Goal: Task Accomplishment & Management: Use online tool/utility

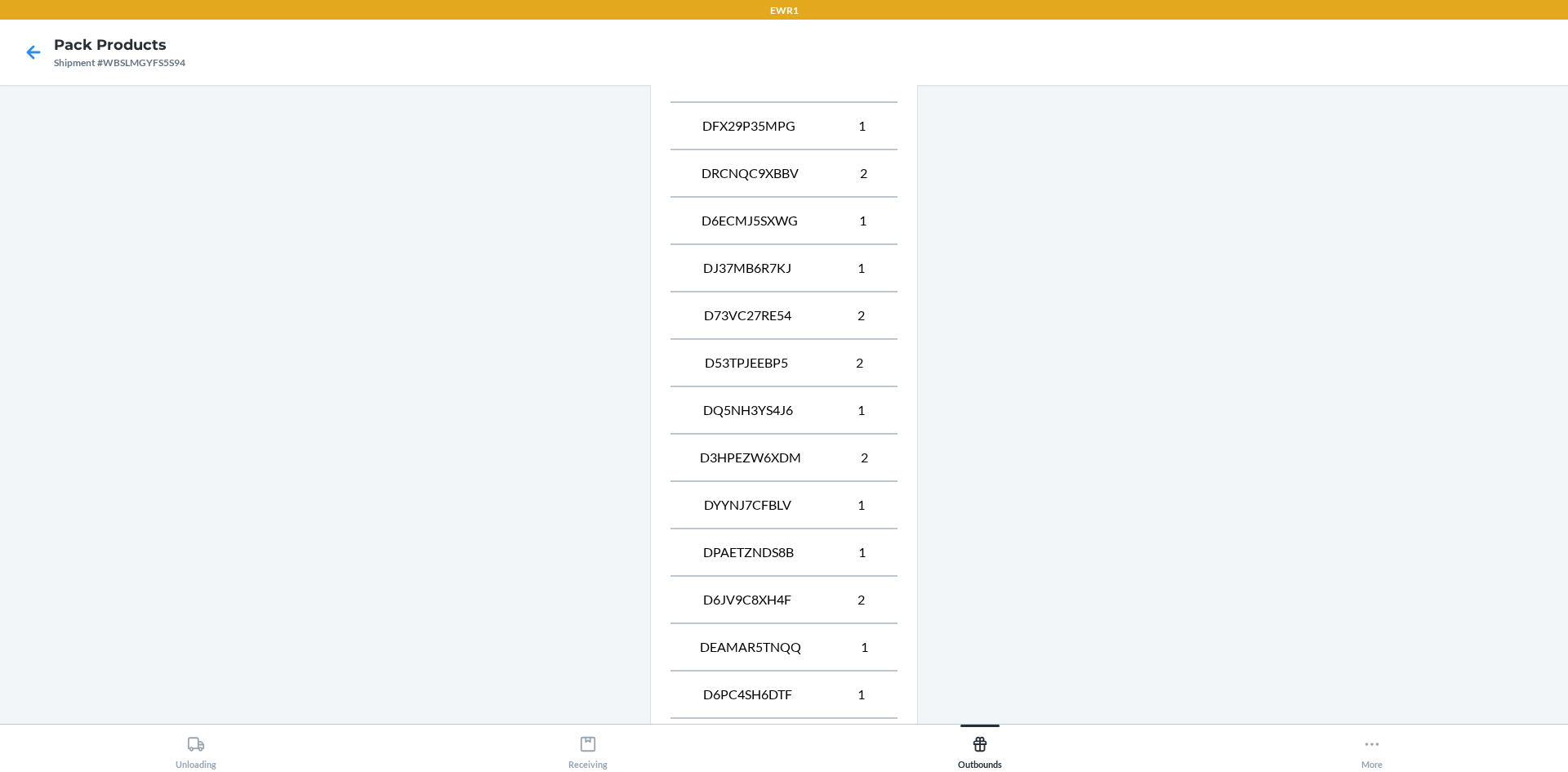
scroll to position [1391, 0]
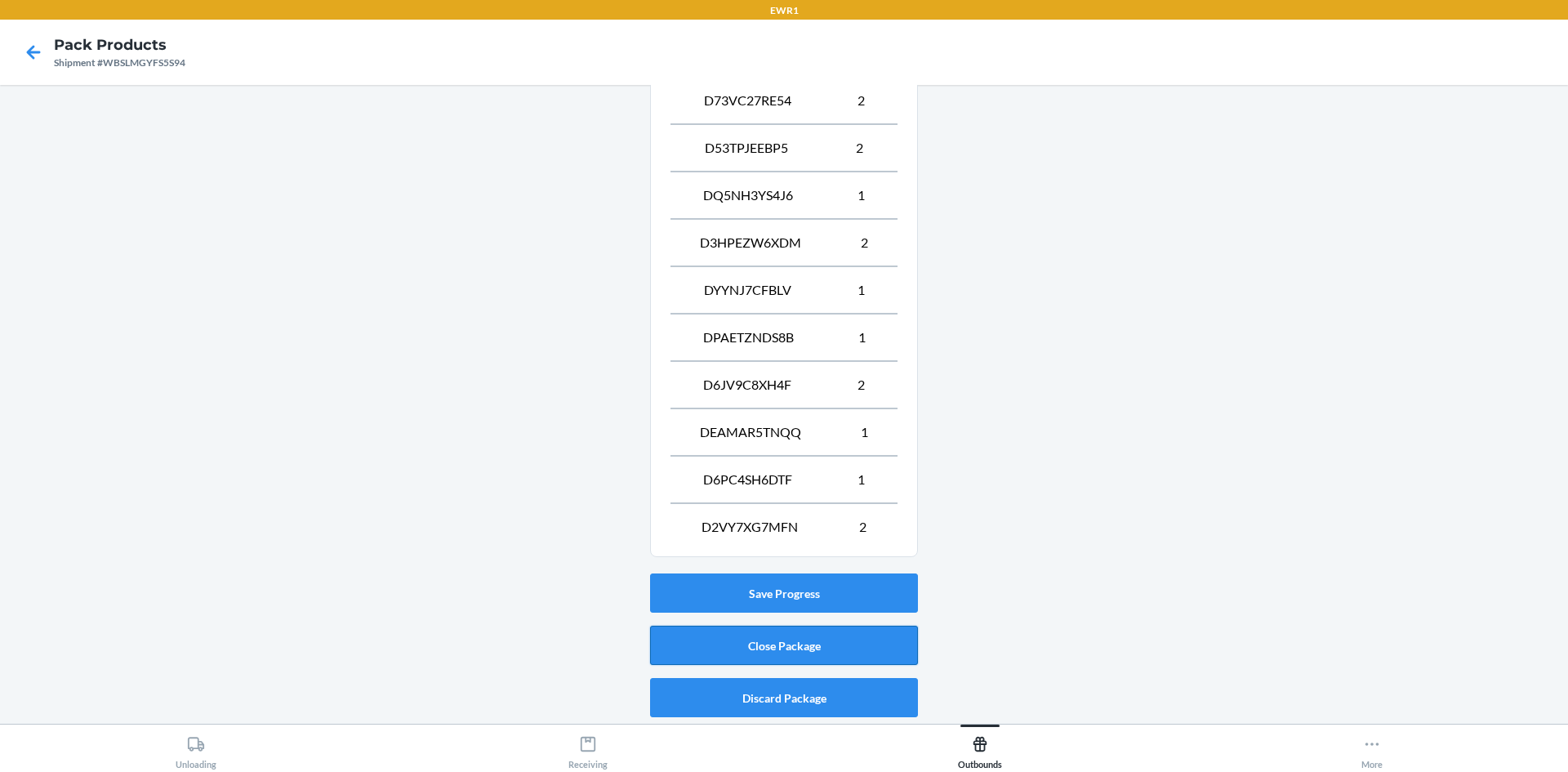
click at [791, 653] on button "Close Package" at bounding box center [784, 645] width 268 height 39
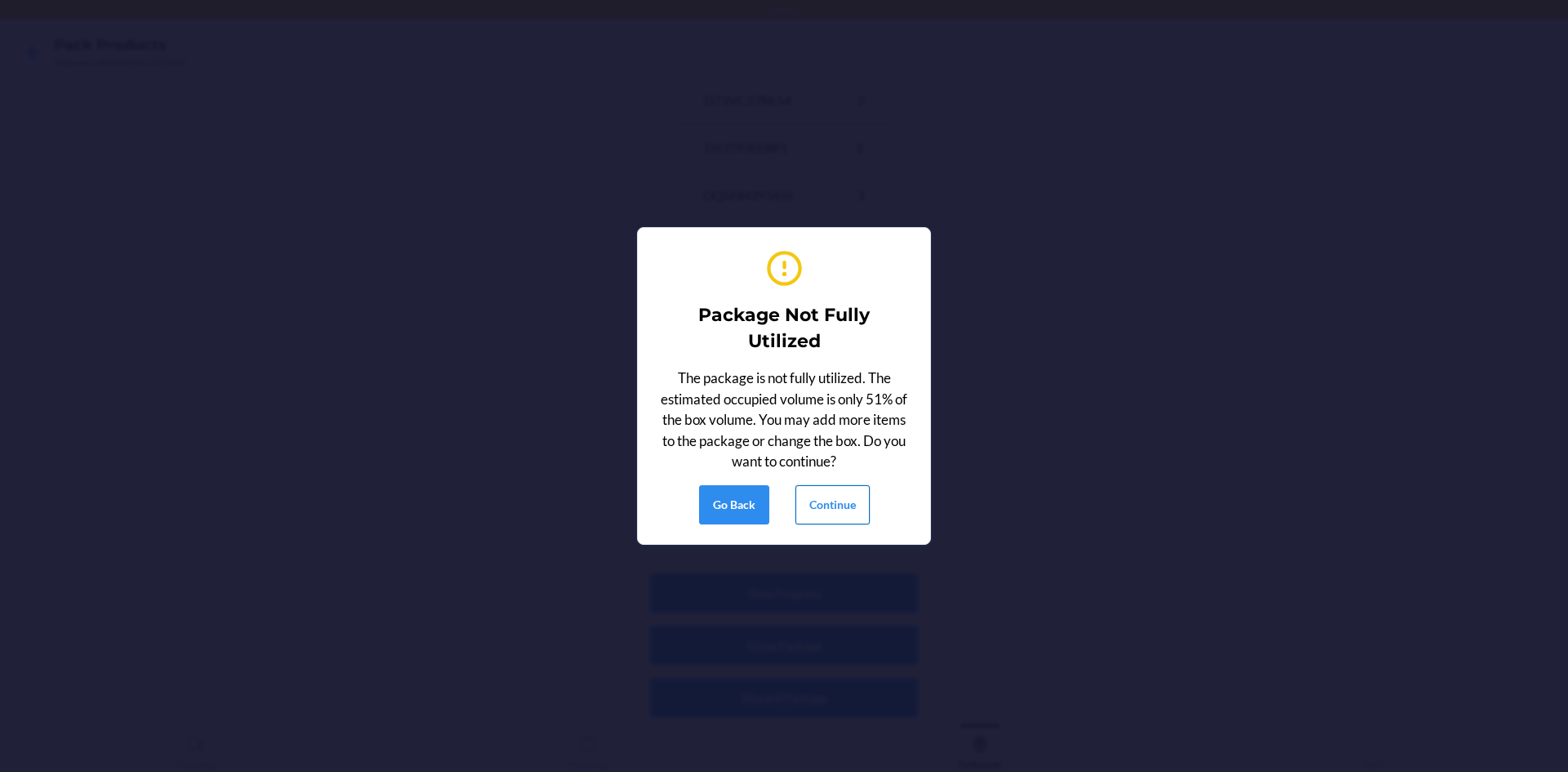
click at [841, 498] on button "Continue" at bounding box center [833, 505] width 74 height 39
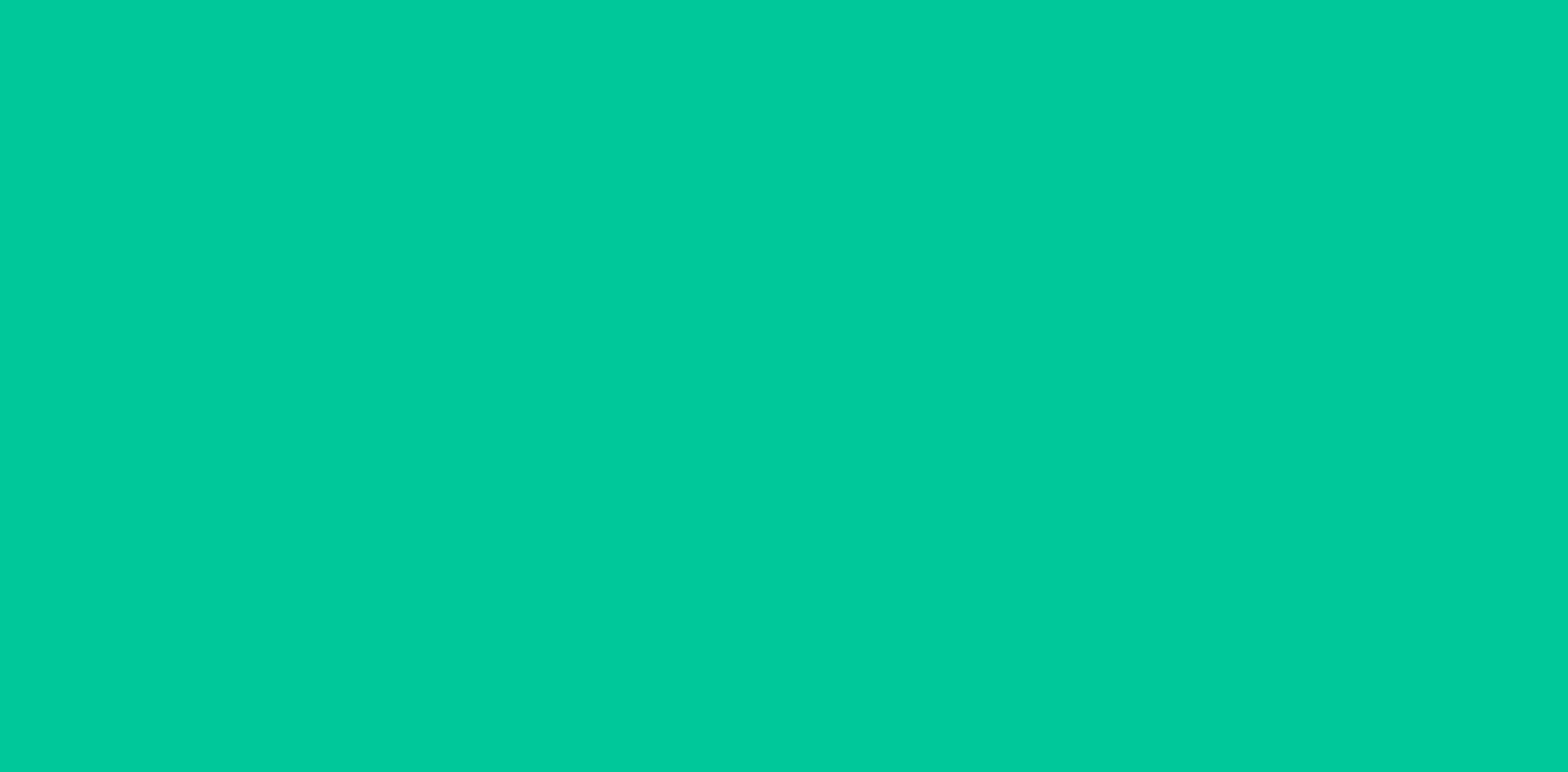
scroll to position [32, 0]
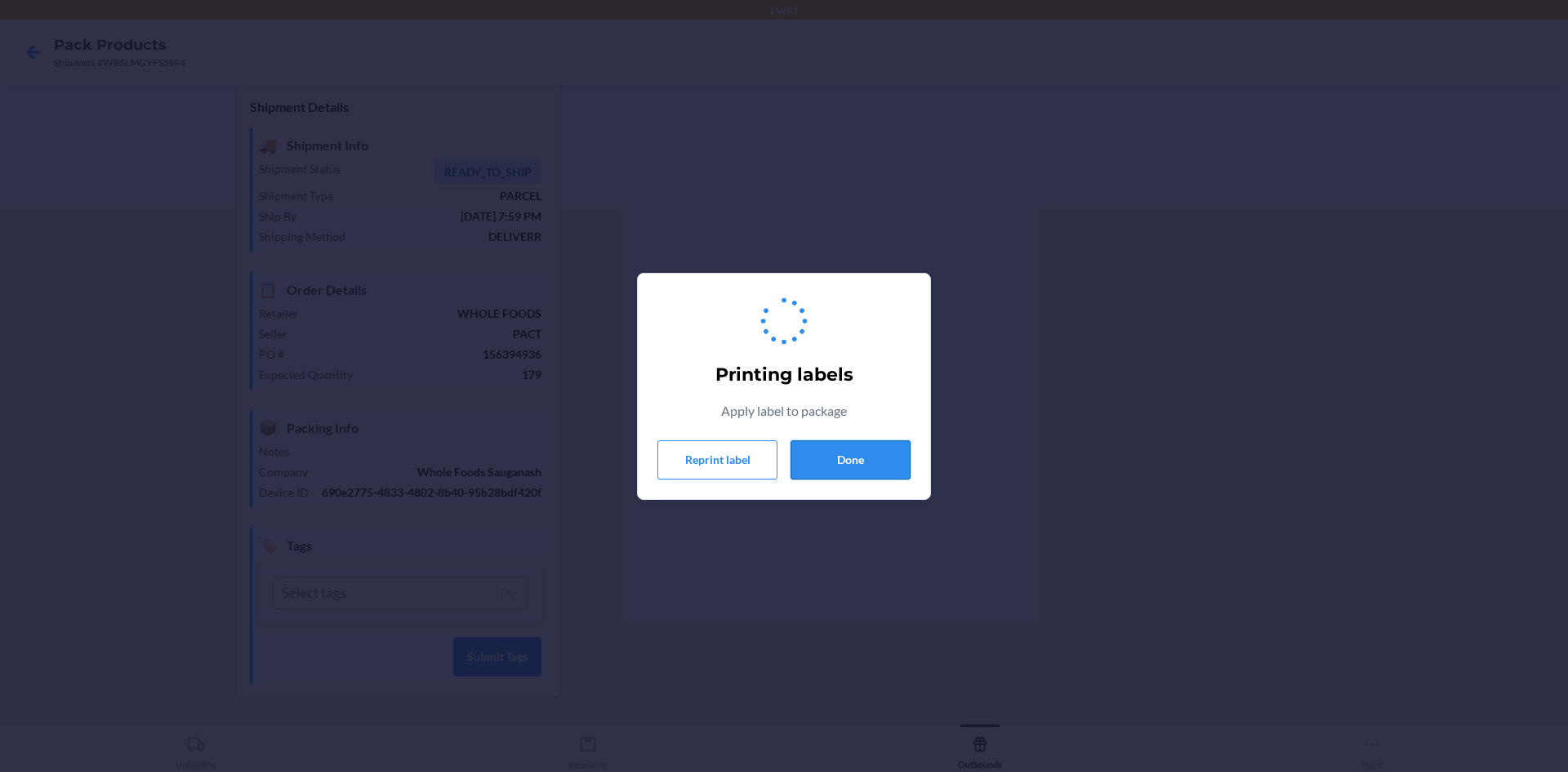
click at [841, 474] on button "Done" at bounding box center [850, 460] width 120 height 39
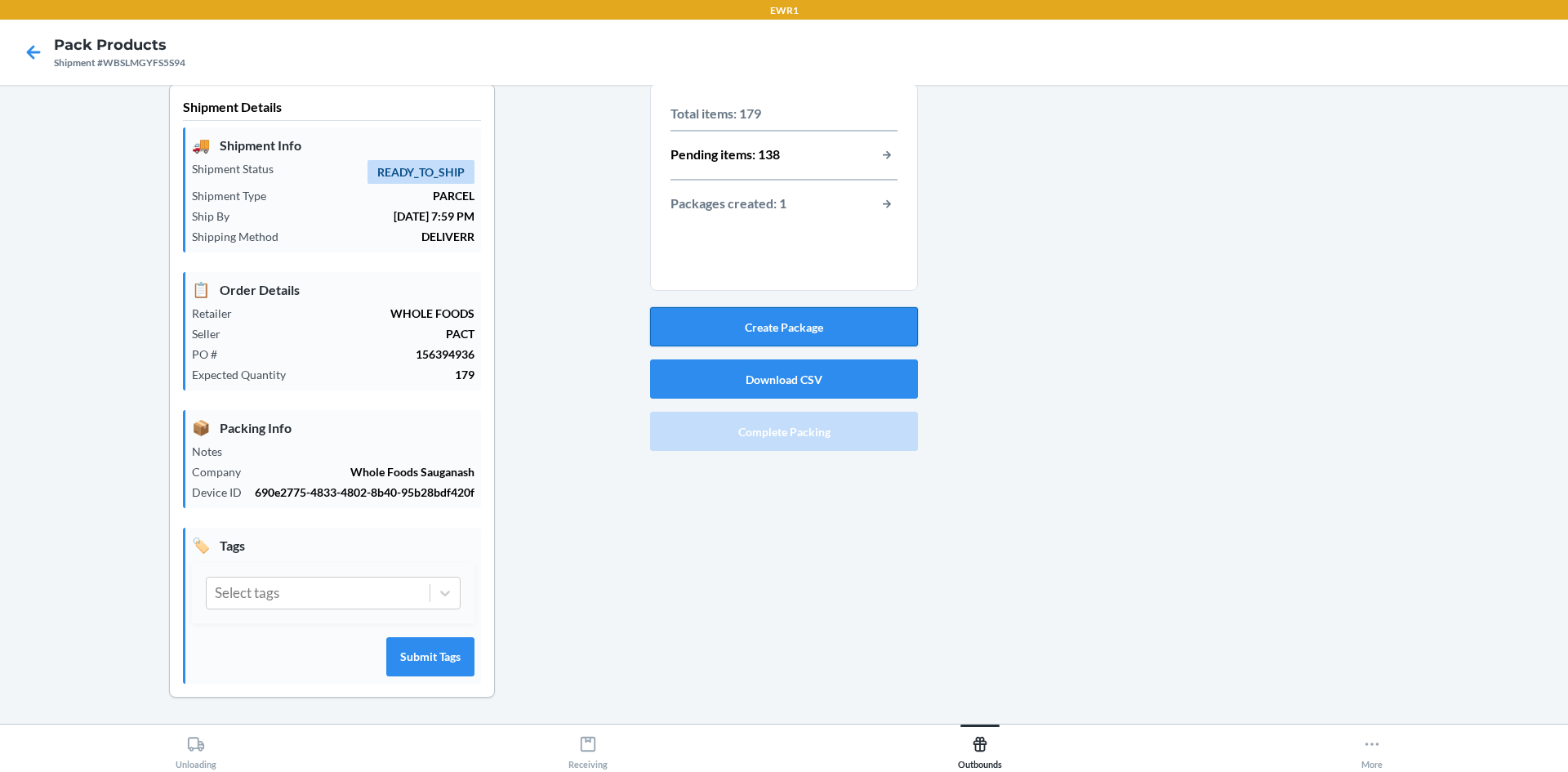
click at [795, 313] on button "Create Package" at bounding box center [784, 326] width 268 height 39
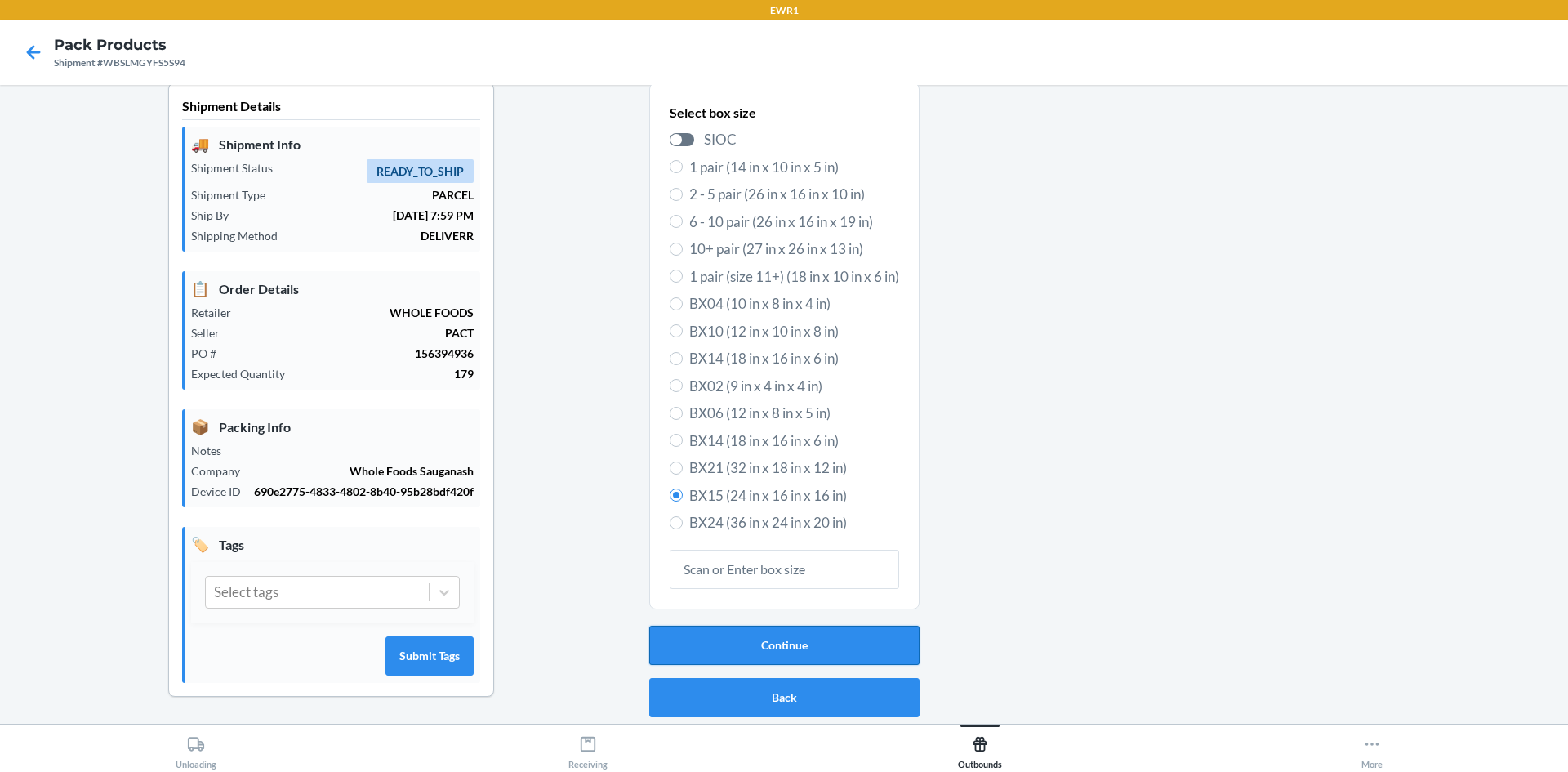
click at [790, 638] on button "Continue" at bounding box center [784, 645] width 270 height 39
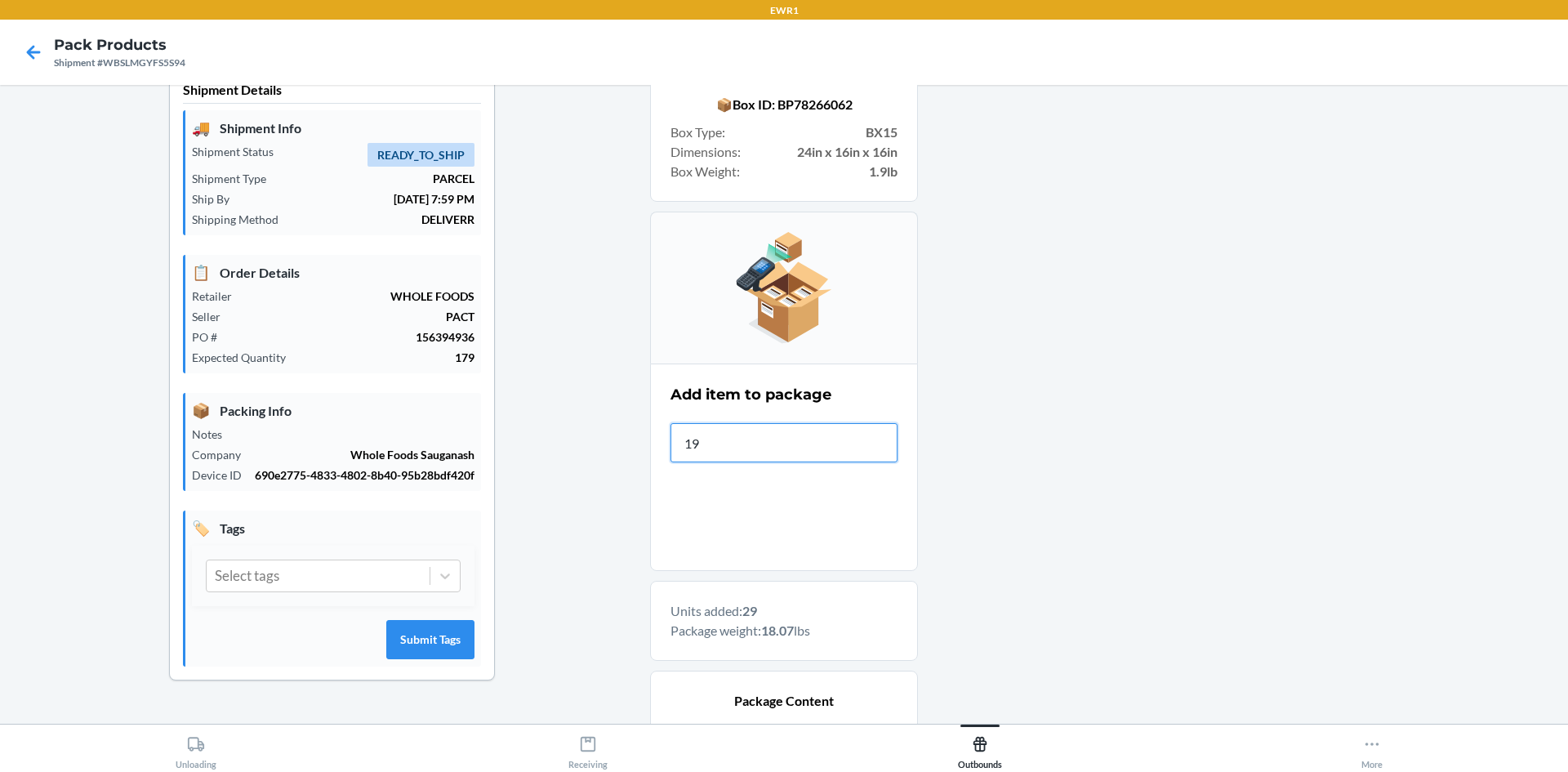
type input "197"
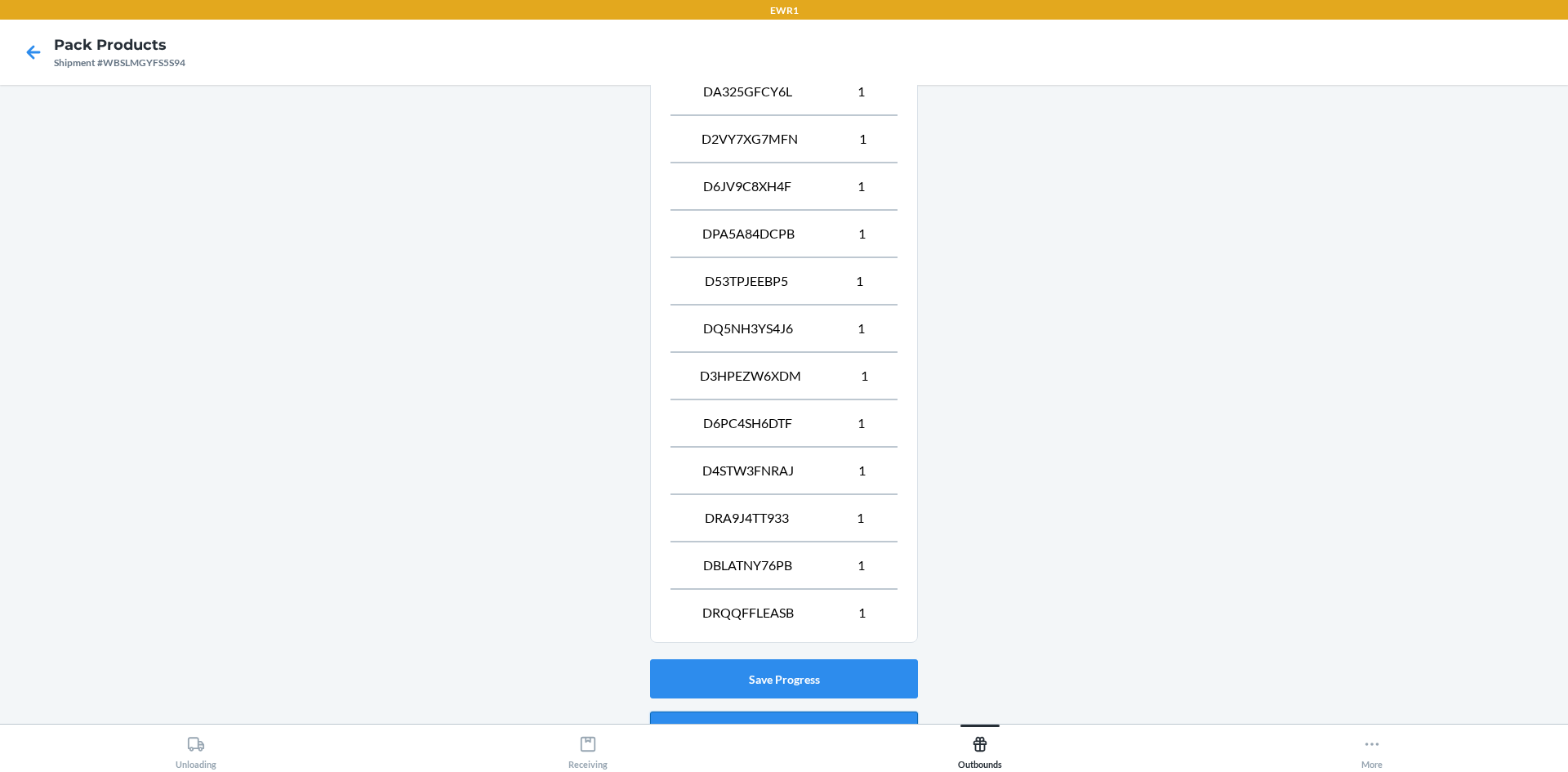
scroll to position [1344, 0]
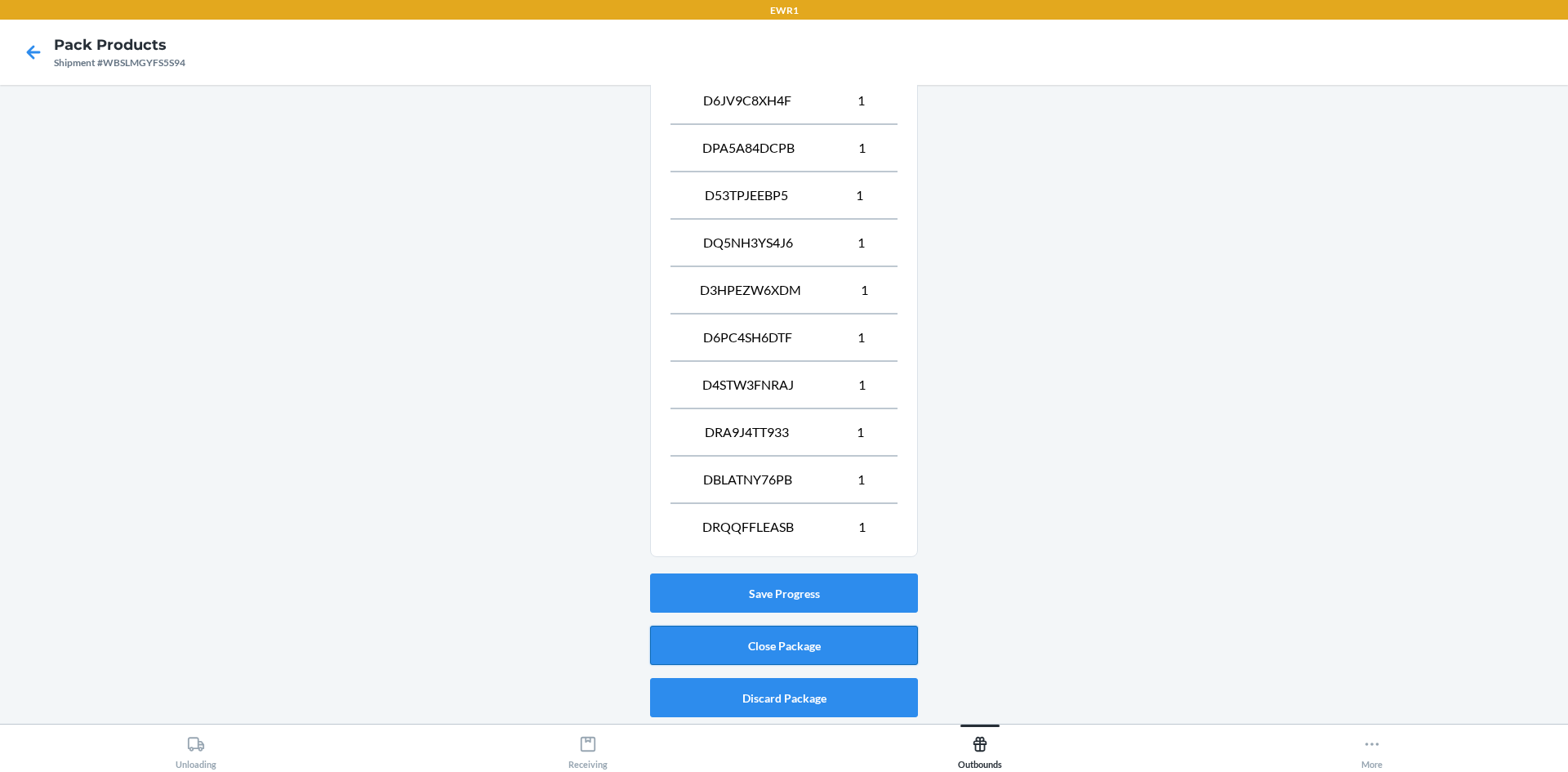
click at [855, 638] on button "Close Package" at bounding box center [784, 645] width 268 height 39
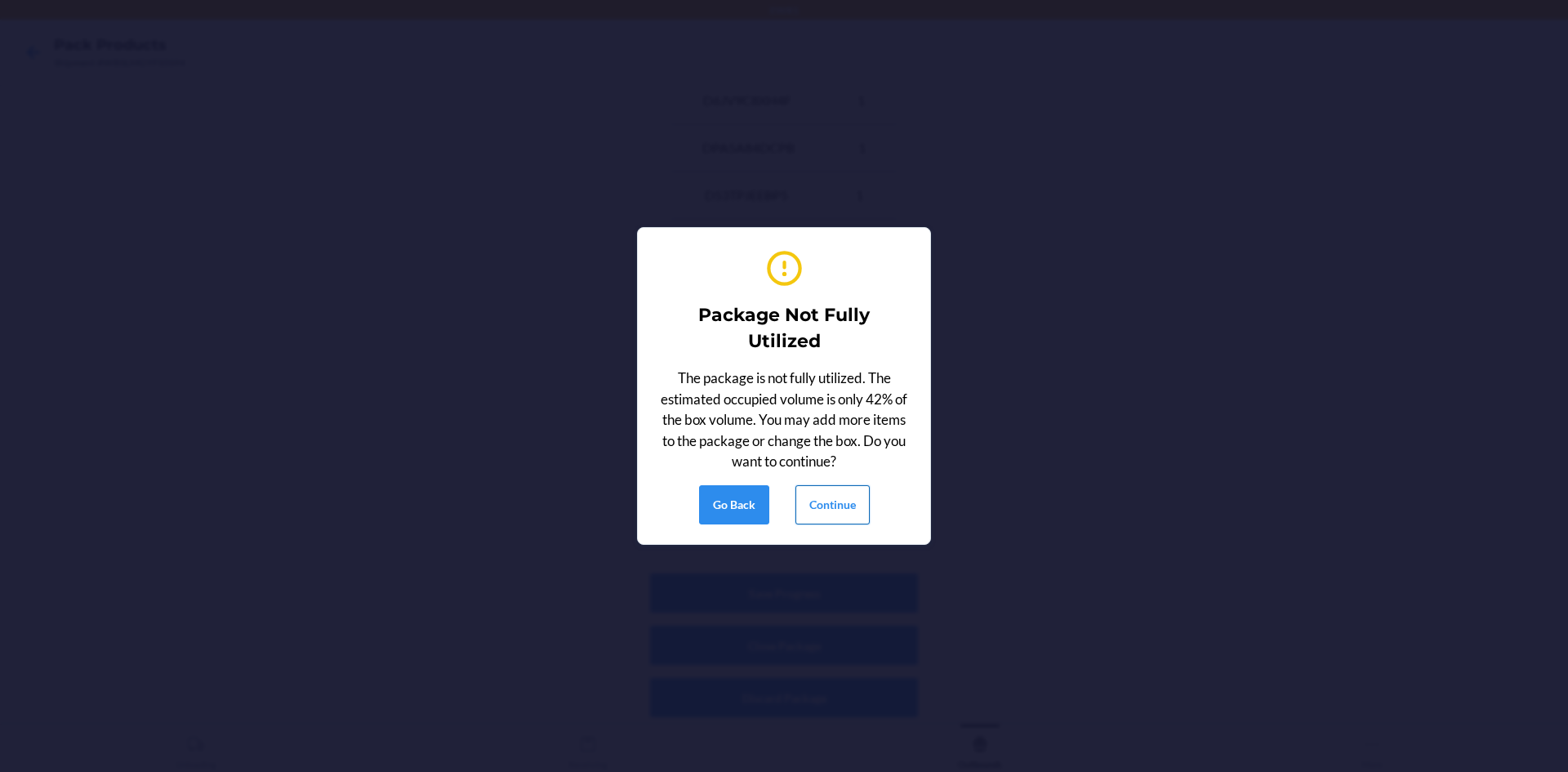
click at [855, 506] on button "Continue" at bounding box center [833, 505] width 74 height 39
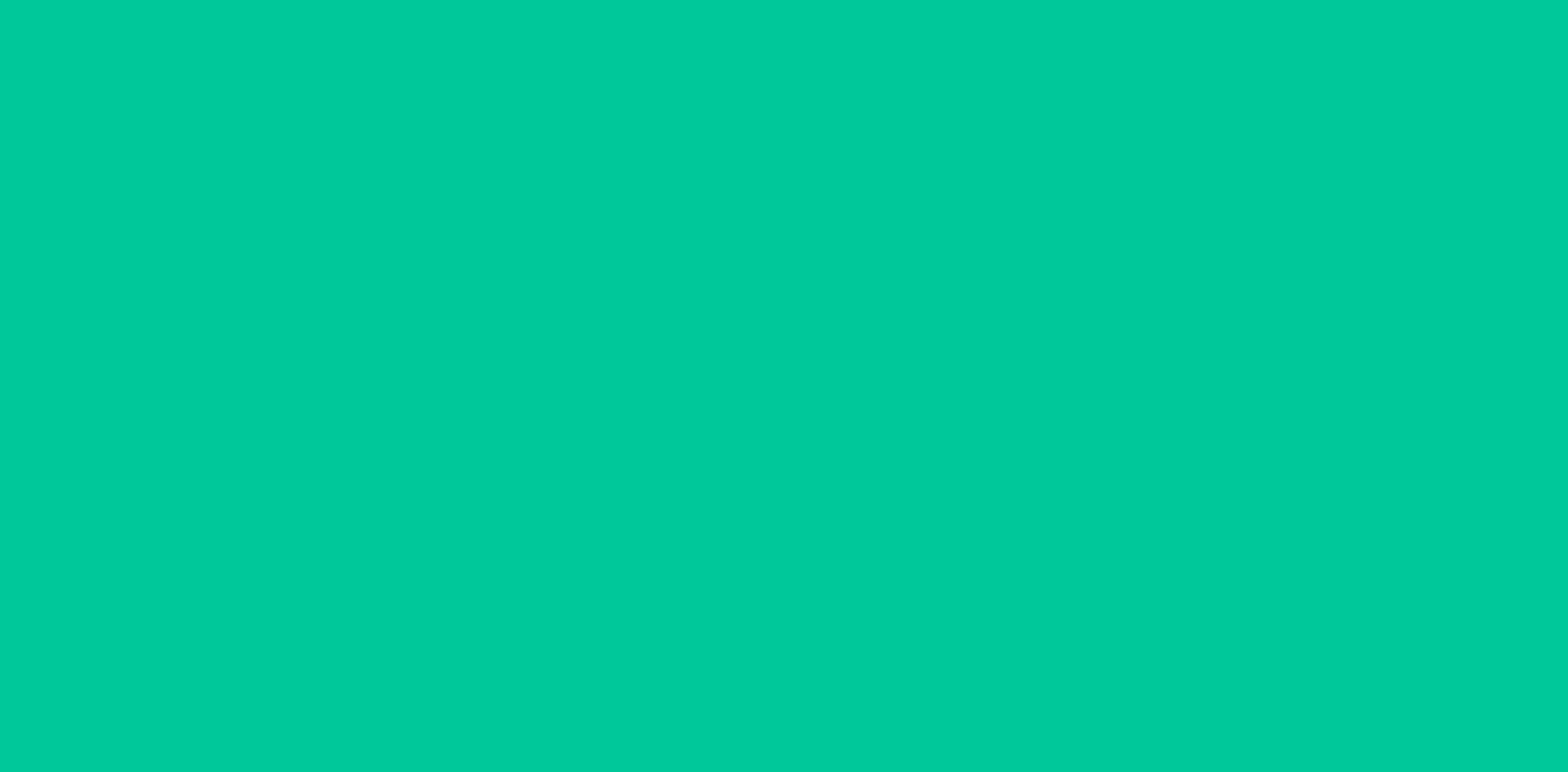
scroll to position [32, 0]
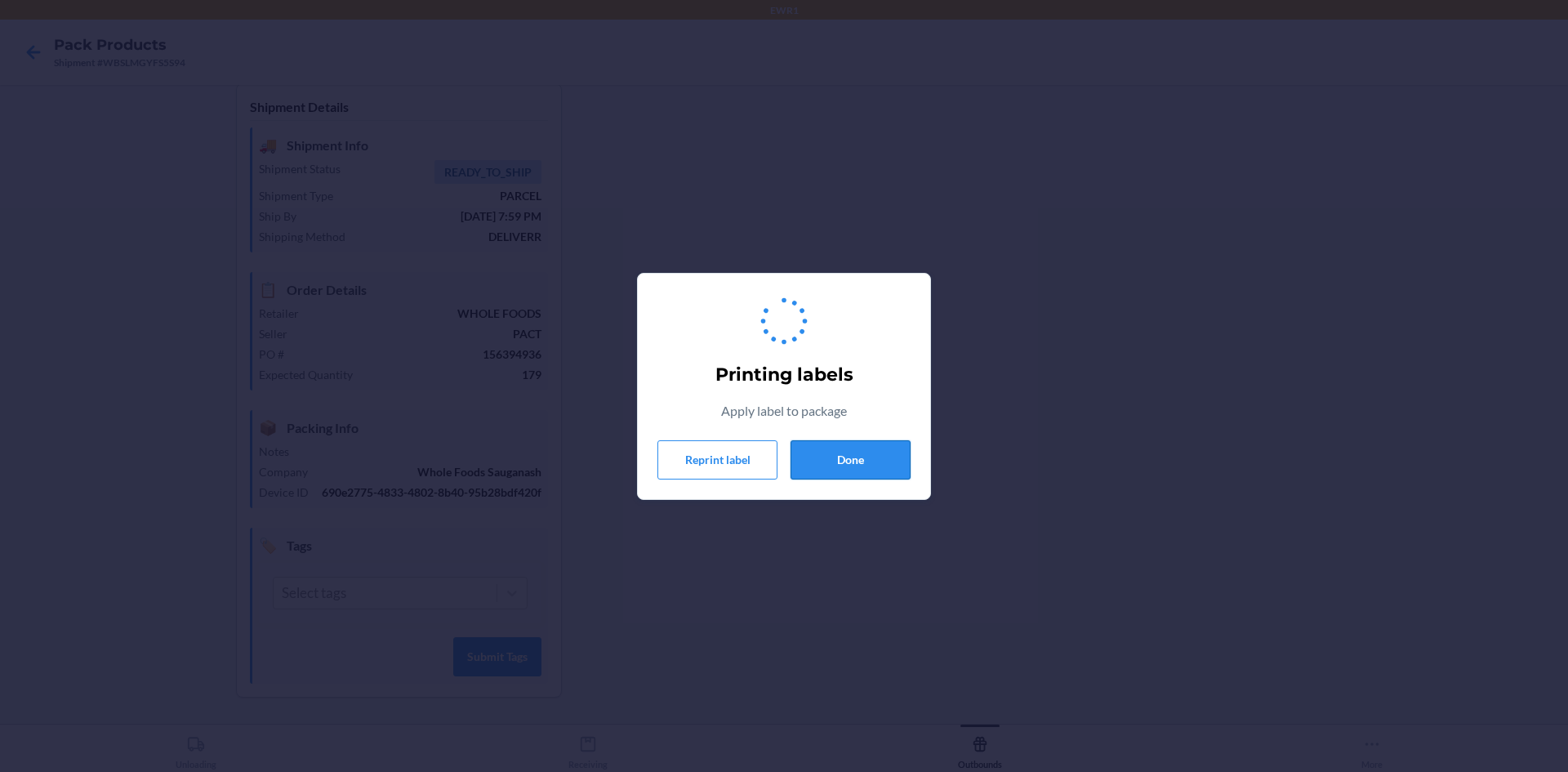
click at [859, 453] on button "Done" at bounding box center [850, 460] width 120 height 39
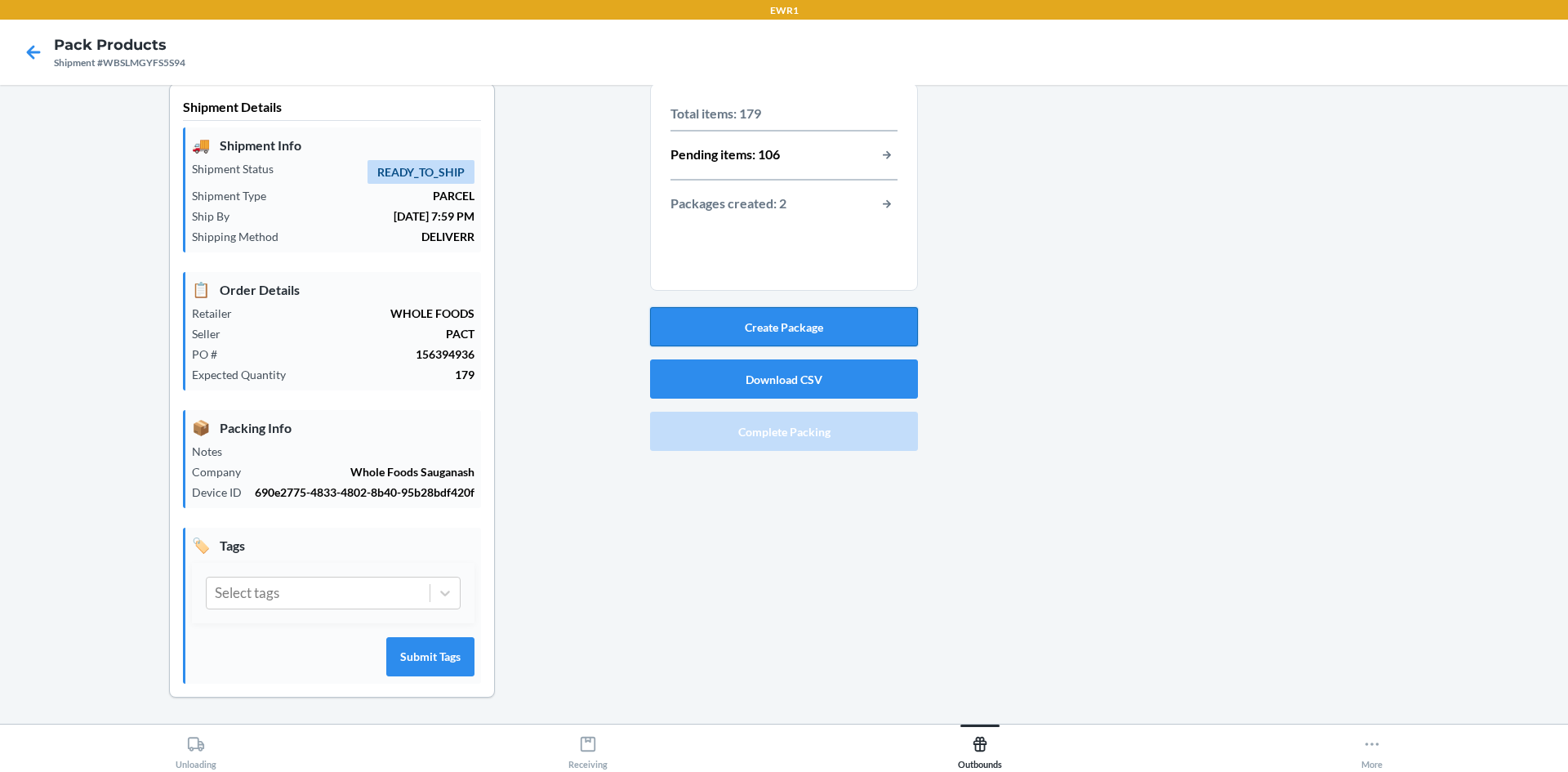
click at [785, 311] on button "Create Package" at bounding box center [784, 326] width 268 height 39
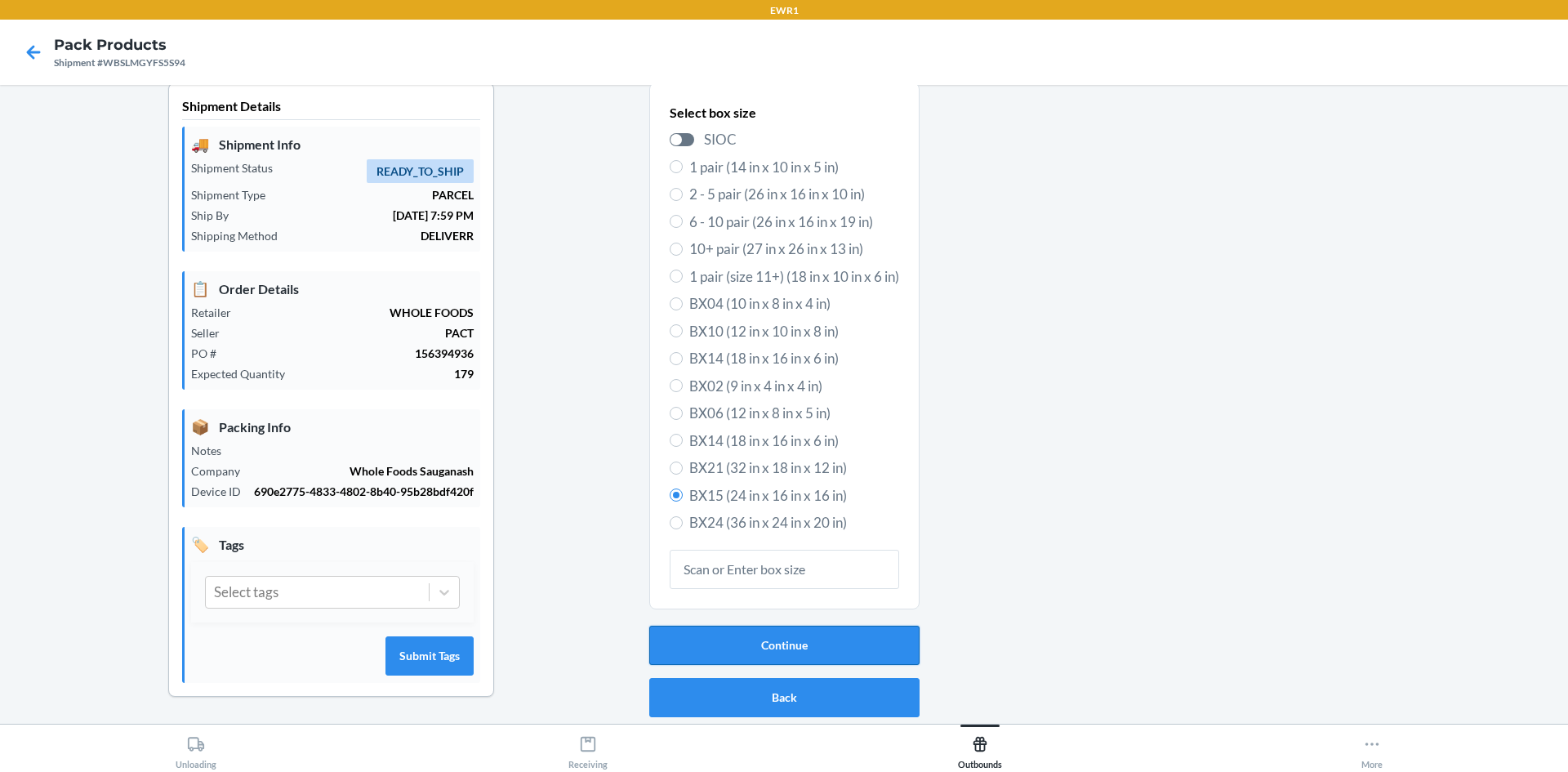
click at [796, 635] on button "Continue" at bounding box center [784, 645] width 270 height 39
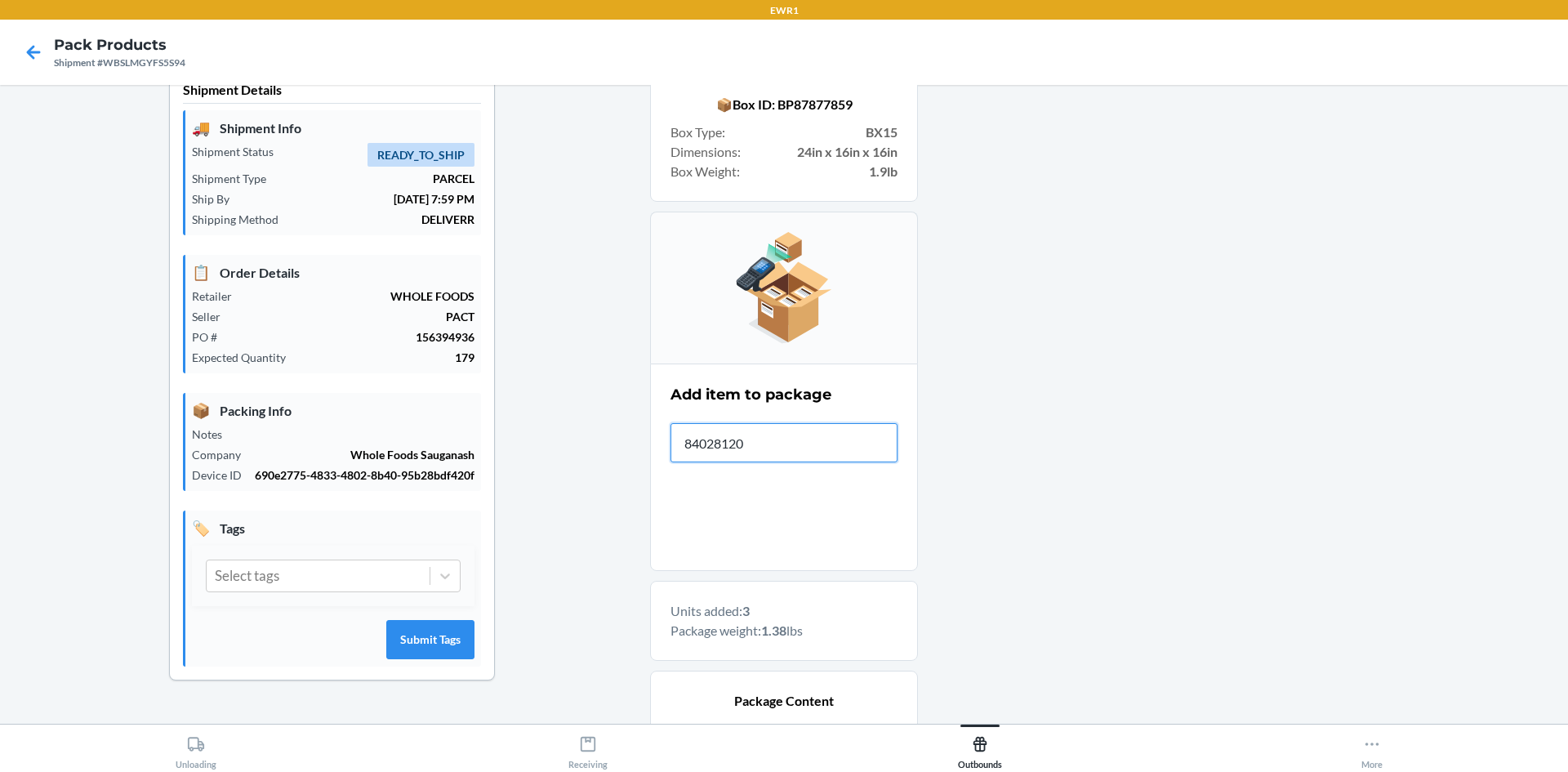
type input "840281208"
type input "840281208166"
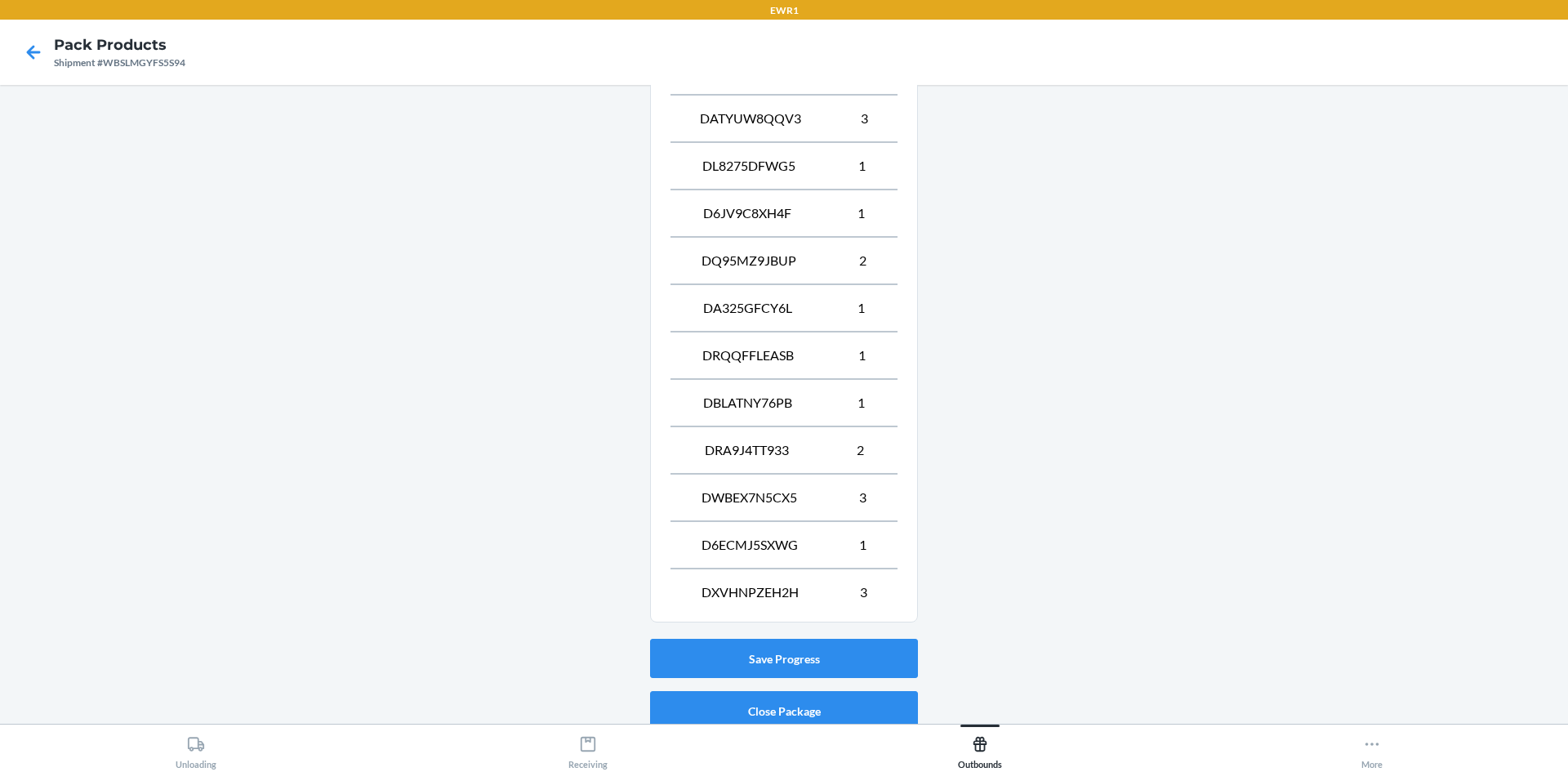
scroll to position [1503, 0]
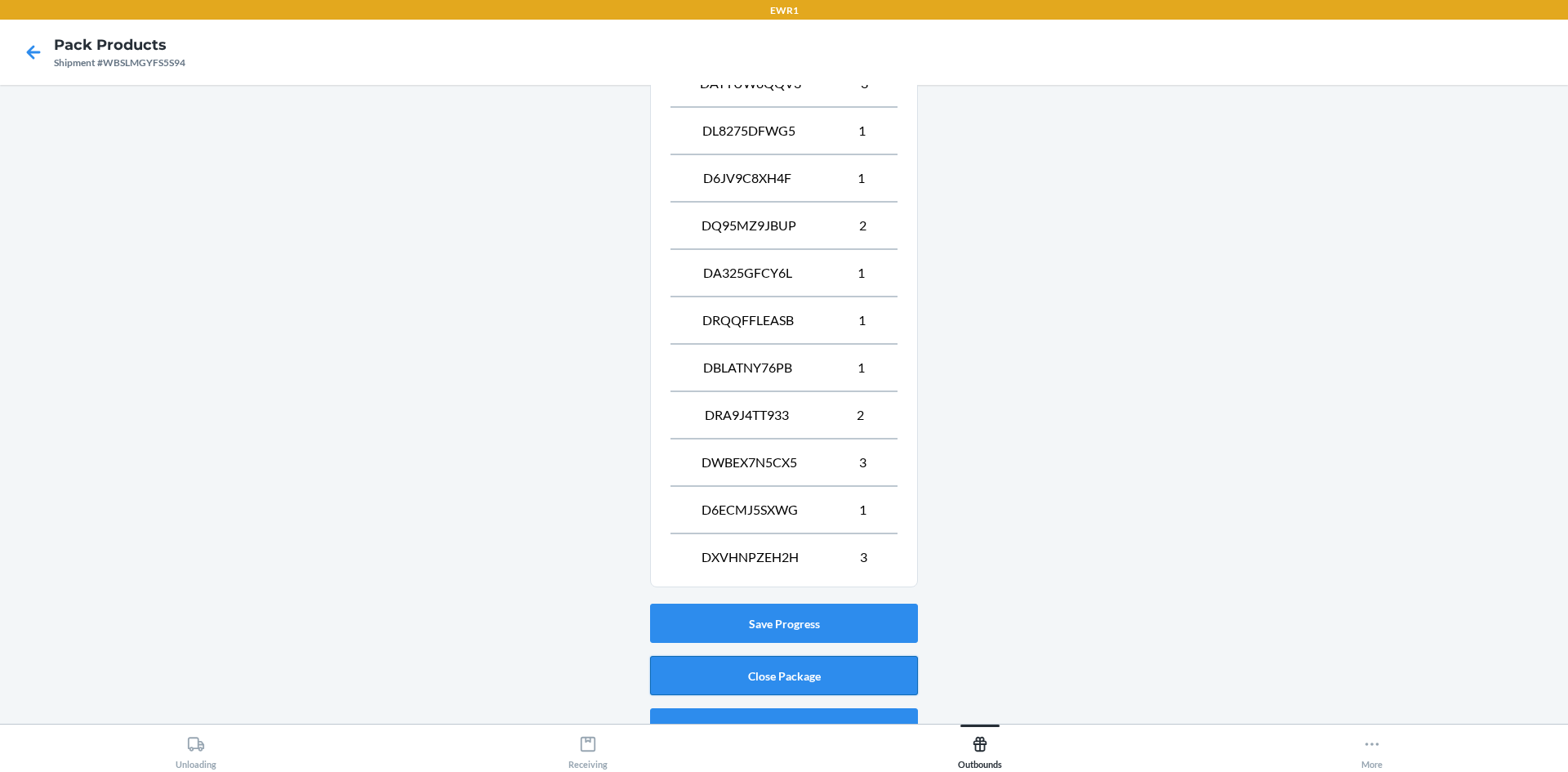
click at [749, 676] on button "Close Package" at bounding box center [784, 676] width 268 height 39
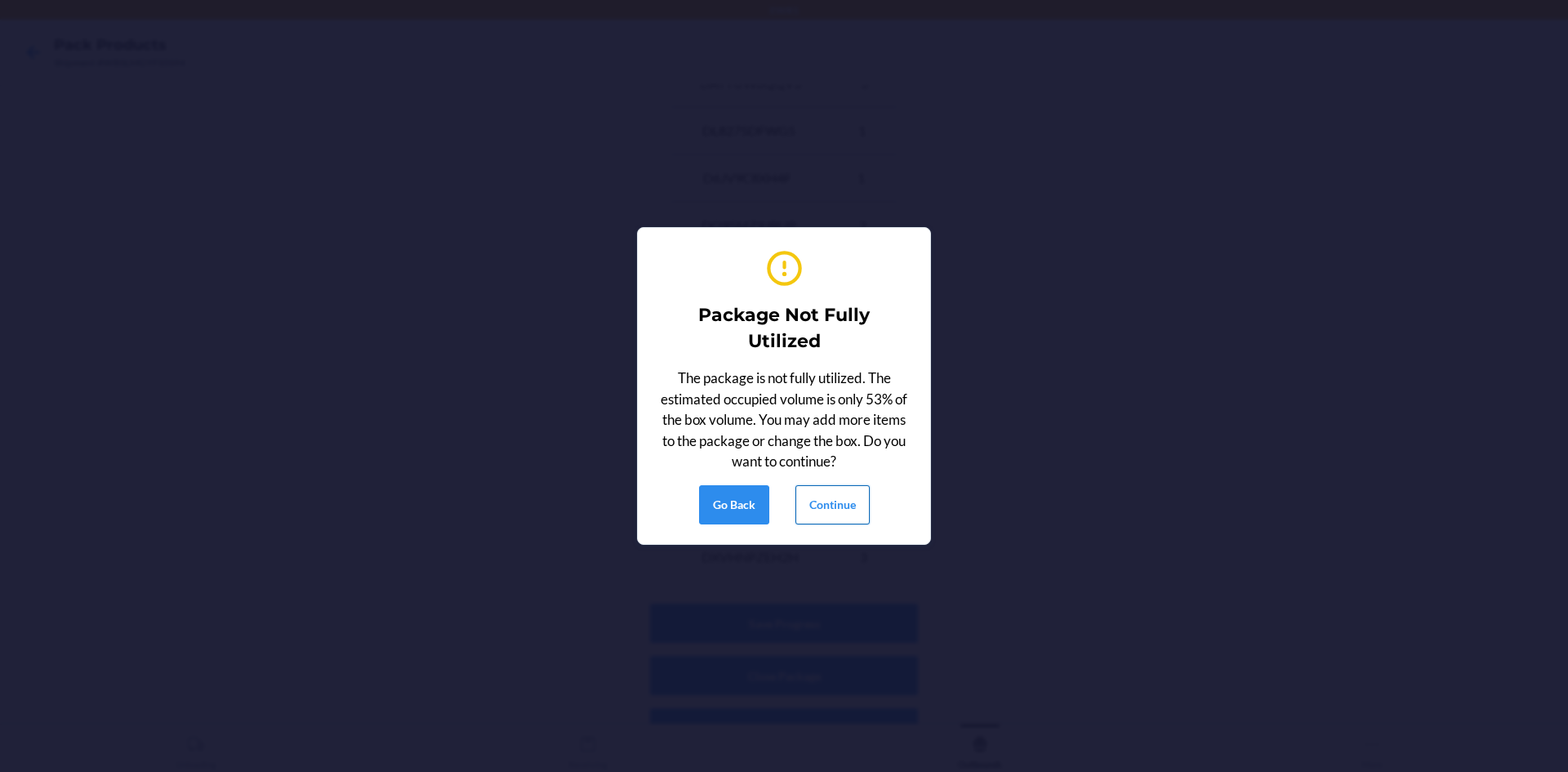
click at [831, 512] on button "Continue" at bounding box center [833, 505] width 74 height 39
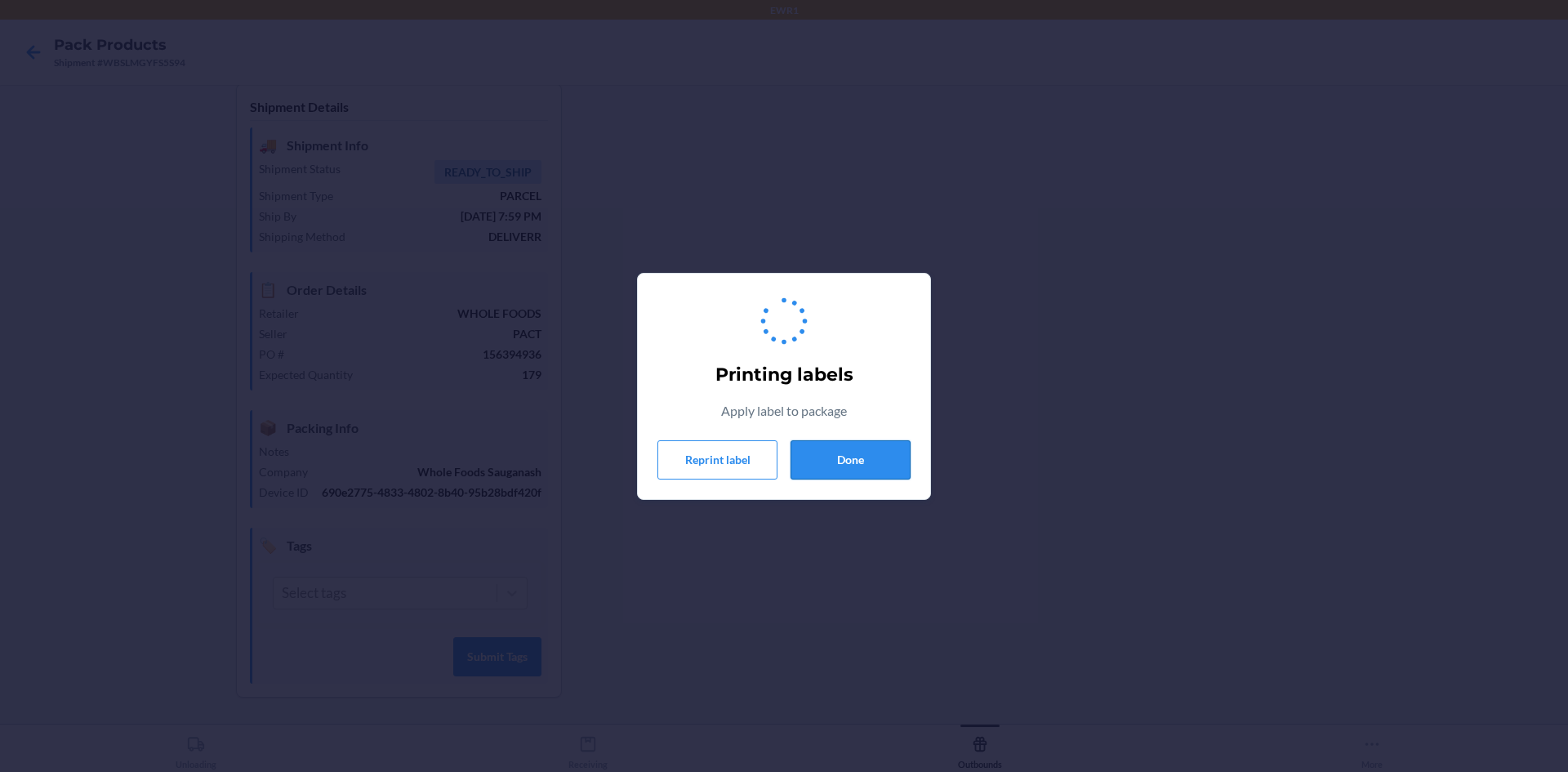
click at [839, 459] on button "Done" at bounding box center [850, 460] width 120 height 39
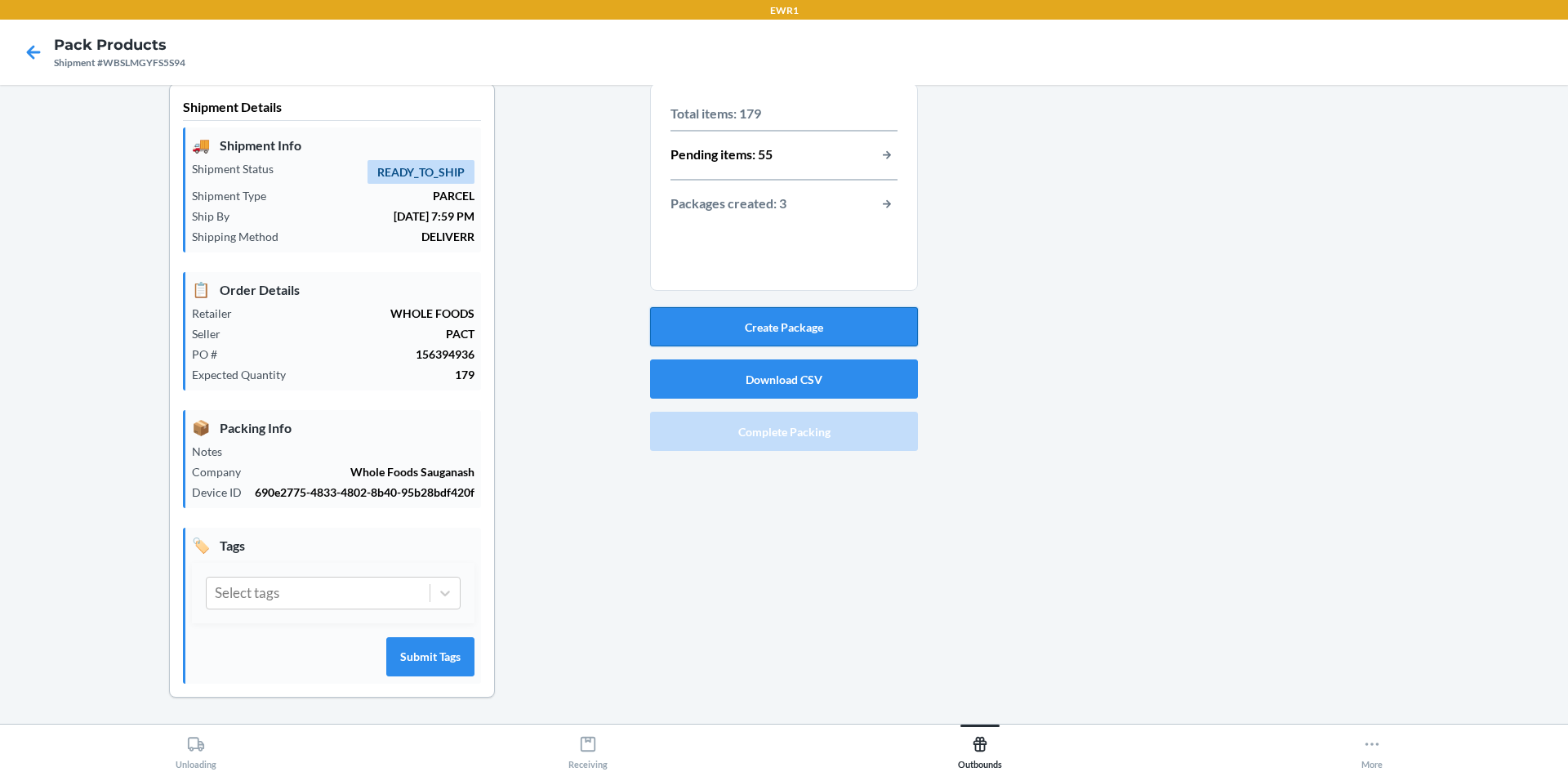
click at [783, 307] on button "Create Package" at bounding box center [784, 326] width 268 height 39
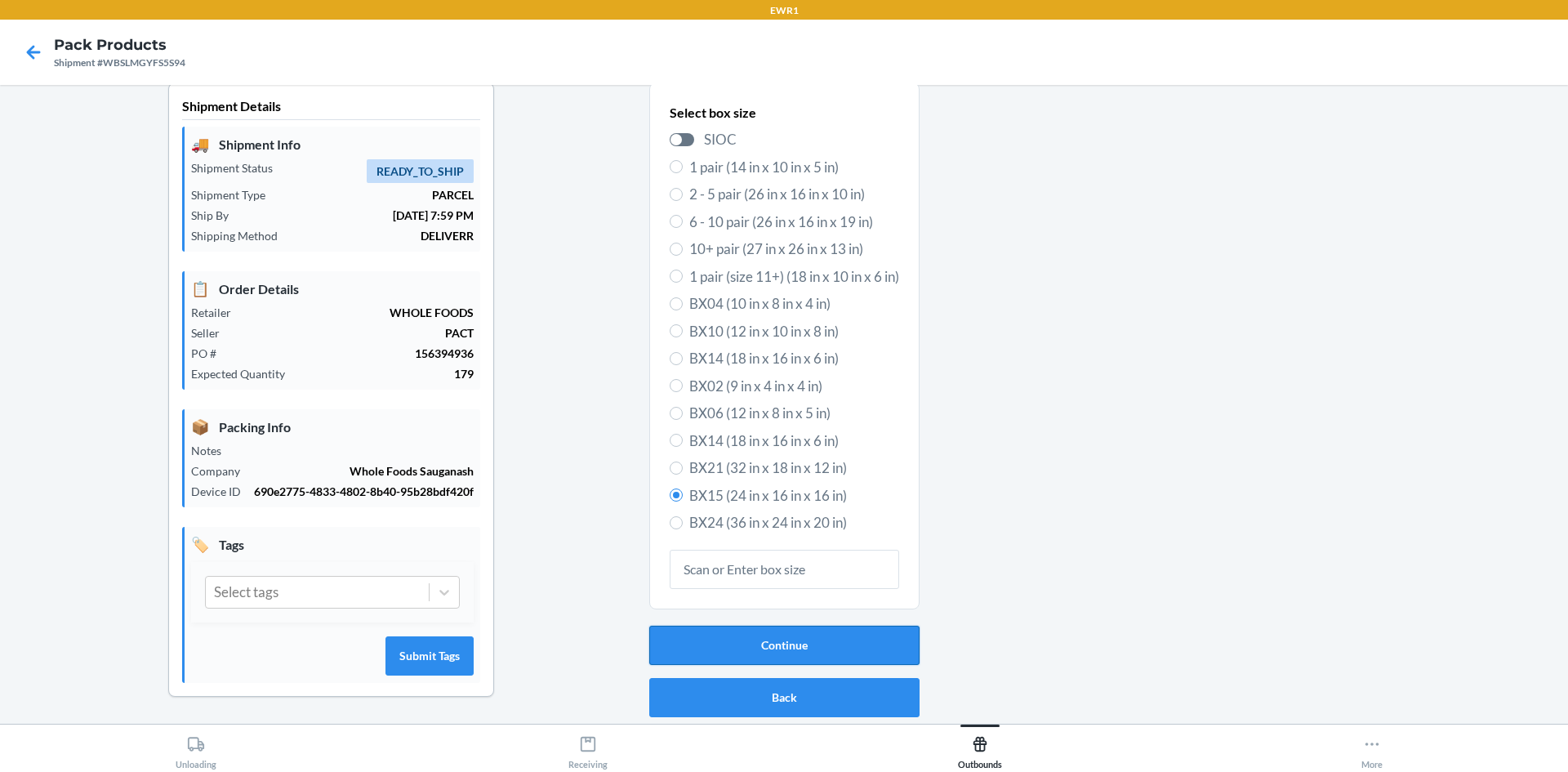
click at [795, 632] on button "Continue" at bounding box center [784, 645] width 270 height 39
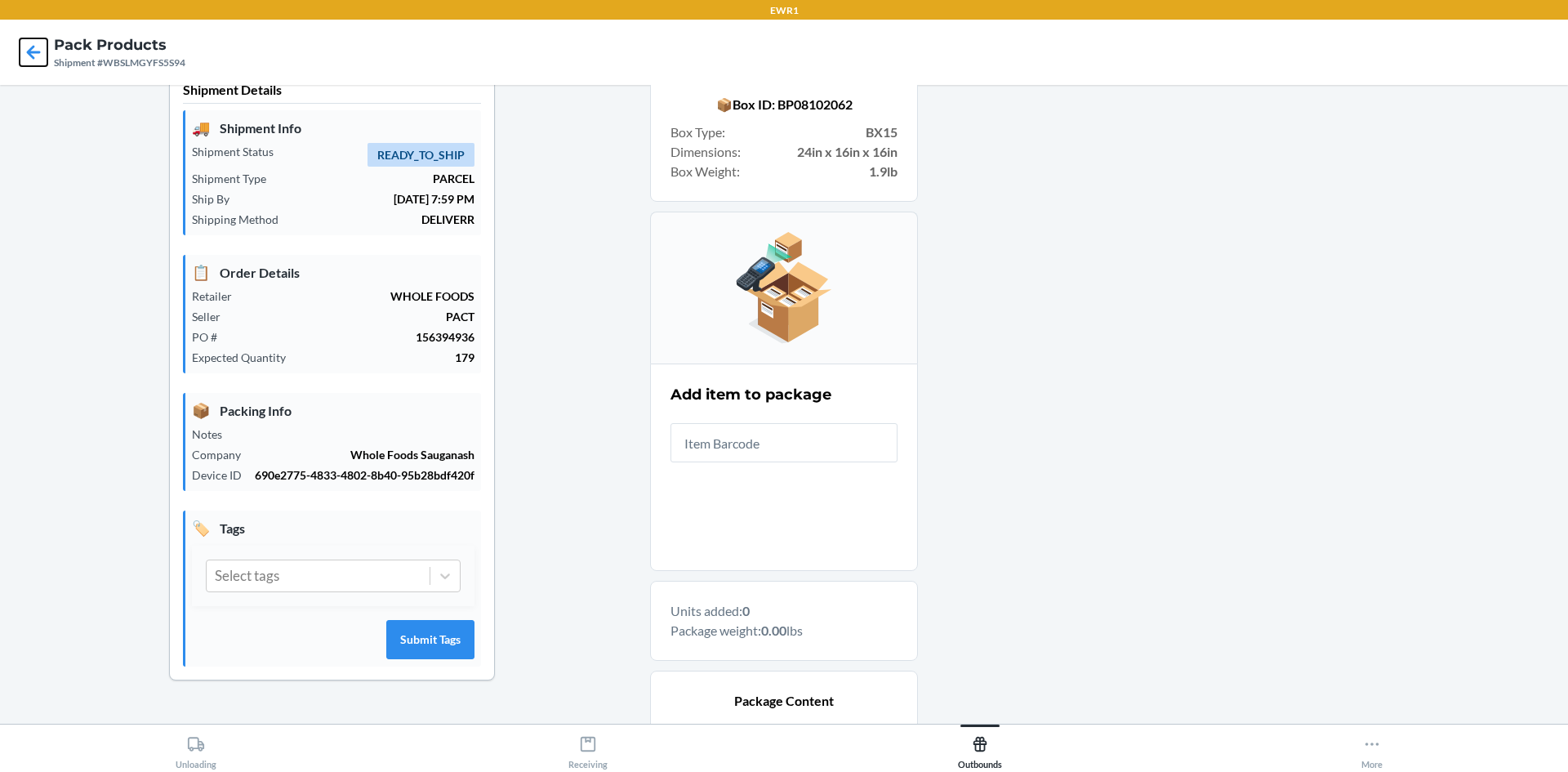
click at [31, 52] on icon at bounding box center [34, 52] width 14 height 14
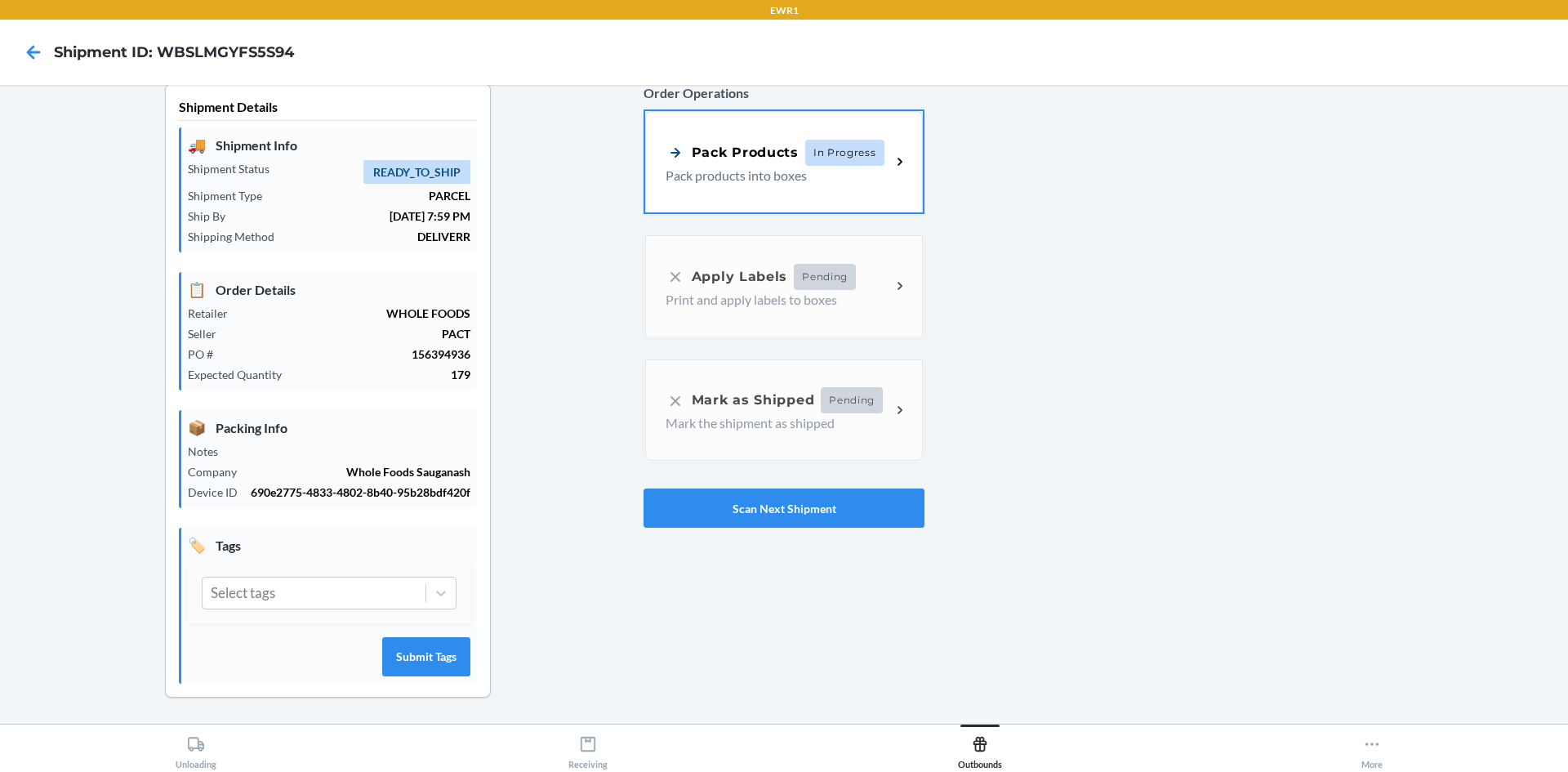
click at [751, 178] on div "Pack Products In Progress Pack products into boxes" at bounding box center [784, 162] width 278 height 101
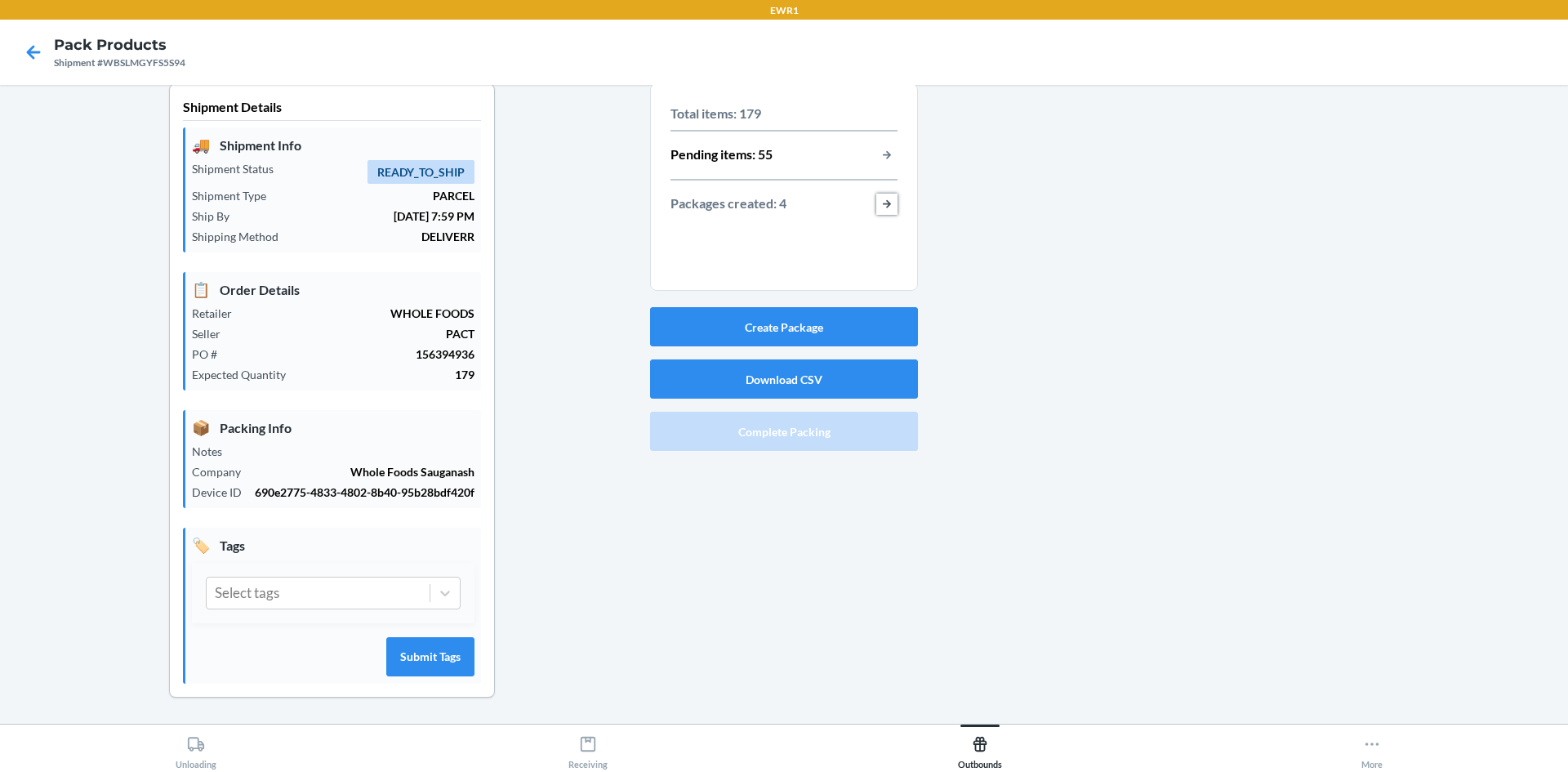
click at [885, 194] on button "button-view-packages-created" at bounding box center [887, 204] width 21 height 21
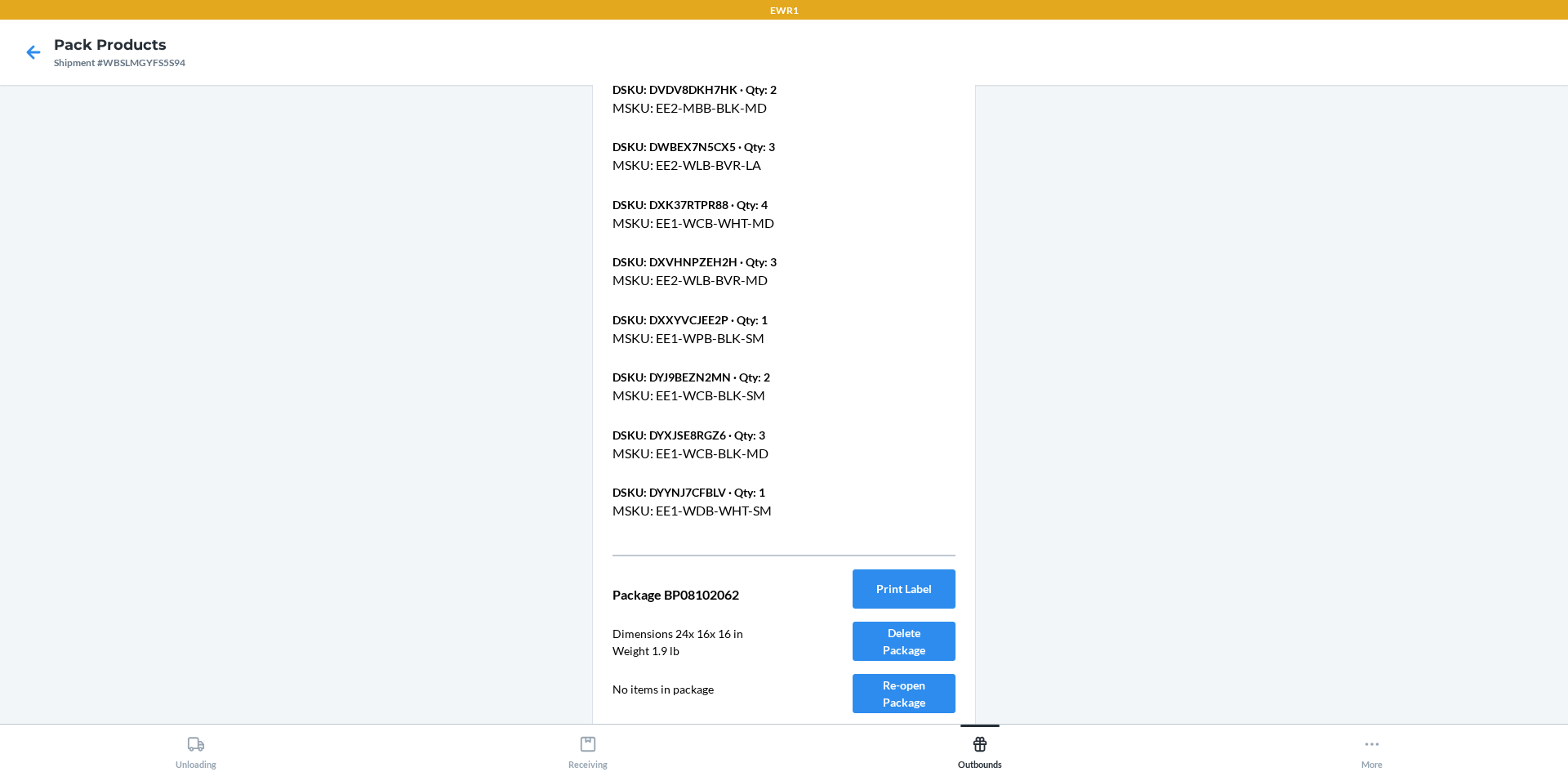
scroll to position [4427, 0]
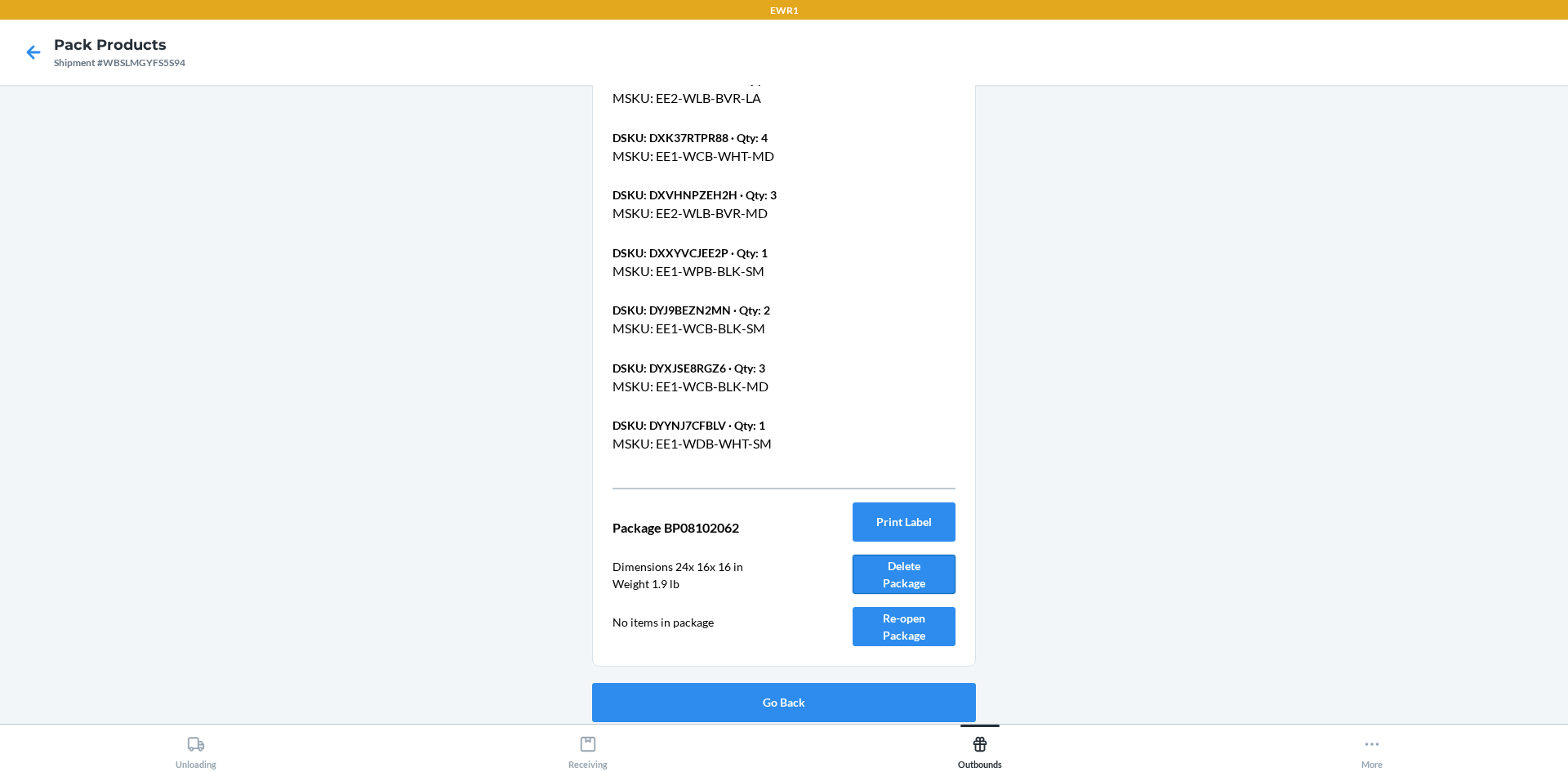
click at [924, 572] on button "Delete Package" at bounding box center [904, 574] width 103 height 39
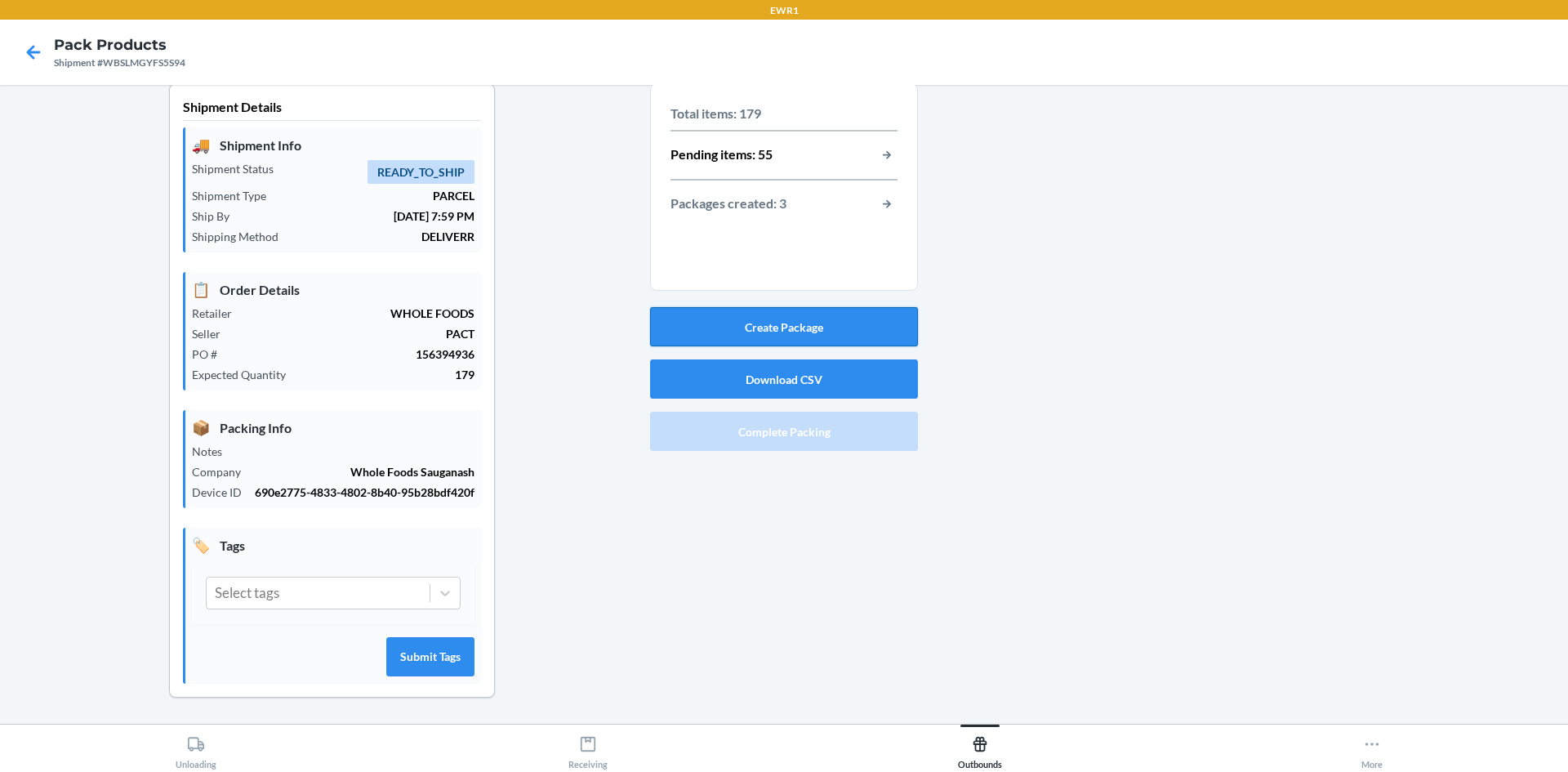
click at [777, 307] on button "Create Package" at bounding box center [784, 326] width 268 height 39
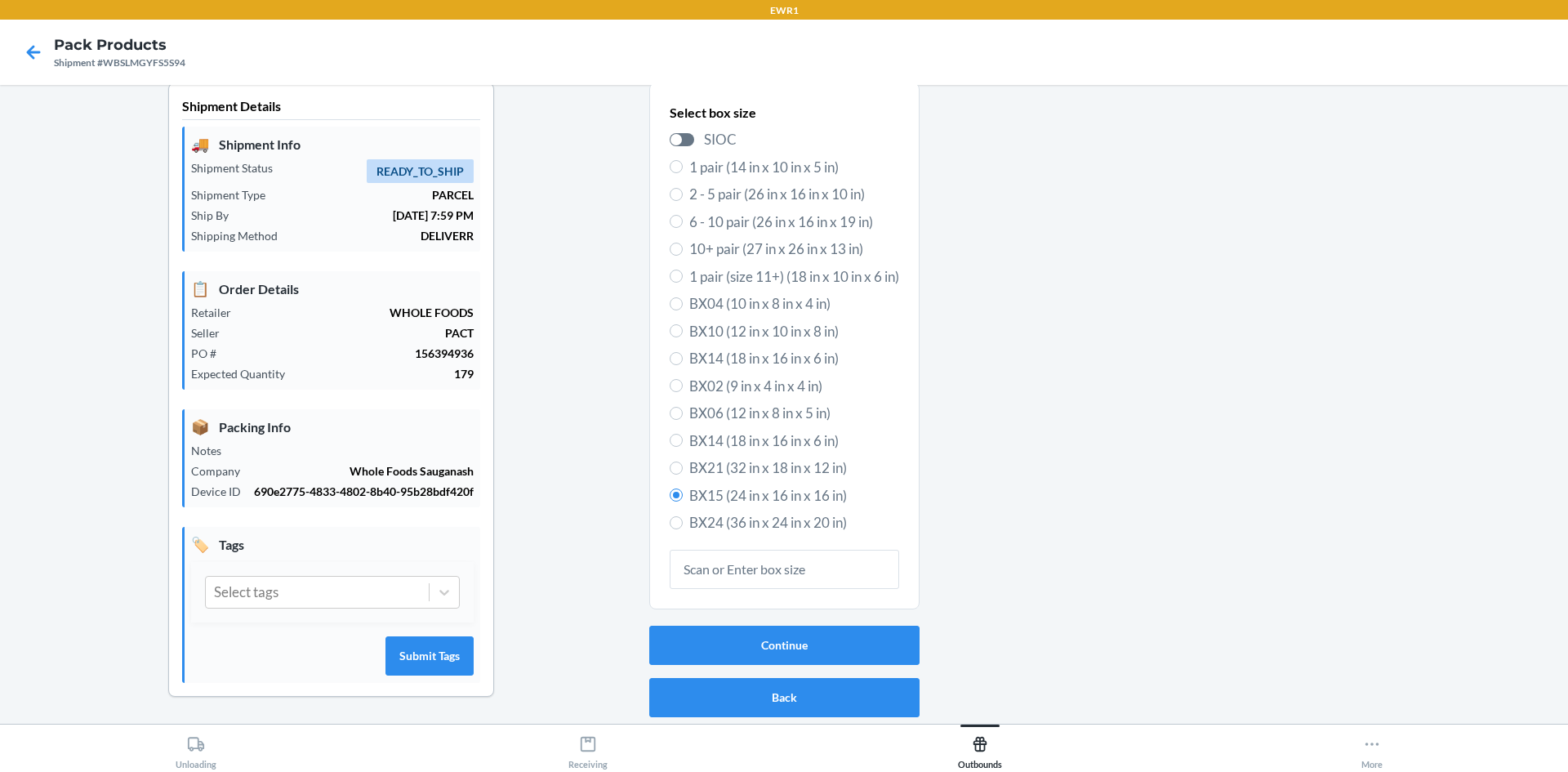
click at [727, 348] on span "BX14 (18 in x 16 in x 6 in)" at bounding box center [795, 359] width 210 height 21
click at [683, 352] on input "BX14 (18 in x 16 in x 6 in)" at bounding box center [675, 358] width 13 height 13
radio input "true"
radio input "false"
click at [743, 626] on button "Continue" at bounding box center [784, 645] width 270 height 39
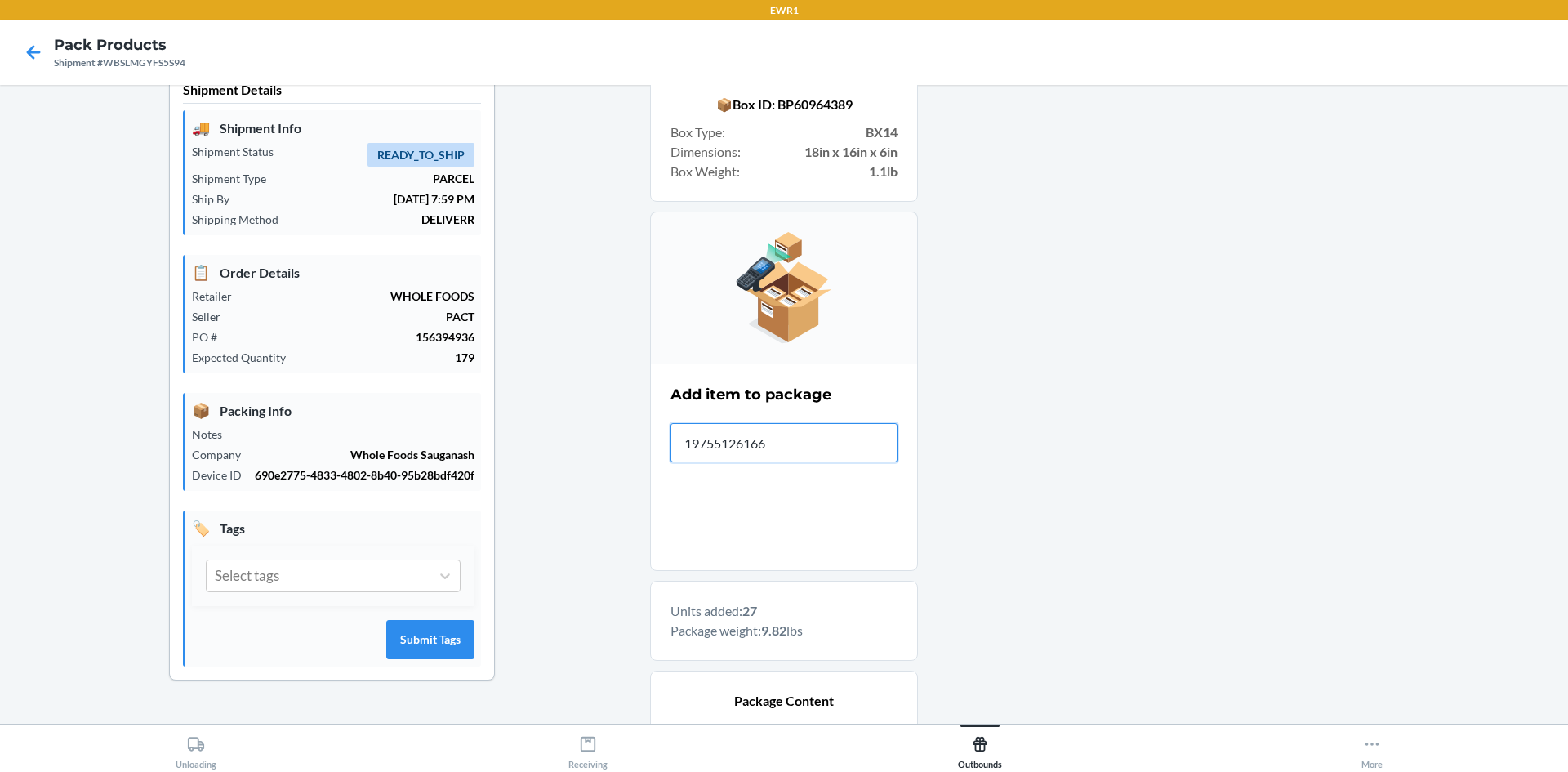
type input "197551261667"
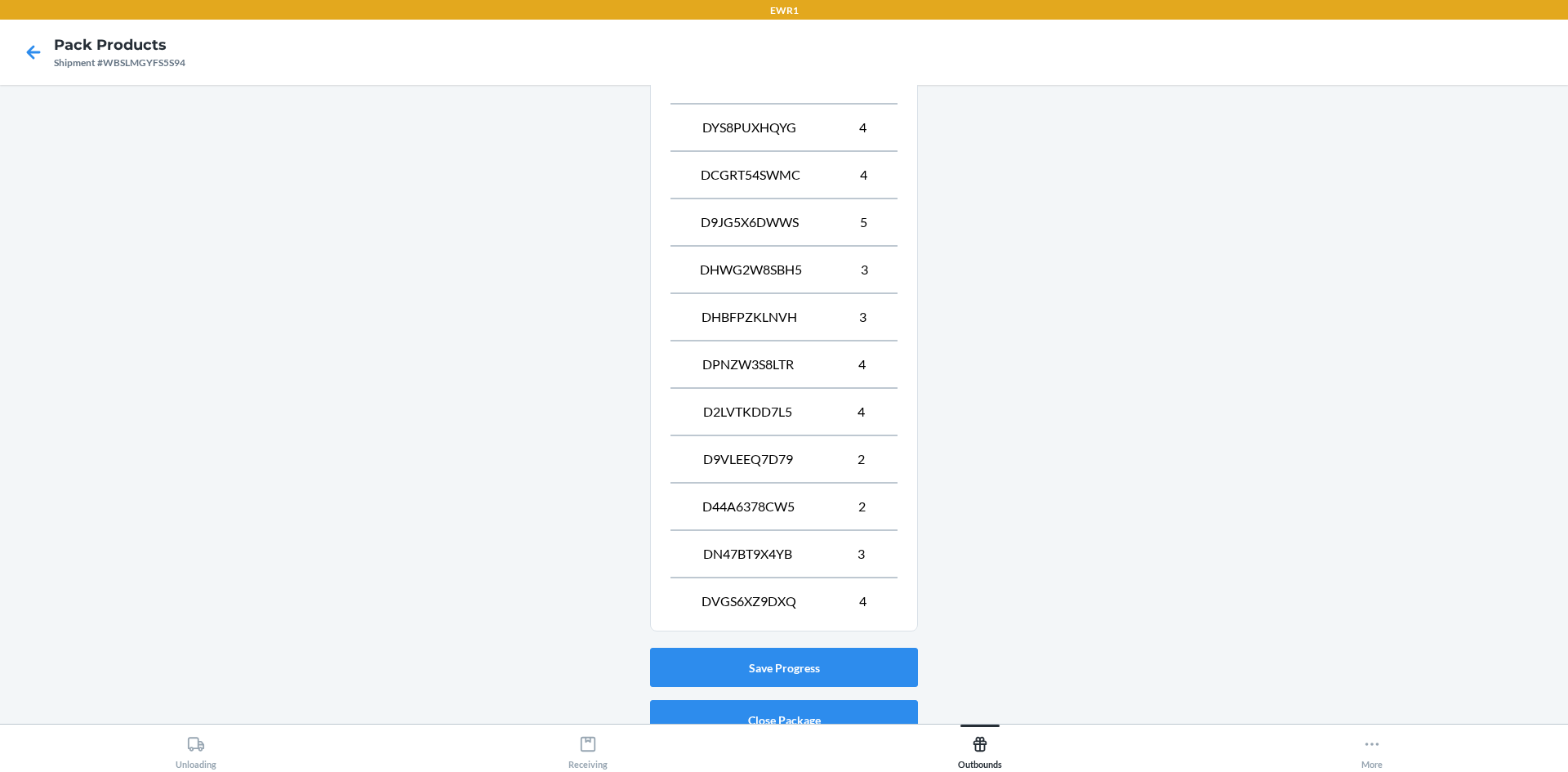
scroll to position [1248, 0]
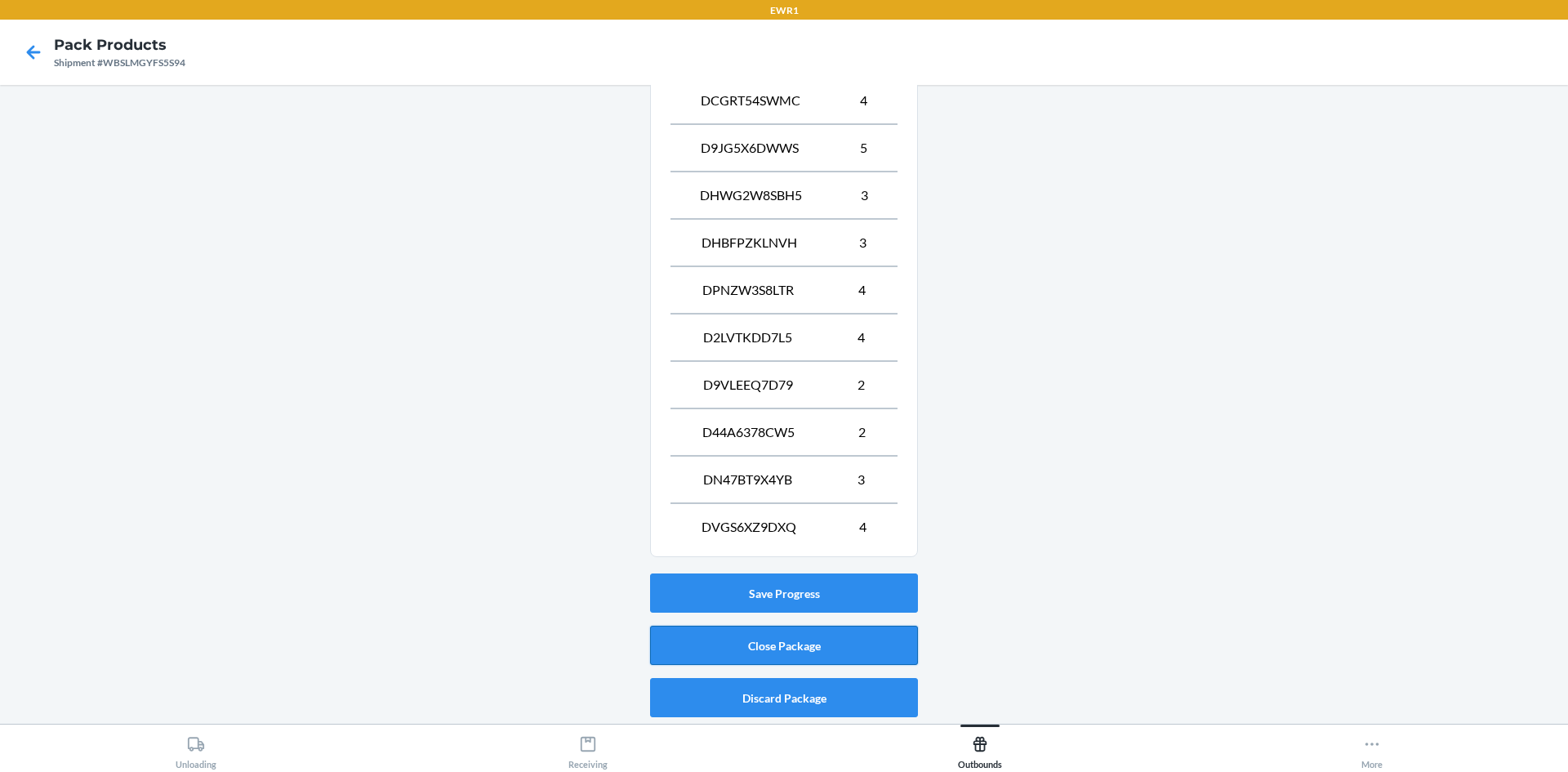
click at [840, 642] on button "Close Package" at bounding box center [784, 645] width 268 height 39
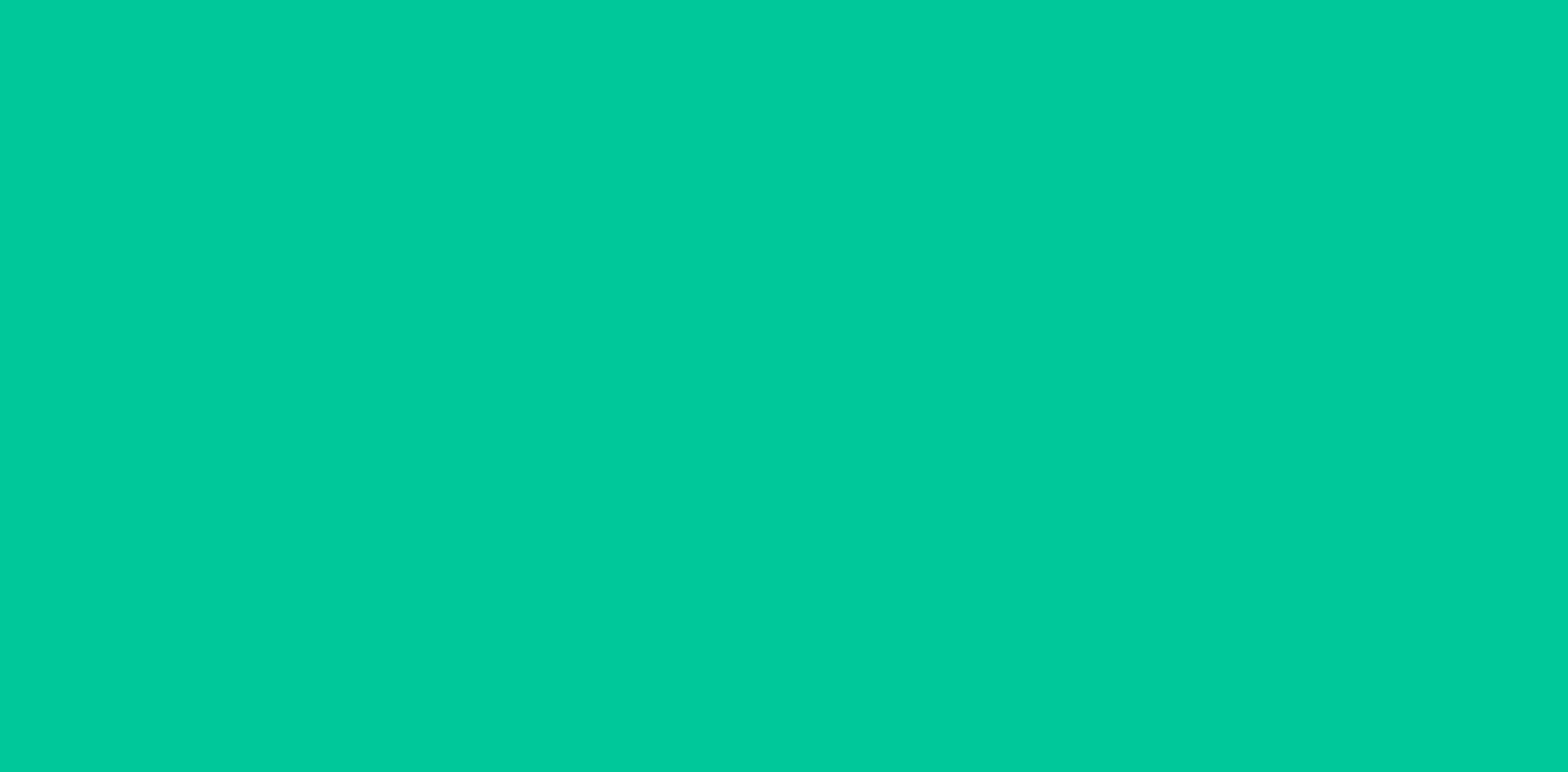
scroll to position [32, 0]
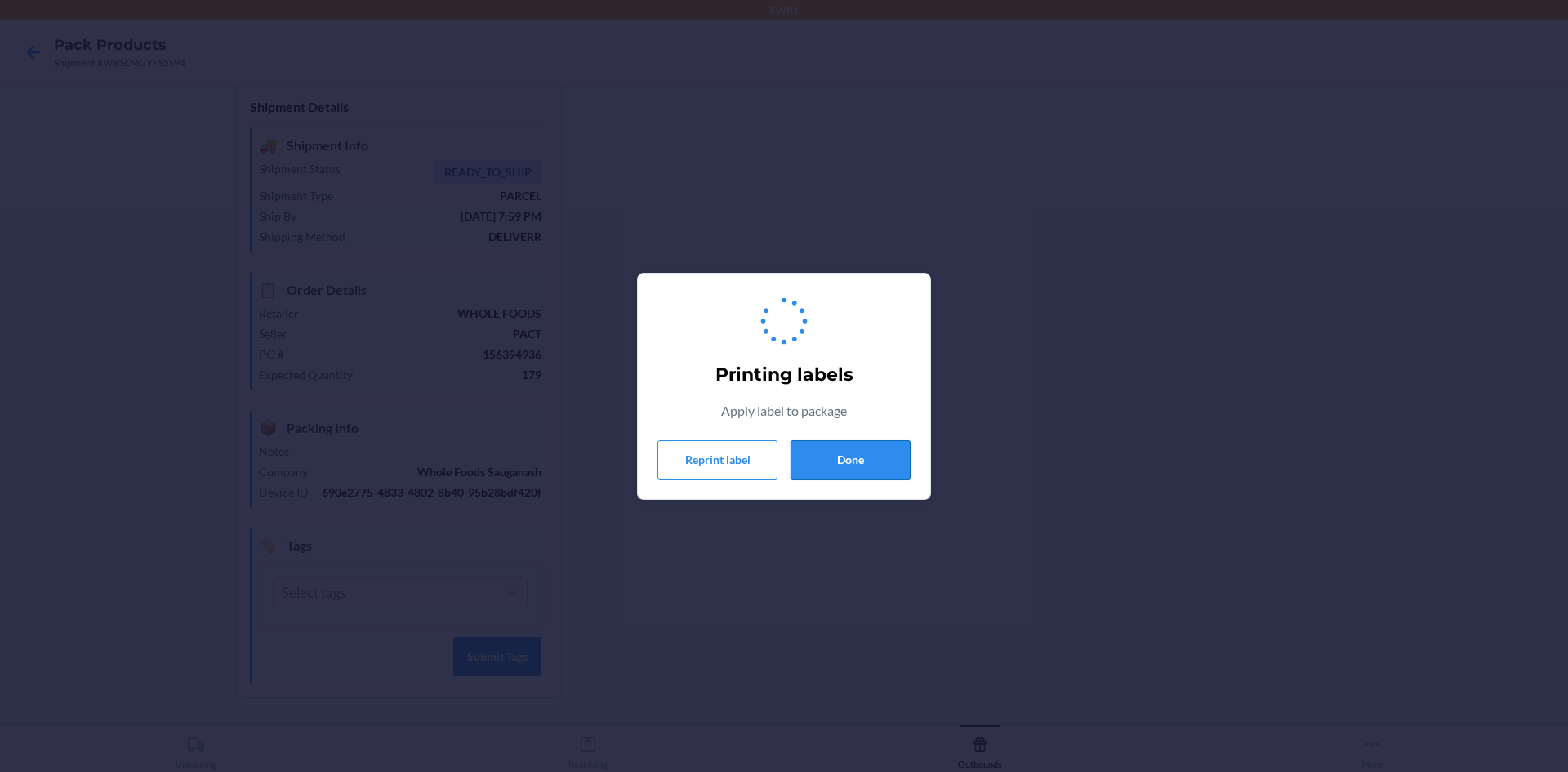
click at [869, 459] on button "Done" at bounding box center [850, 460] width 120 height 39
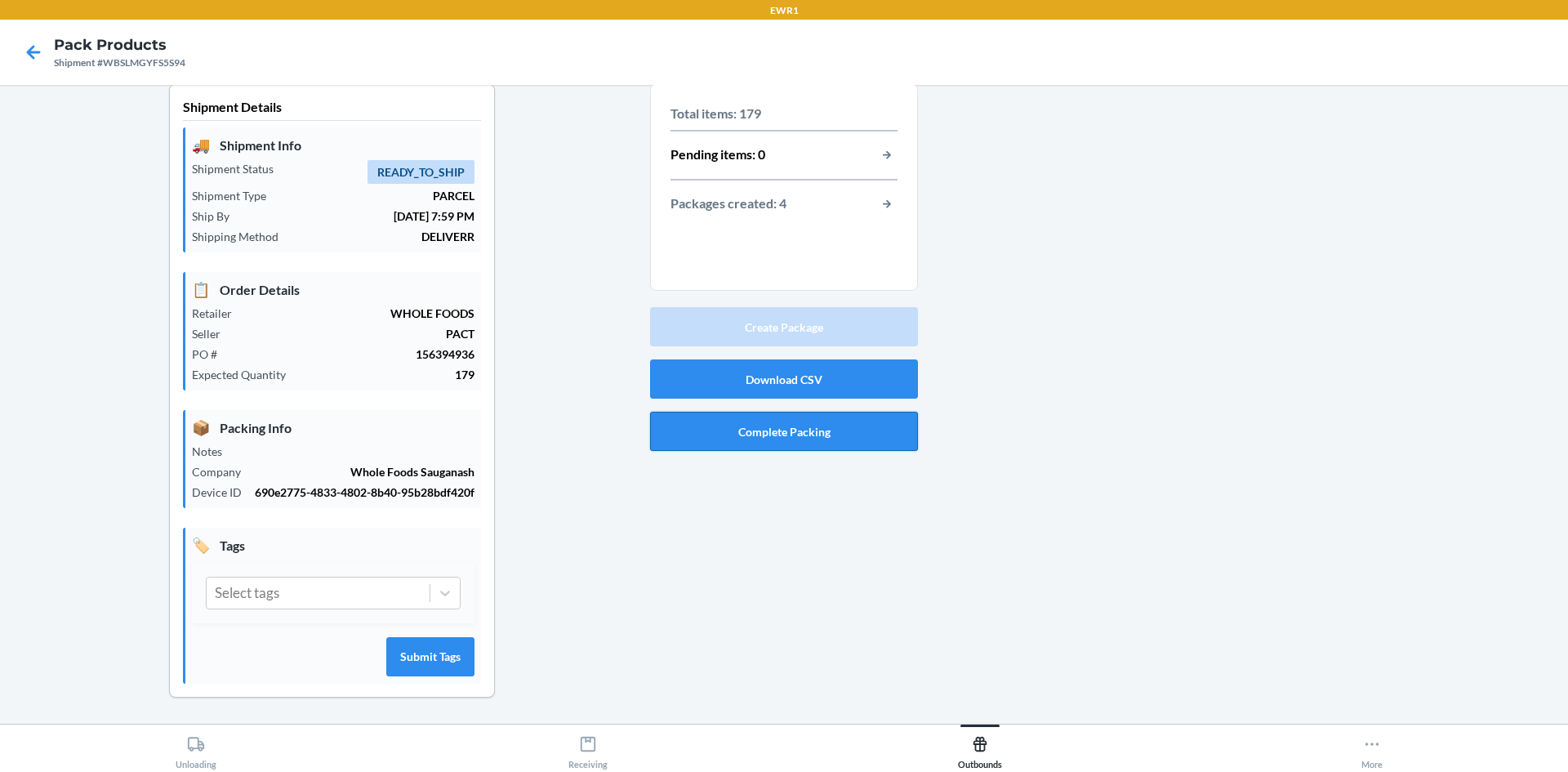
click at [848, 415] on button "Complete Packing" at bounding box center [784, 431] width 268 height 39
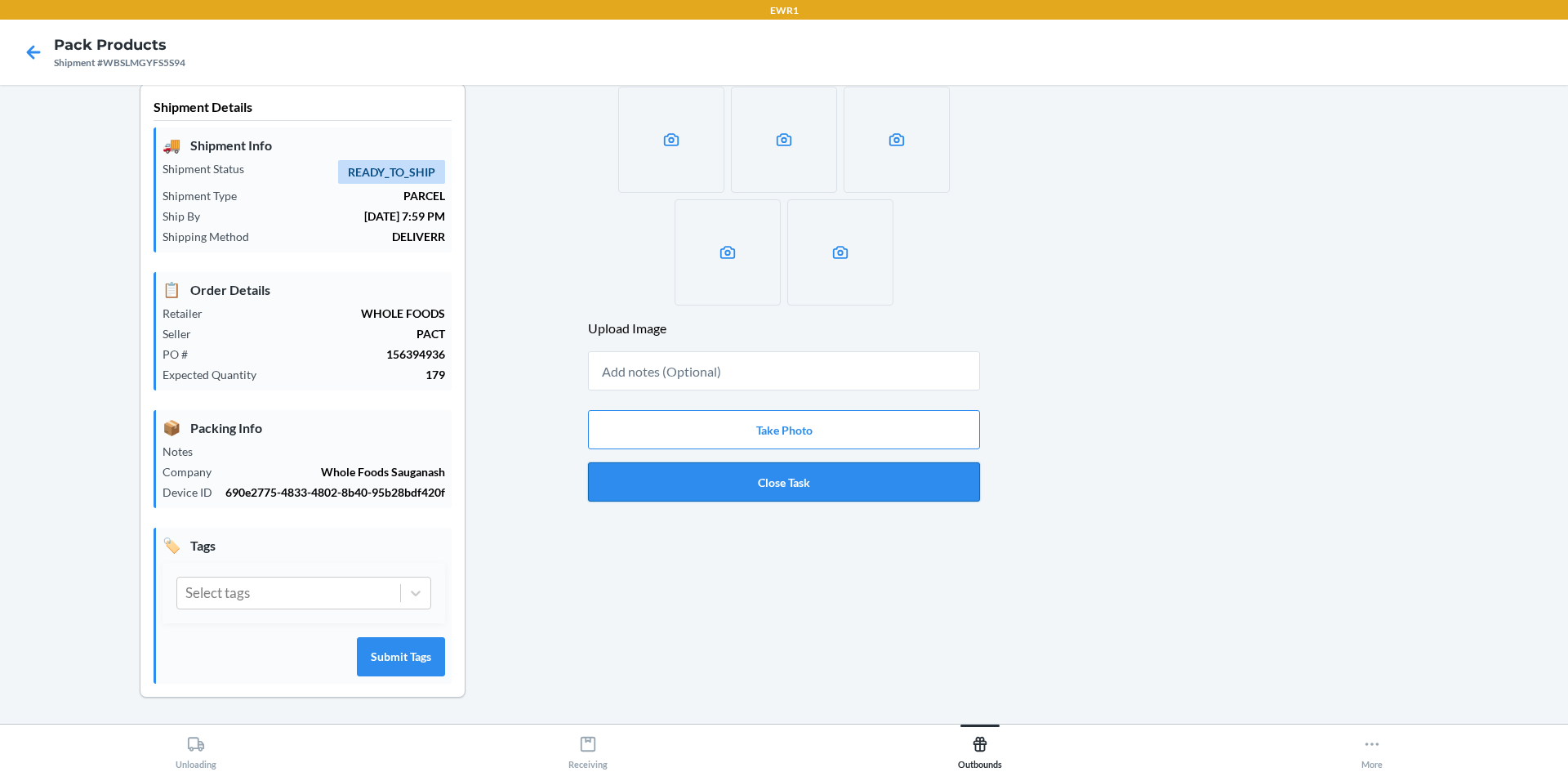
click at [813, 468] on button "Close Task" at bounding box center [784, 482] width 392 height 39
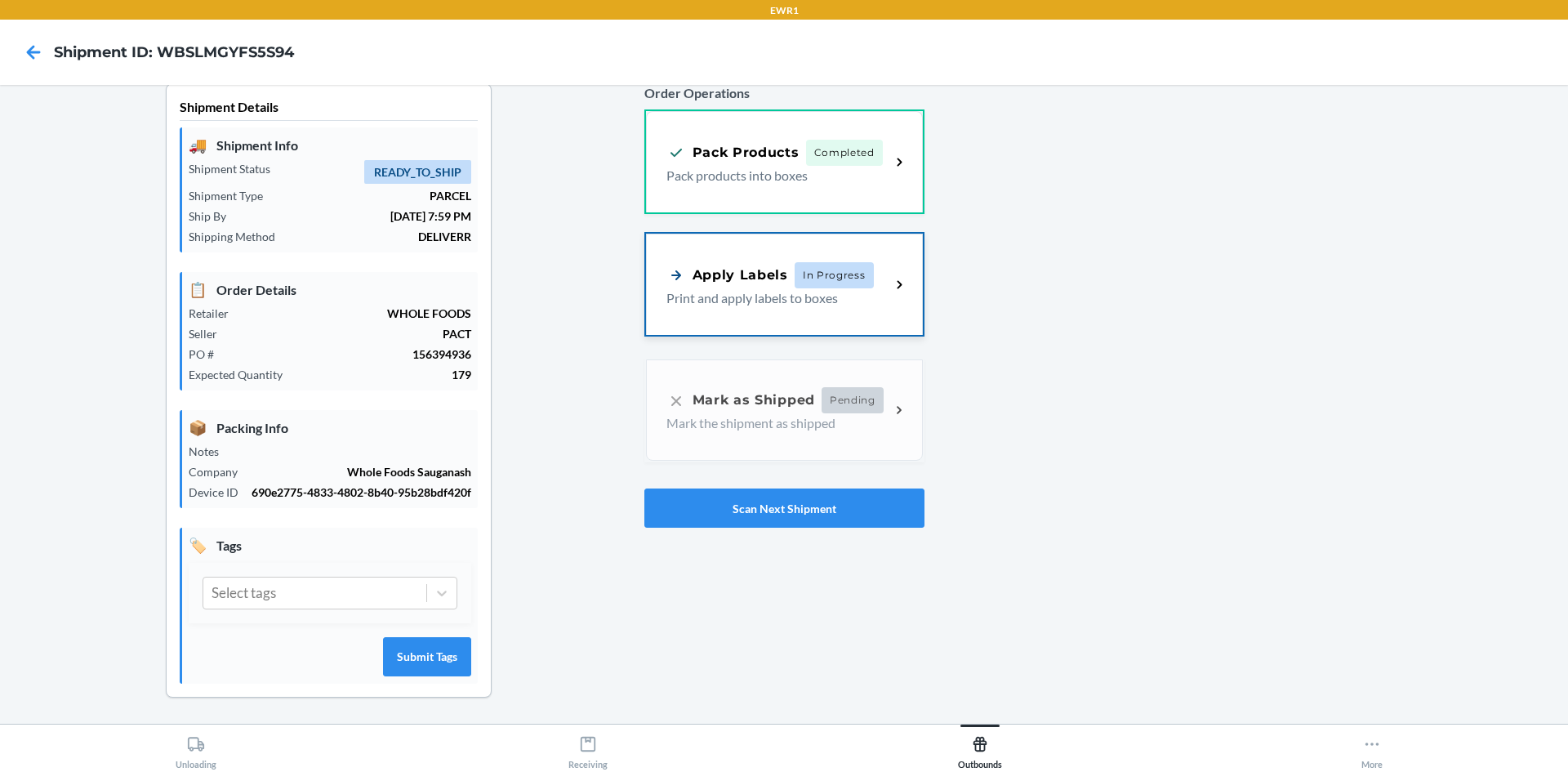
click at [755, 233] on div "Apply Labels In Progress Print and apply labels to boxes" at bounding box center [784, 284] width 277 height 101
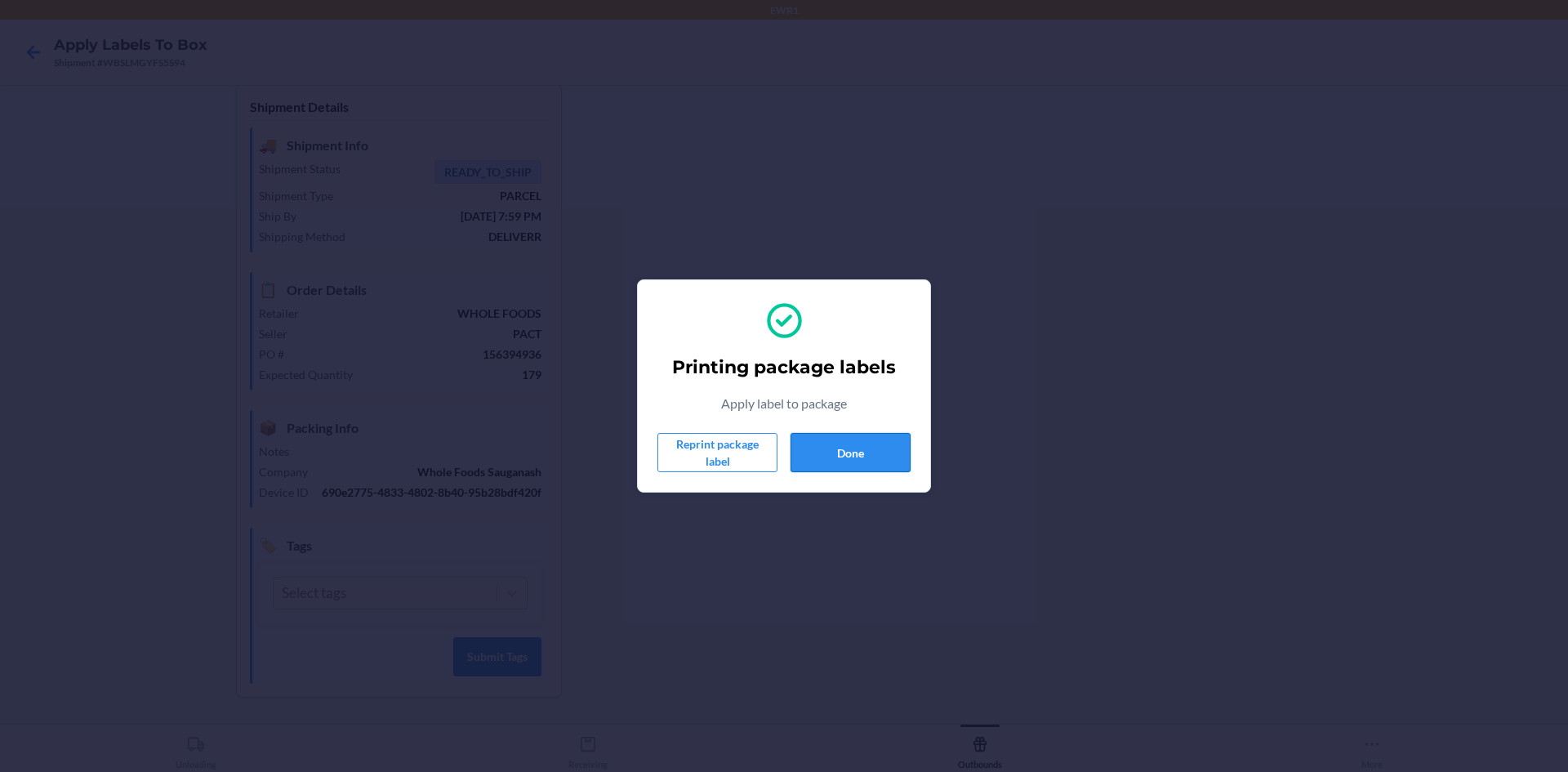
click at [878, 459] on button "Done" at bounding box center [850, 452] width 120 height 39
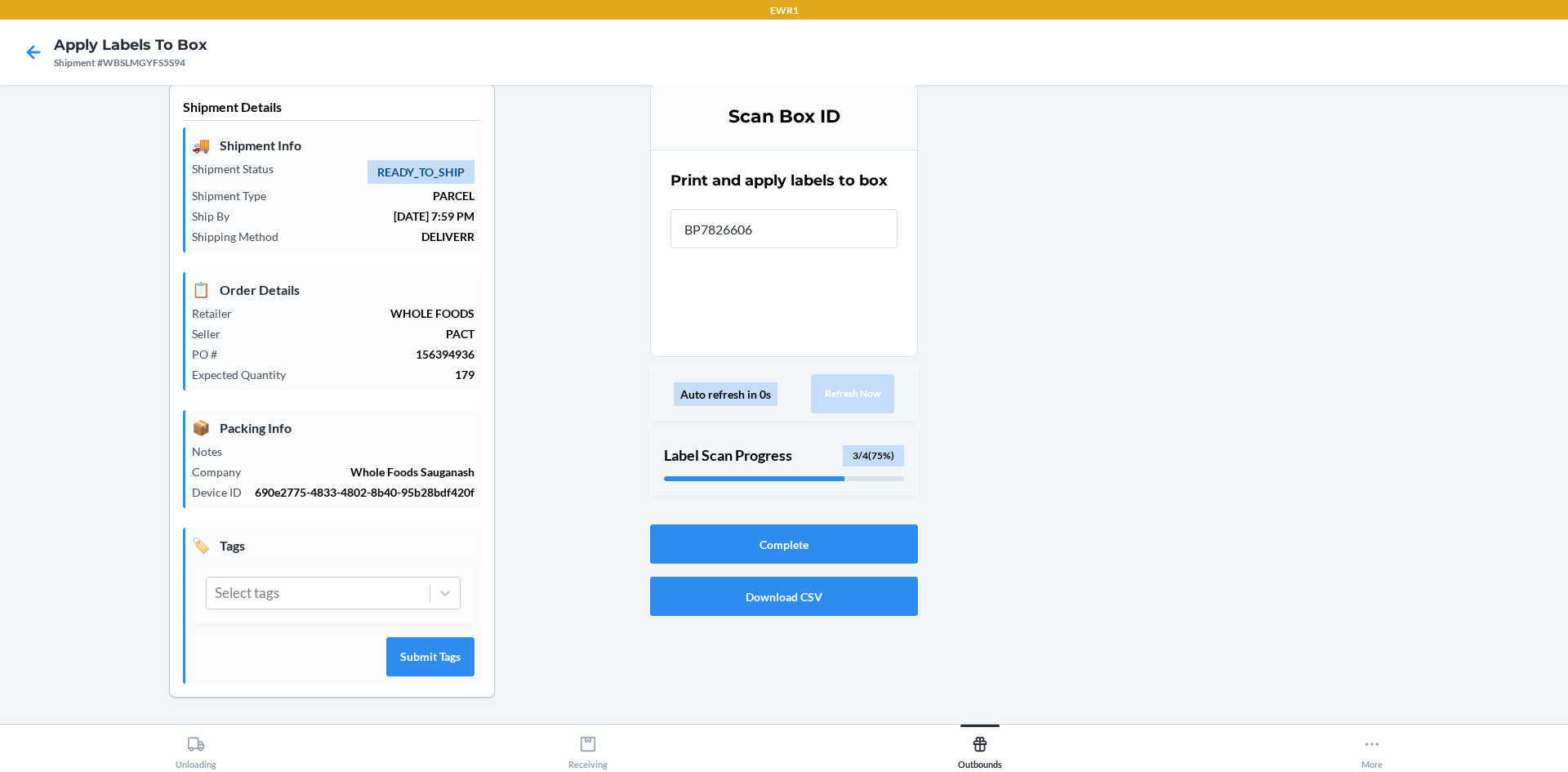
type input "BP78266062"
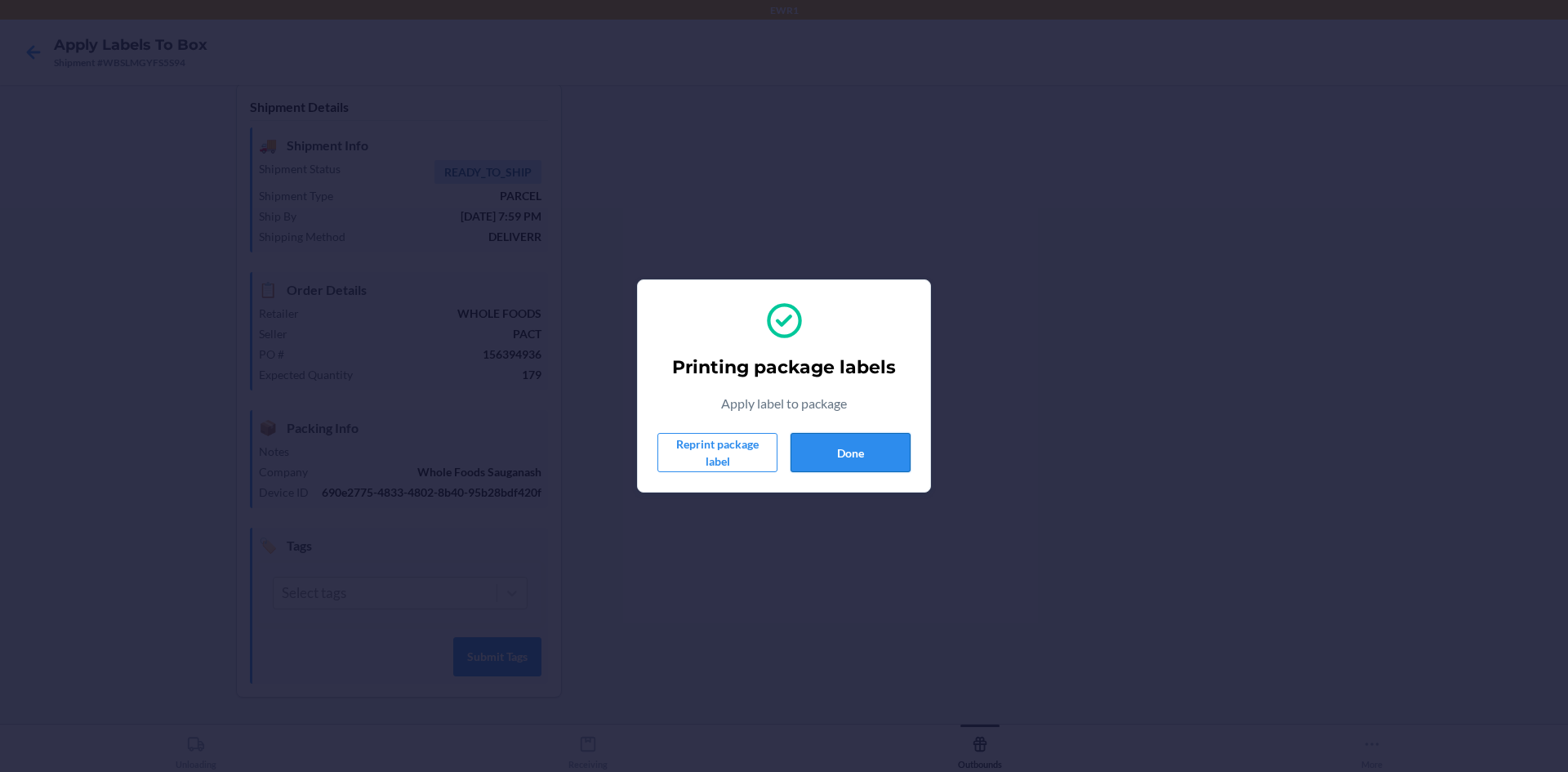
click at [878, 459] on button "Done" at bounding box center [850, 452] width 120 height 39
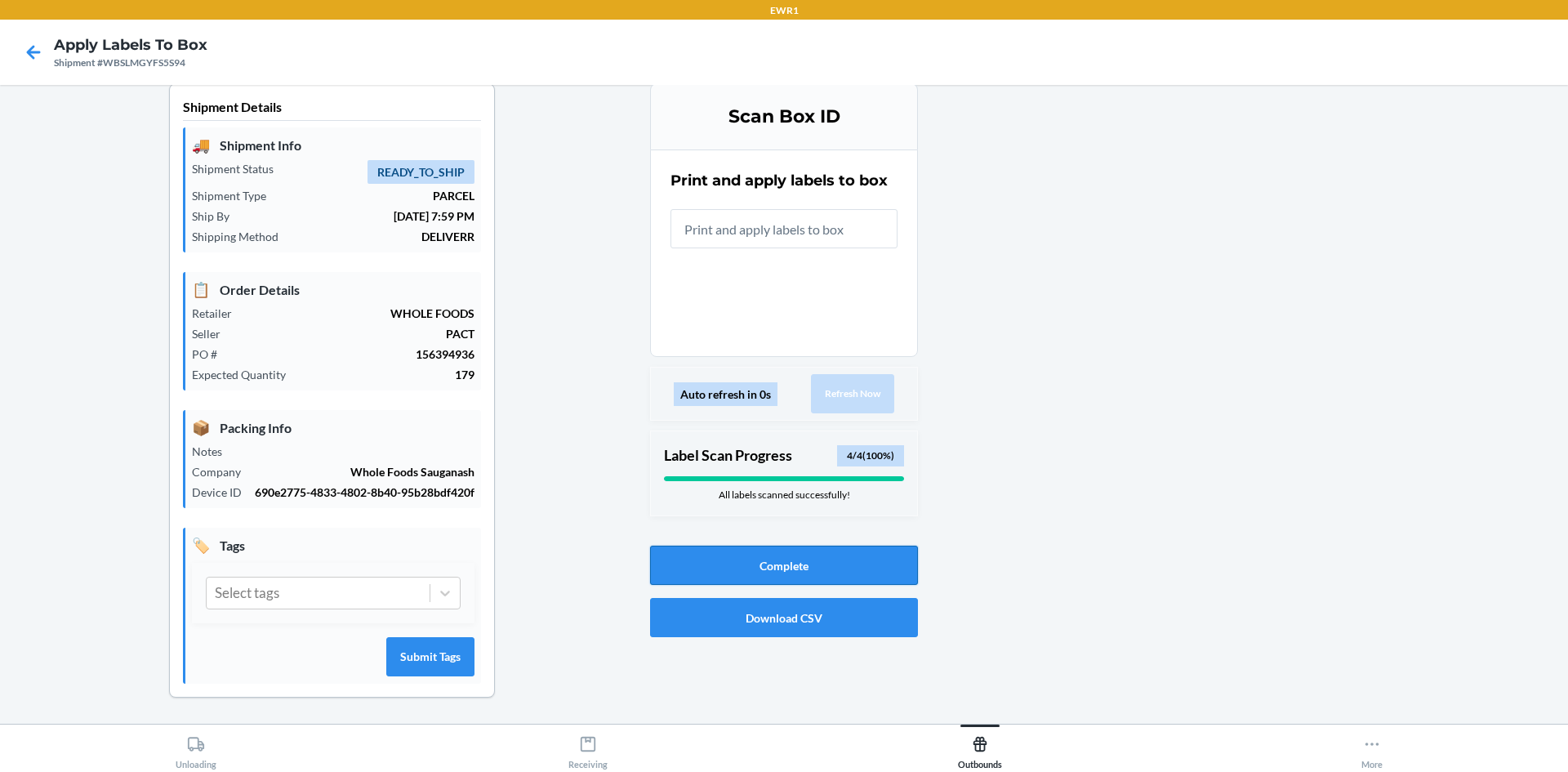
click at [802, 566] on button "Complete" at bounding box center [784, 565] width 268 height 39
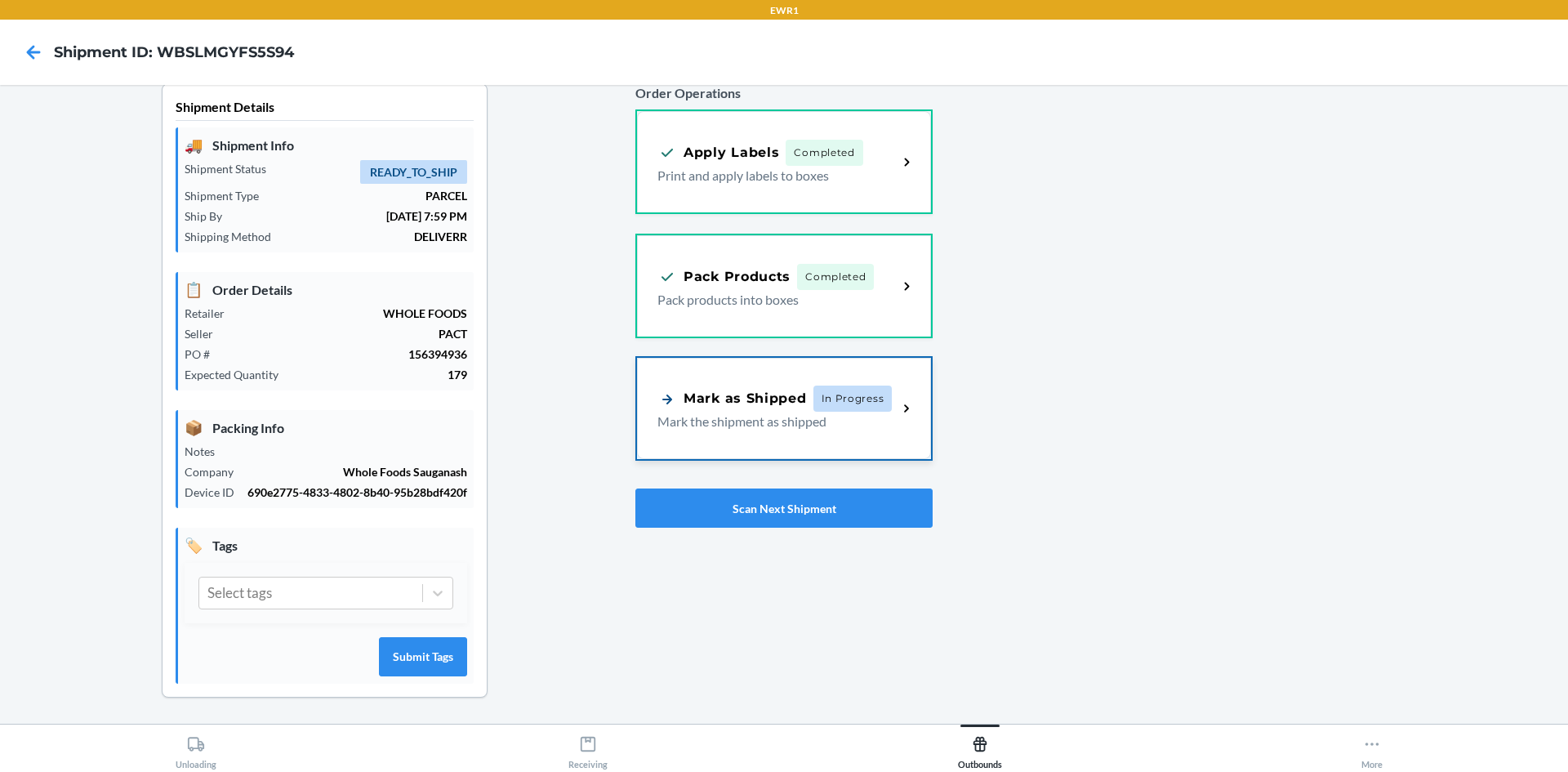
click at [791, 391] on div "Mark as Shipped" at bounding box center [732, 399] width 150 height 20
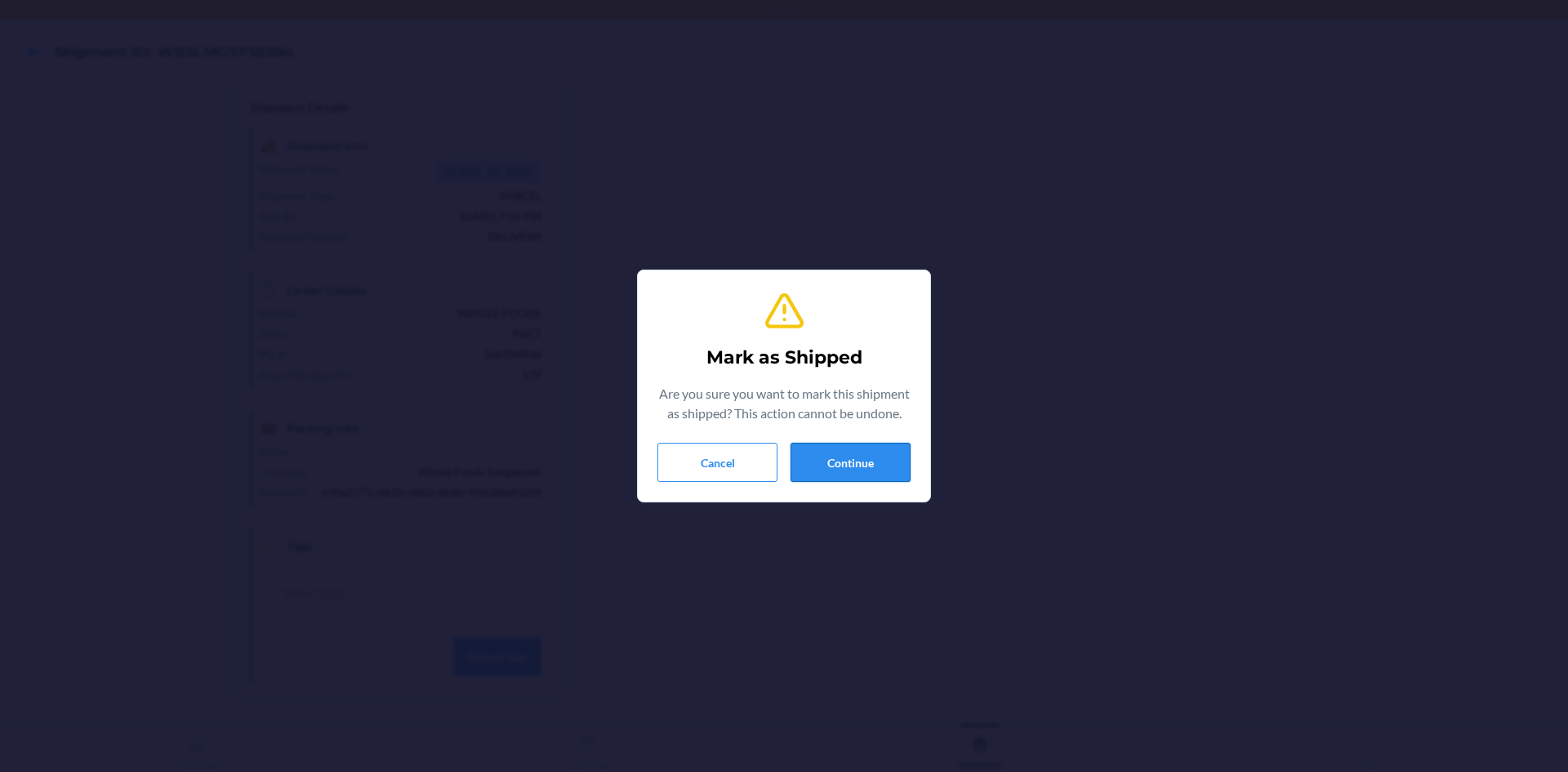
click at [847, 466] on button "Continue" at bounding box center [850, 463] width 120 height 39
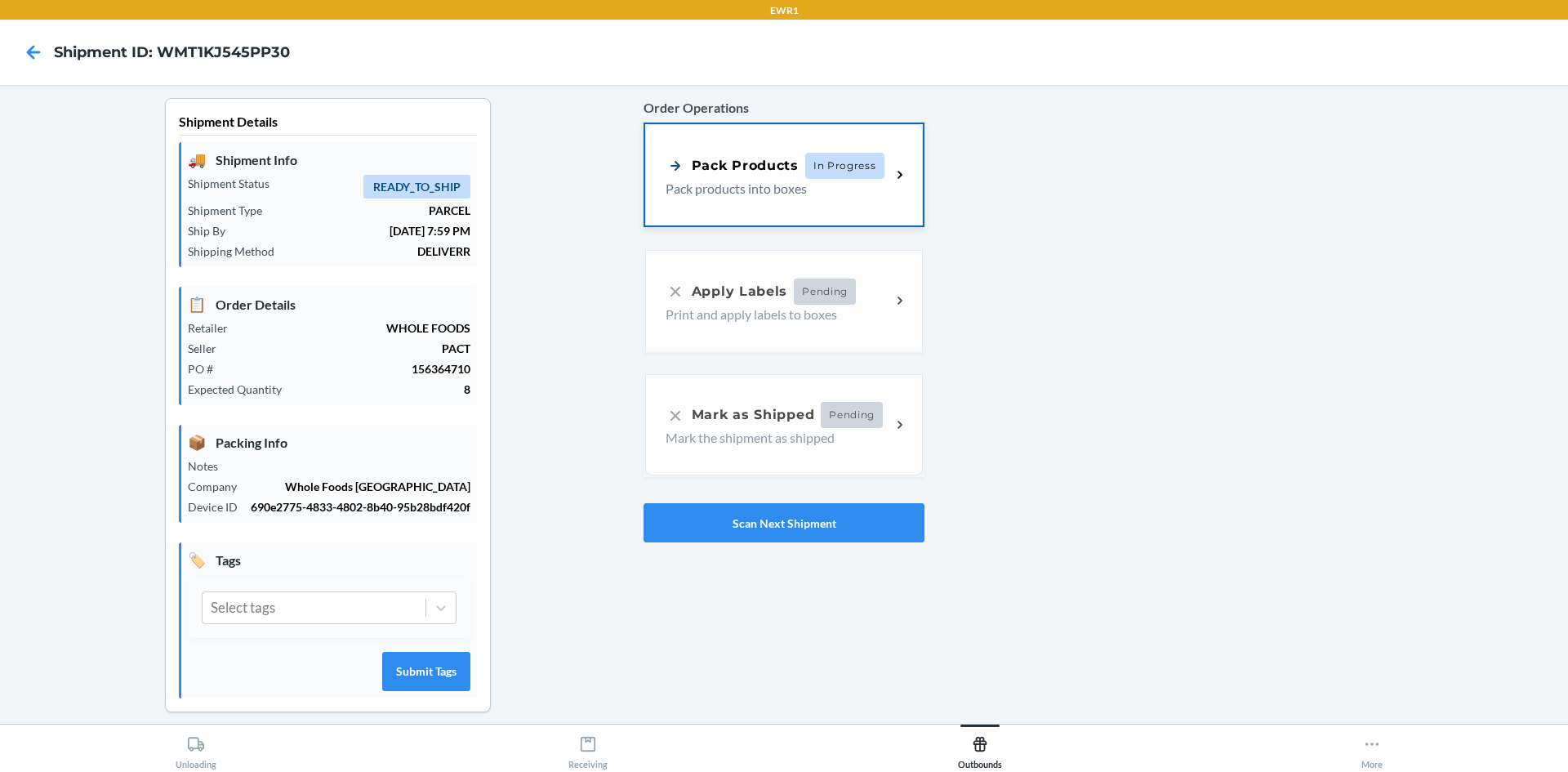
click at [790, 191] on p "Pack products into boxes" at bounding box center [771, 189] width 212 height 19
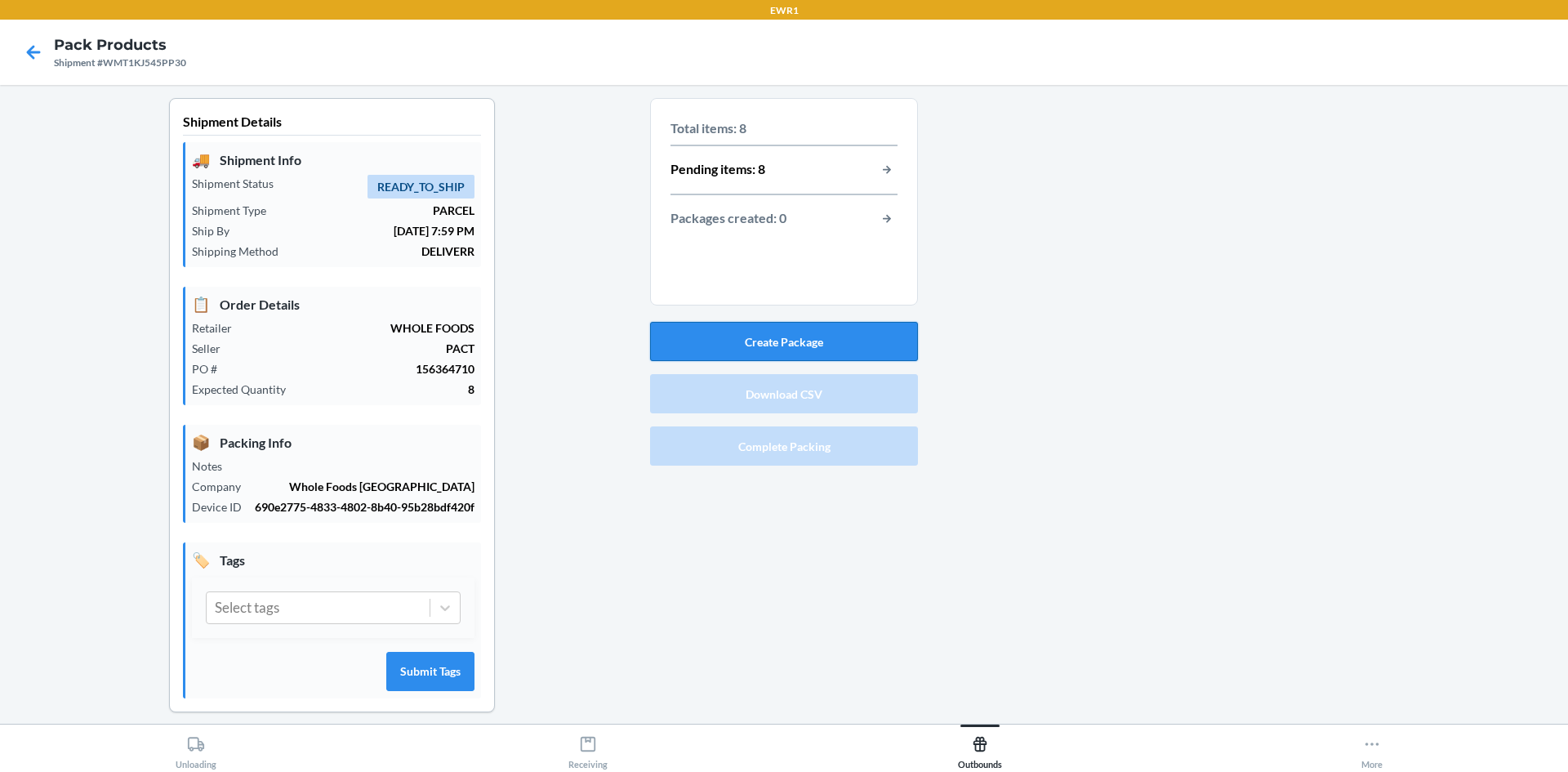
click at [806, 342] on button "Create Package" at bounding box center [784, 342] width 268 height 39
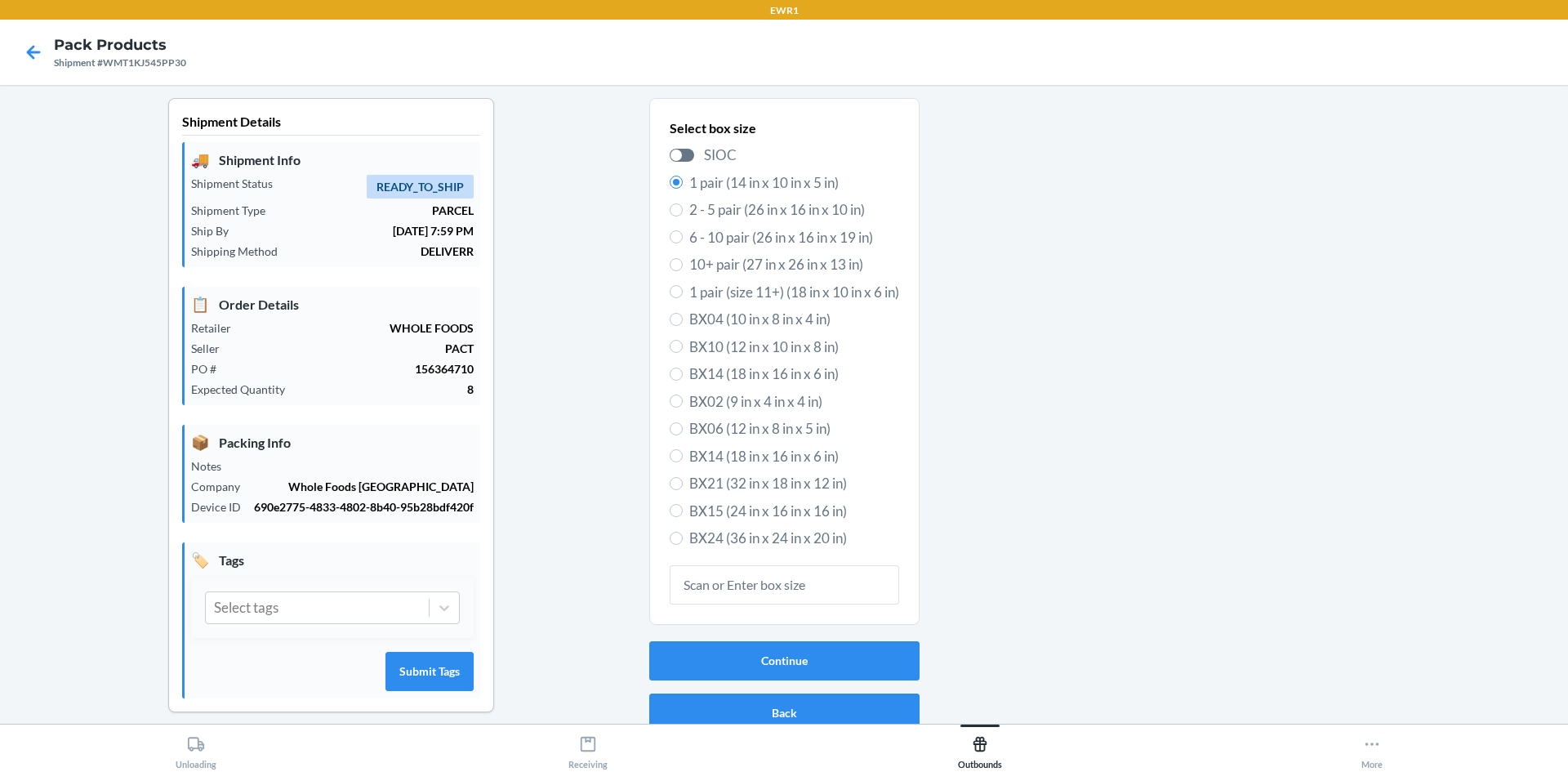
click at [737, 350] on span "BX10 (12 in x 10 in x 8 in)" at bounding box center [795, 347] width 210 height 21
click at [683, 350] on input "BX10 (12 in x 10 in x 8 in)" at bounding box center [675, 346] width 13 height 13
radio input "true"
radio input "false"
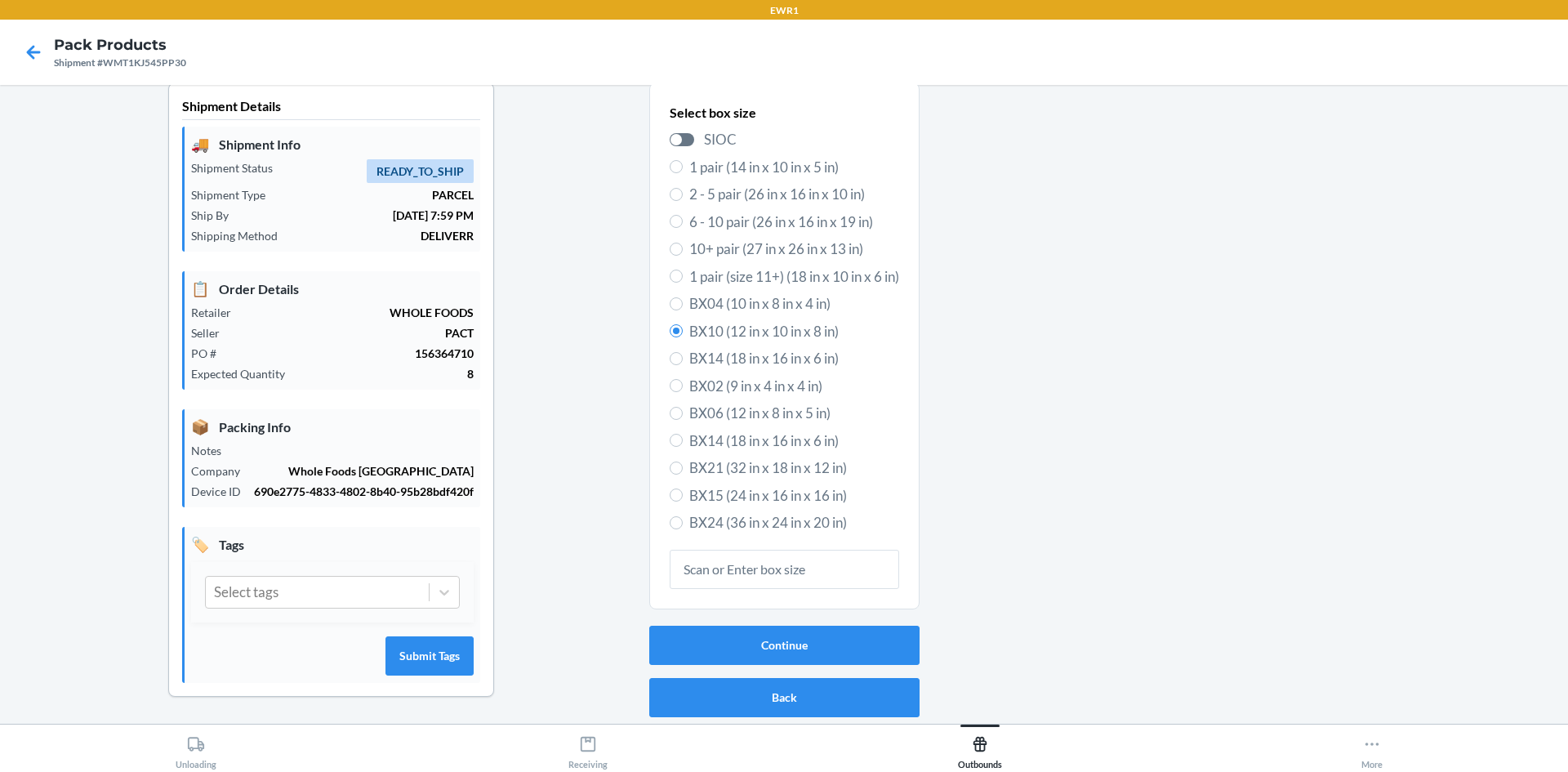
scroll to position [32, 0]
drag, startPoint x: 669, startPoint y: 478, endPoint x: 587, endPoint y: 477, distance: 82.0
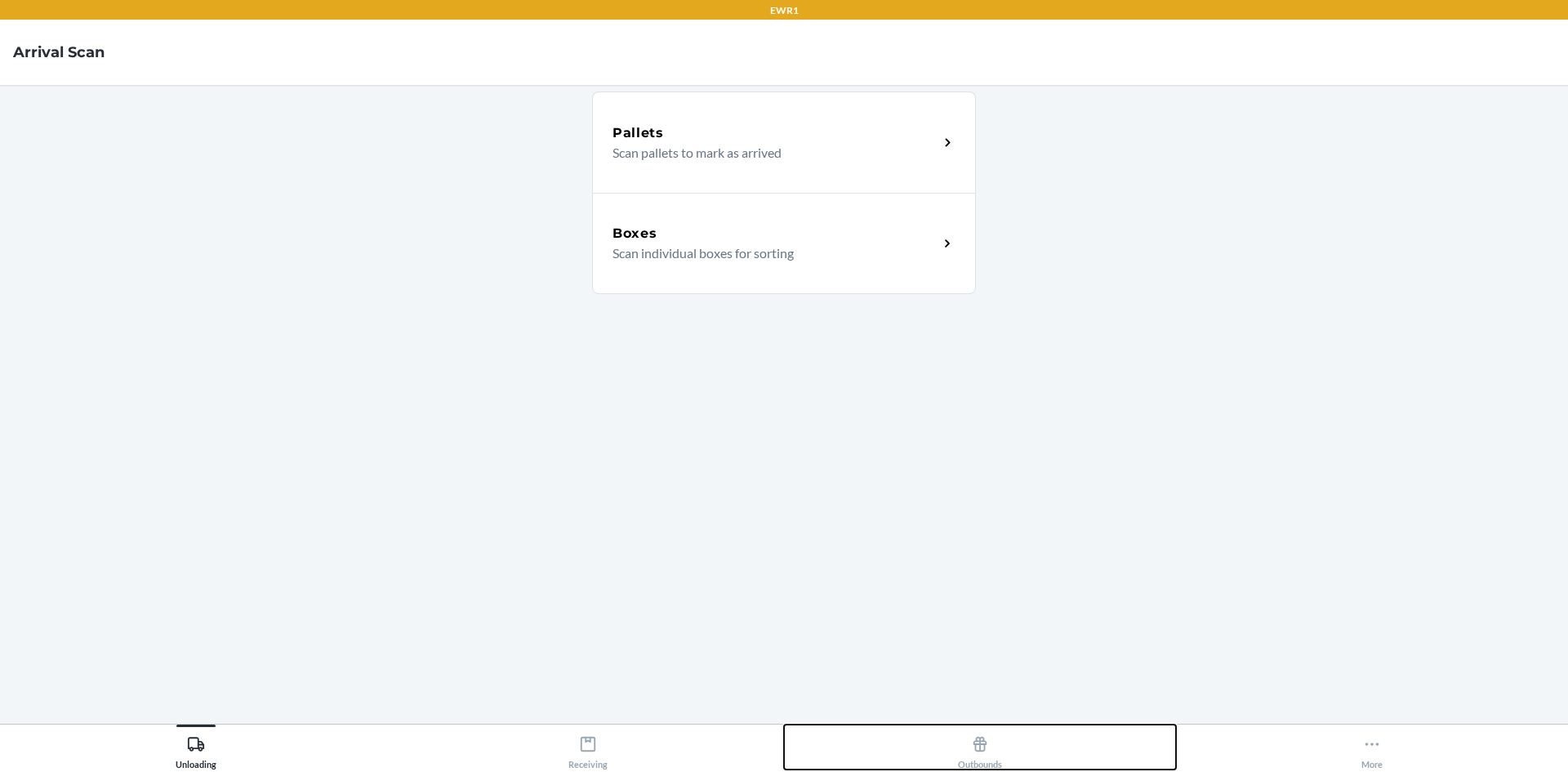
click at [978, 742] on icon at bounding box center [980, 744] width 18 height 18
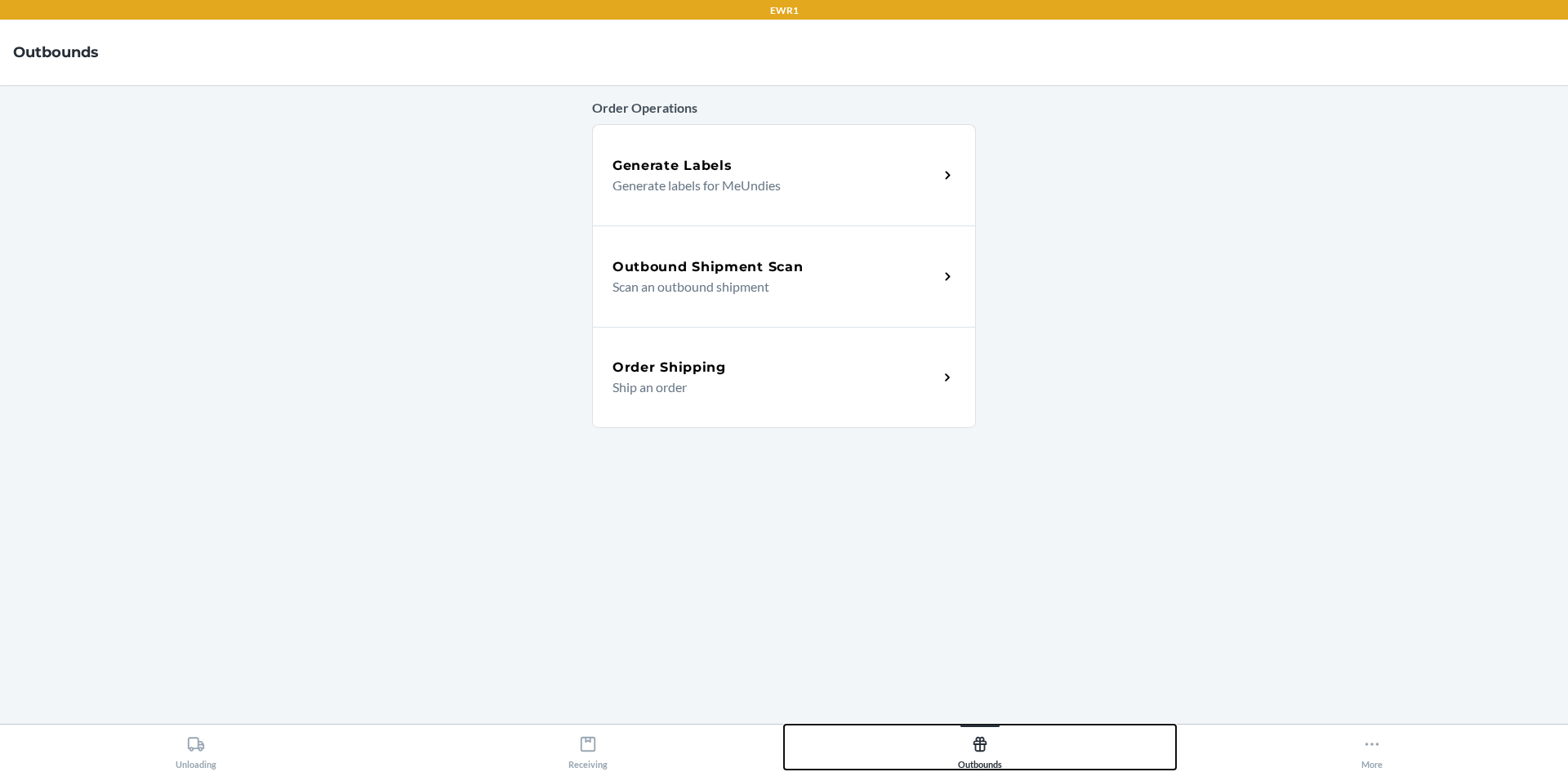
click at [978, 742] on icon at bounding box center [980, 744] width 18 height 18
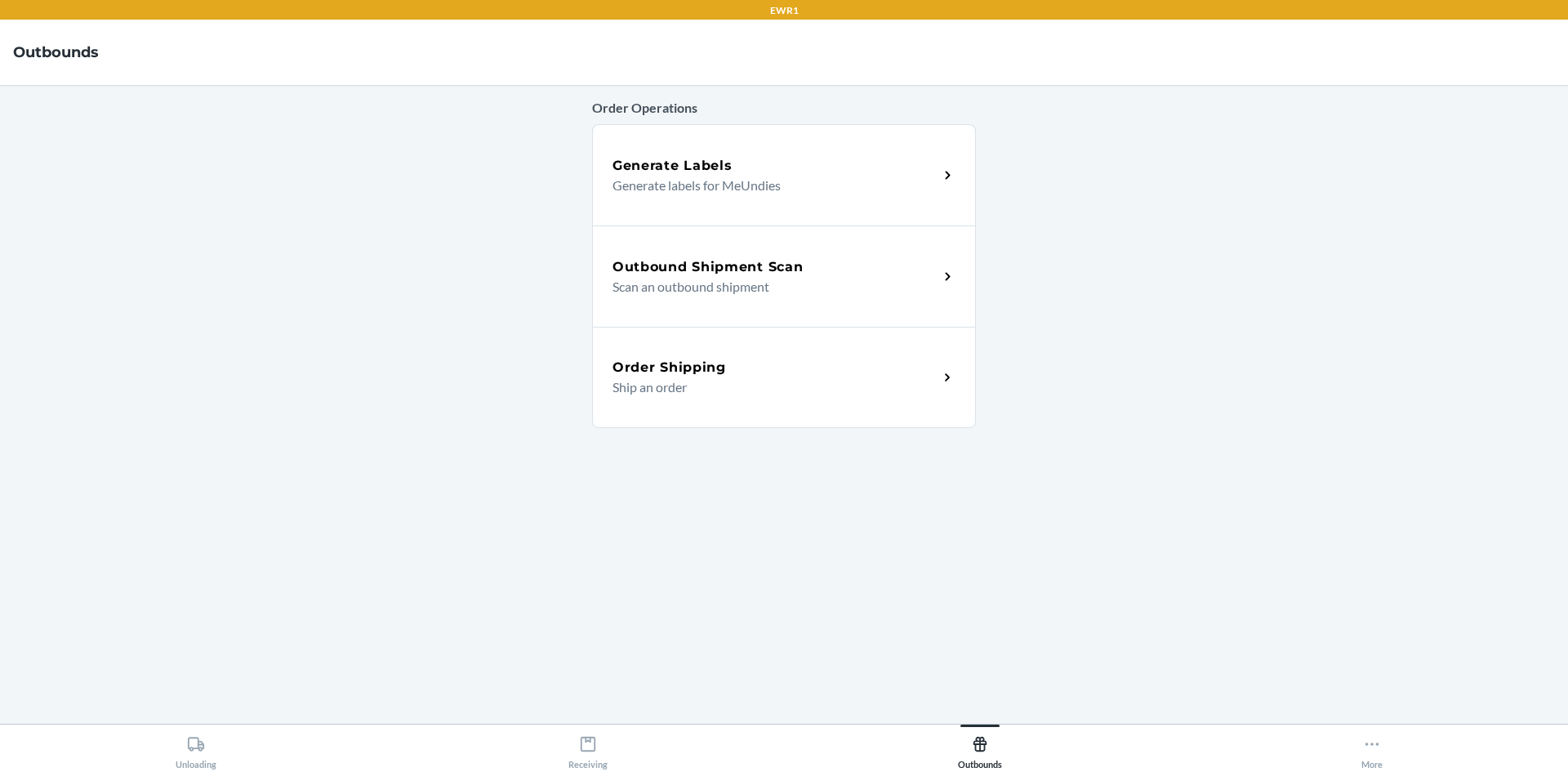
click at [833, 280] on p "Scan an outbound shipment" at bounding box center [769, 287] width 313 height 19
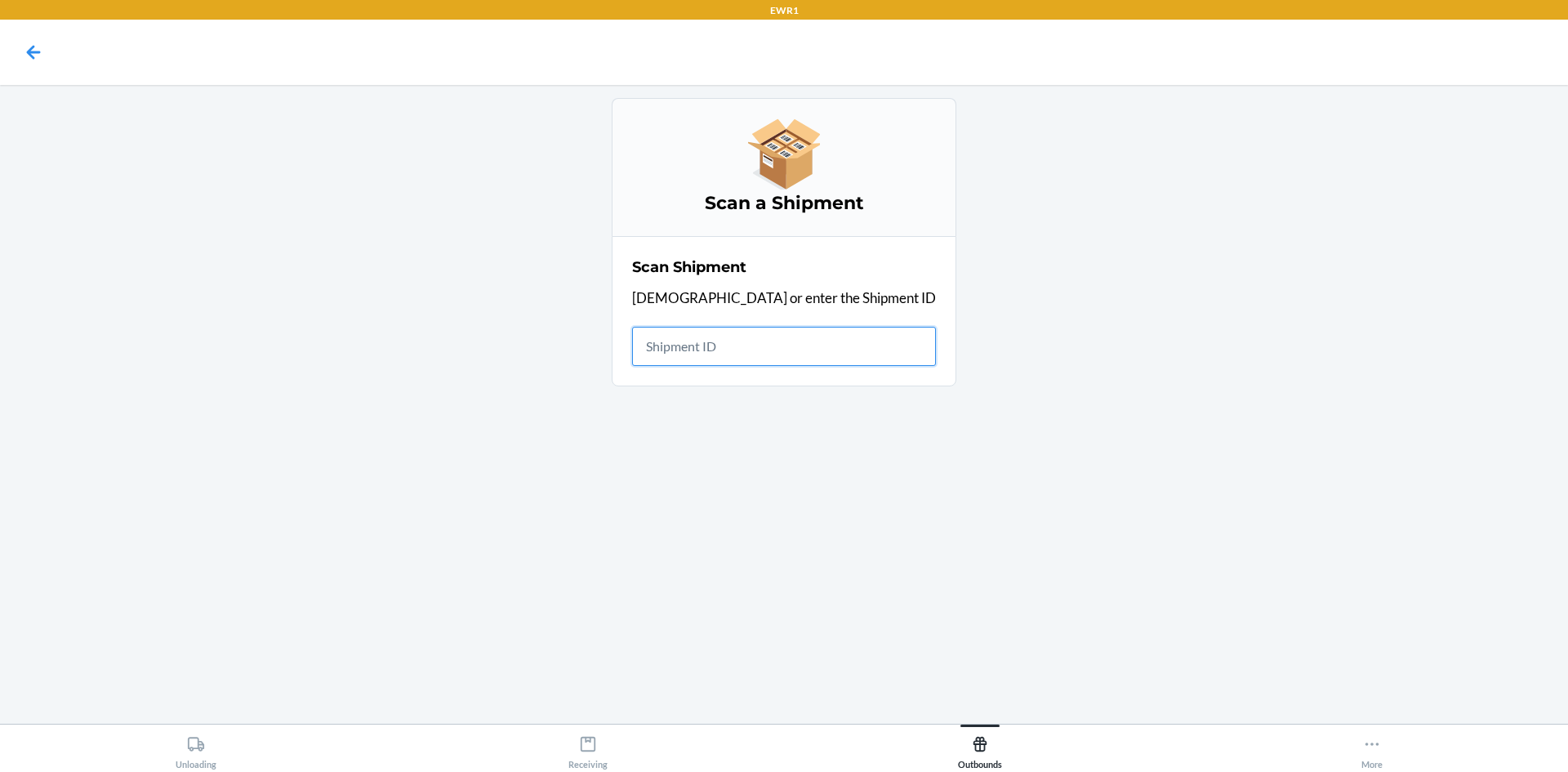
drag, startPoint x: 732, startPoint y: 359, endPoint x: 754, endPoint y: 339, distance: 29.7
click at [754, 339] on input "text" at bounding box center [784, 347] width 303 height 39
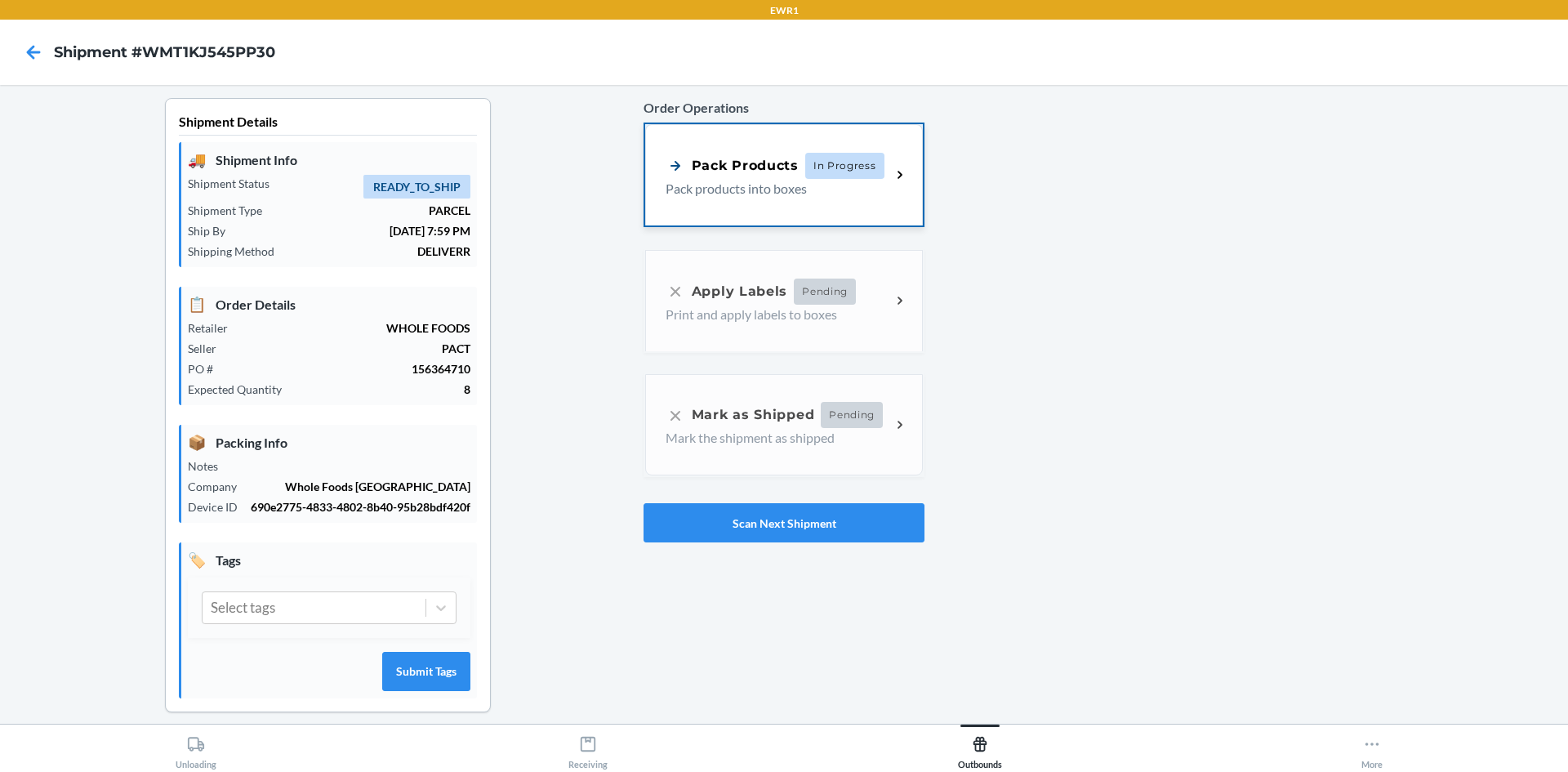
click at [811, 216] on div "Pack Products In Progress Pack products into boxes" at bounding box center [784, 175] width 278 height 101
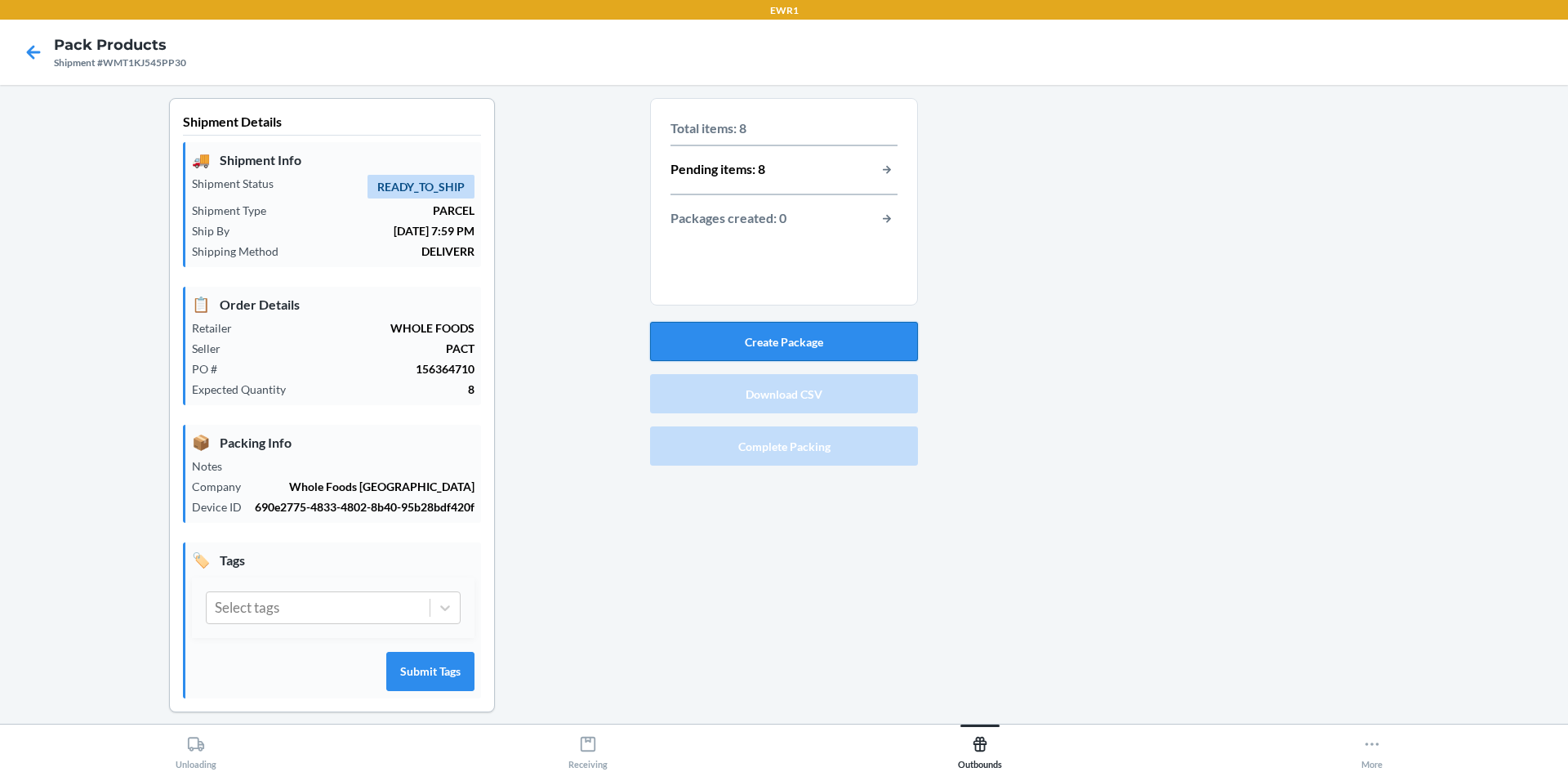
click at [750, 337] on button "Create Package" at bounding box center [784, 342] width 268 height 39
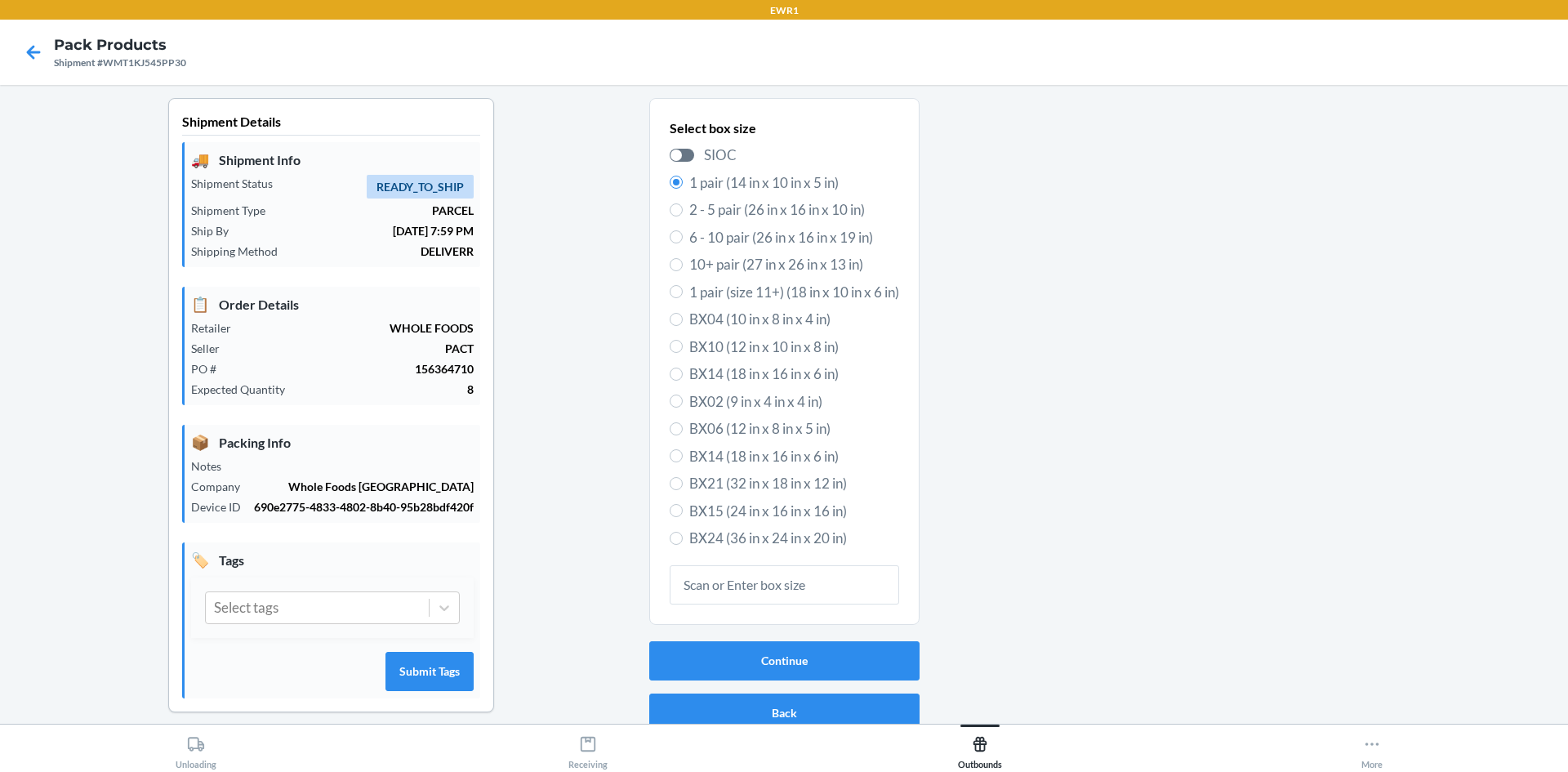
click at [731, 448] on span "BX14 (18 in x 16 in x 6 in)" at bounding box center [795, 457] width 210 height 21
click at [683, 449] on input "BX14 (18 in x 16 in x 6 in)" at bounding box center [675, 455] width 13 height 13
radio input "true"
radio input "false"
click at [776, 643] on button "Continue" at bounding box center [784, 661] width 270 height 39
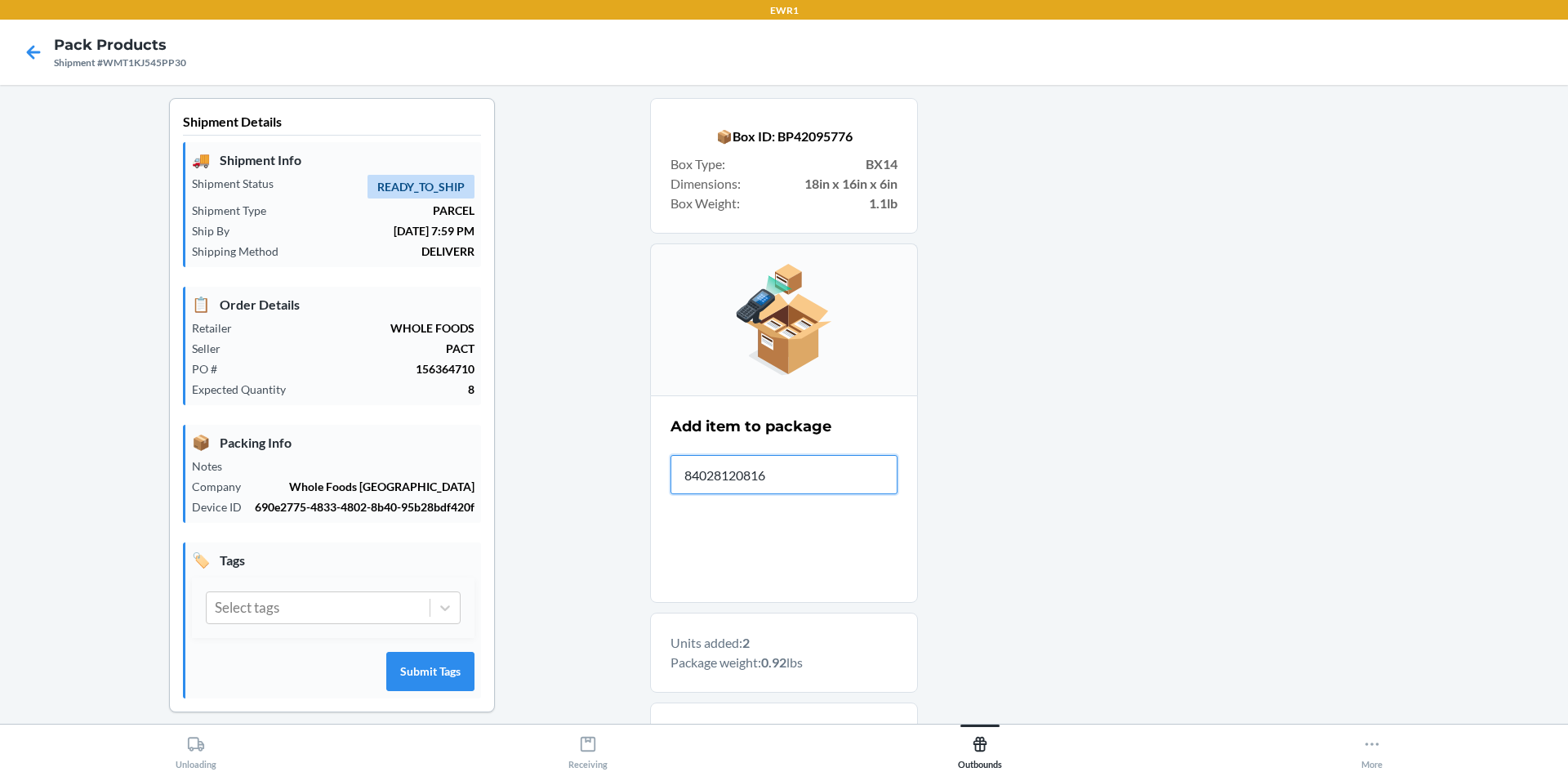
type input "840281208166"
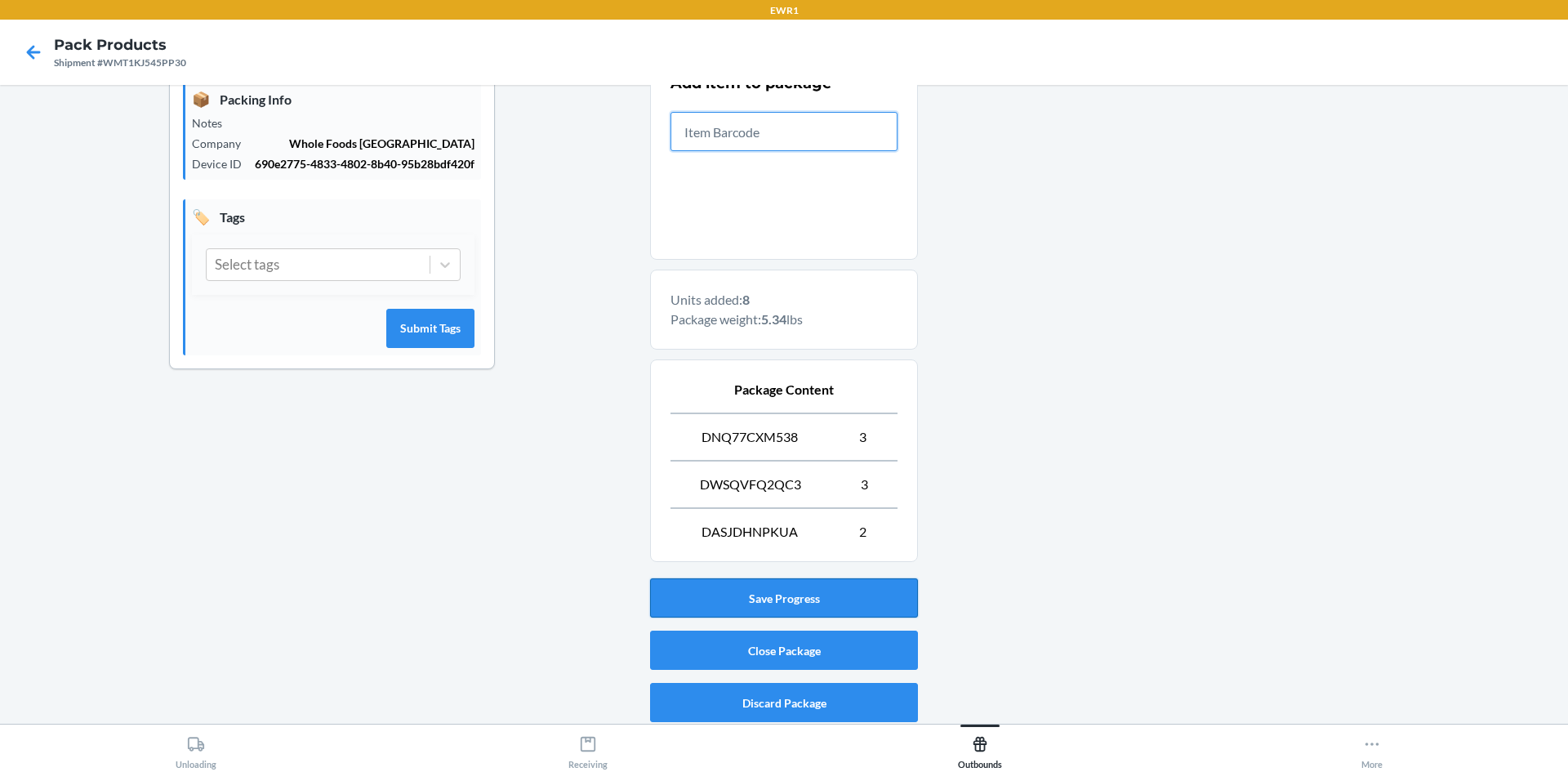
scroll to position [348, 0]
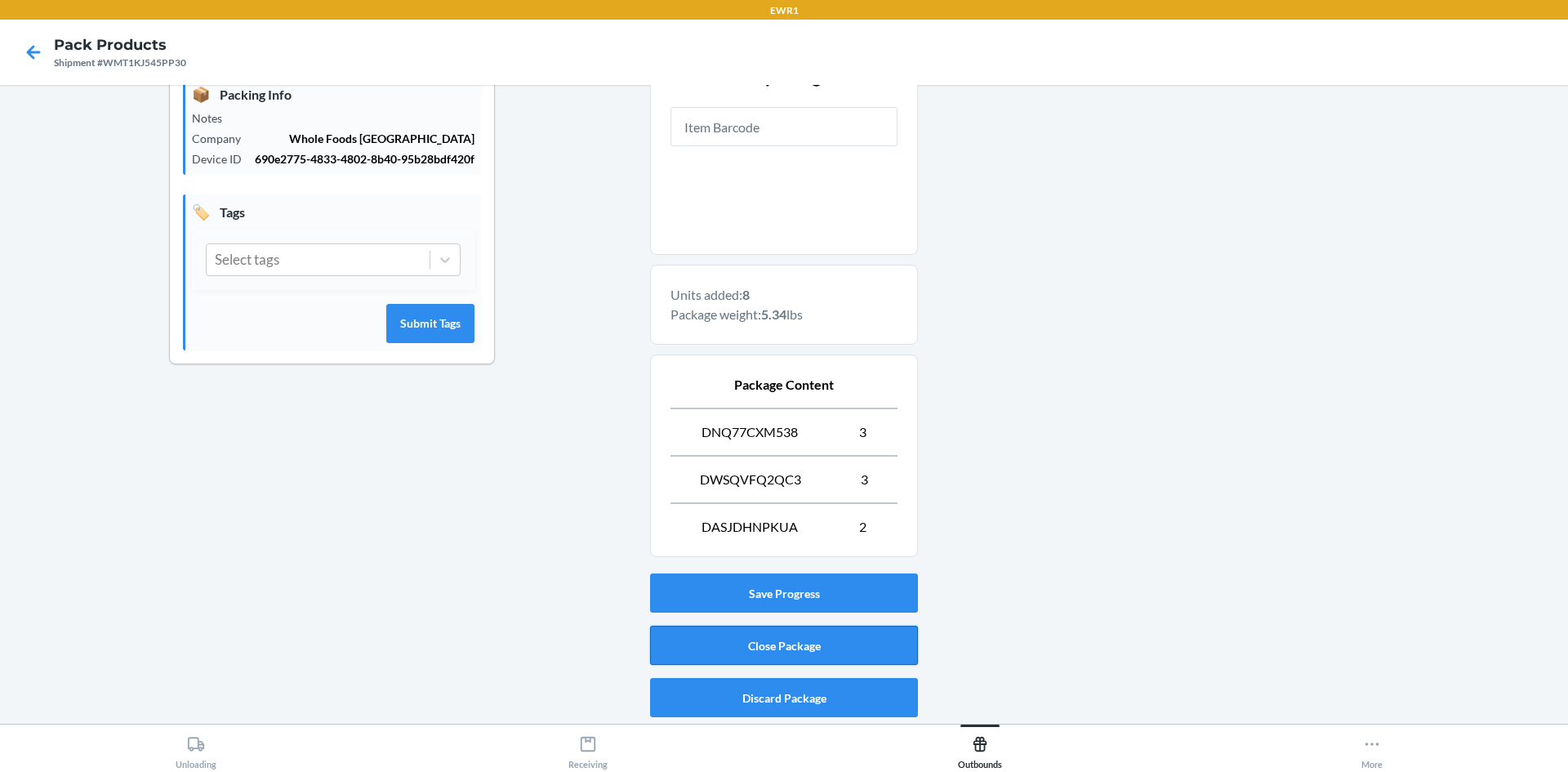
click at [834, 654] on button "Close Package" at bounding box center [784, 645] width 268 height 39
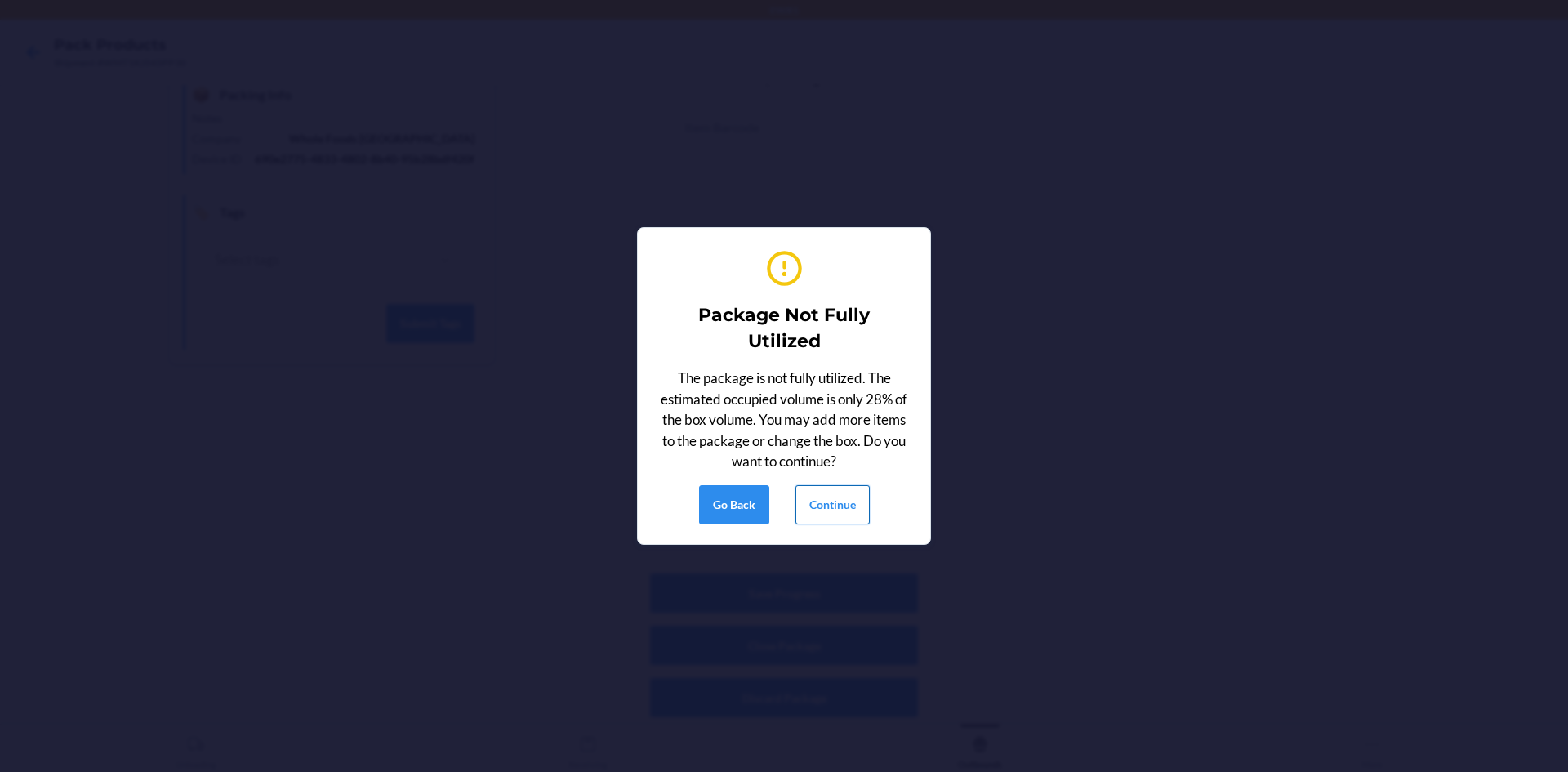
click at [834, 497] on button "Continue" at bounding box center [833, 505] width 74 height 39
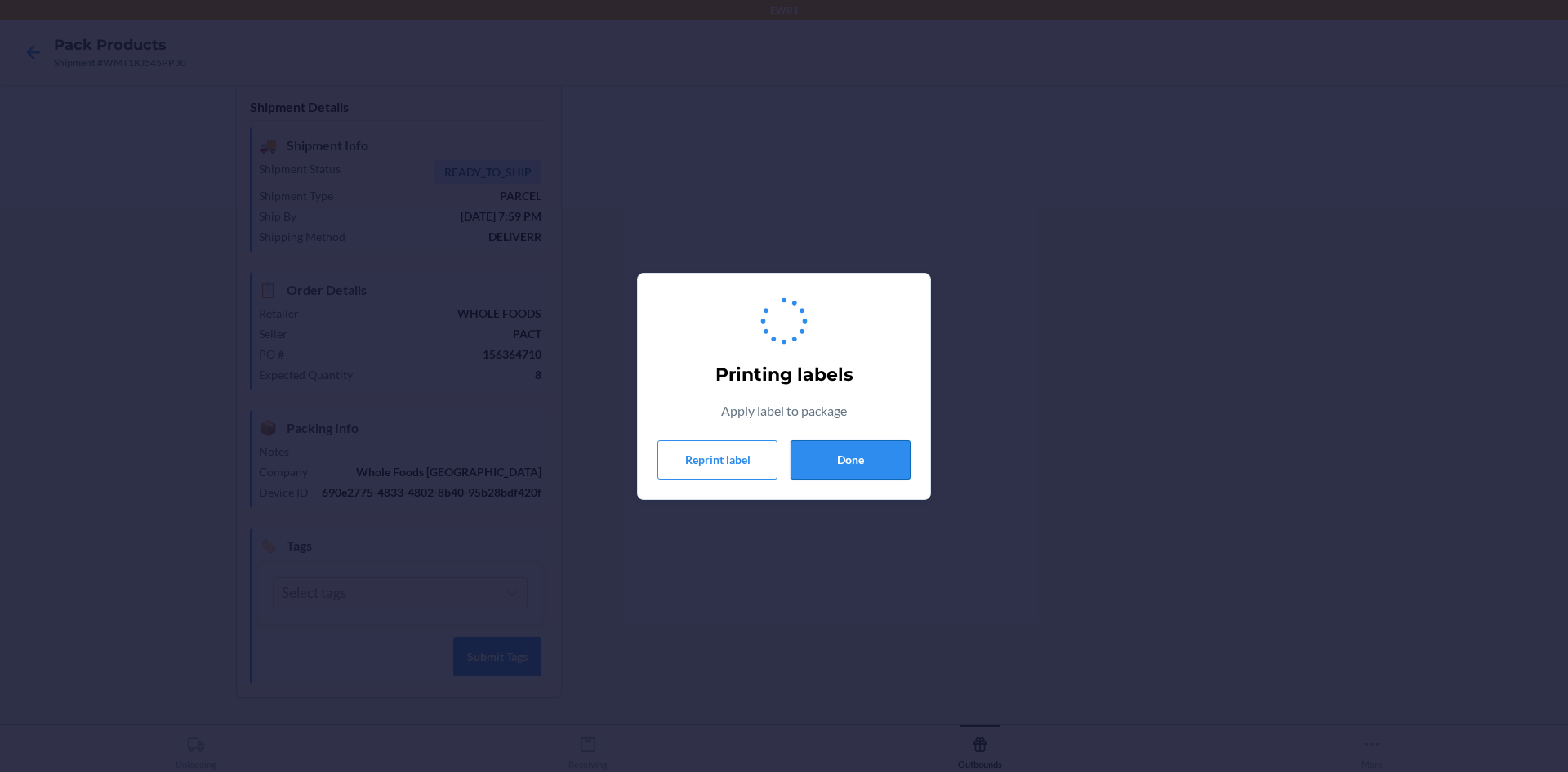
click at [846, 480] on div "Printing labels Apply label to package Reprint label Done" at bounding box center [784, 386] width 254 height 200
click at [854, 468] on button "Done" at bounding box center [850, 460] width 120 height 39
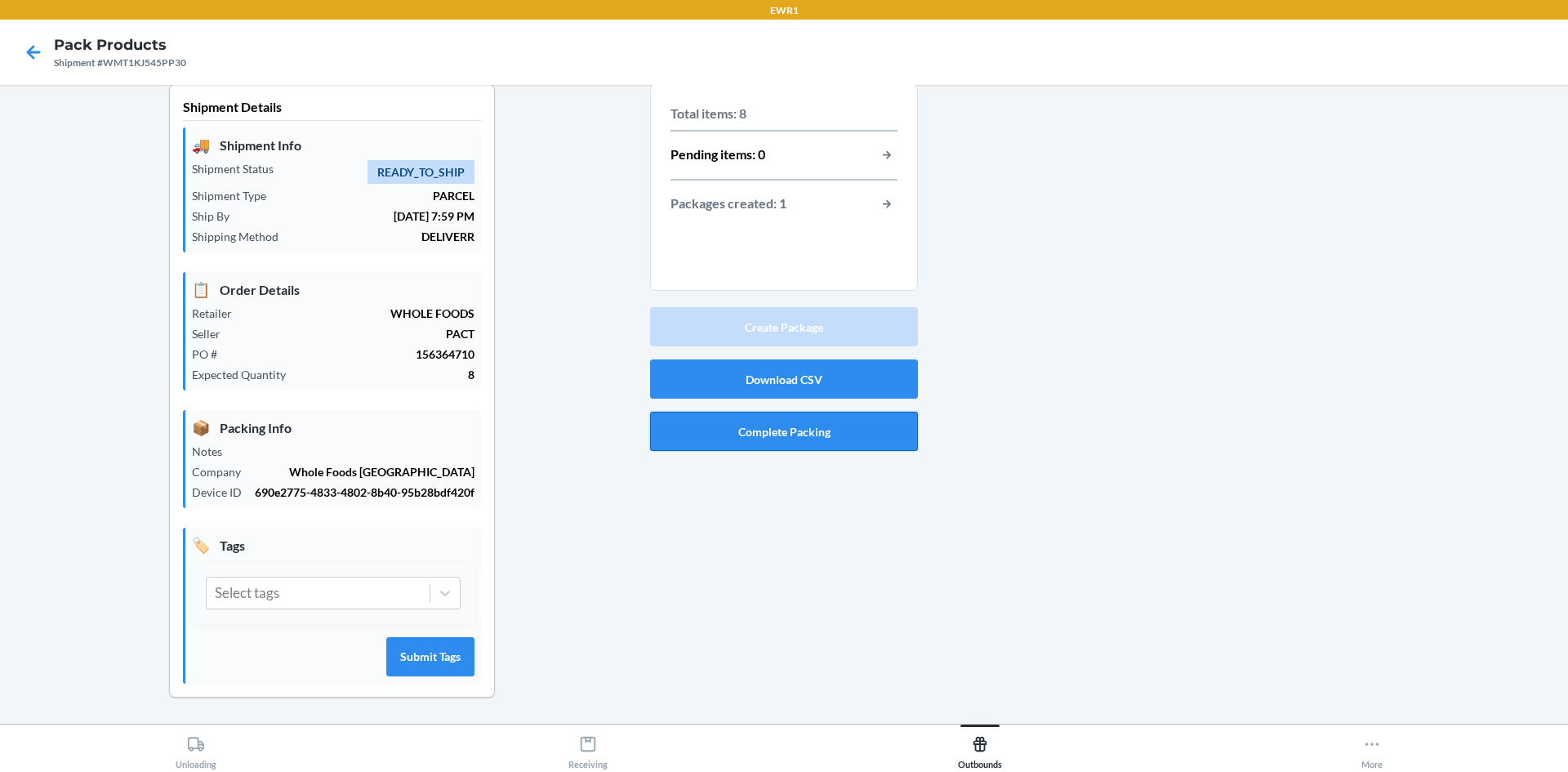
click at [752, 415] on button "Complete Packing" at bounding box center [784, 431] width 268 height 39
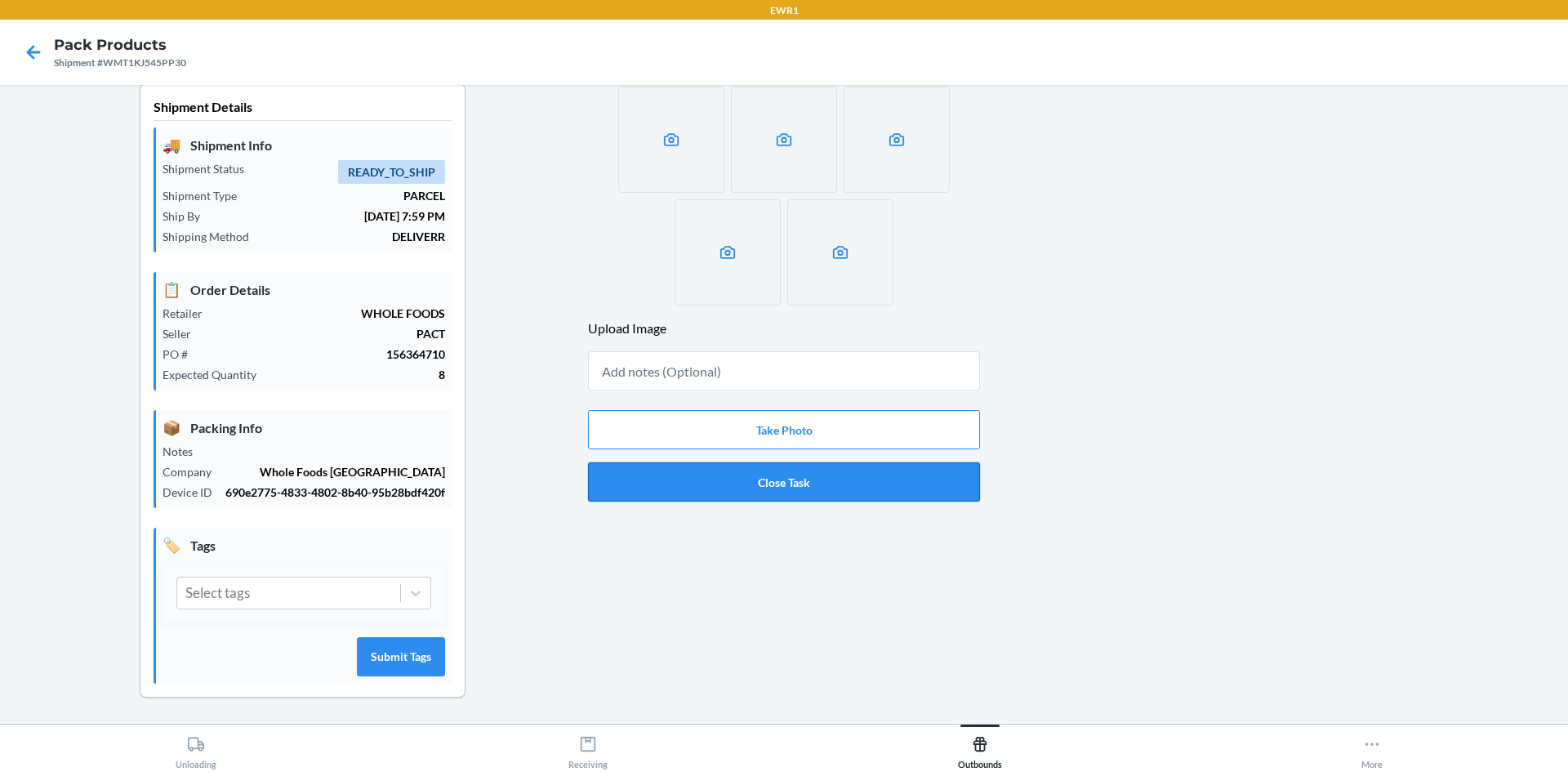
click at [748, 463] on button "Close Task" at bounding box center [784, 482] width 392 height 39
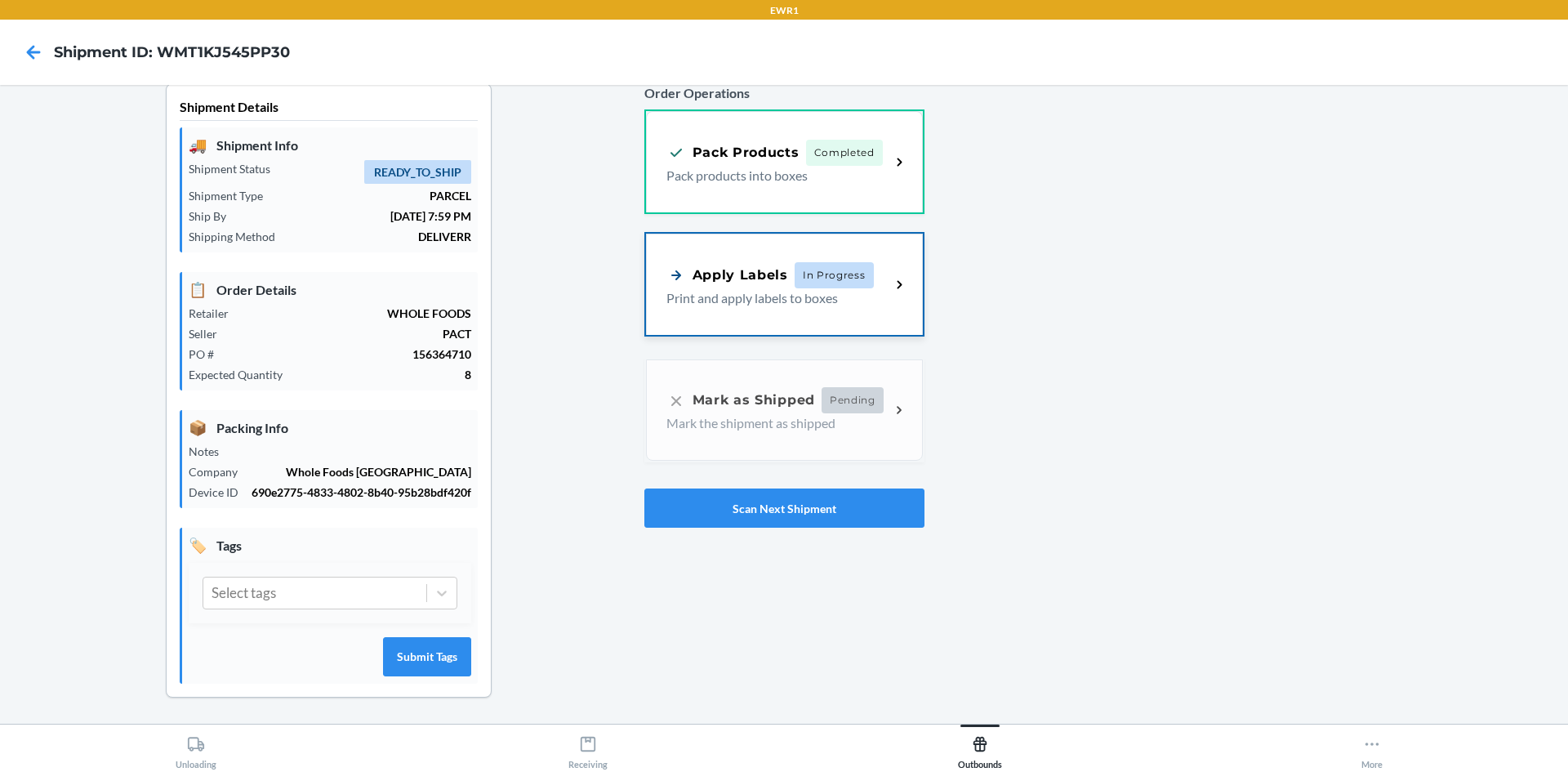
click at [839, 288] on p "Print and apply labels to boxes" at bounding box center [772, 298] width 211 height 19
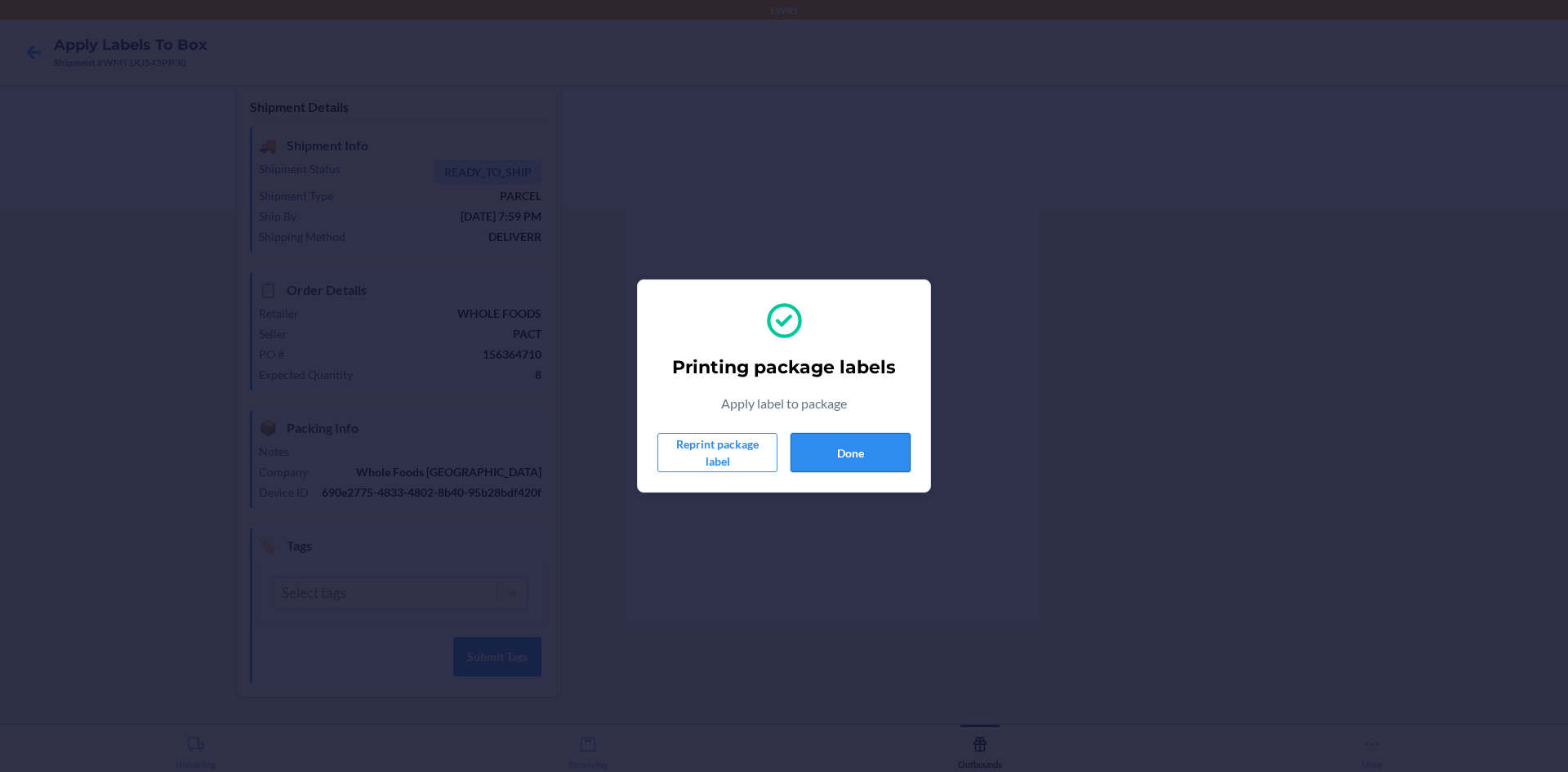
click at [811, 447] on button "Done" at bounding box center [850, 452] width 120 height 39
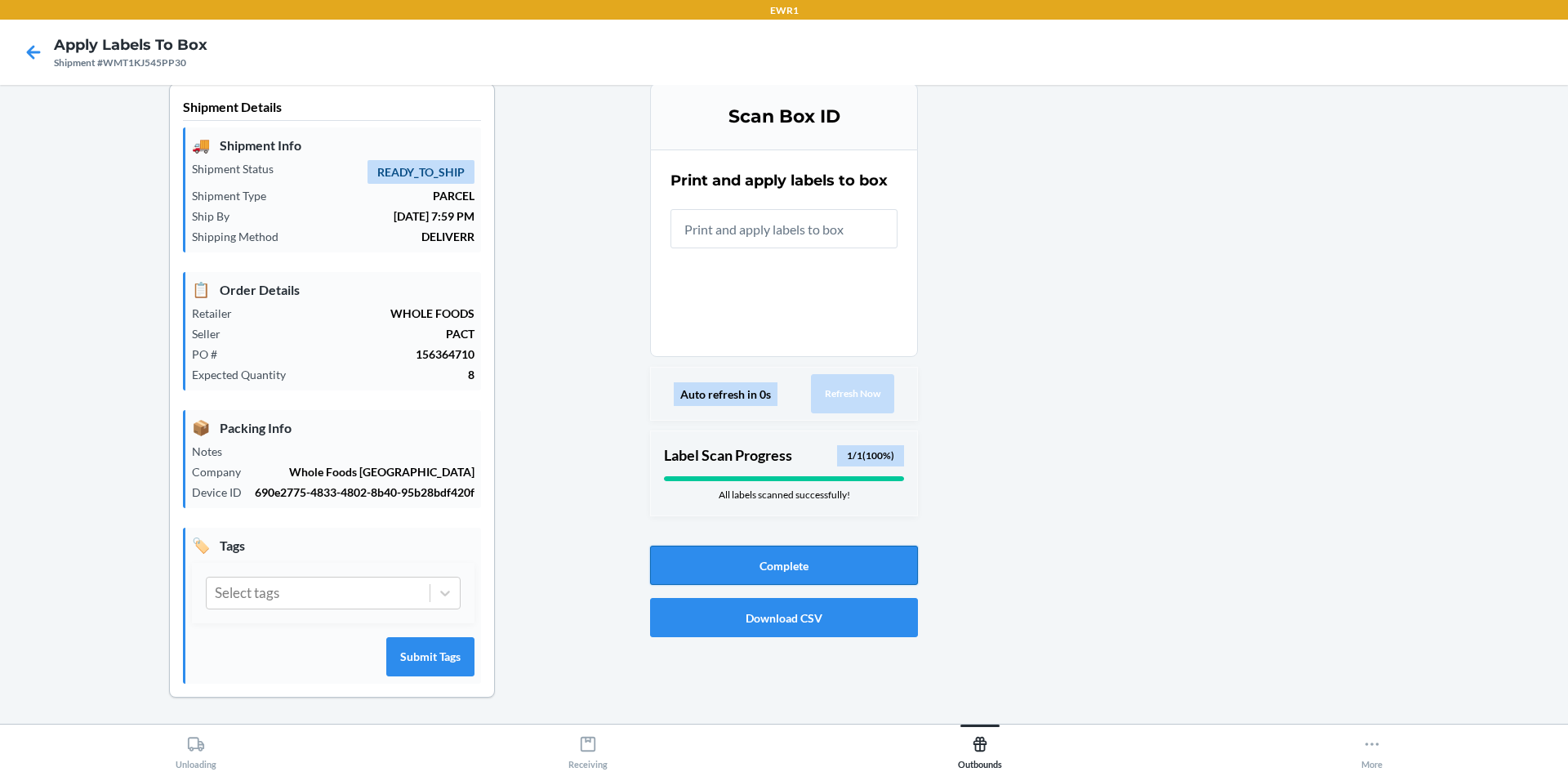
drag, startPoint x: 831, startPoint y: 547, endPoint x: 850, endPoint y: 547, distance: 19.0
click at [850, 547] on button "Complete" at bounding box center [784, 565] width 268 height 39
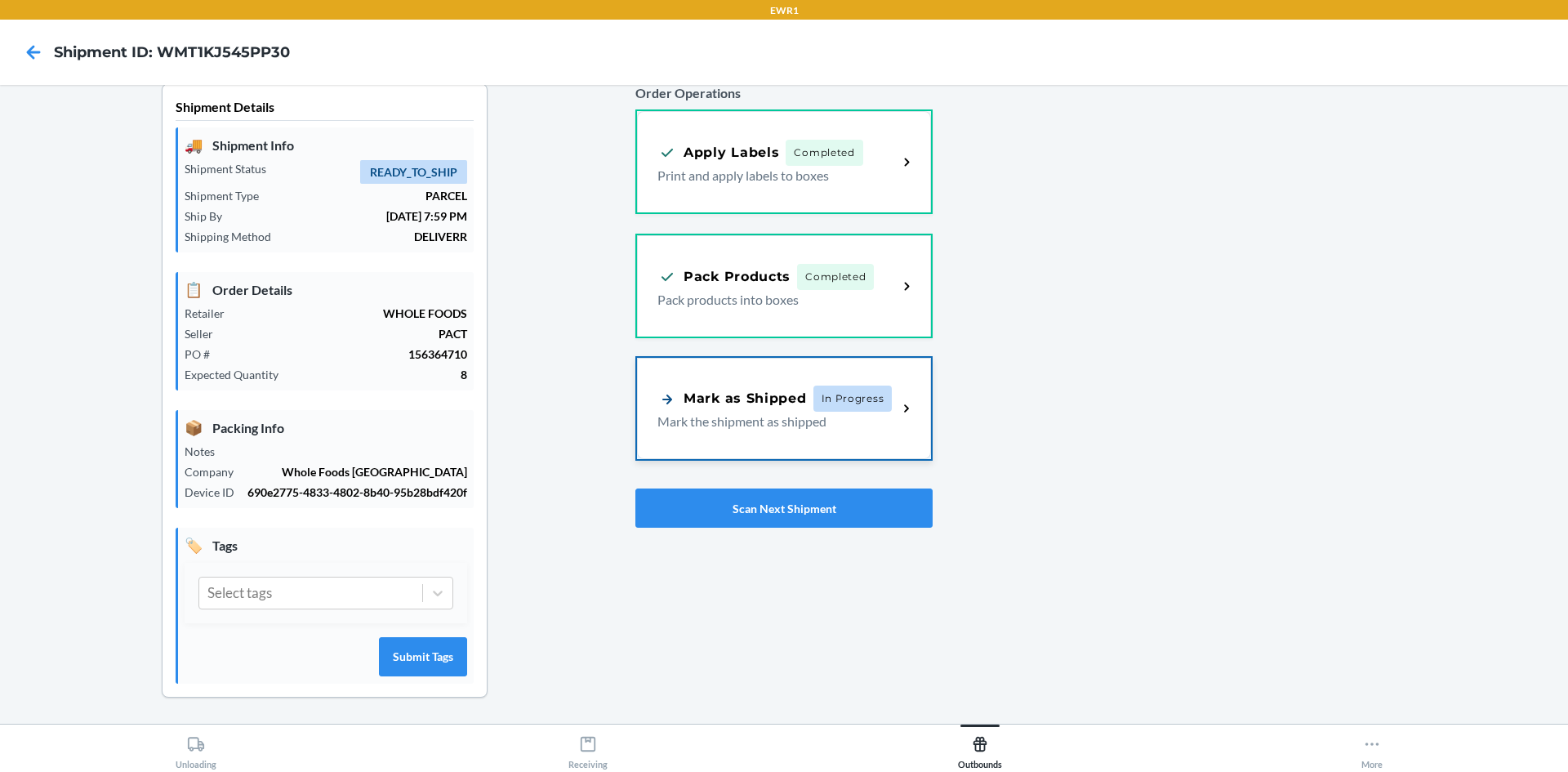
click at [811, 413] on p "Mark the shipment as shipped" at bounding box center [771, 421] width 227 height 19
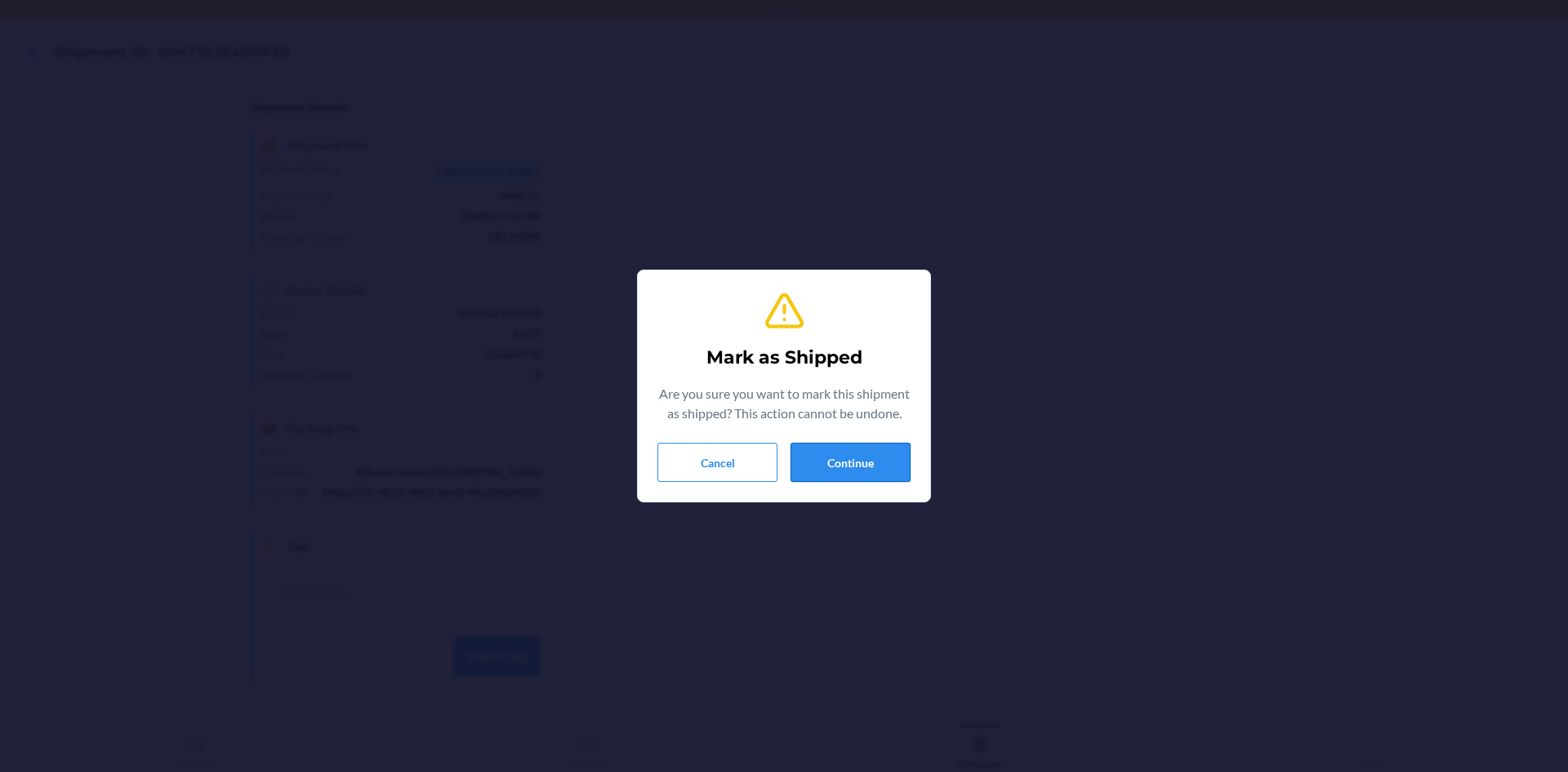
drag, startPoint x: 839, startPoint y: 453, endPoint x: 848, endPoint y: 468, distance: 17.5
click at [847, 468] on button "Continue" at bounding box center [850, 463] width 120 height 39
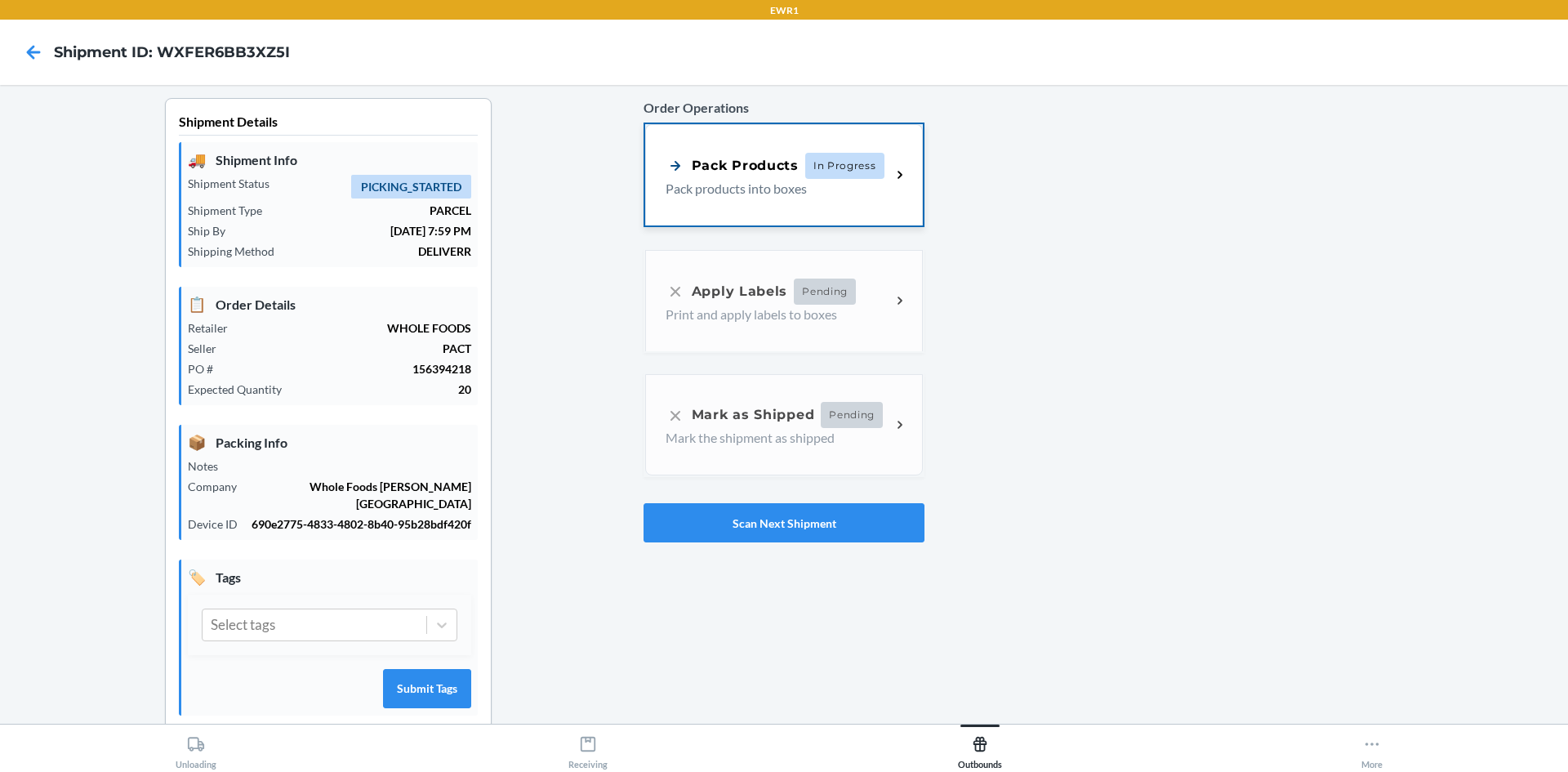
click at [792, 168] on div "Pack Products" at bounding box center [731, 166] width 133 height 20
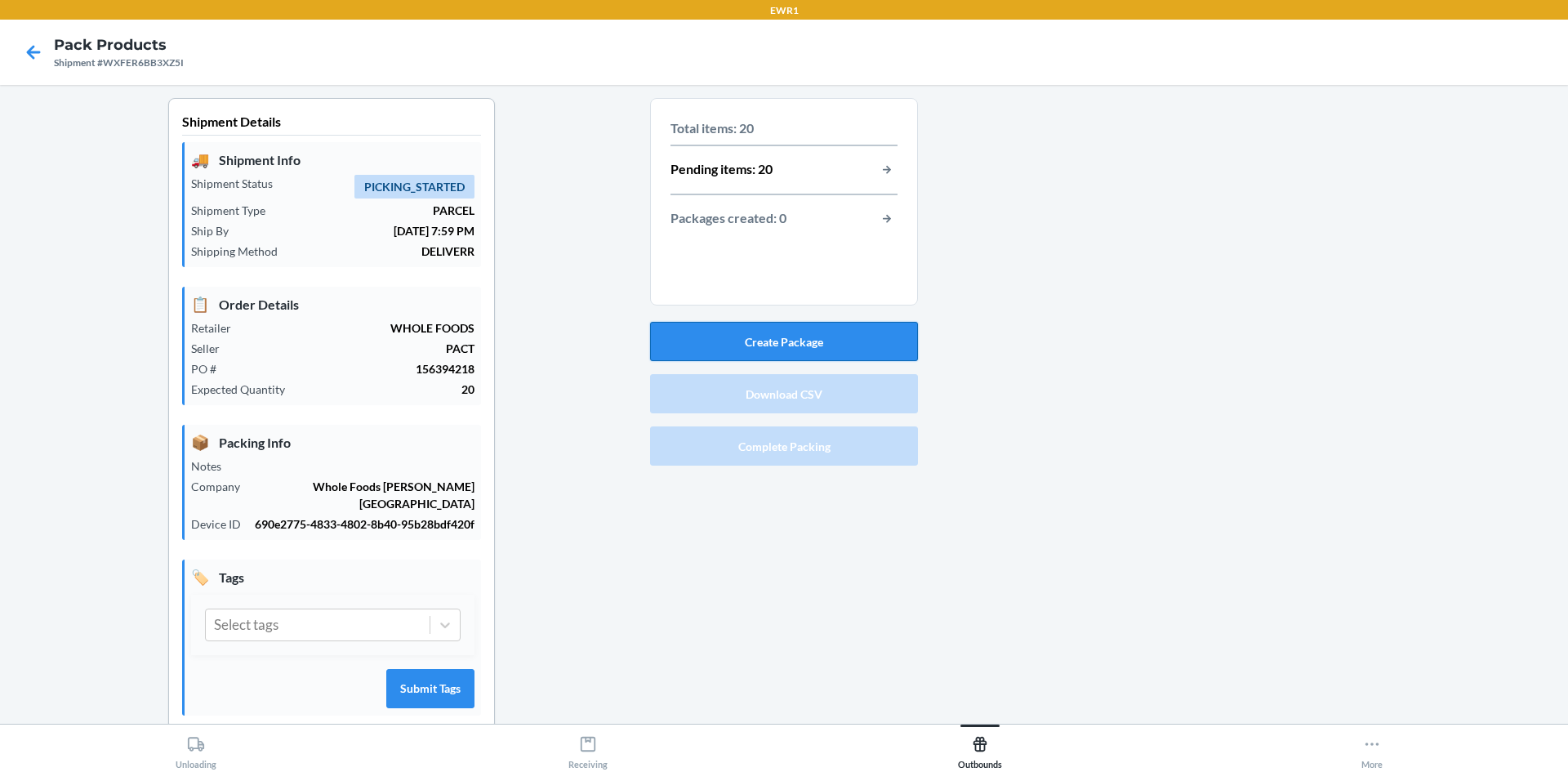
click at [766, 337] on button "Create Package" at bounding box center [784, 342] width 268 height 39
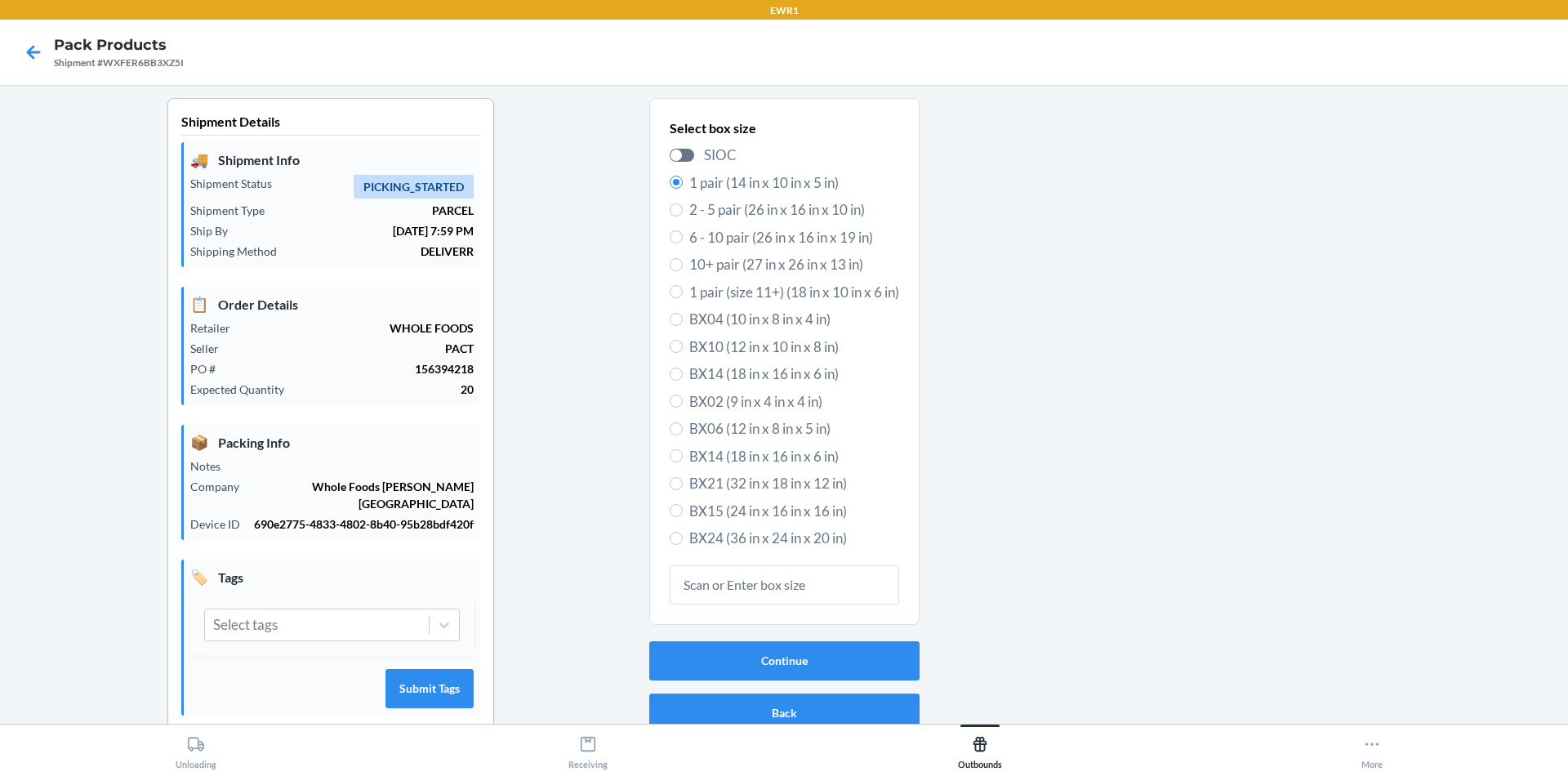
click at [773, 380] on span "BX14 (18 in x 16 in x 6 in)" at bounding box center [795, 374] width 210 height 21
click at [683, 380] on input "BX14 (18 in x 16 in x 6 in)" at bounding box center [675, 374] width 13 height 13
radio input "true"
radio input "false"
click at [768, 665] on button "Continue" at bounding box center [784, 661] width 270 height 39
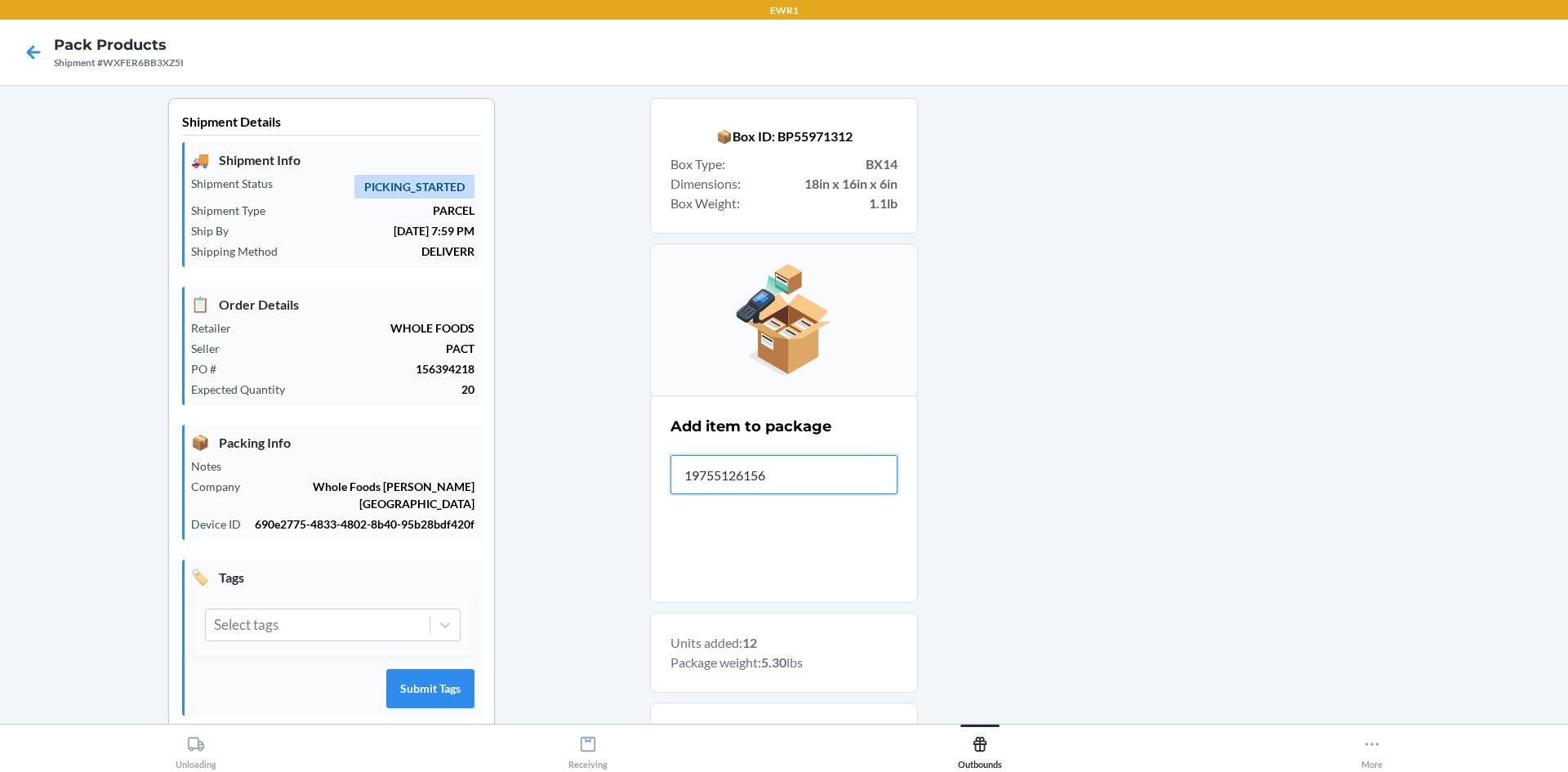
type input "197551261568"
drag, startPoint x: 776, startPoint y: 474, endPoint x: 618, endPoint y: 494, distance: 159.3
click at [618, 494] on div "Shipment Details 🚚 Shipment Info Shipment Status PICKING_STARTED Shipment Type …" at bounding box center [784, 680] width 1542 height 1163
drag, startPoint x: 789, startPoint y: 472, endPoint x: 607, endPoint y: 492, distance: 183.1
click at [607, 492] on div "Shipment Details 🚚 Shipment Info Shipment Status PICKING_STARTED Shipment Type …" at bounding box center [784, 680] width 1542 height 1163
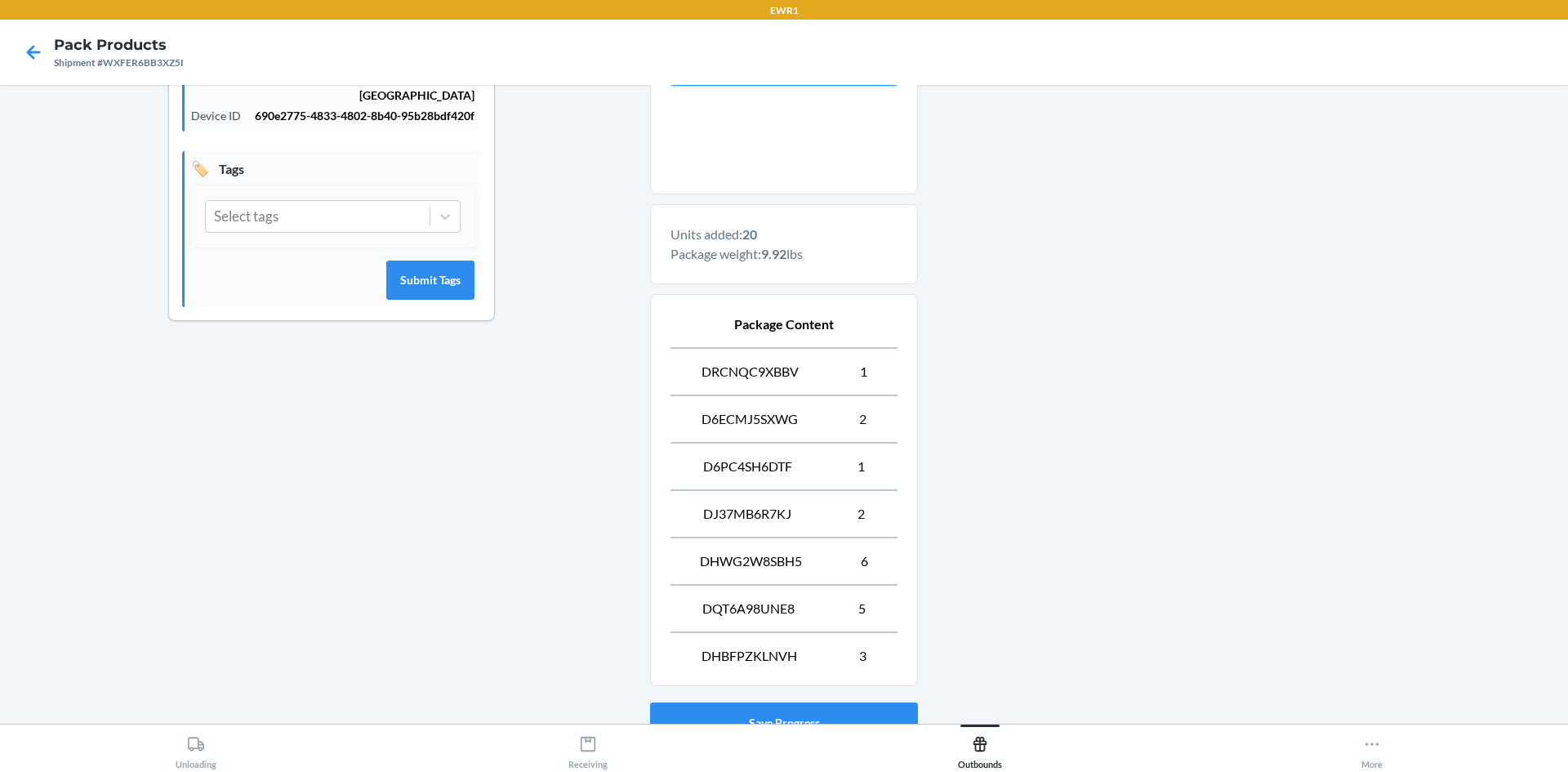
scroll to position [538, 0]
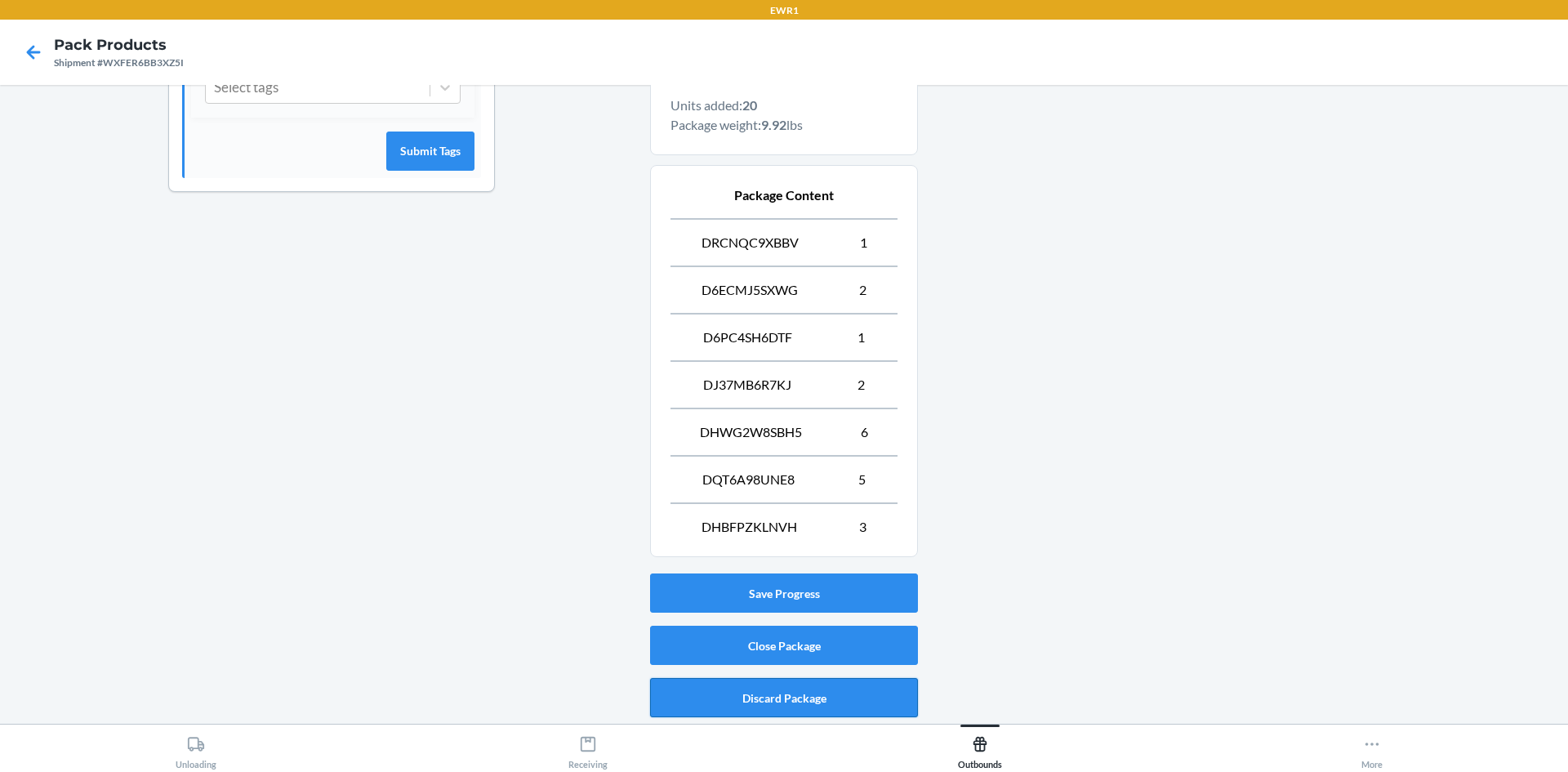
click at [798, 696] on button "Discard Package" at bounding box center [784, 698] width 268 height 39
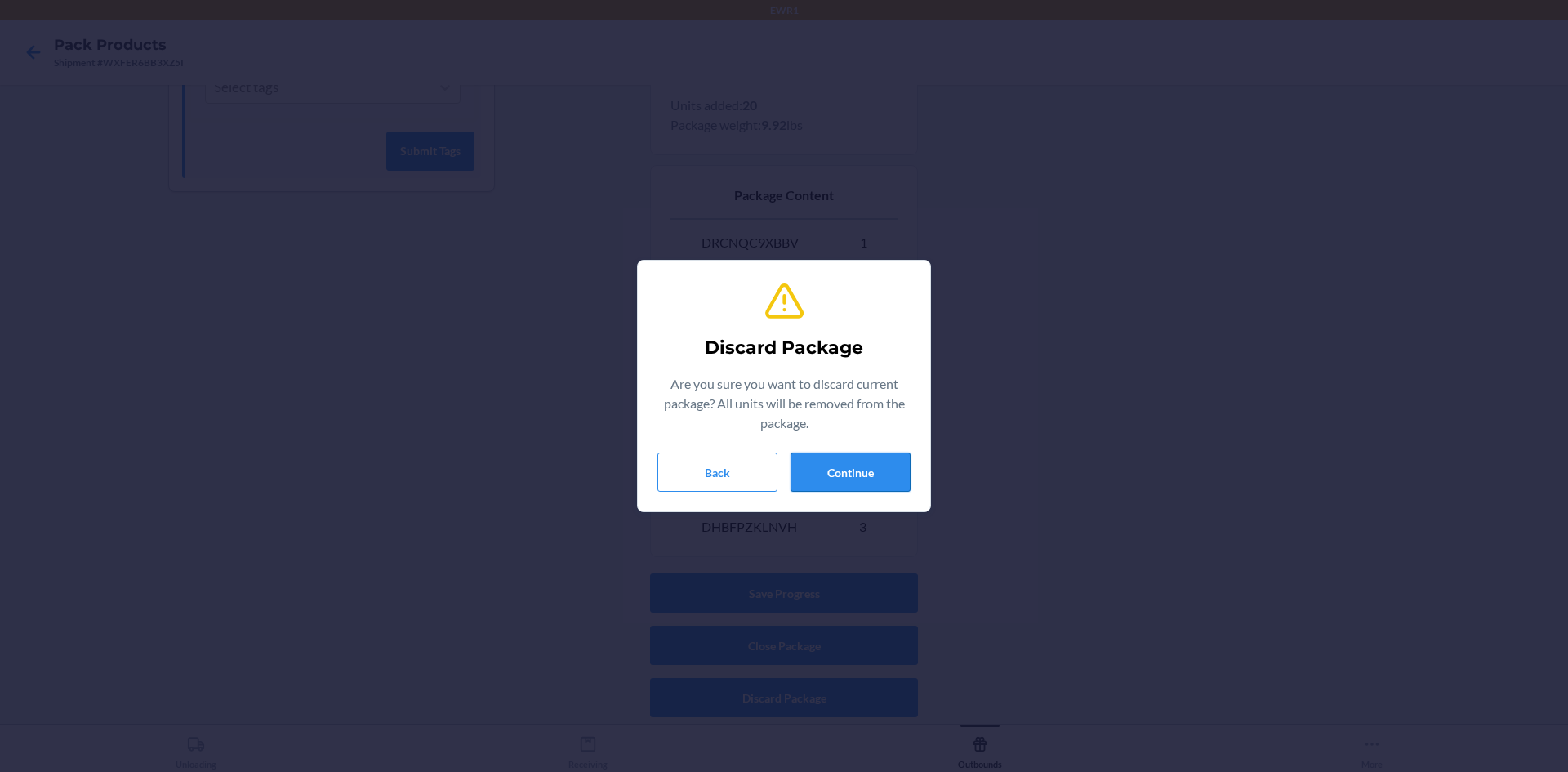
click at [863, 480] on button "Continue" at bounding box center [850, 472] width 120 height 39
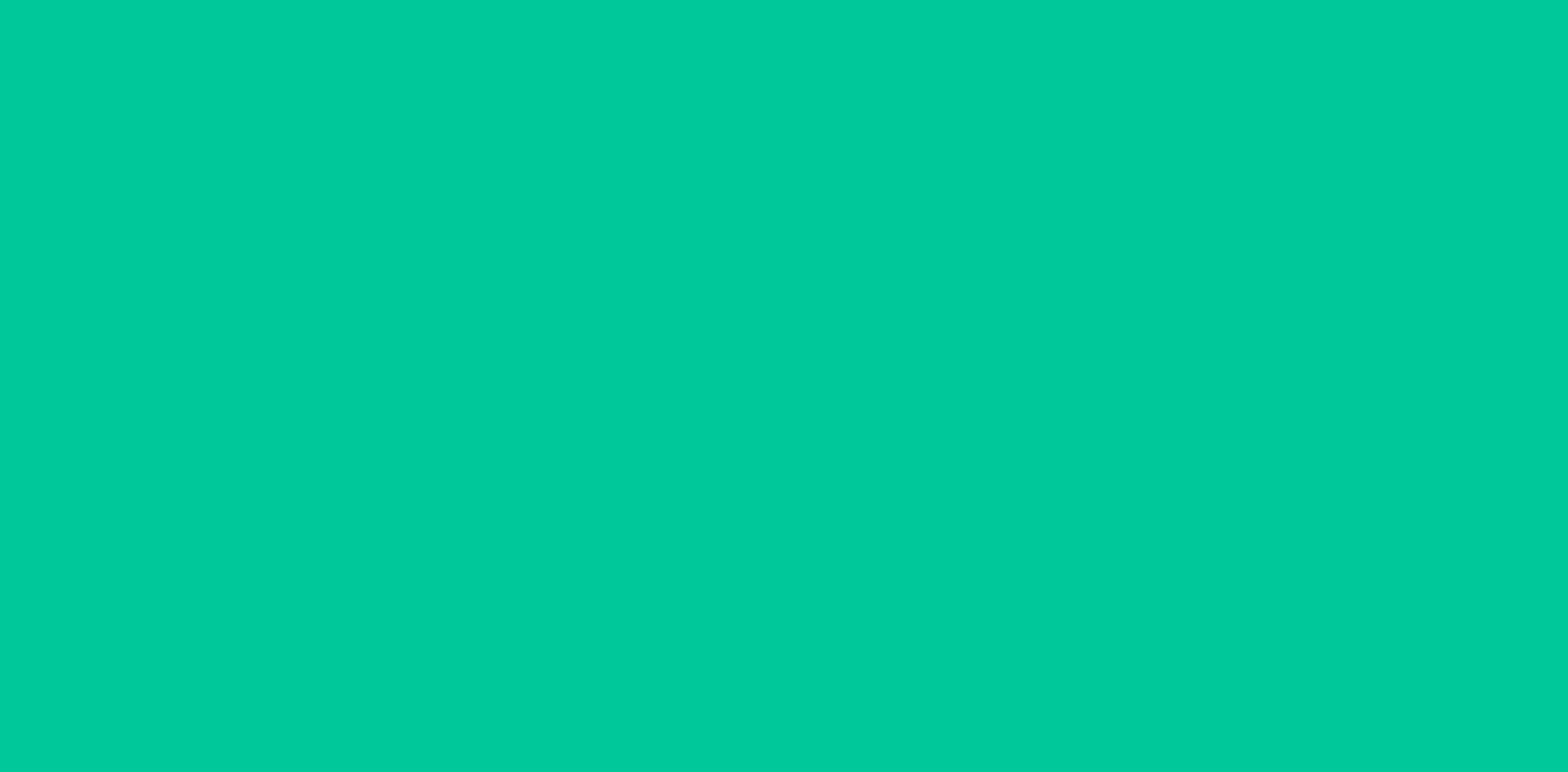
scroll to position [32, 0]
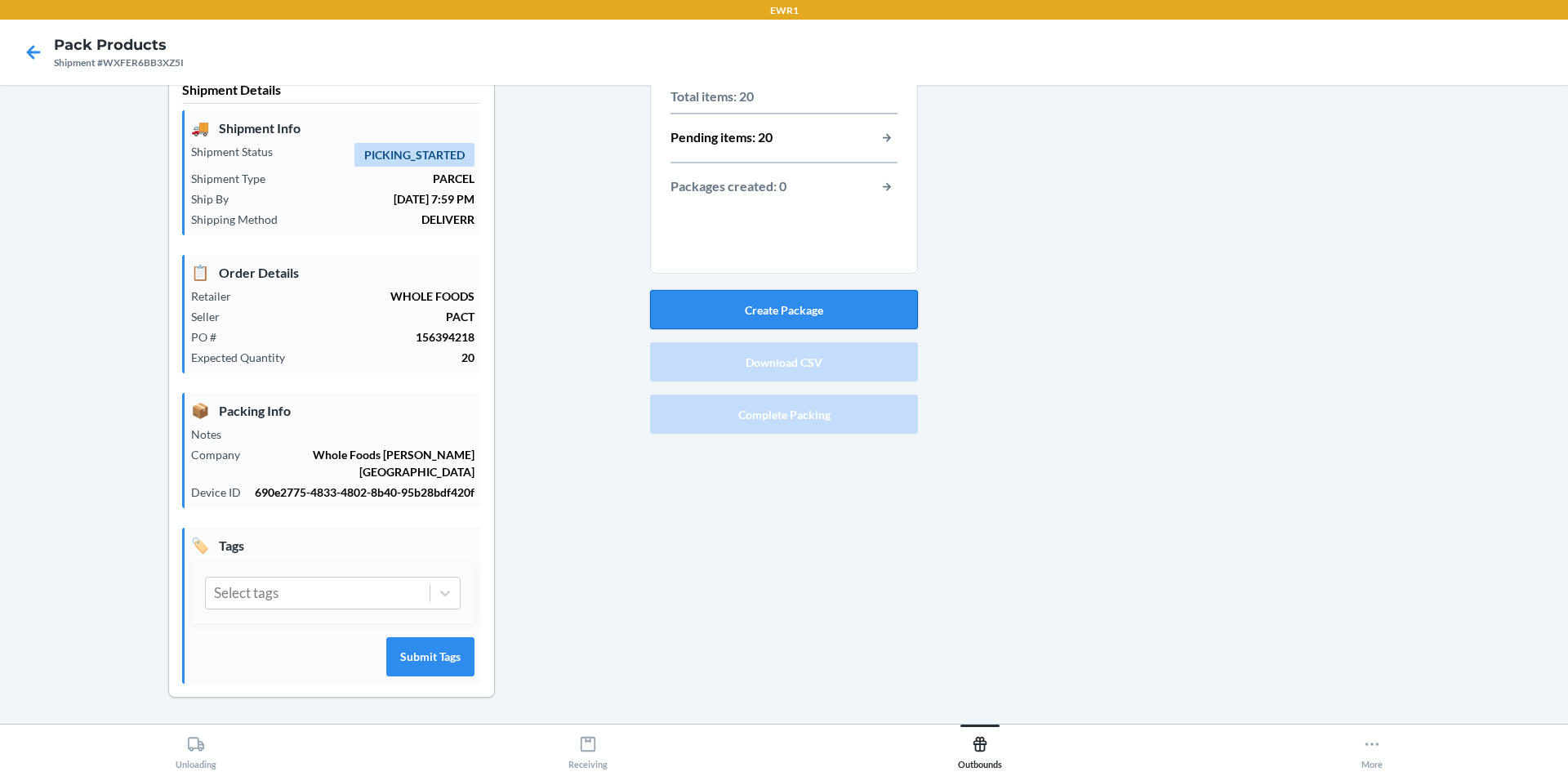
click at [807, 310] on button "Create Package" at bounding box center [784, 309] width 268 height 39
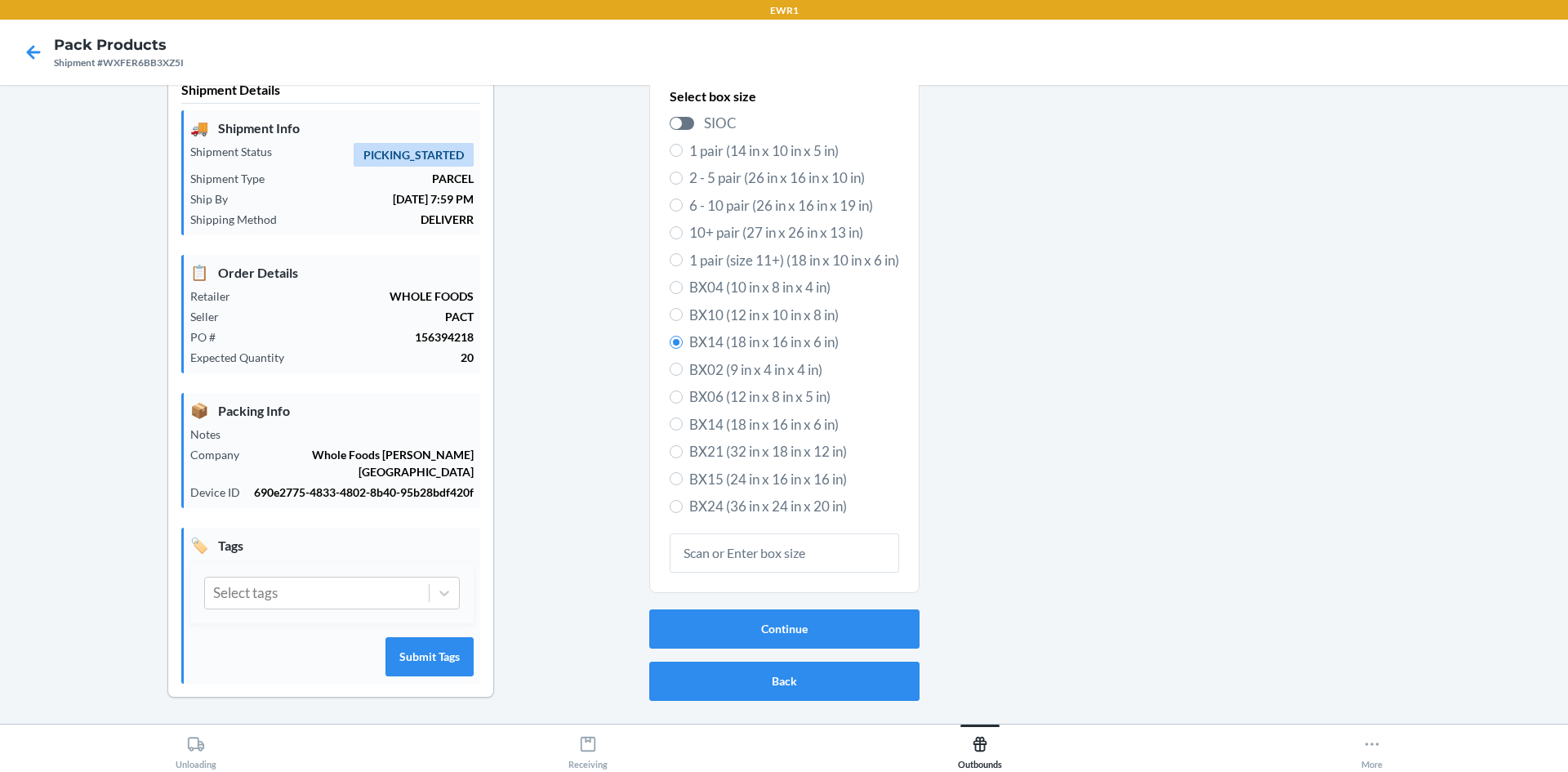
click at [705, 309] on span "BX10 (12 in x 10 in x 8 in)" at bounding box center [795, 315] width 210 height 21
click at [683, 309] on input "BX10 (12 in x 10 in x 8 in)" at bounding box center [675, 314] width 13 height 13
radio input "true"
radio input "false"
click at [811, 649] on div "Continue Back" at bounding box center [784, 655] width 270 height 105
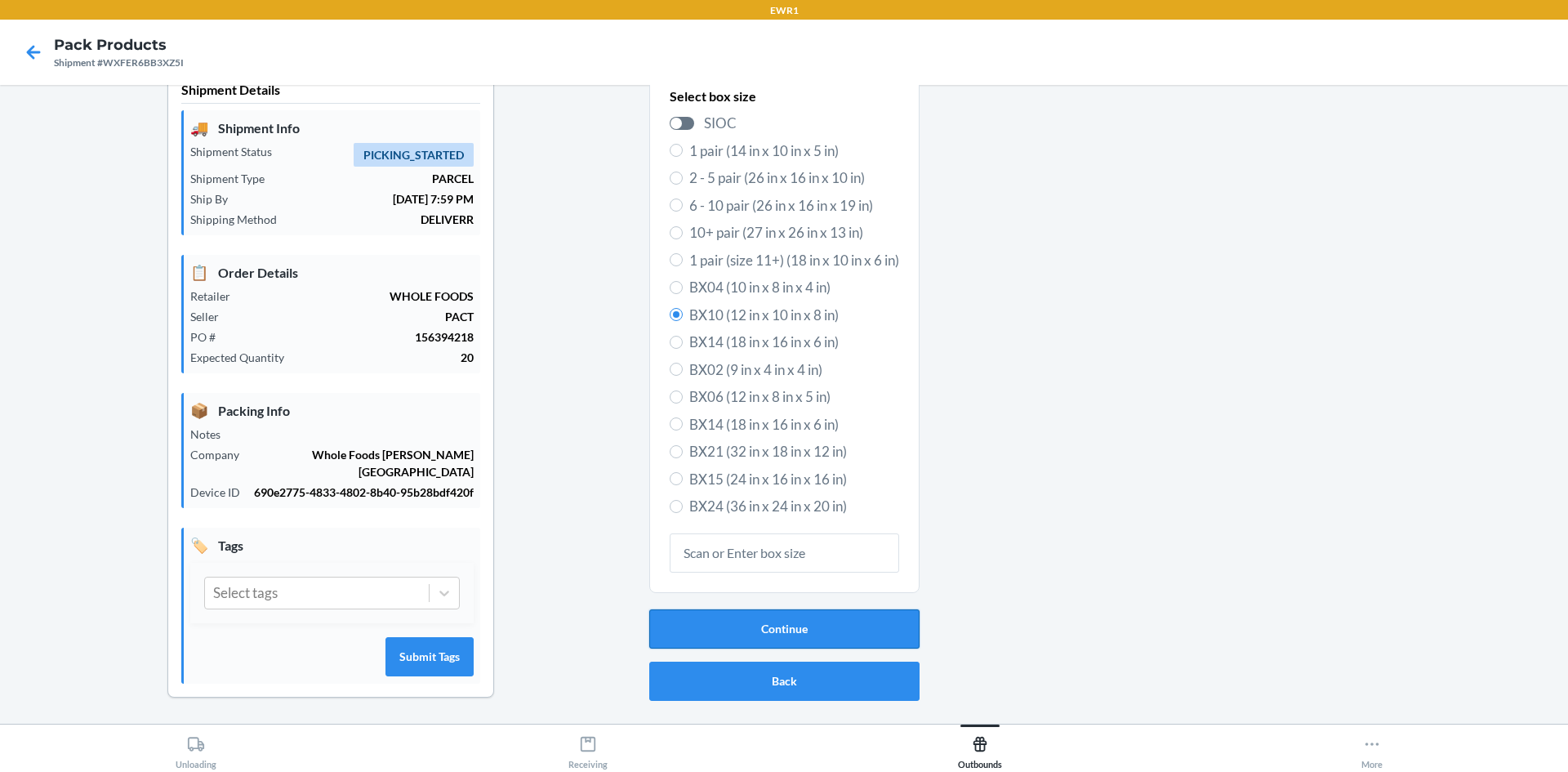
click at [795, 636] on button "Continue" at bounding box center [784, 629] width 270 height 39
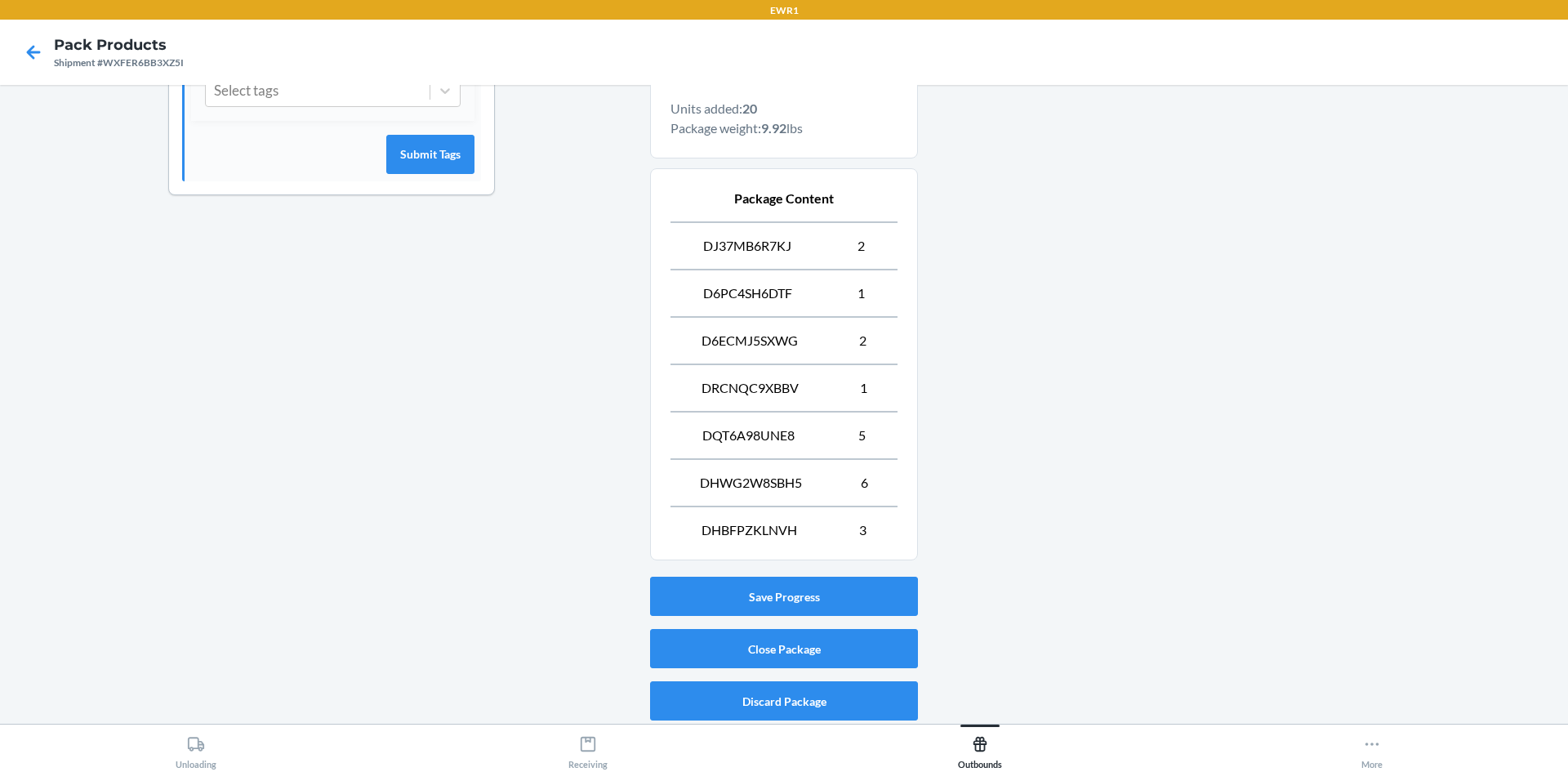
scroll to position [538, 0]
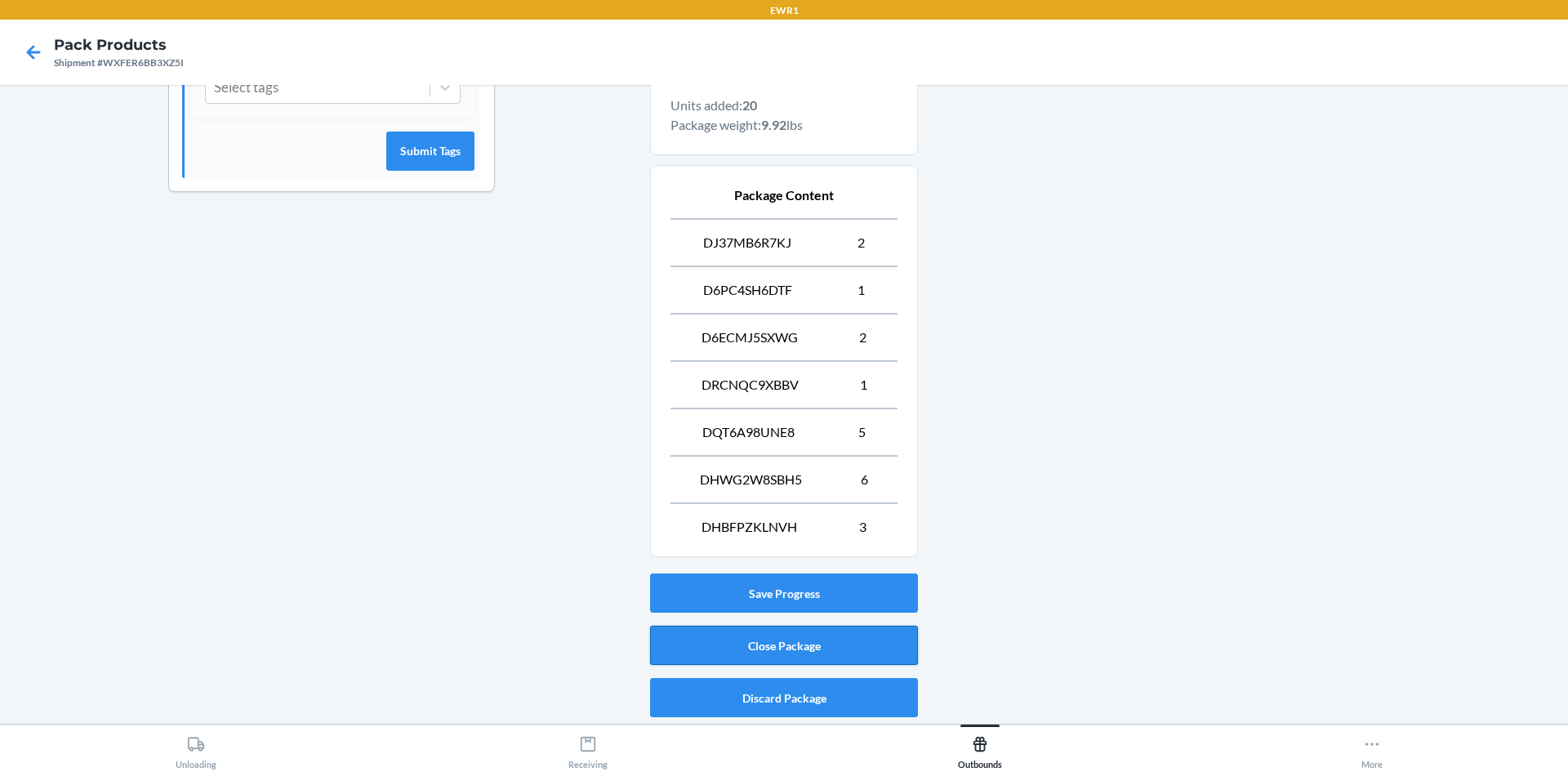
click at [840, 637] on button "Close Package" at bounding box center [784, 645] width 268 height 39
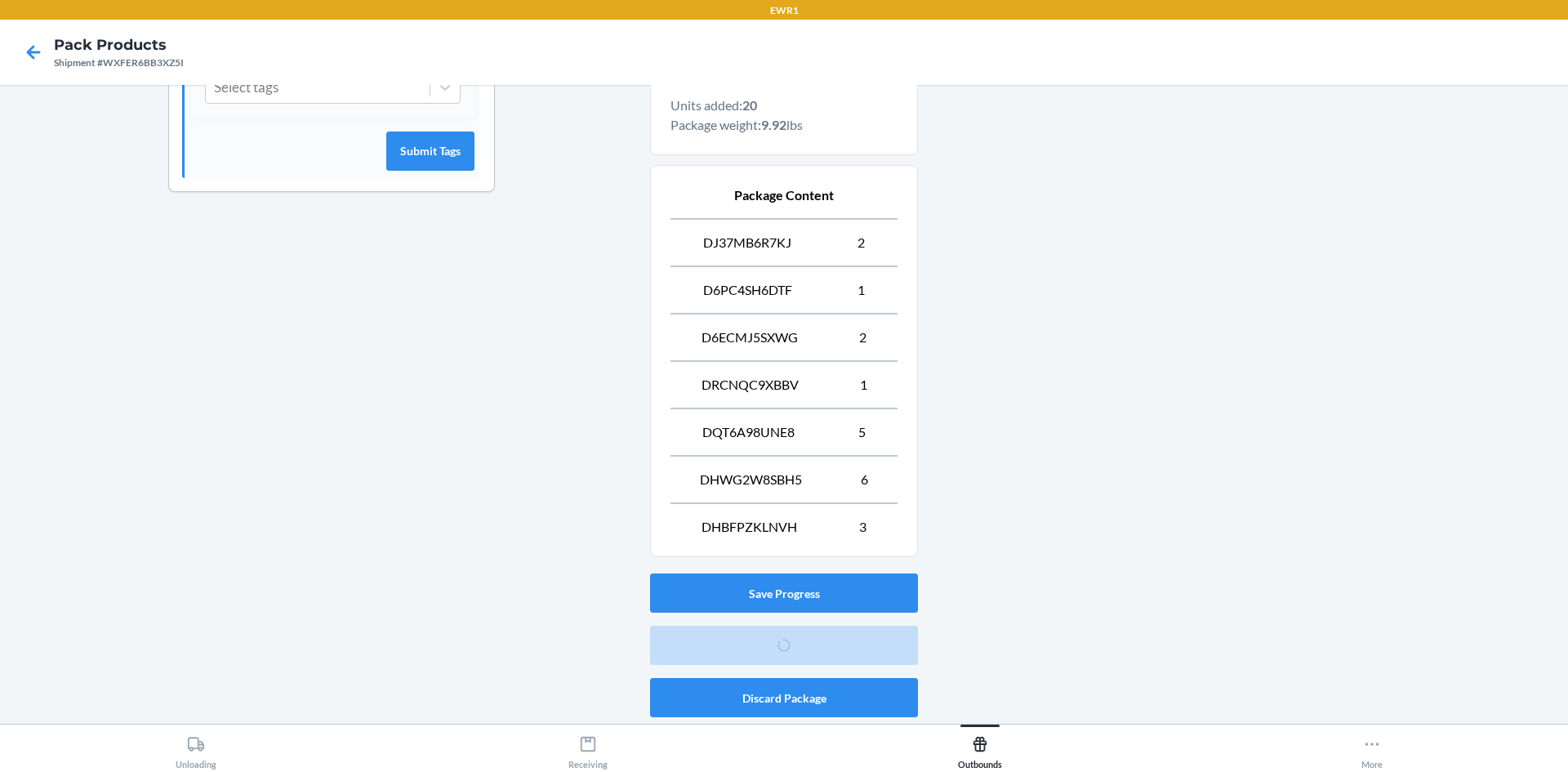
scroll to position [32, 0]
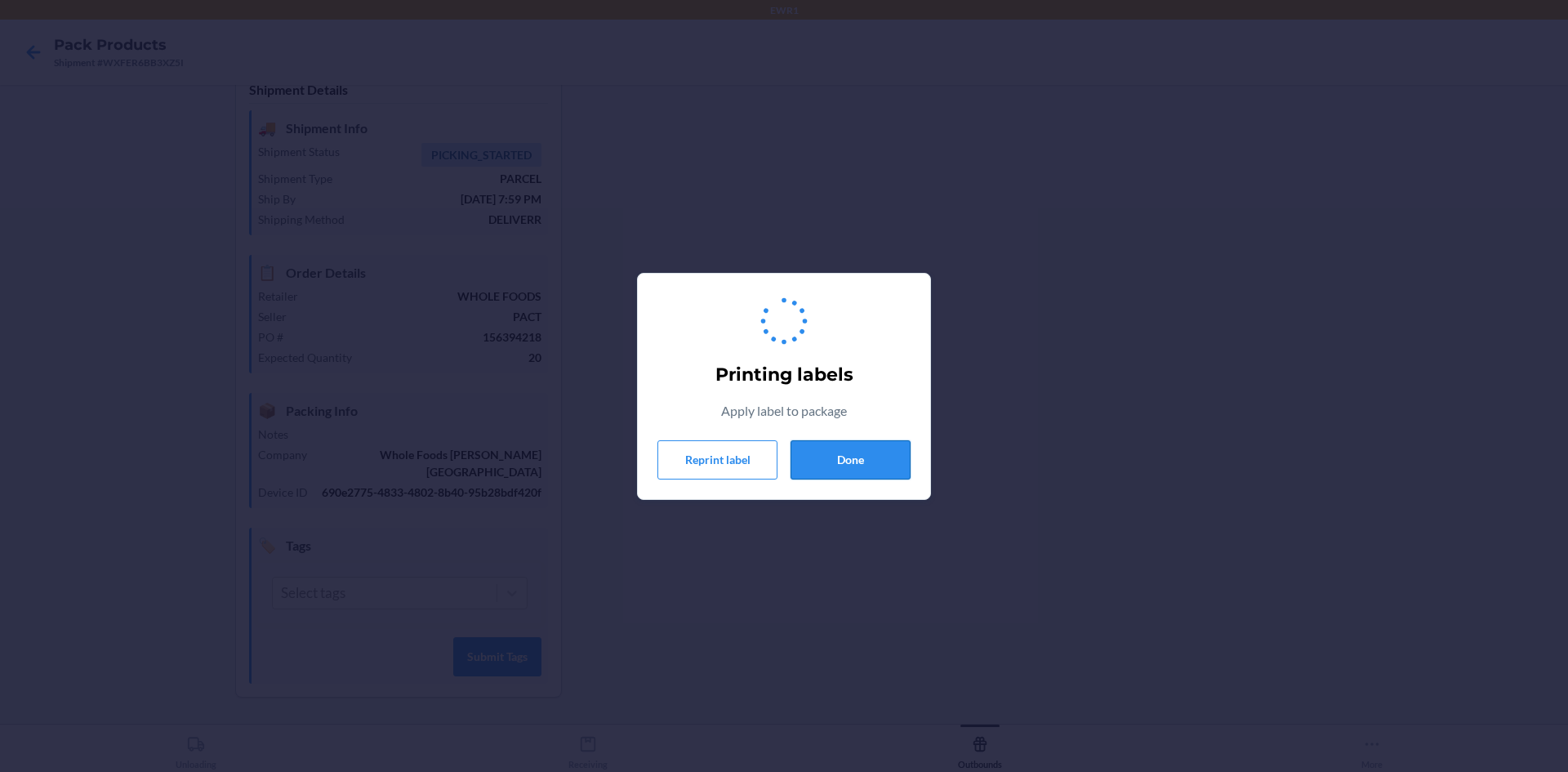
click at [871, 463] on button "Done" at bounding box center [850, 460] width 120 height 39
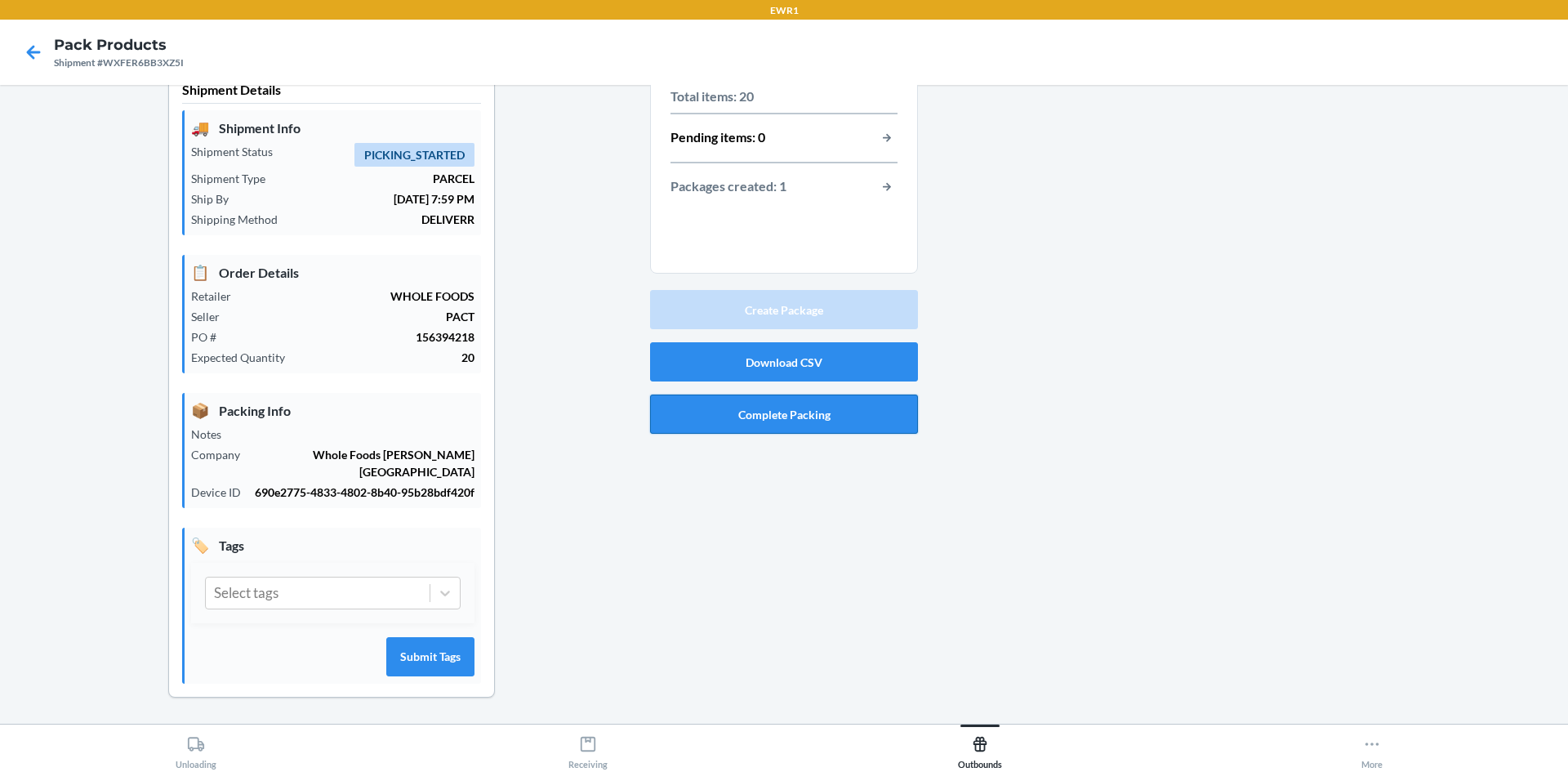
click at [800, 414] on button "Complete Packing" at bounding box center [784, 414] width 268 height 39
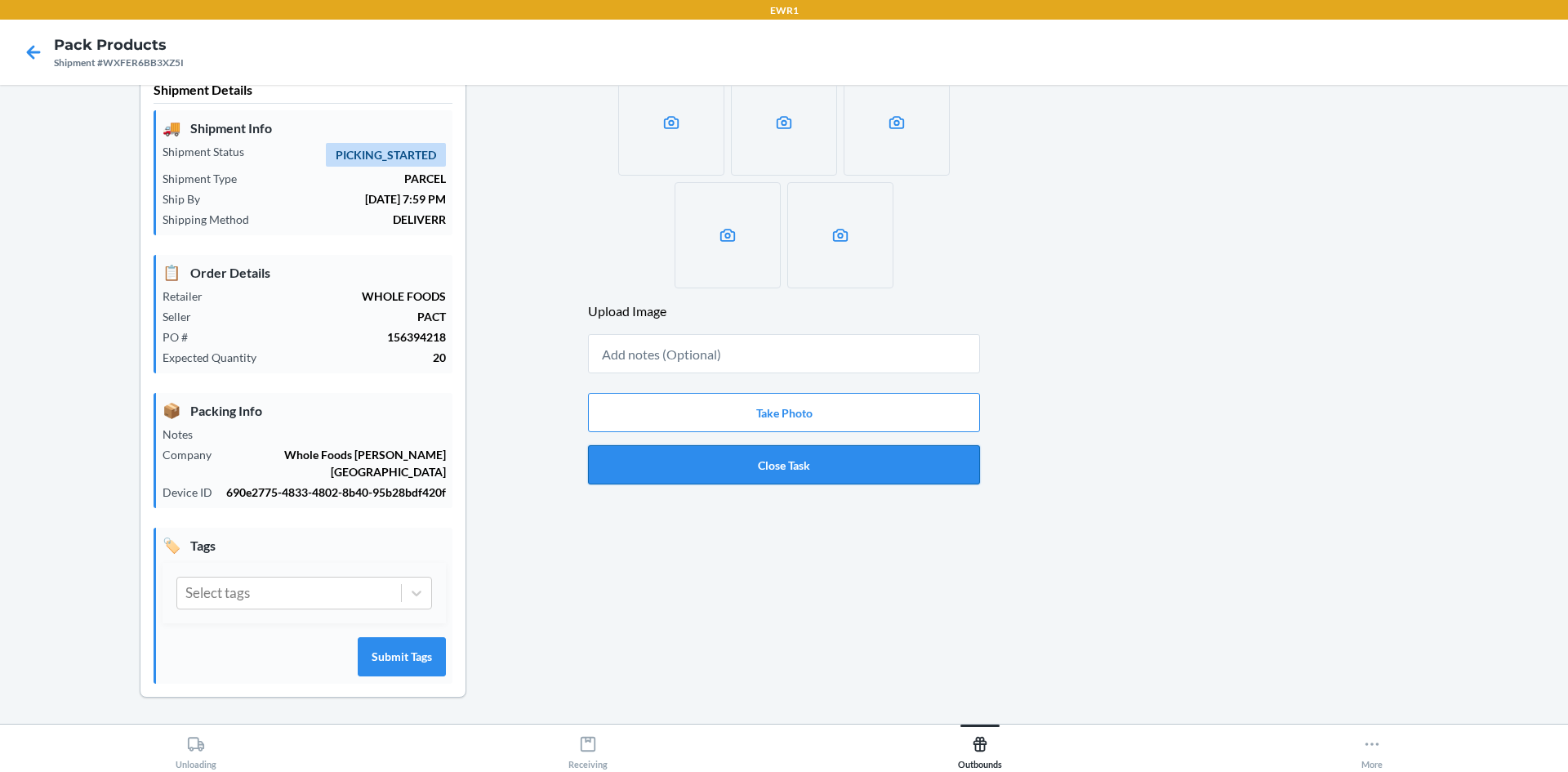
click at [814, 477] on button "Close Task" at bounding box center [784, 465] width 392 height 39
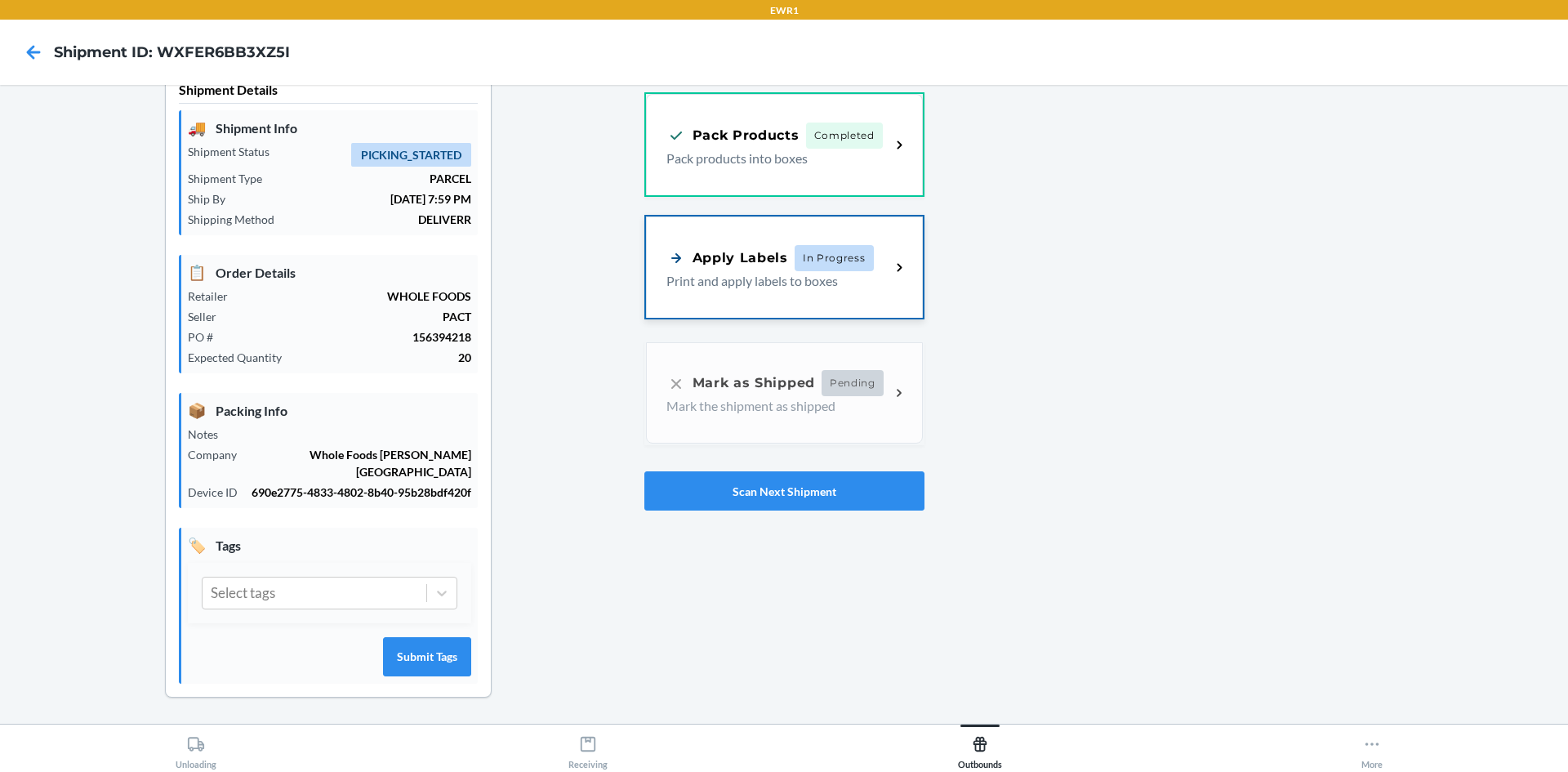
click at [785, 260] on div "Apply Labels In Progress" at bounding box center [769, 258] width 207 height 26
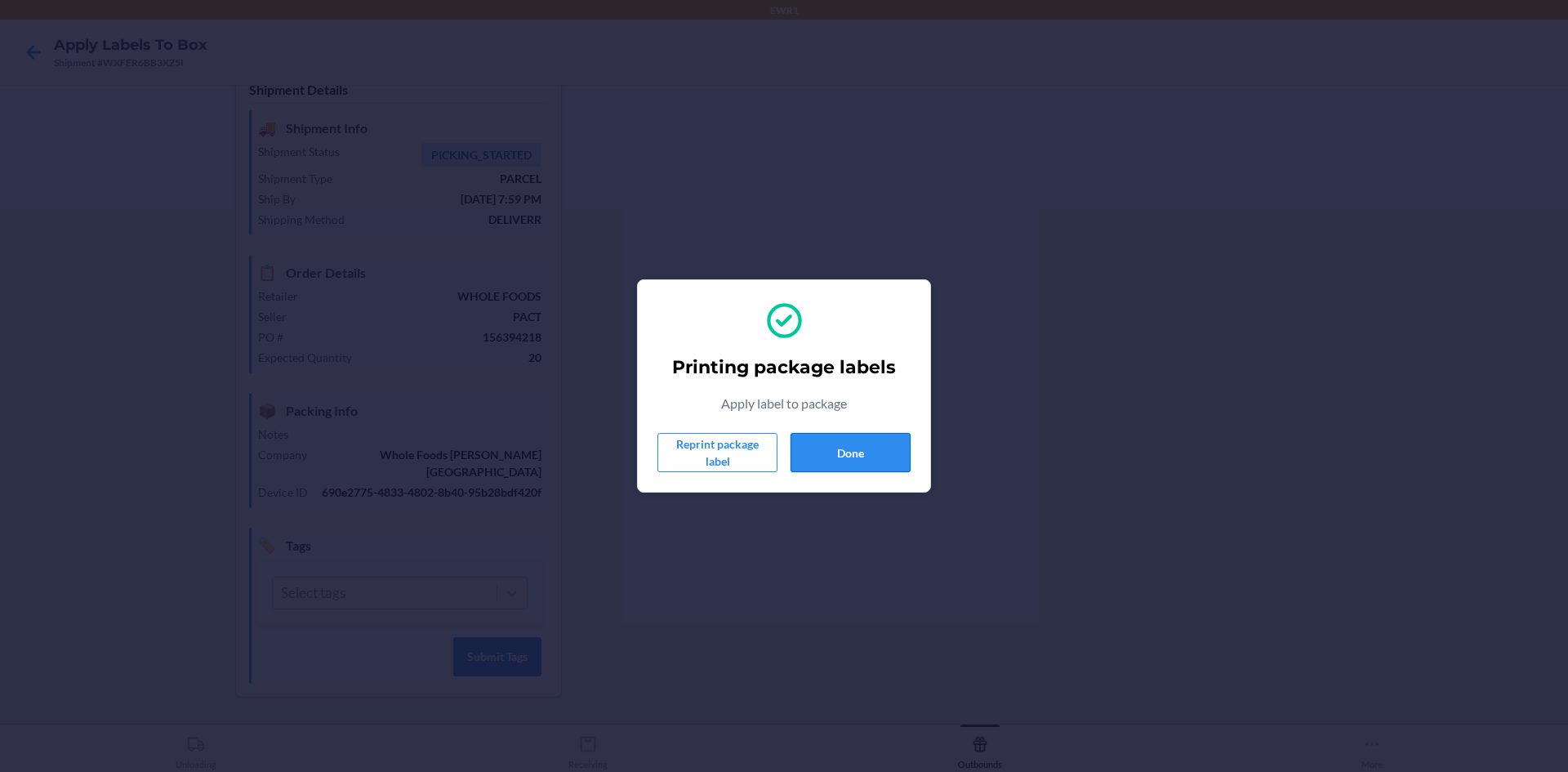
click at [876, 466] on button "Done" at bounding box center [850, 452] width 120 height 39
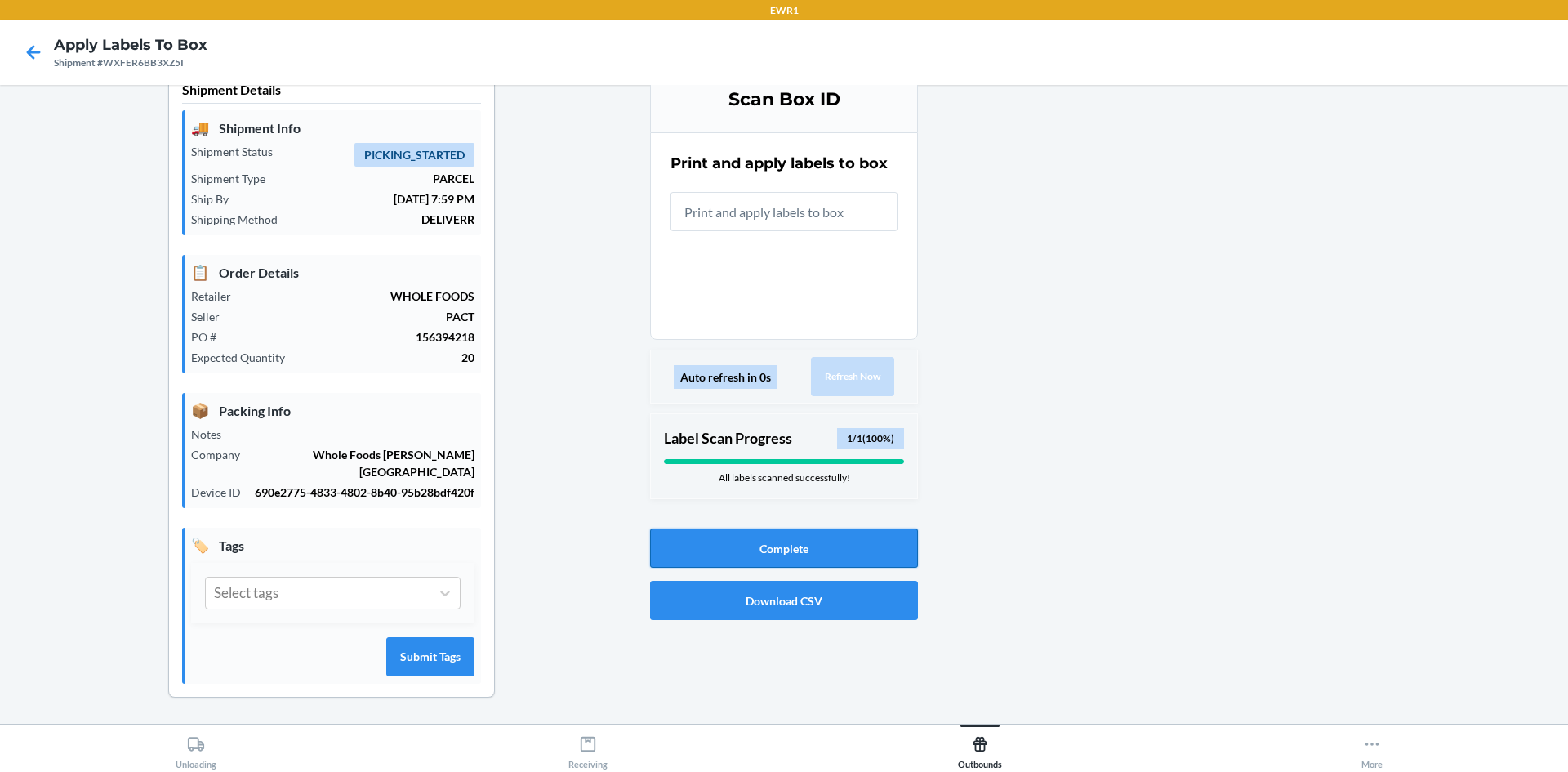
click at [806, 534] on button "Complete" at bounding box center [784, 548] width 268 height 39
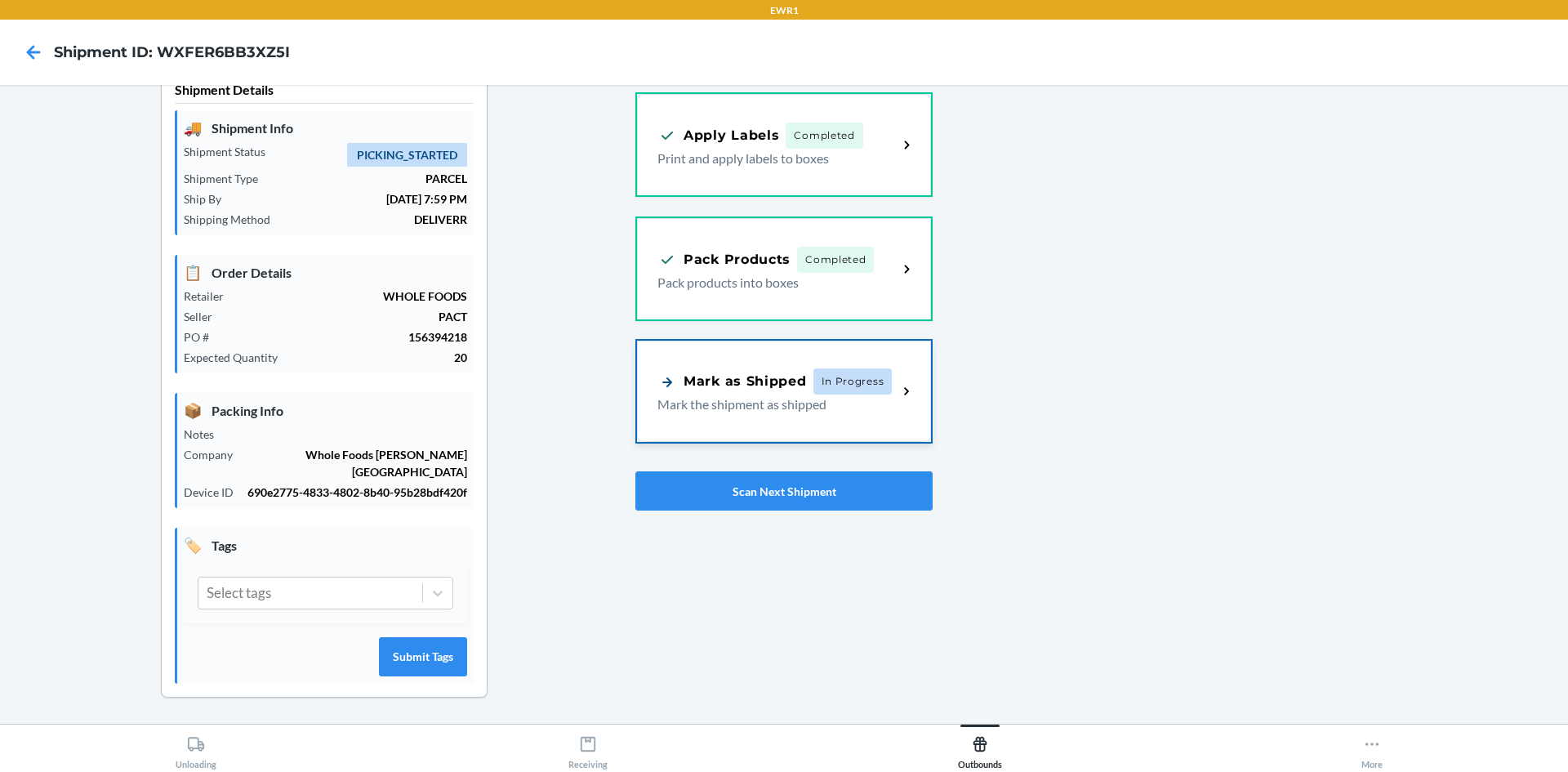
click at [833, 393] on span "In Progress" at bounding box center [853, 381] width 79 height 26
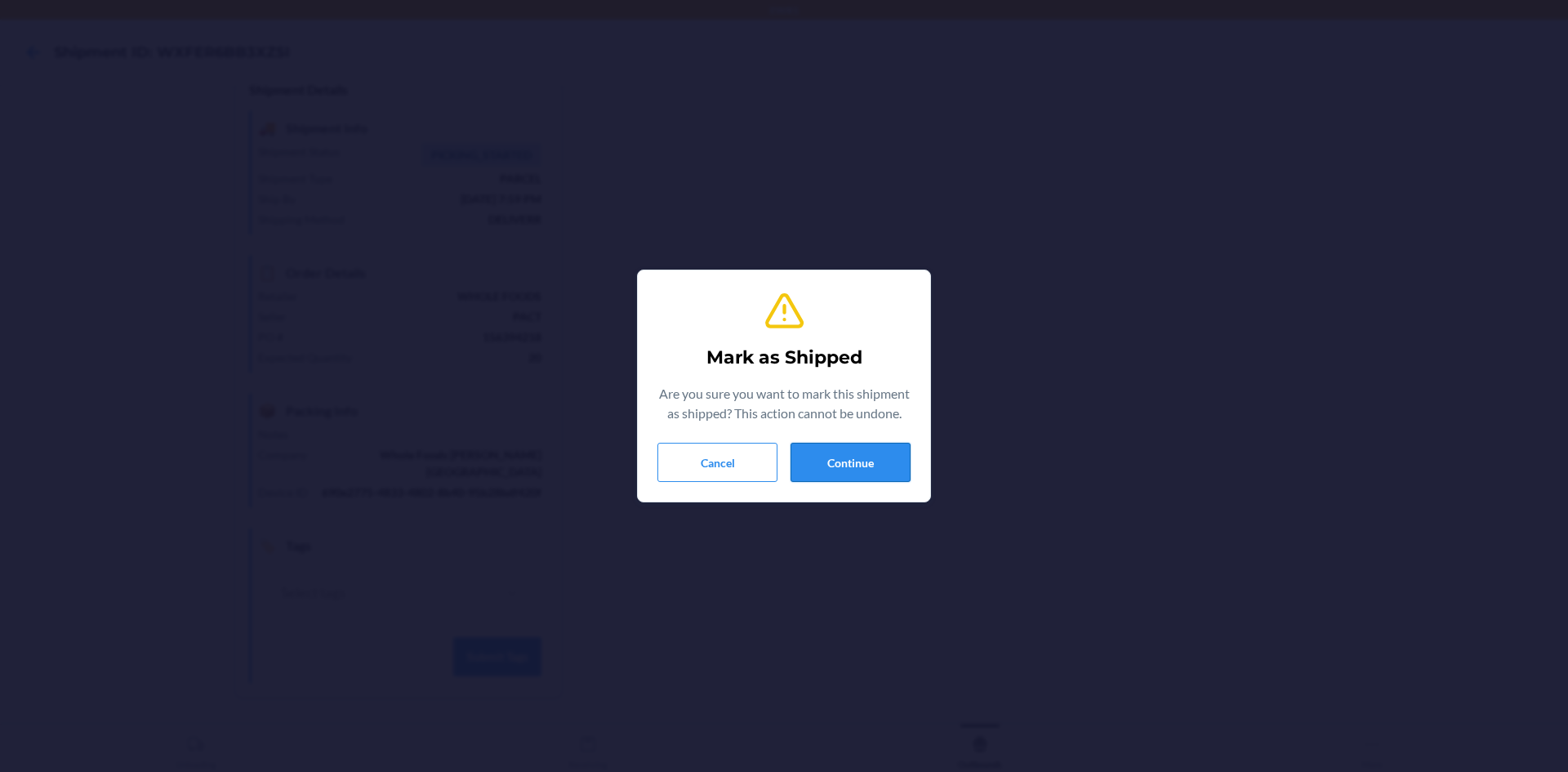
click at [820, 460] on button "Continue" at bounding box center [850, 463] width 120 height 39
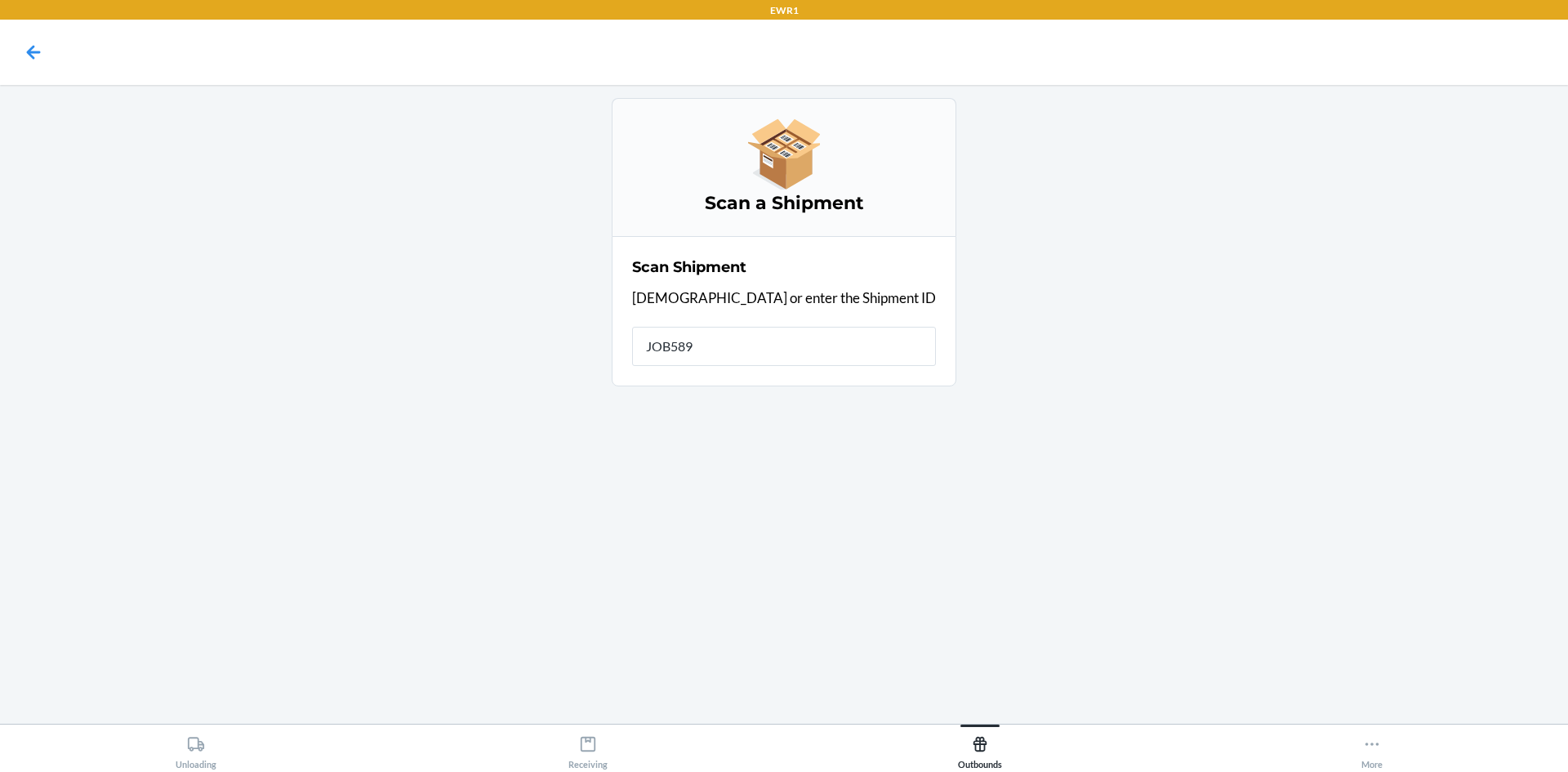
type input "JOB5894"
drag, startPoint x: 768, startPoint y: 350, endPoint x: 0, endPoint y: 210, distance: 780.7
click at [449, 353] on main "Scan a Shipment Scan Shipment Scan or enter the Shipment ID Shipment ID JOB5894…" at bounding box center [784, 404] width 1568 height 639
drag, startPoint x: 786, startPoint y: 354, endPoint x: 758, endPoint y: 355, distance: 28.0
drag, startPoint x: 758, startPoint y: 355, endPoint x: 538, endPoint y: 406, distance: 225.8
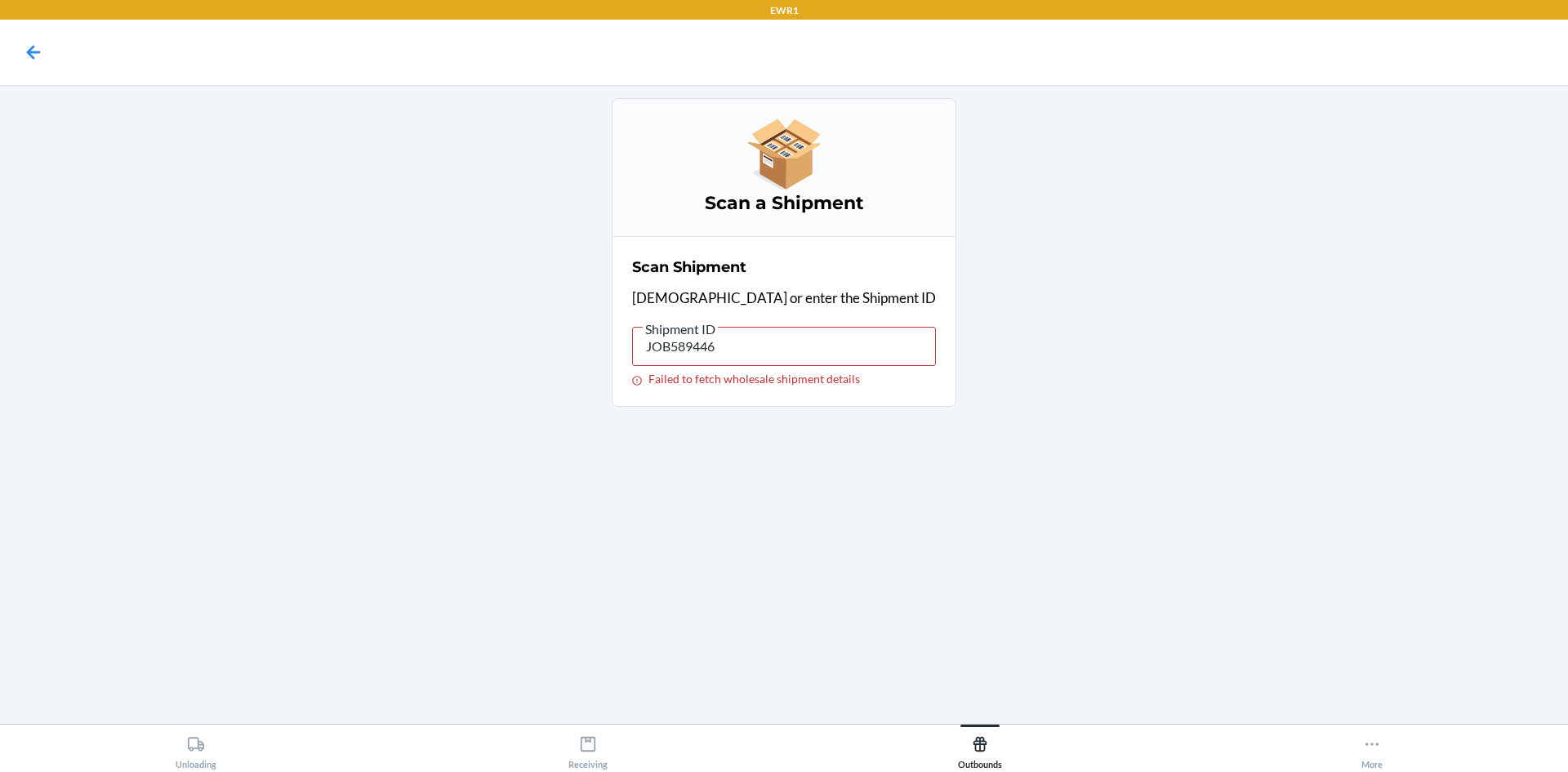
click at [538, 406] on main "Scan a Shipment Scan Shipment Scan or enter the Shipment ID Shipment ID JOB5894…" at bounding box center [784, 404] width 1568 height 639
drag, startPoint x: 761, startPoint y: 351, endPoint x: 519, endPoint y: 357, distance: 242.1
click at [510, 375] on main "Scan a Shipment Scan Shipment Scan or enter the Shipment ID Shipment ID JOB5894…" at bounding box center [784, 404] width 1568 height 639
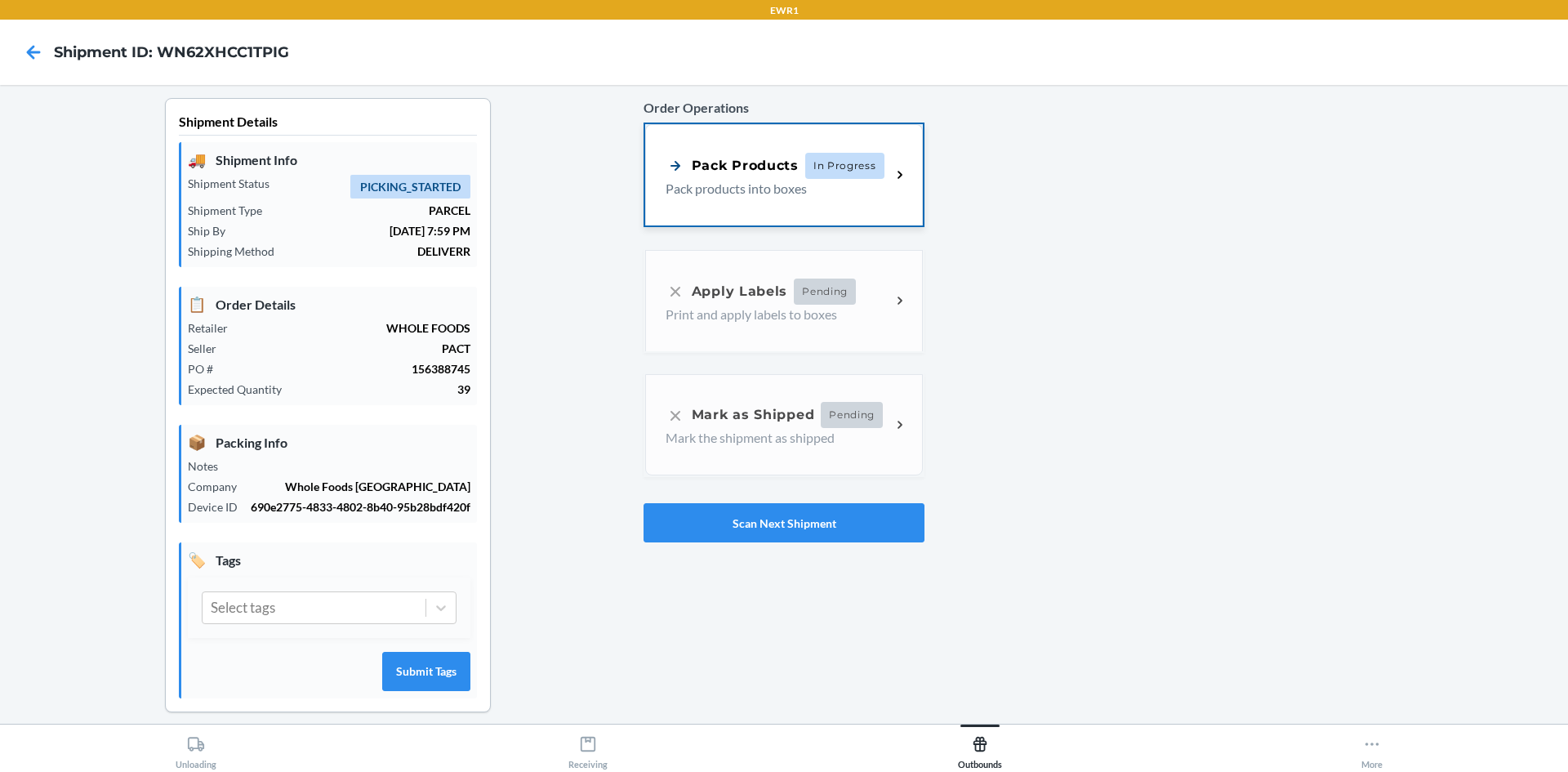
click at [806, 186] on p "Pack products into boxes" at bounding box center [771, 189] width 212 height 19
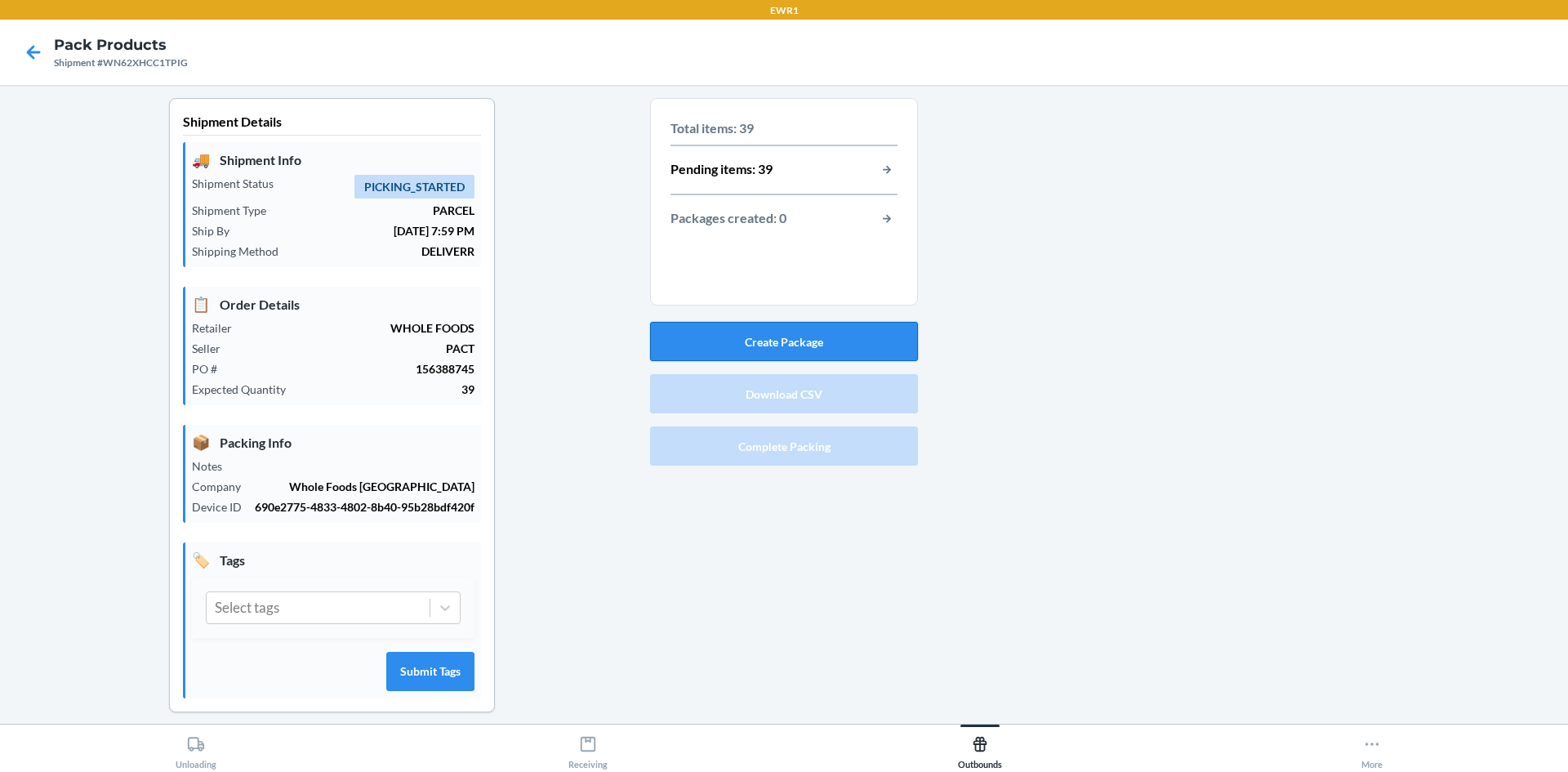
click at [800, 329] on button "Create Package" at bounding box center [784, 342] width 268 height 39
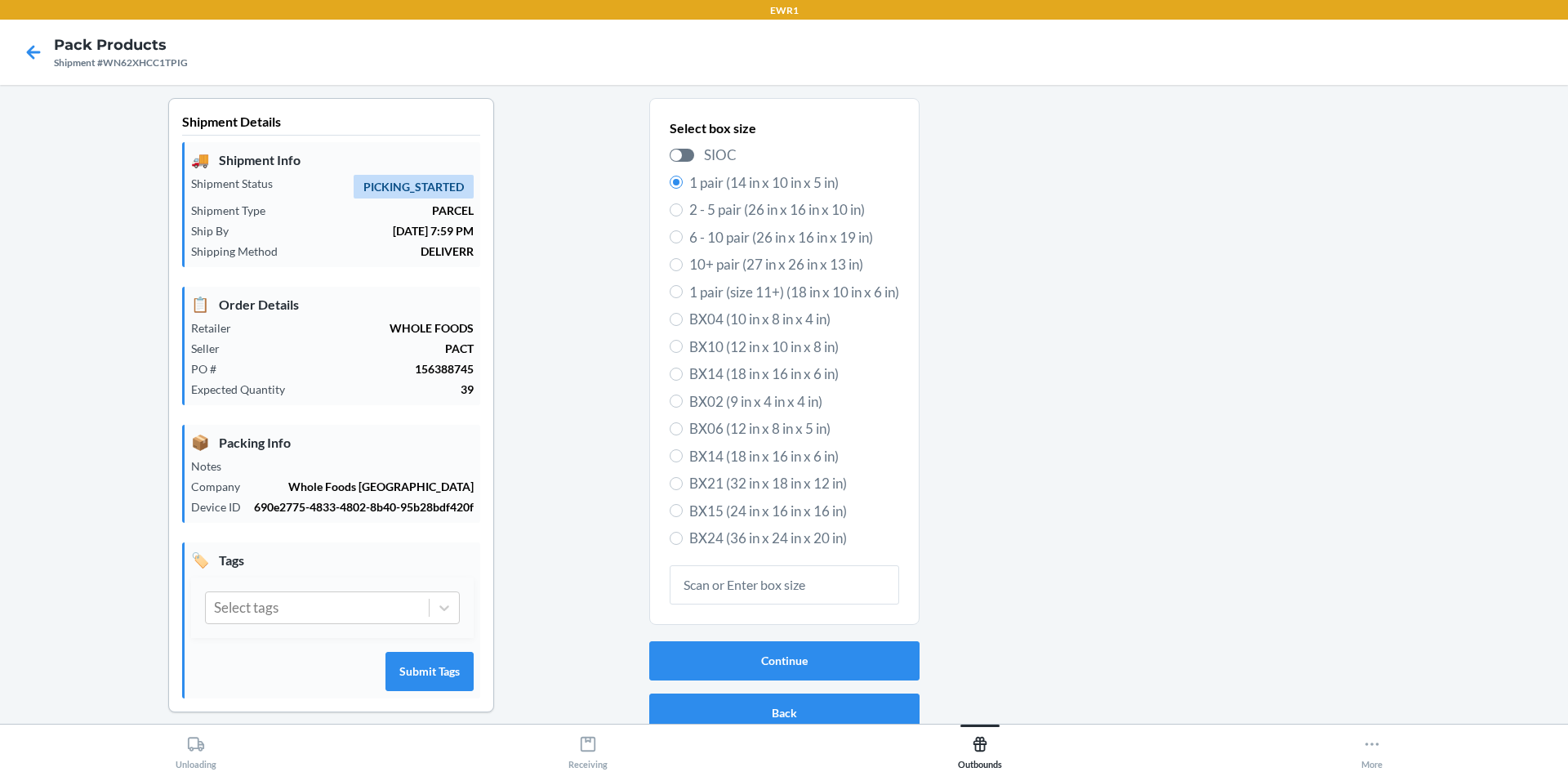
click at [804, 509] on span "BX15 (24 in x 16 in x 16 in)" at bounding box center [795, 511] width 210 height 21
click at [683, 509] on input "BX15 (24 in x 16 in x 16 in)" at bounding box center [675, 510] width 13 height 13
radio input "true"
radio input "false"
click at [824, 662] on button "Continue" at bounding box center [784, 661] width 270 height 39
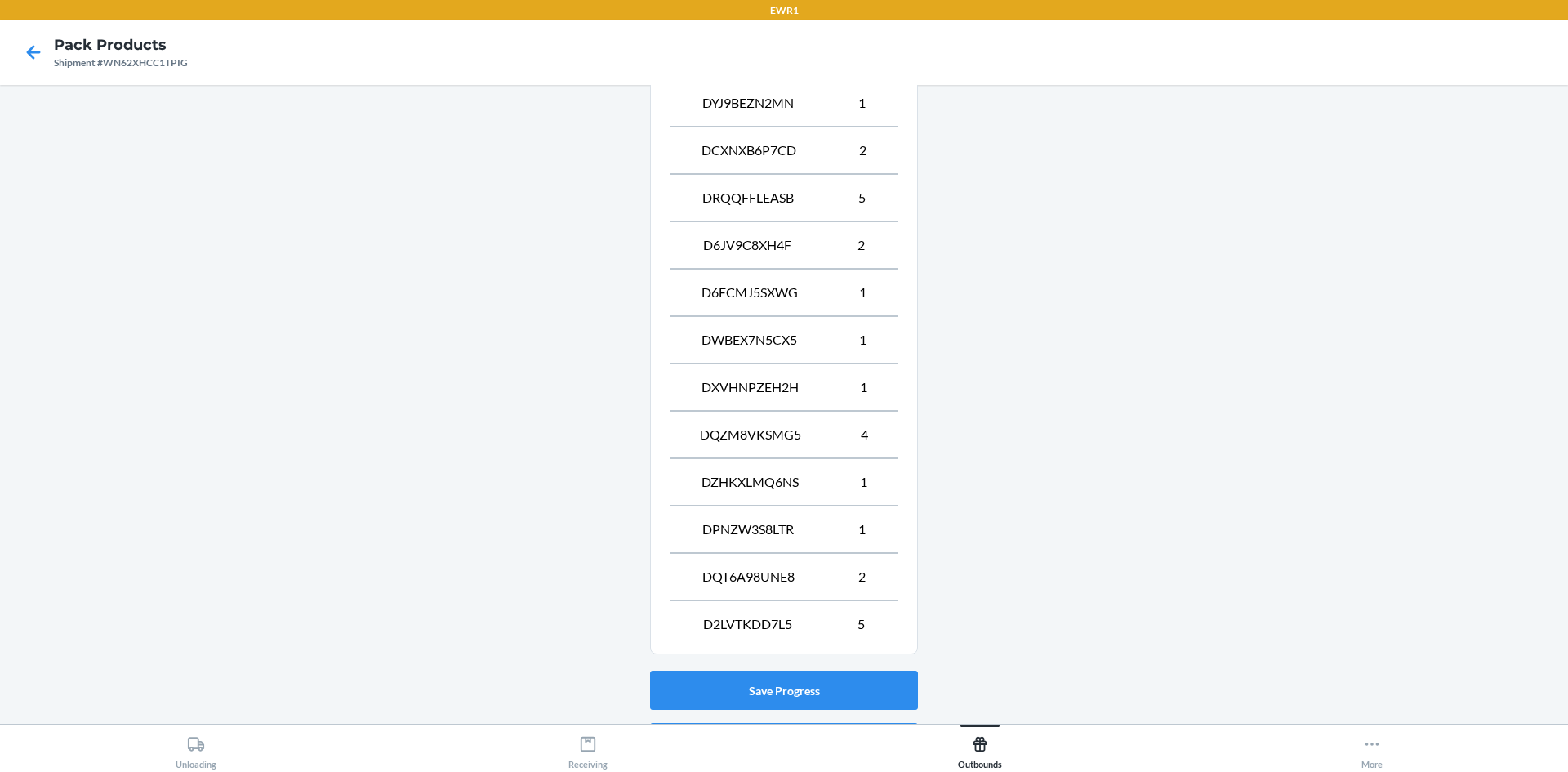
scroll to position [1106, 0]
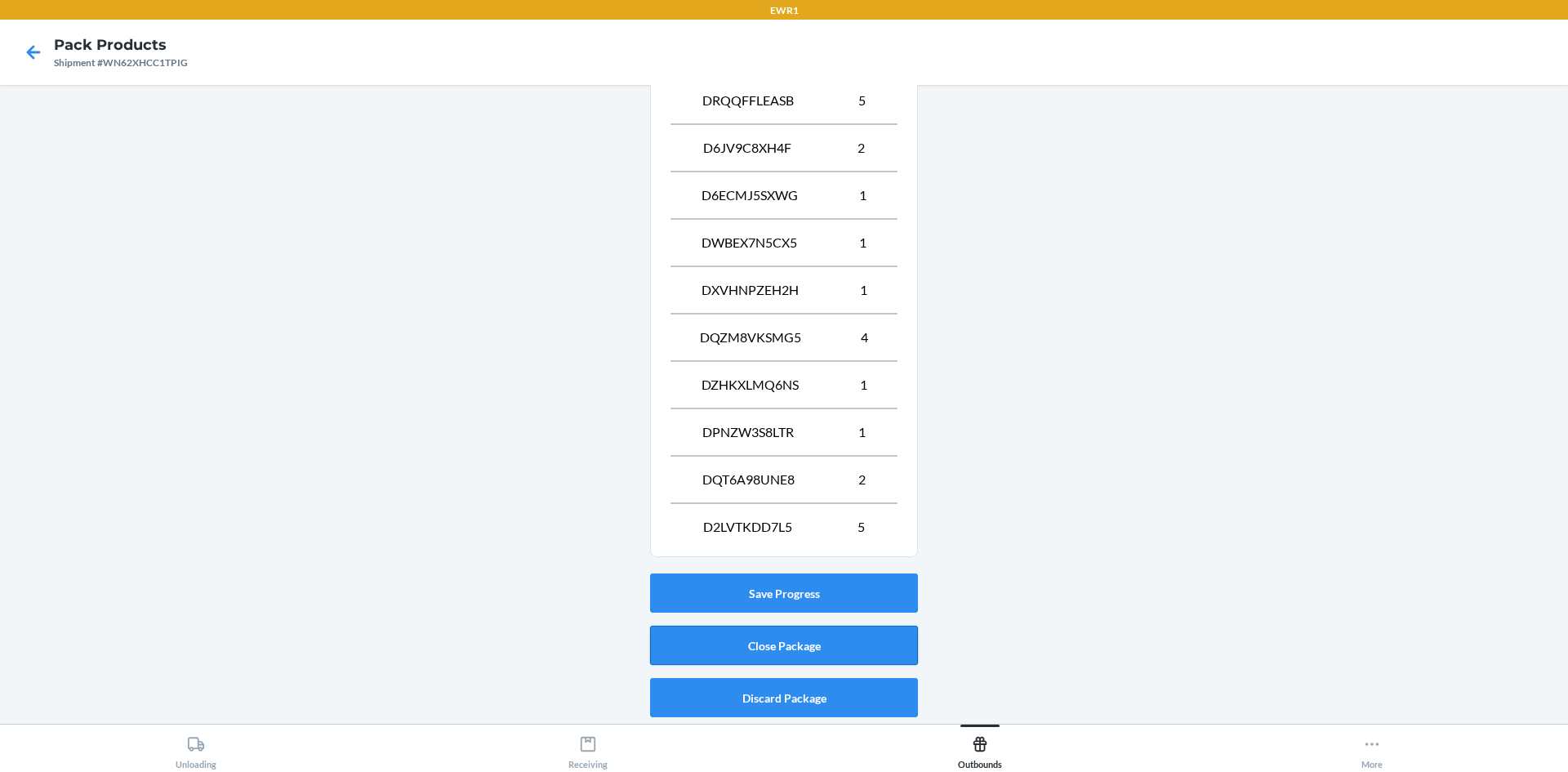
click at [817, 654] on button "Close Package" at bounding box center [784, 645] width 268 height 39
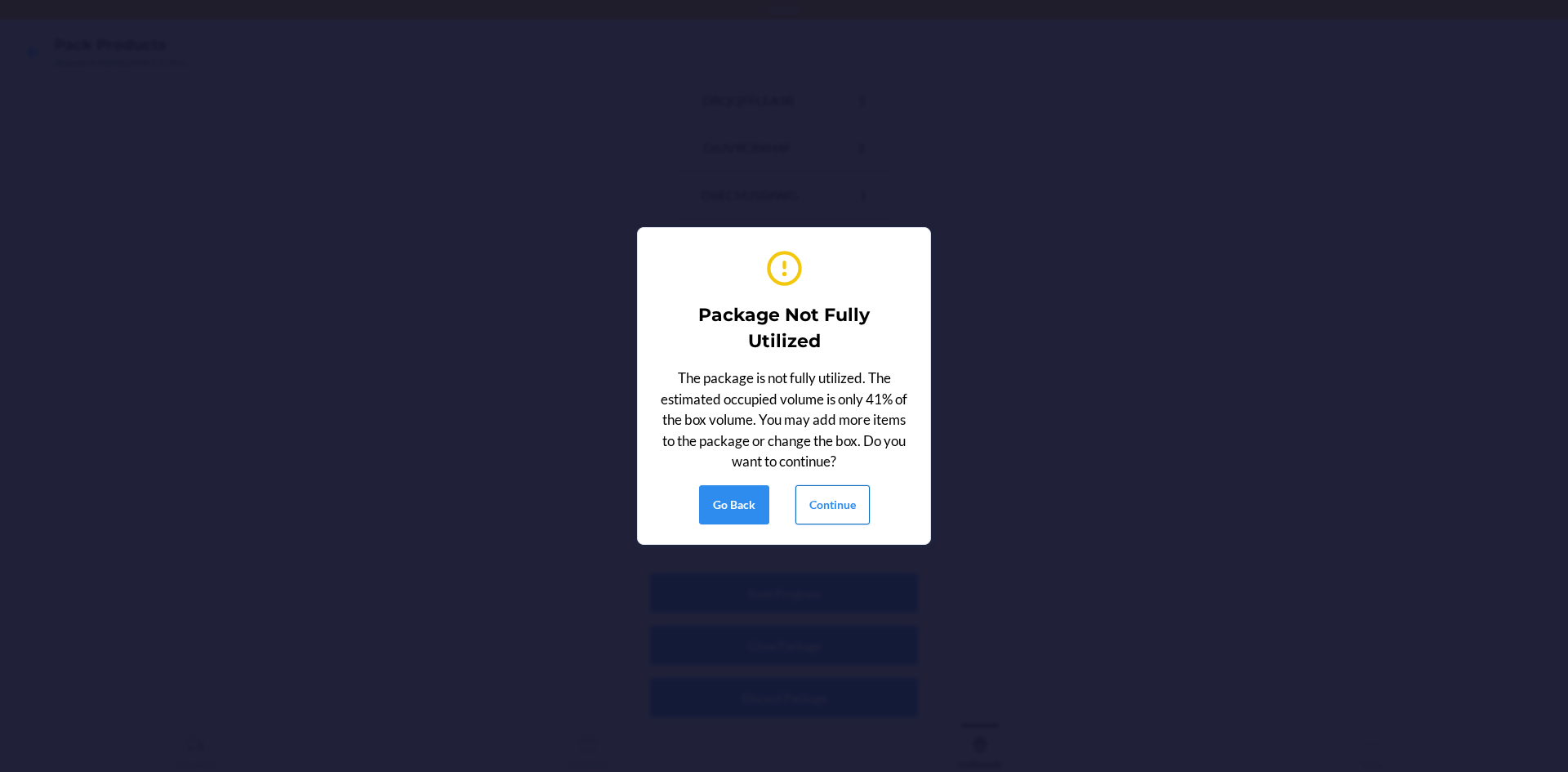
click at [839, 505] on button "Continue" at bounding box center [833, 505] width 74 height 39
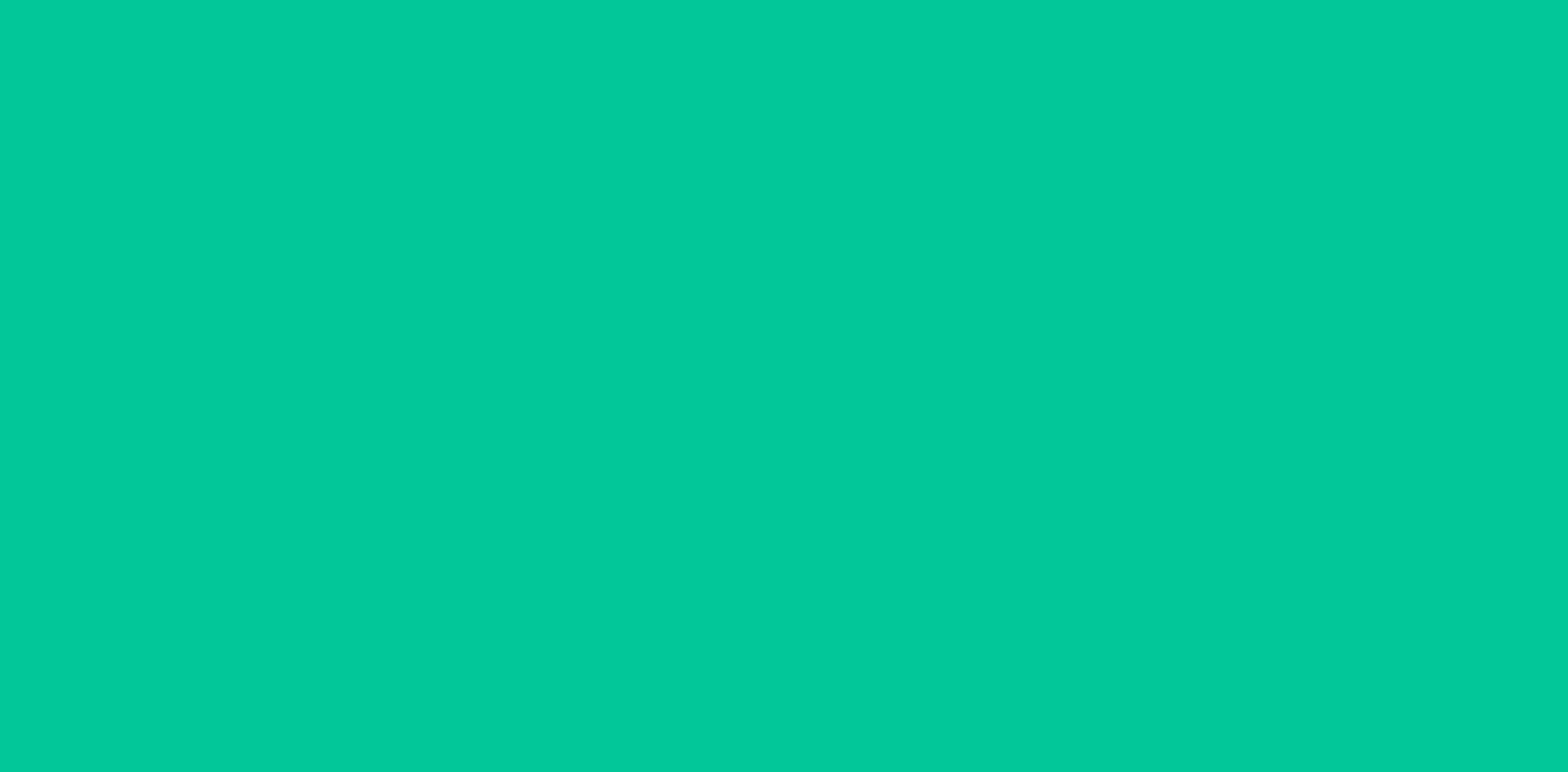
scroll to position [32, 0]
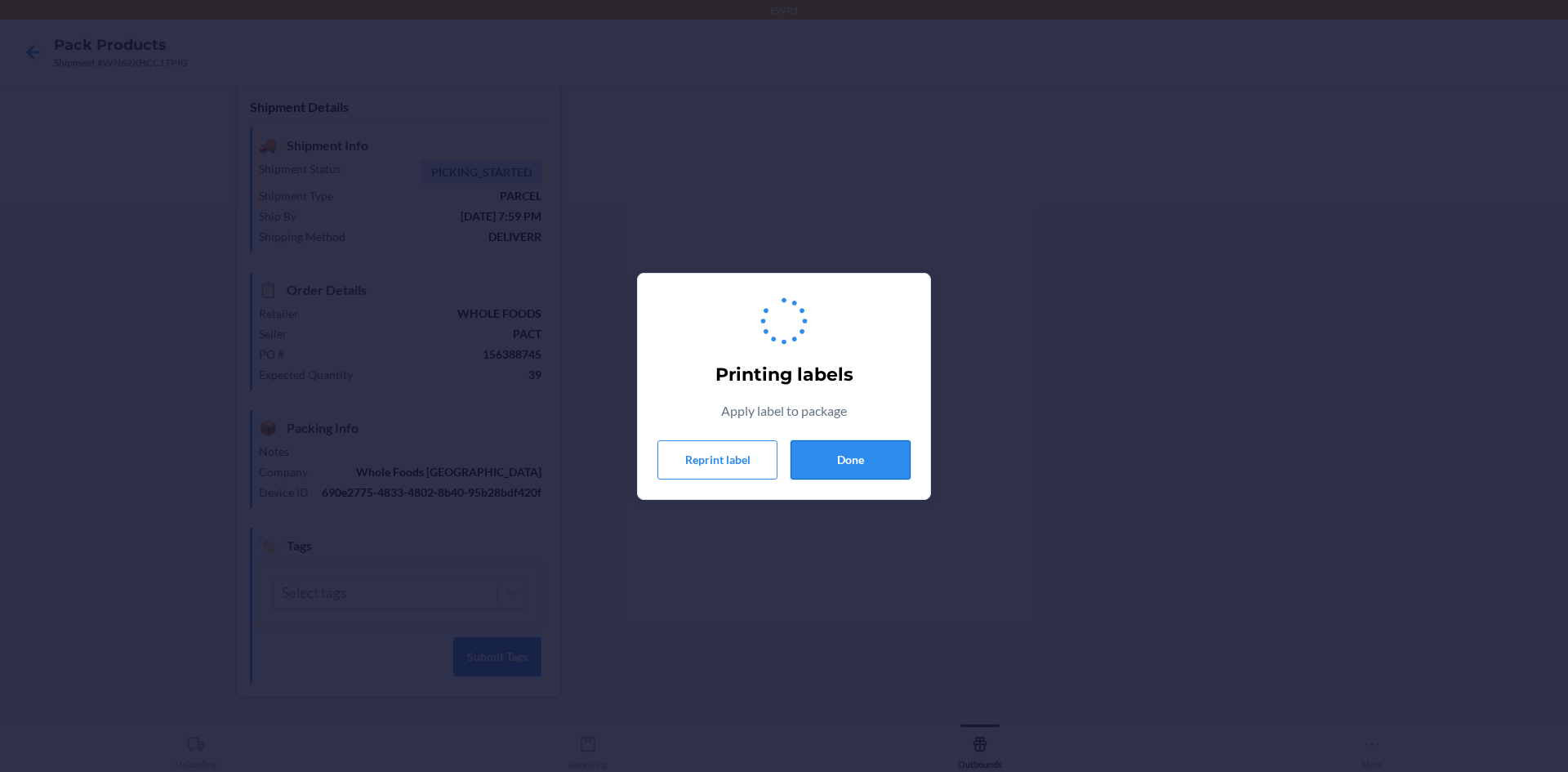
click at [865, 466] on button "Done" at bounding box center [850, 460] width 120 height 39
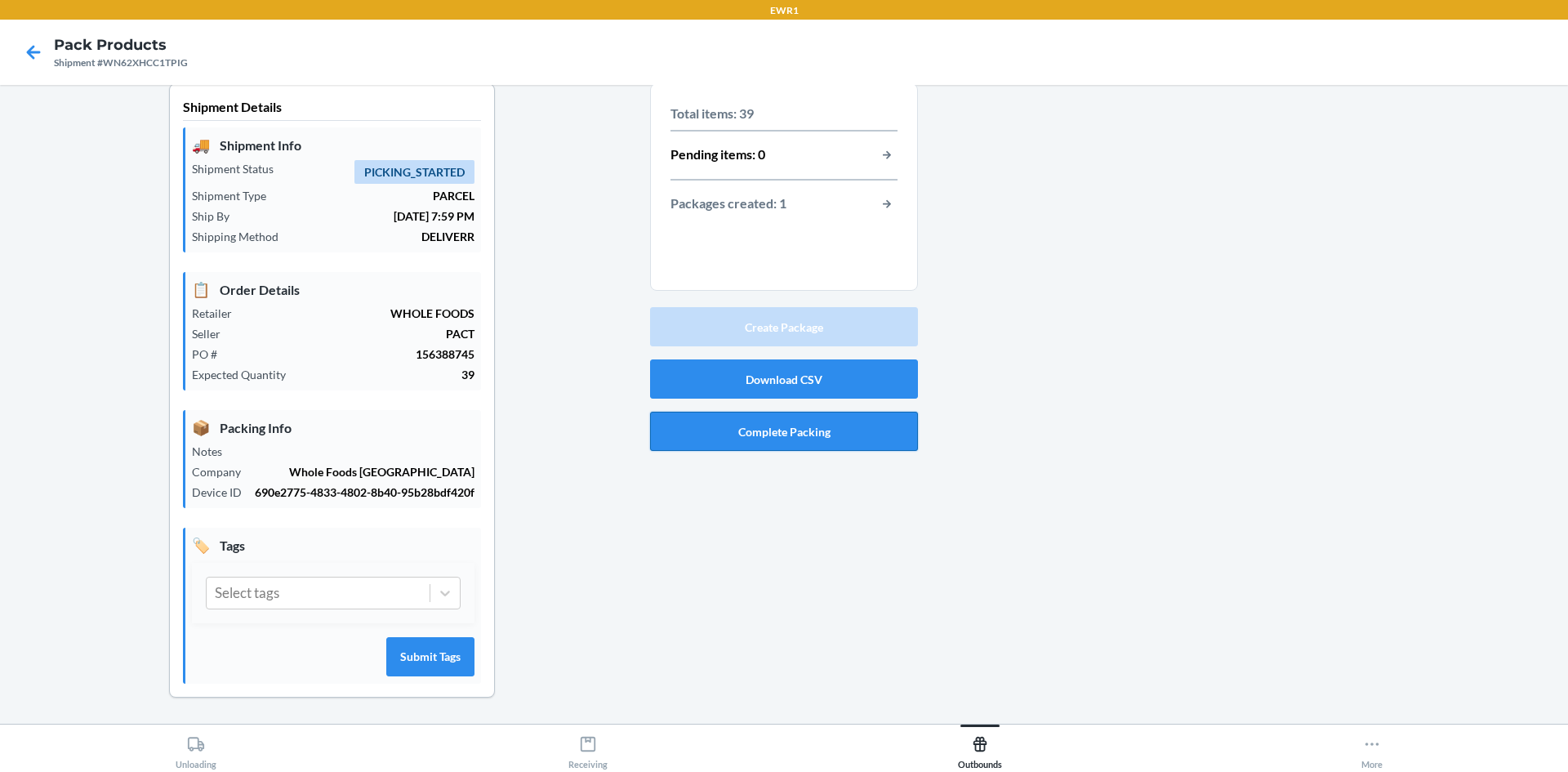
click at [839, 414] on button "Complete Packing" at bounding box center [784, 431] width 268 height 39
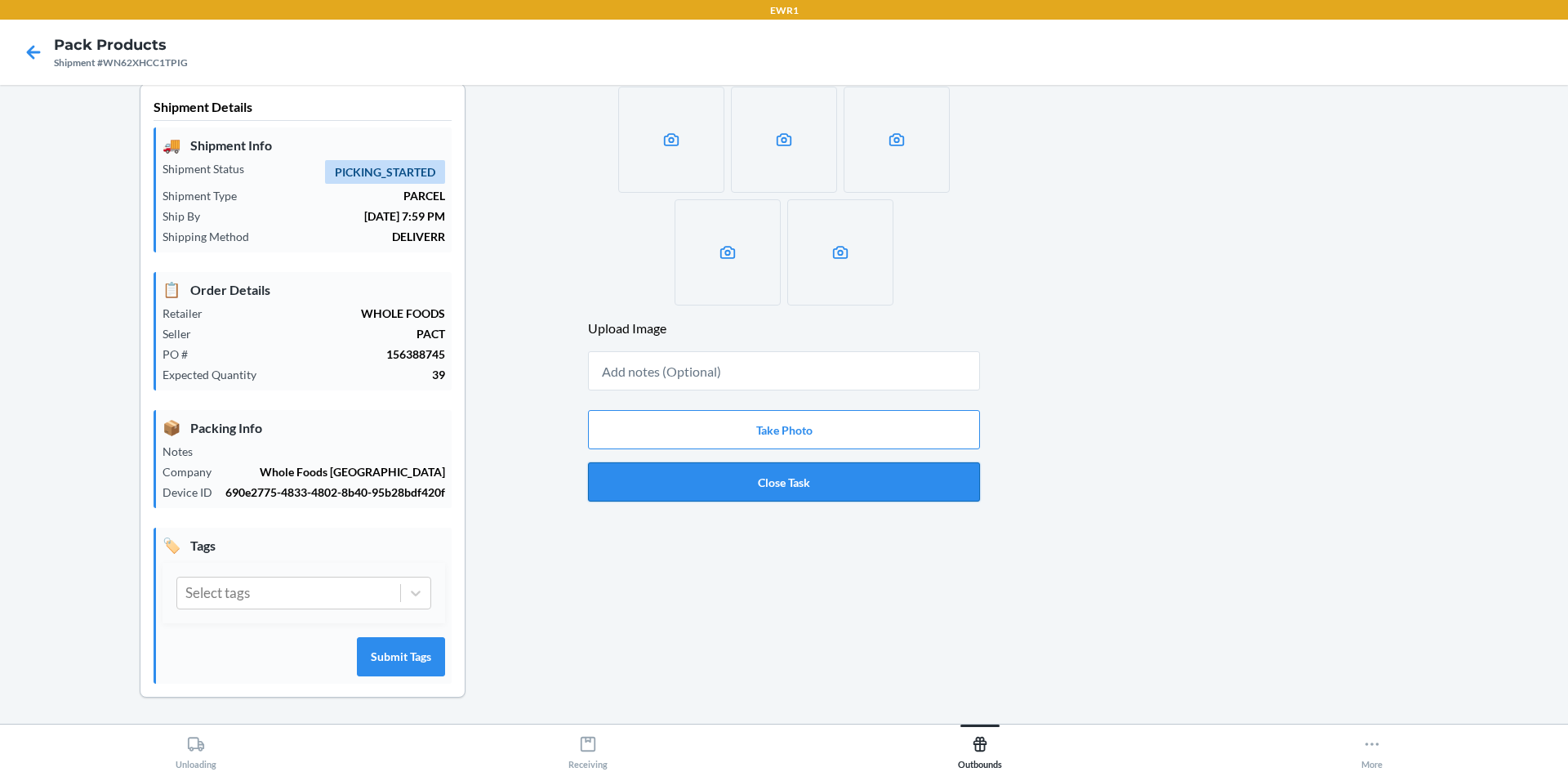
click at [858, 466] on button "Close Task" at bounding box center [784, 482] width 392 height 39
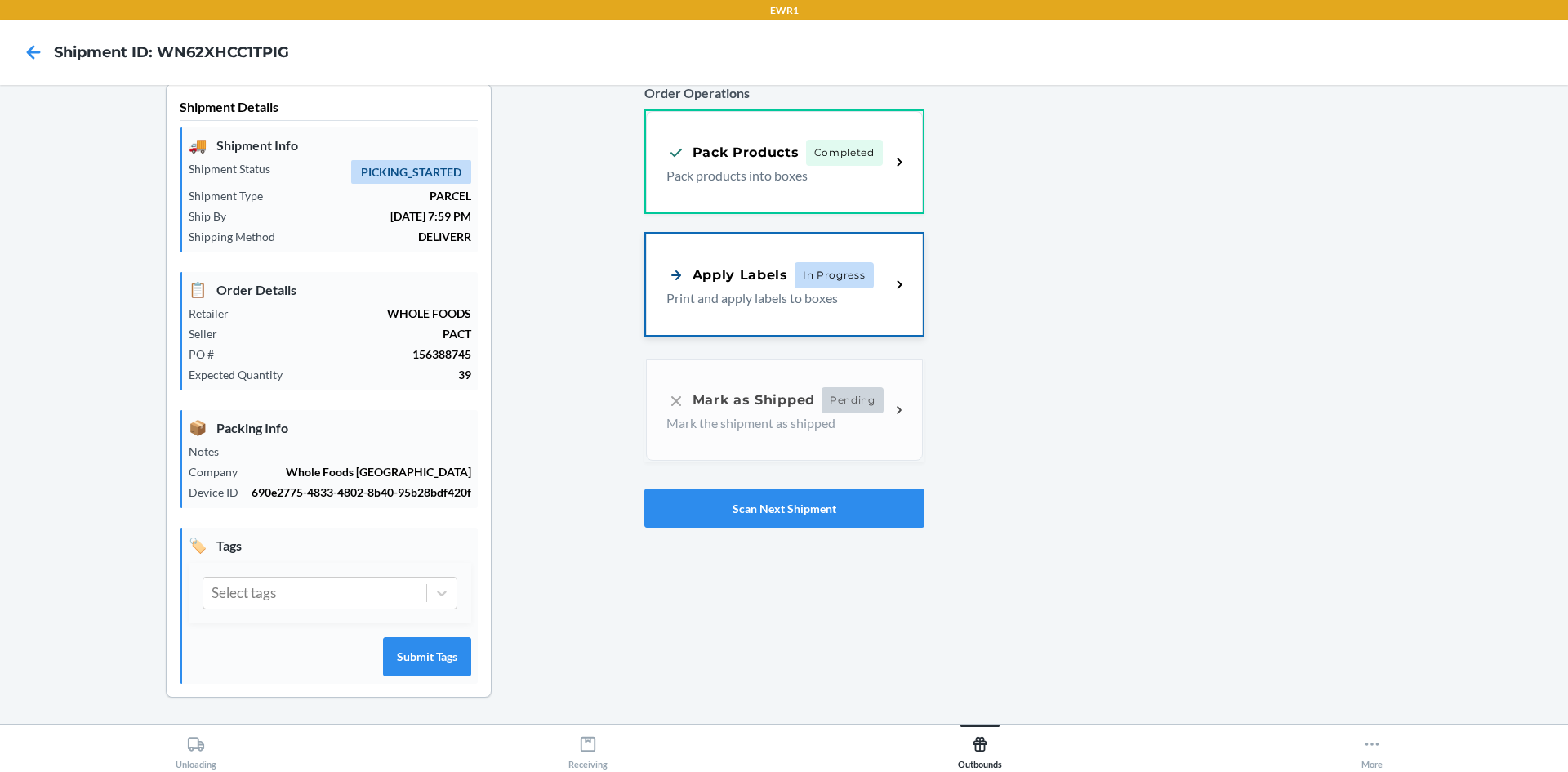
click at [710, 265] on div "Apply Labels" at bounding box center [727, 275] width 122 height 20
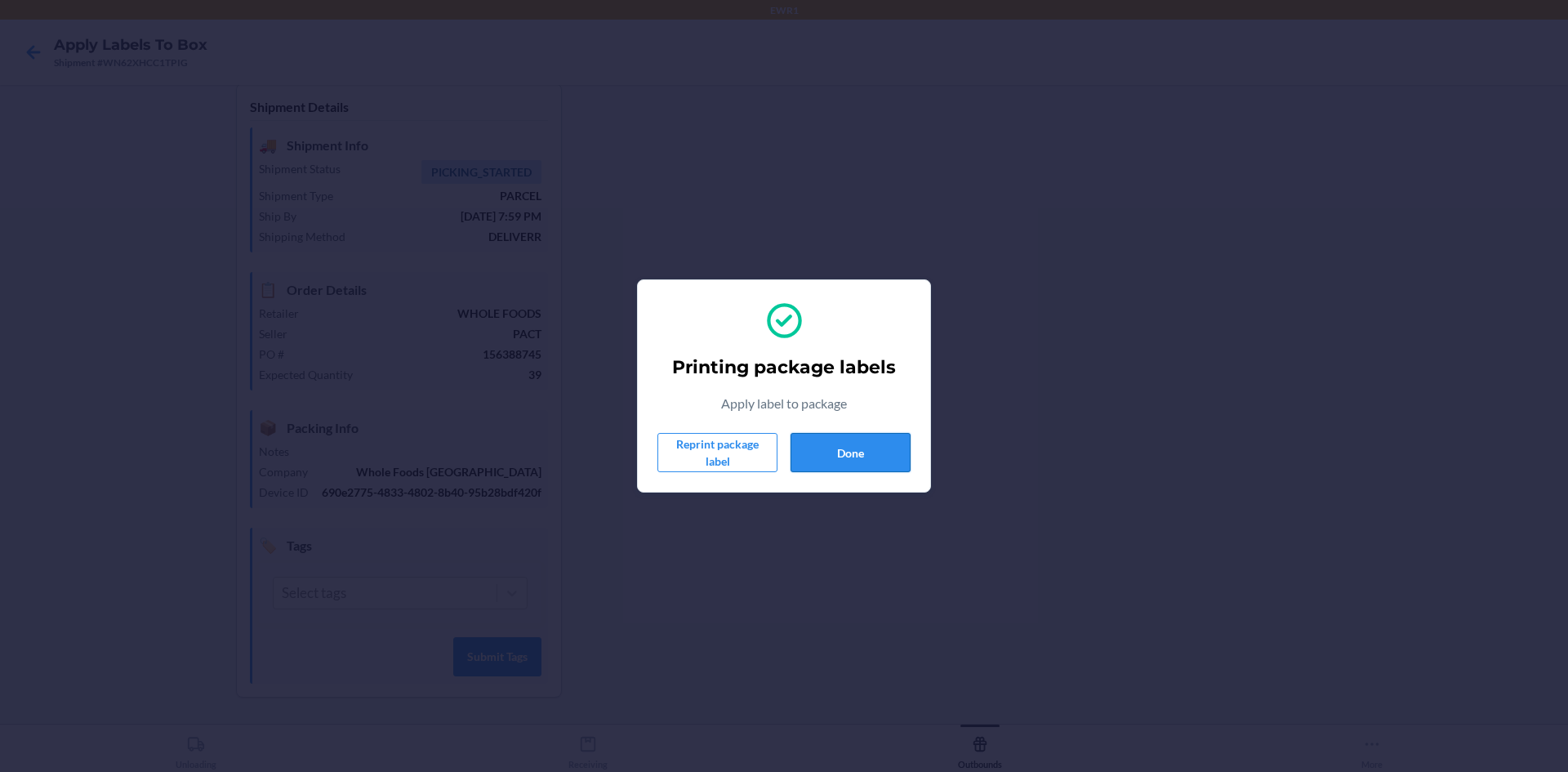
click at [826, 441] on button "Done" at bounding box center [850, 452] width 120 height 39
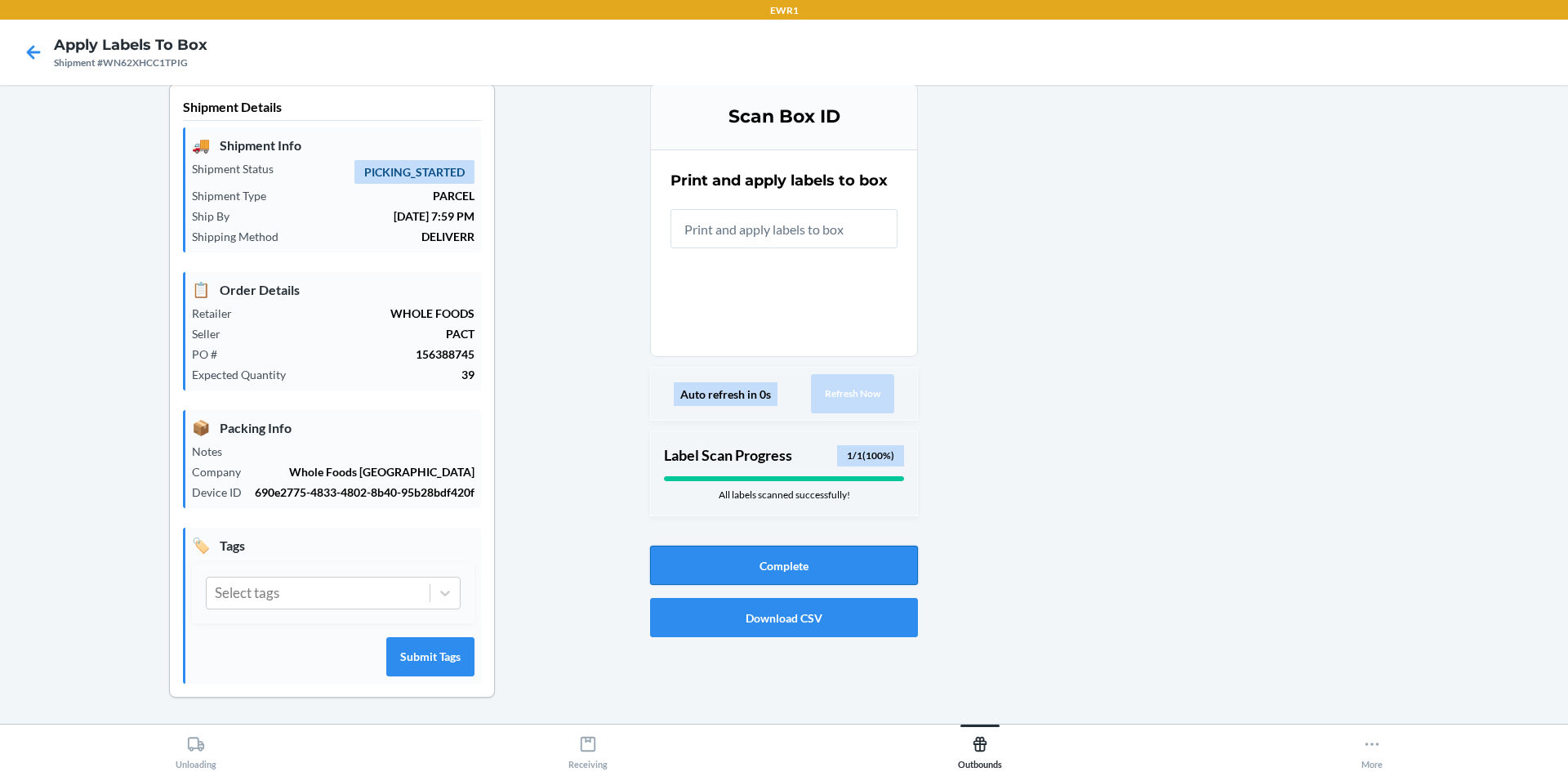
click at [818, 545] on button "Complete" at bounding box center [784, 565] width 268 height 39
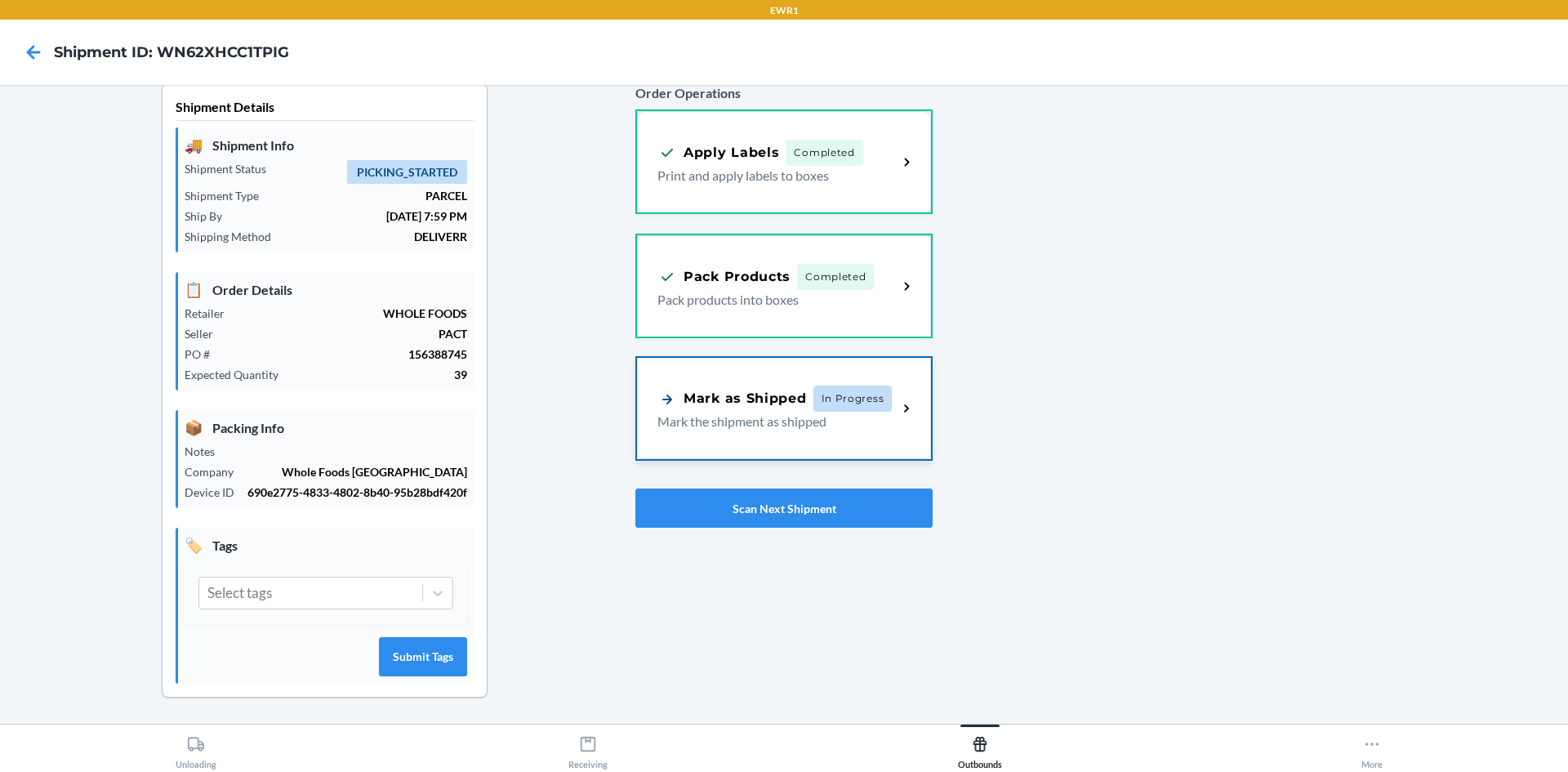
click at [815, 412] on p "Mark the shipment as shipped" at bounding box center [771, 421] width 227 height 19
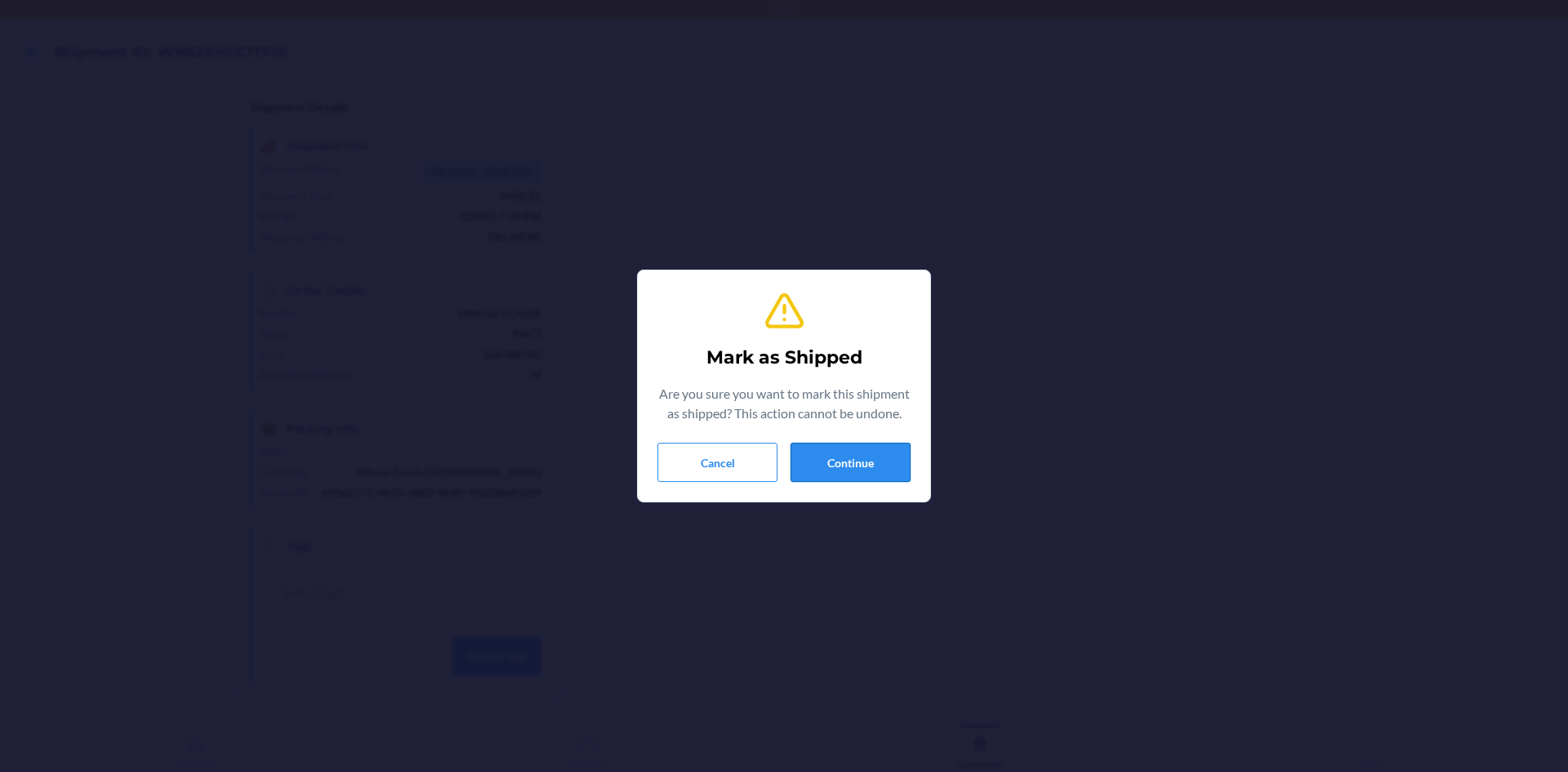
click at [863, 447] on button "Continue" at bounding box center [850, 463] width 120 height 39
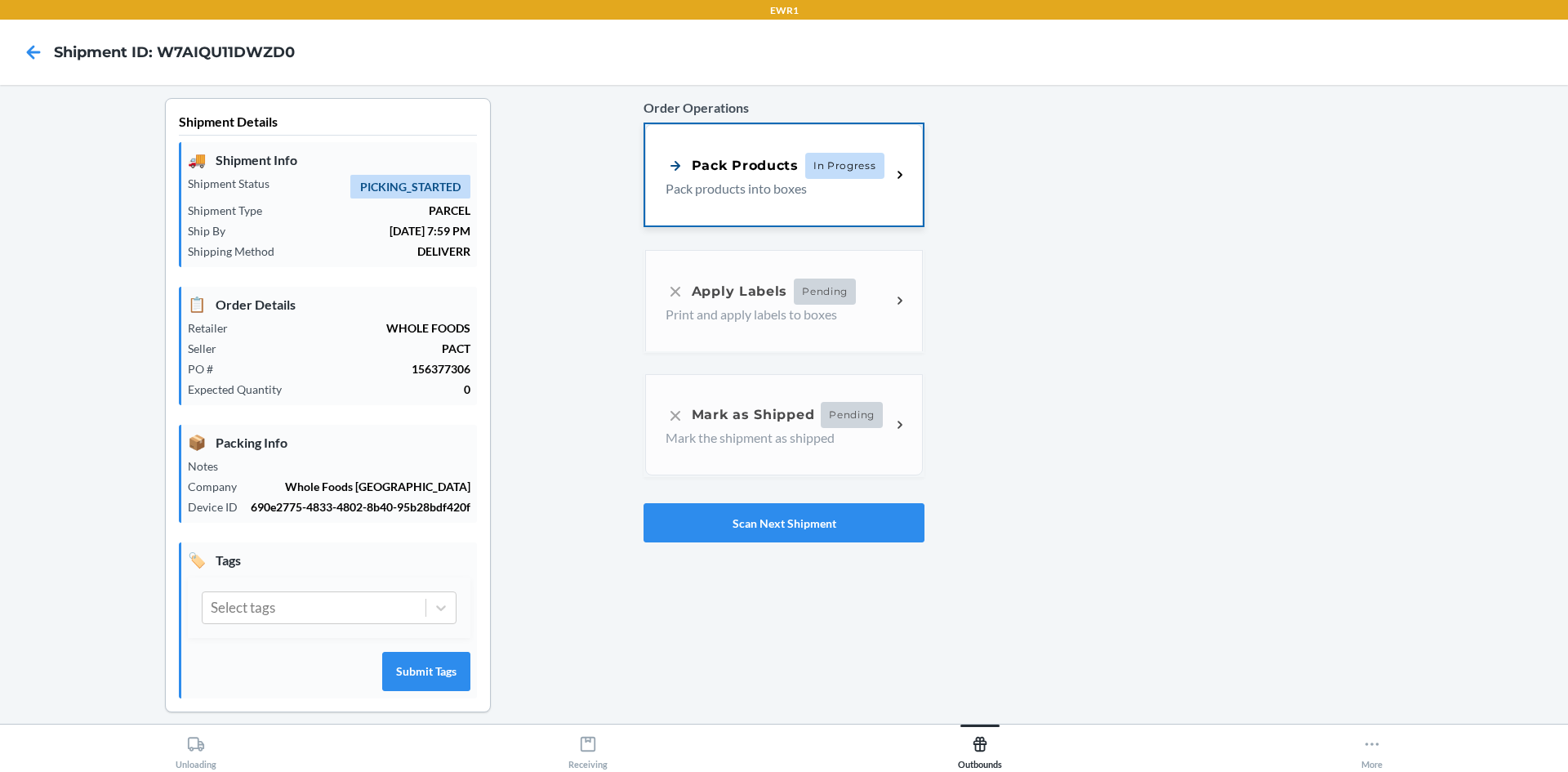
click at [800, 197] on p "Pack products into boxes" at bounding box center [771, 189] width 212 height 19
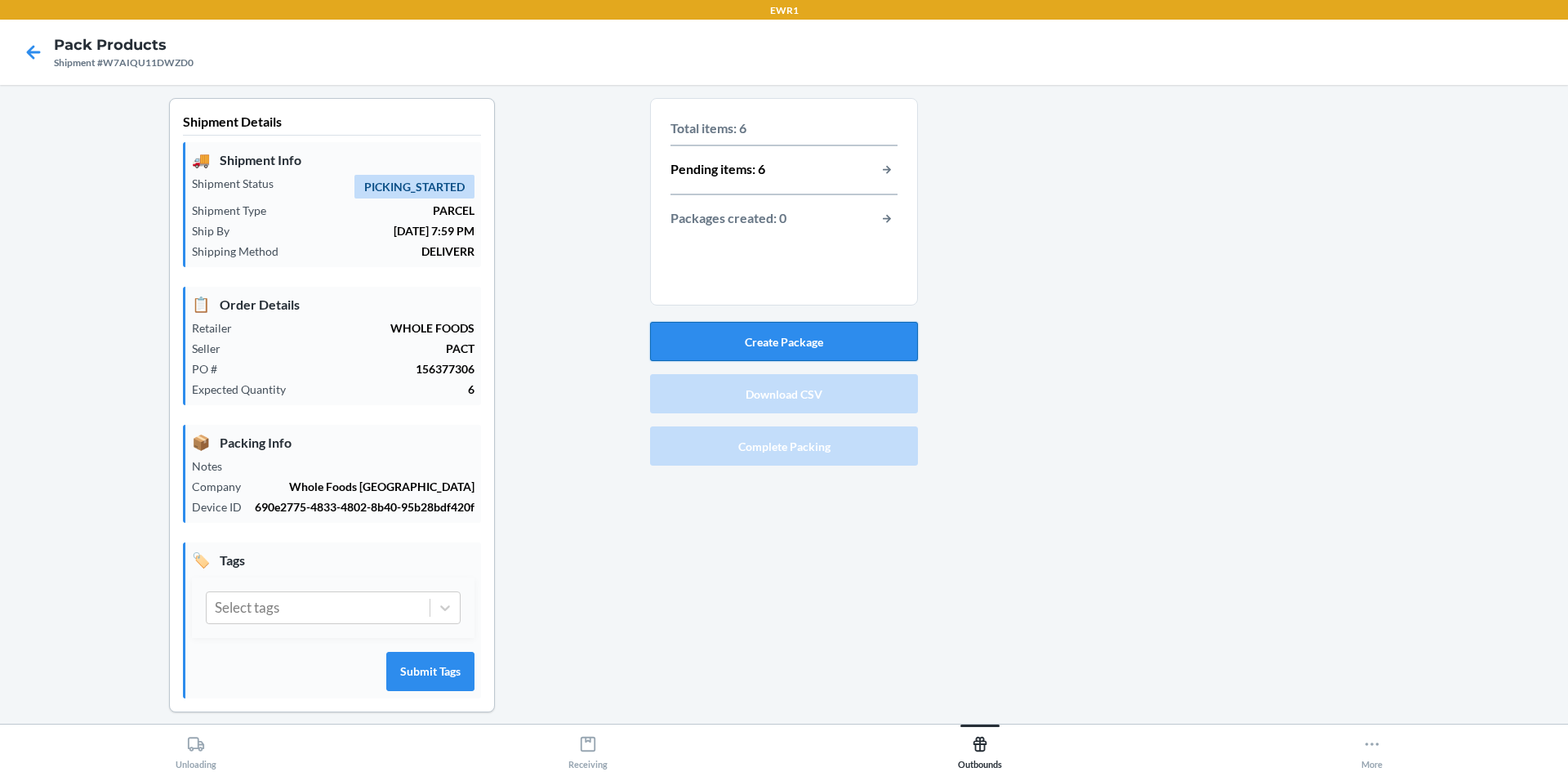
click at [798, 336] on button "Create Package" at bounding box center [784, 342] width 268 height 39
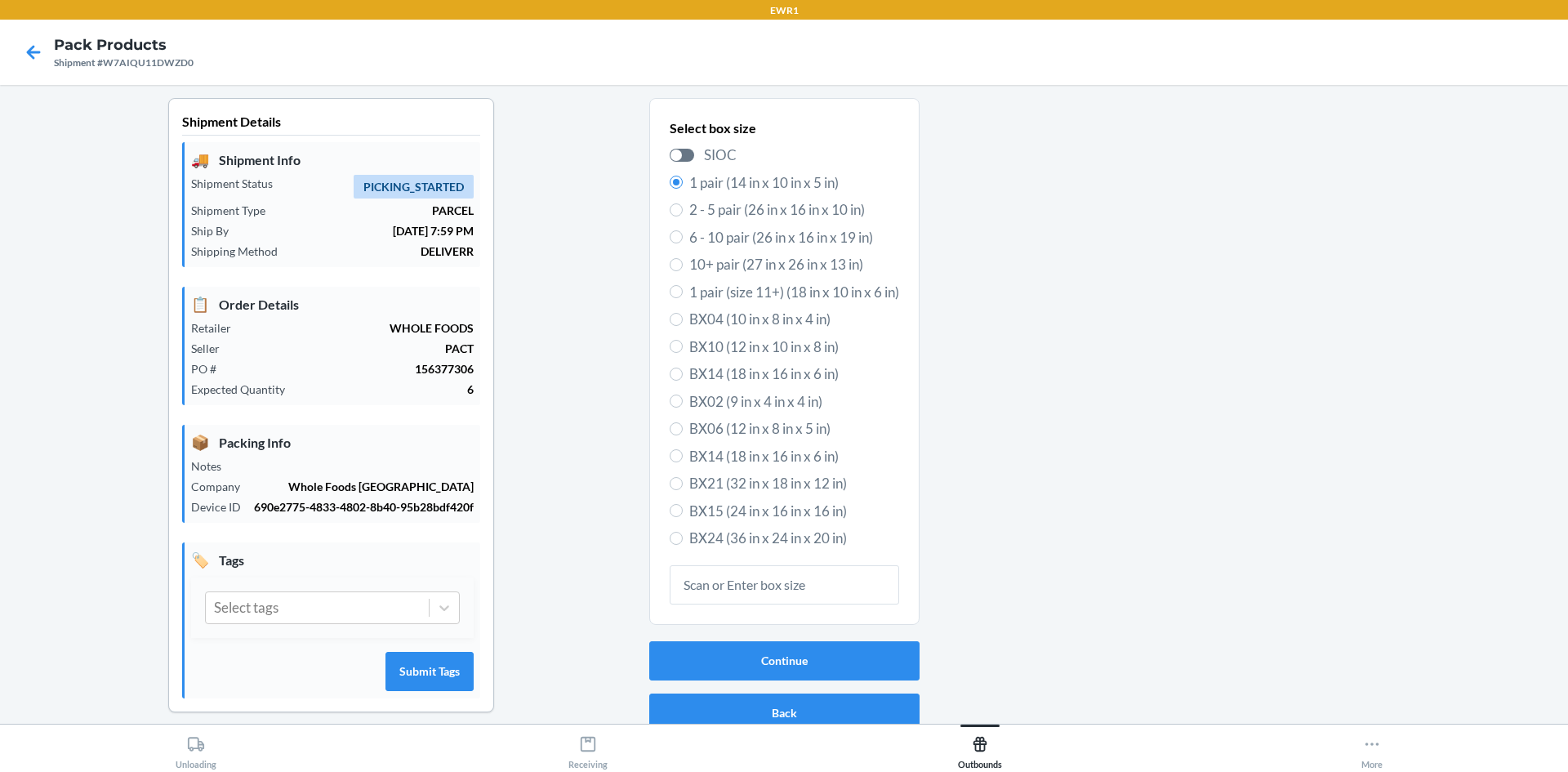
click at [731, 430] on span "BX06 (12 in x 8 in x 5 in)" at bounding box center [795, 429] width 210 height 21
click at [683, 430] on input "BX06 (12 in x 8 in x 5 in)" at bounding box center [675, 429] width 13 height 13
radio input "true"
radio input "false"
click at [811, 671] on button "Continue" at bounding box center [784, 661] width 270 height 39
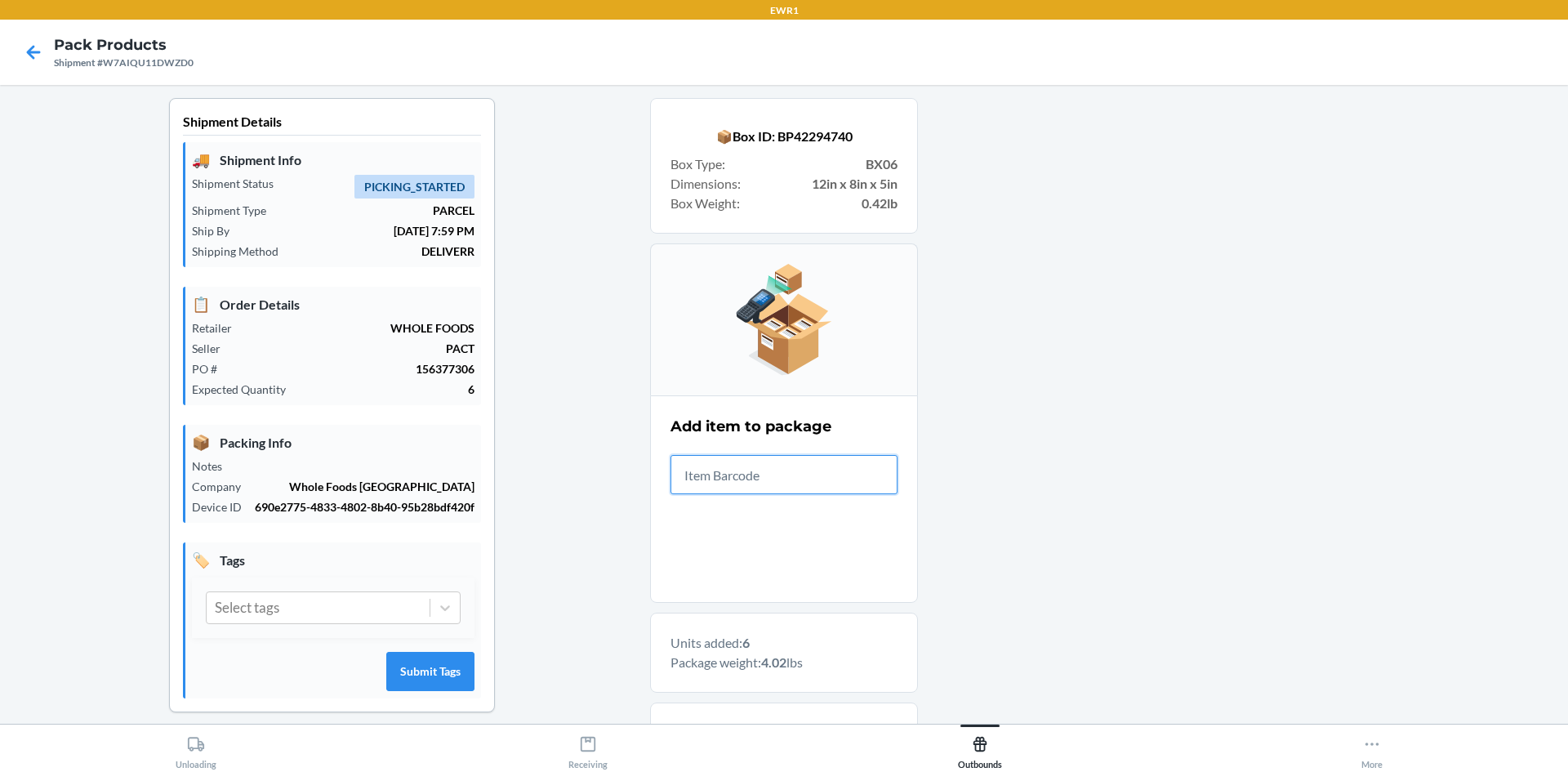
scroll to position [490, 0]
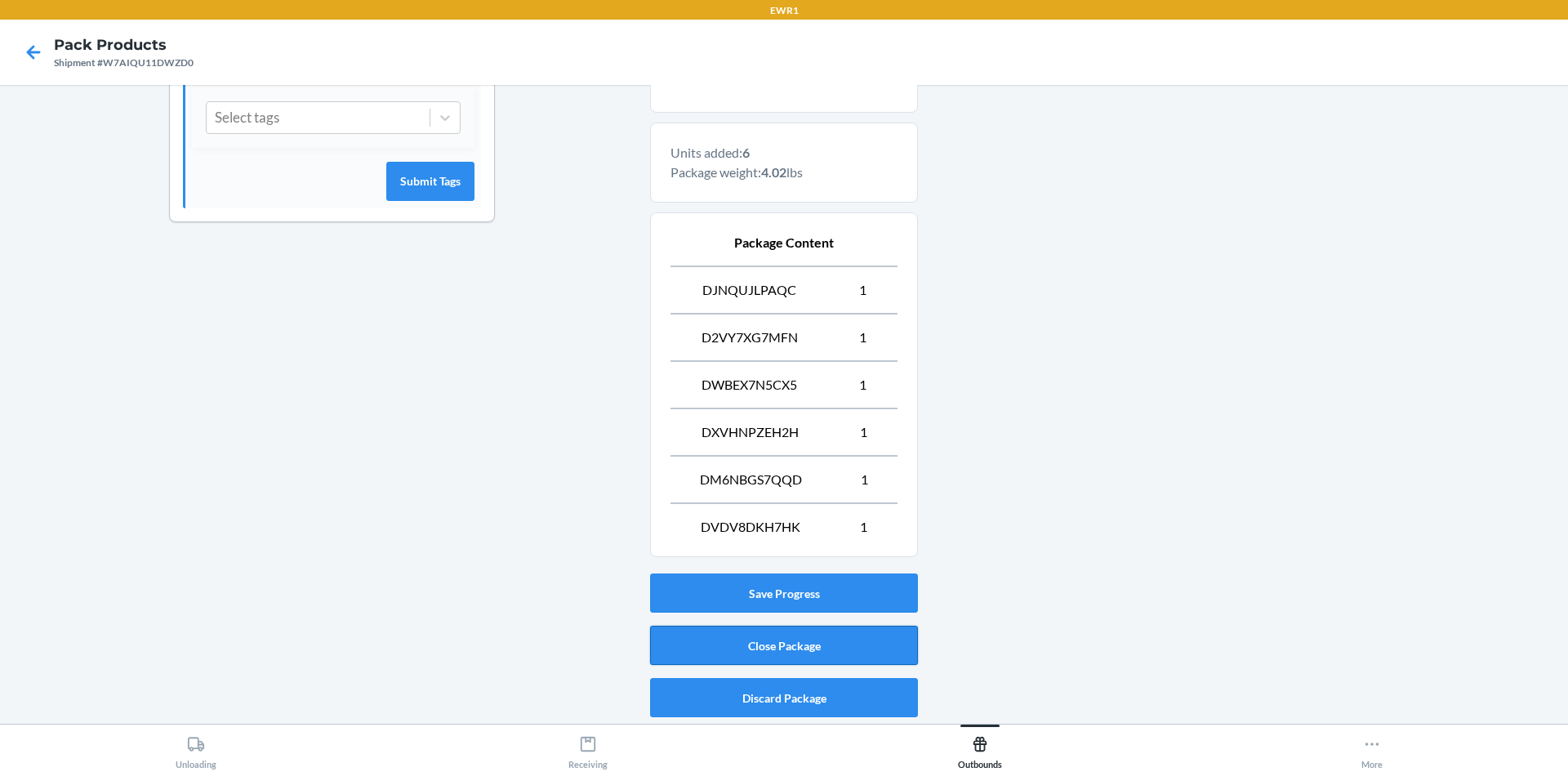
click at [809, 634] on button "Close Package" at bounding box center [784, 645] width 268 height 39
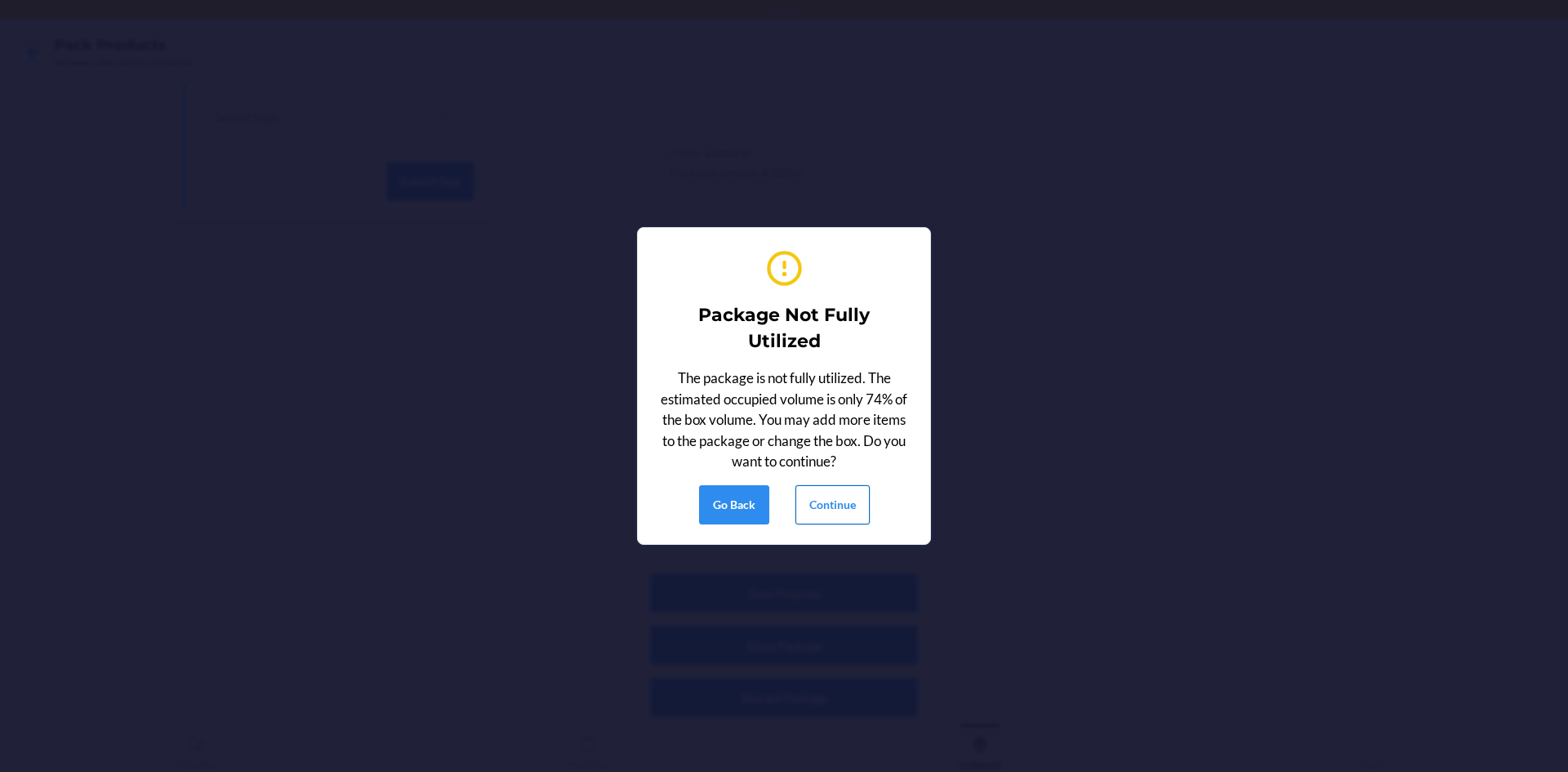
click at [846, 508] on button "Continue" at bounding box center [833, 505] width 74 height 39
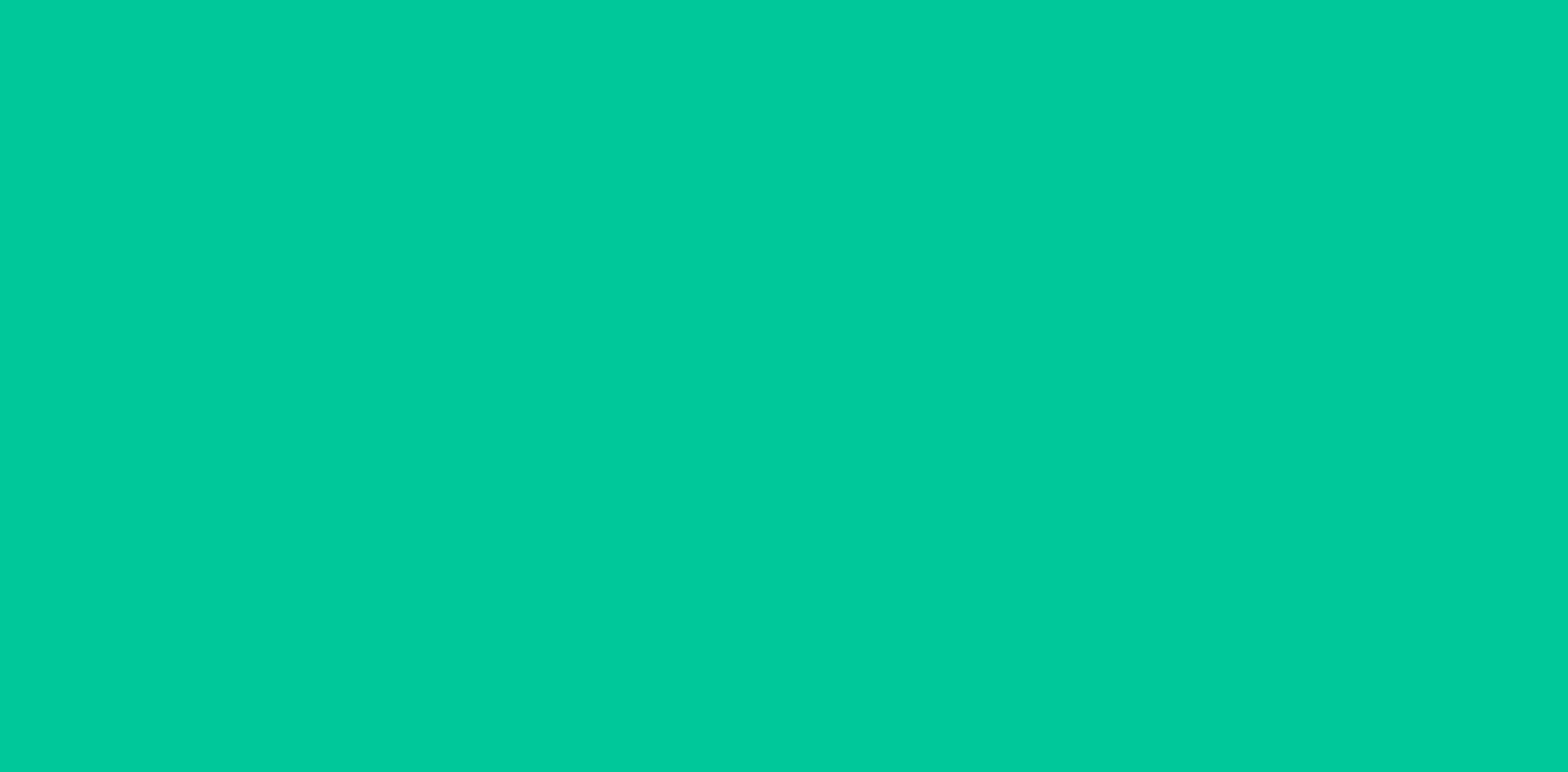
scroll to position [32, 0]
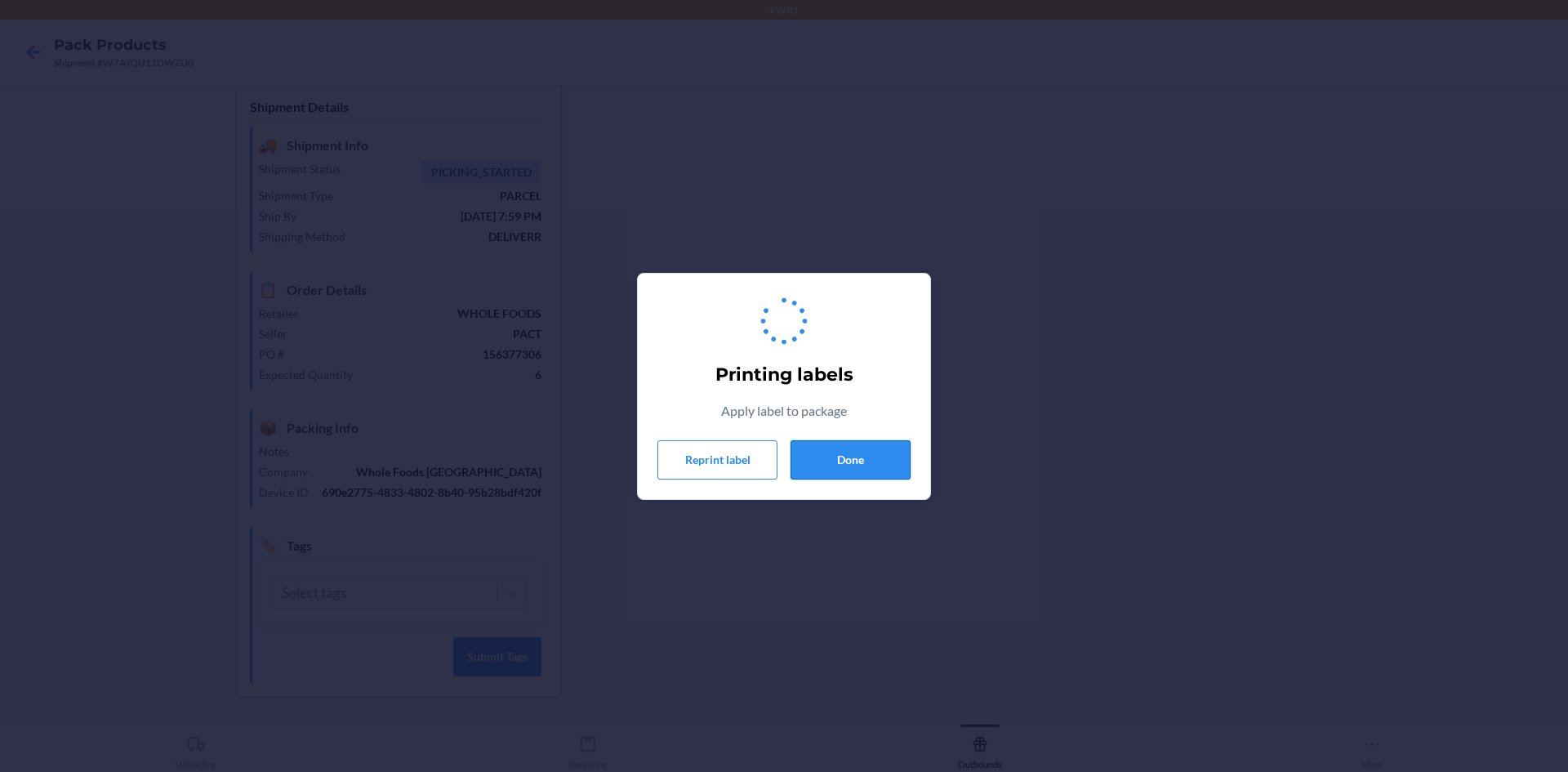
click at [857, 454] on button "Done" at bounding box center [850, 460] width 120 height 39
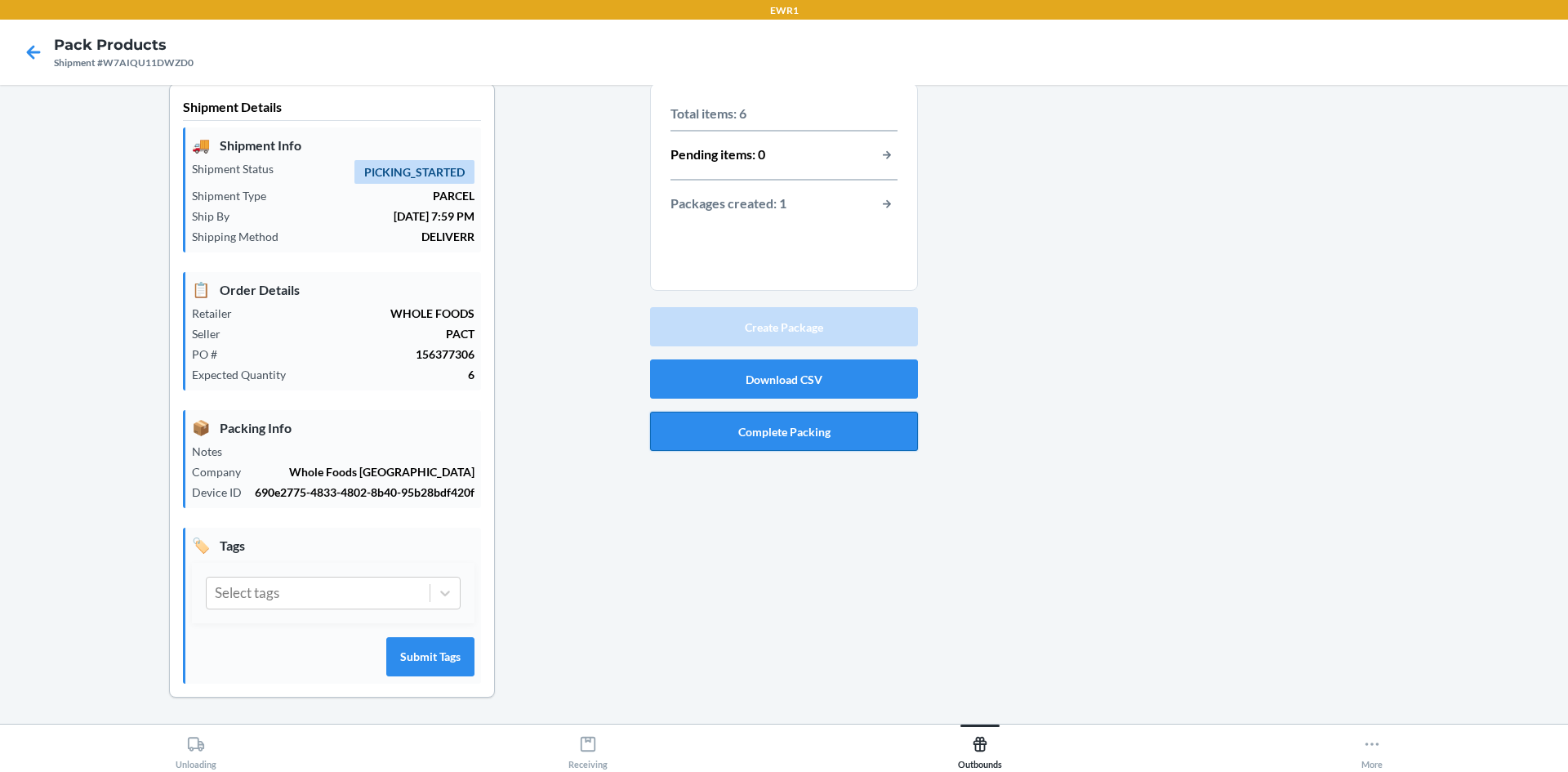
click at [839, 423] on button "Complete Packing" at bounding box center [784, 431] width 268 height 39
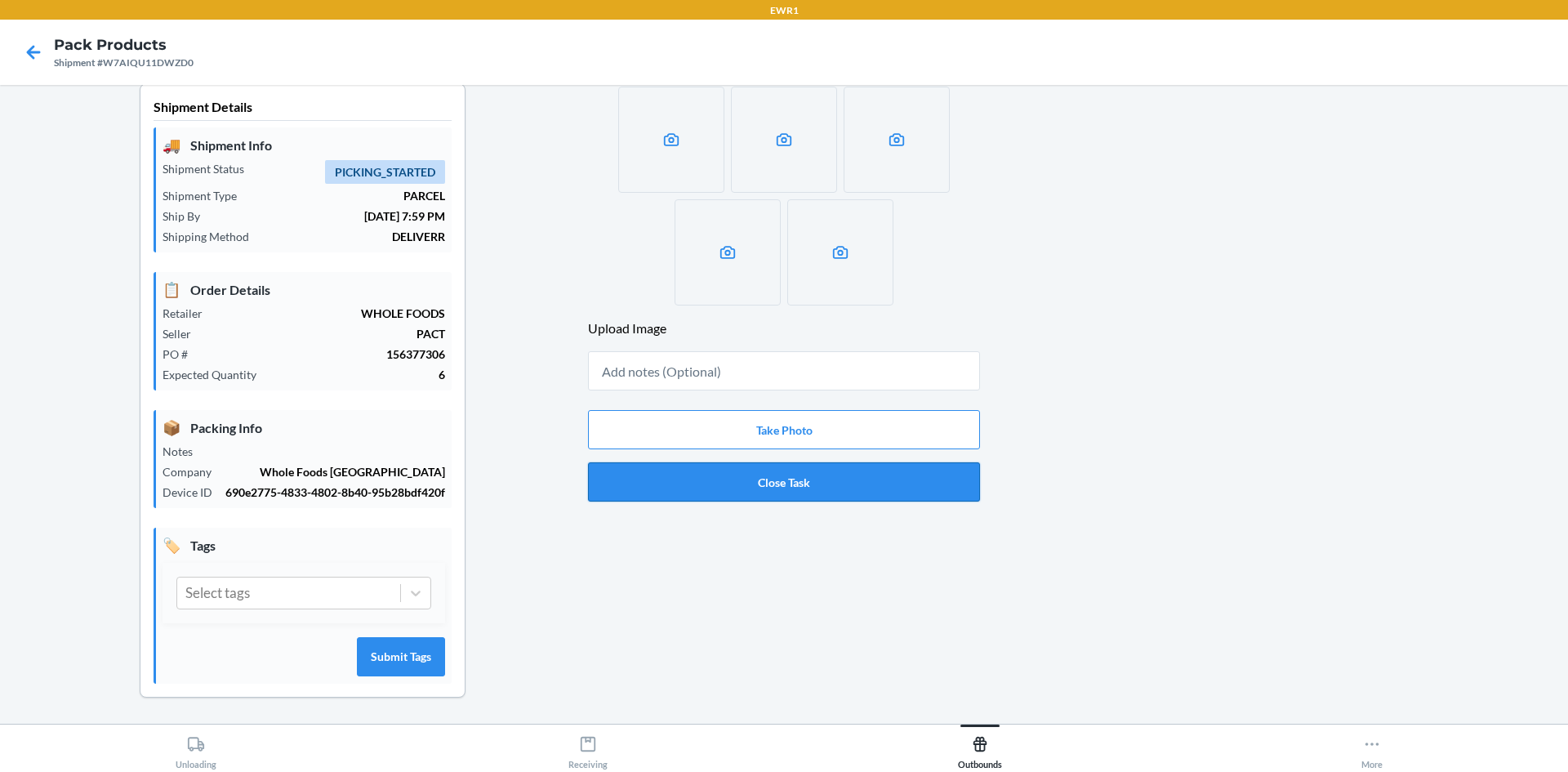
click at [859, 474] on button "Close Task" at bounding box center [784, 482] width 392 height 39
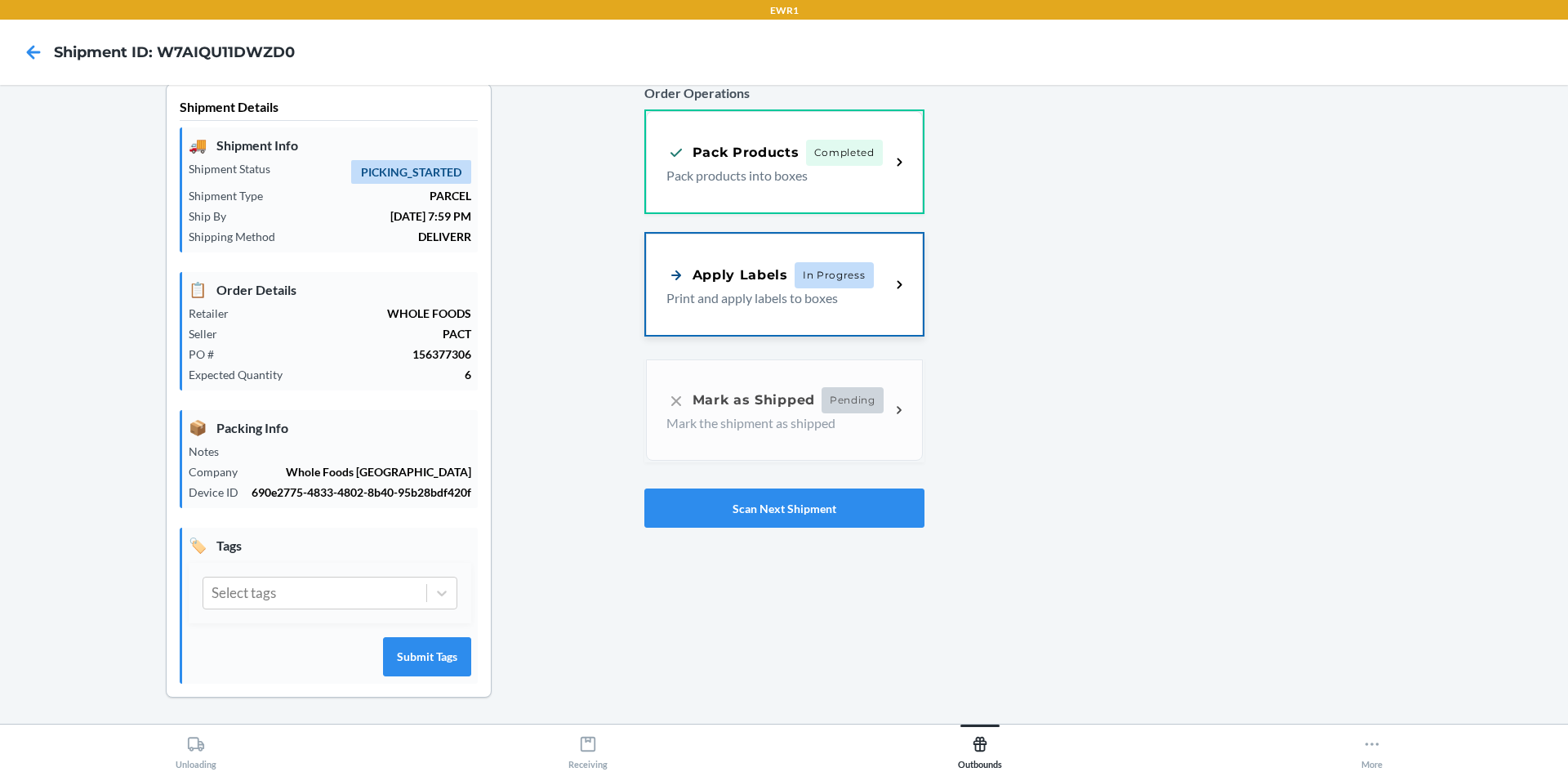
click at [806, 288] on p "Print and apply labels to boxes" at bounding box center [772, 298] width 211 height 19
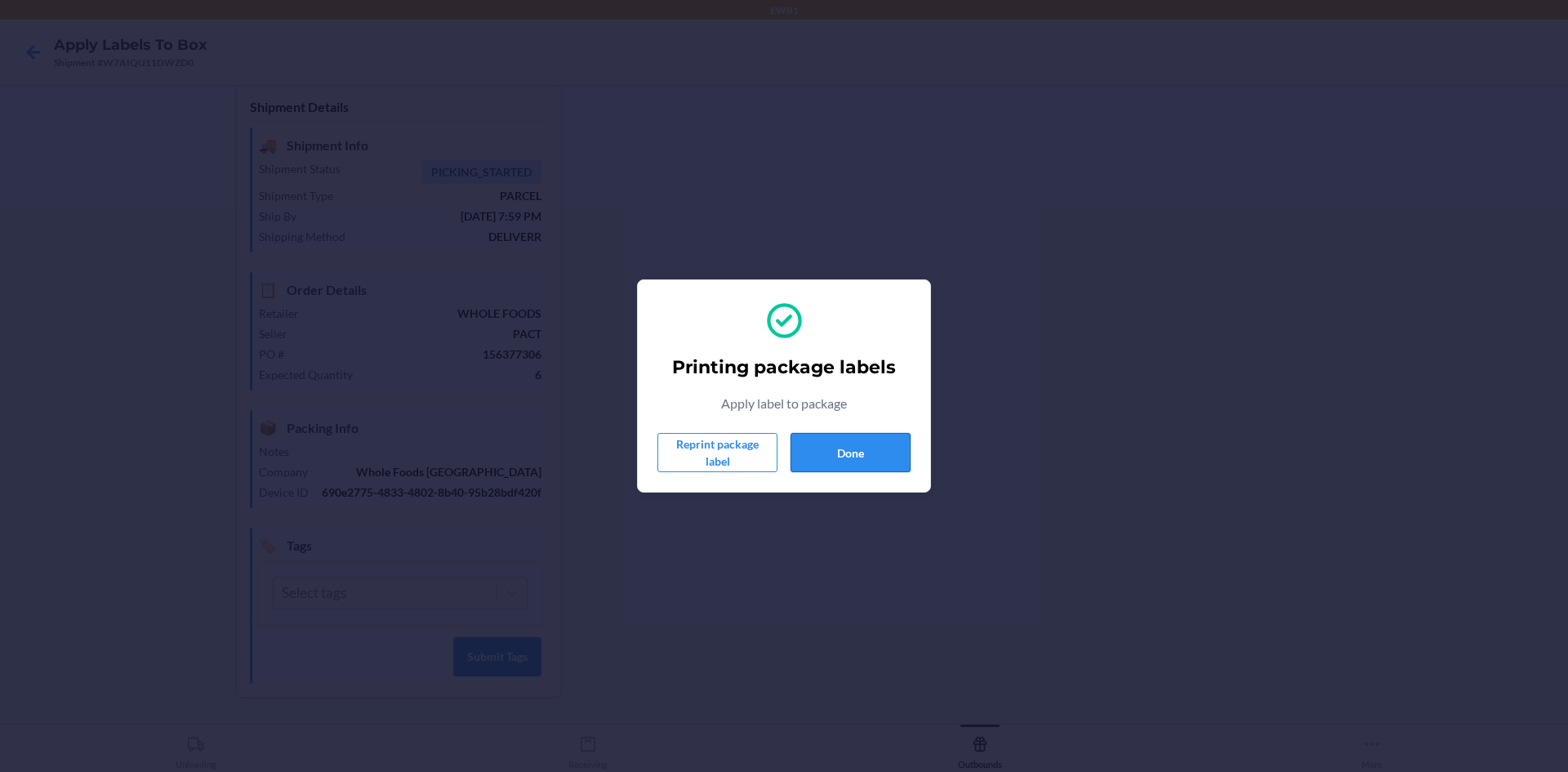
click at [861, 446] on button "Done" at bounding box center [850, 452] width 120 height 39
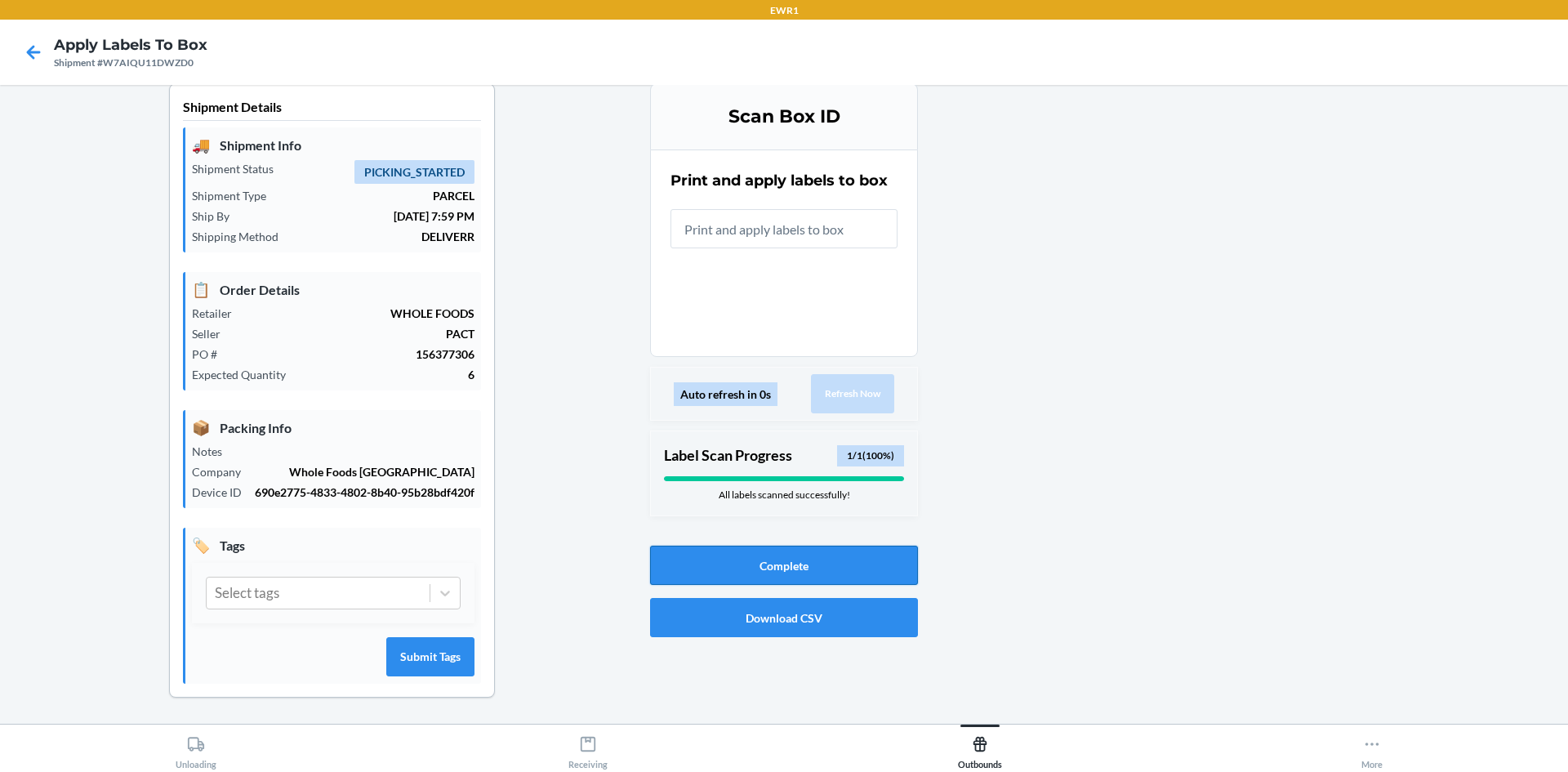
click at [799, 545] on button "Complete" at bounding box center [784, 565] width 268 height 39
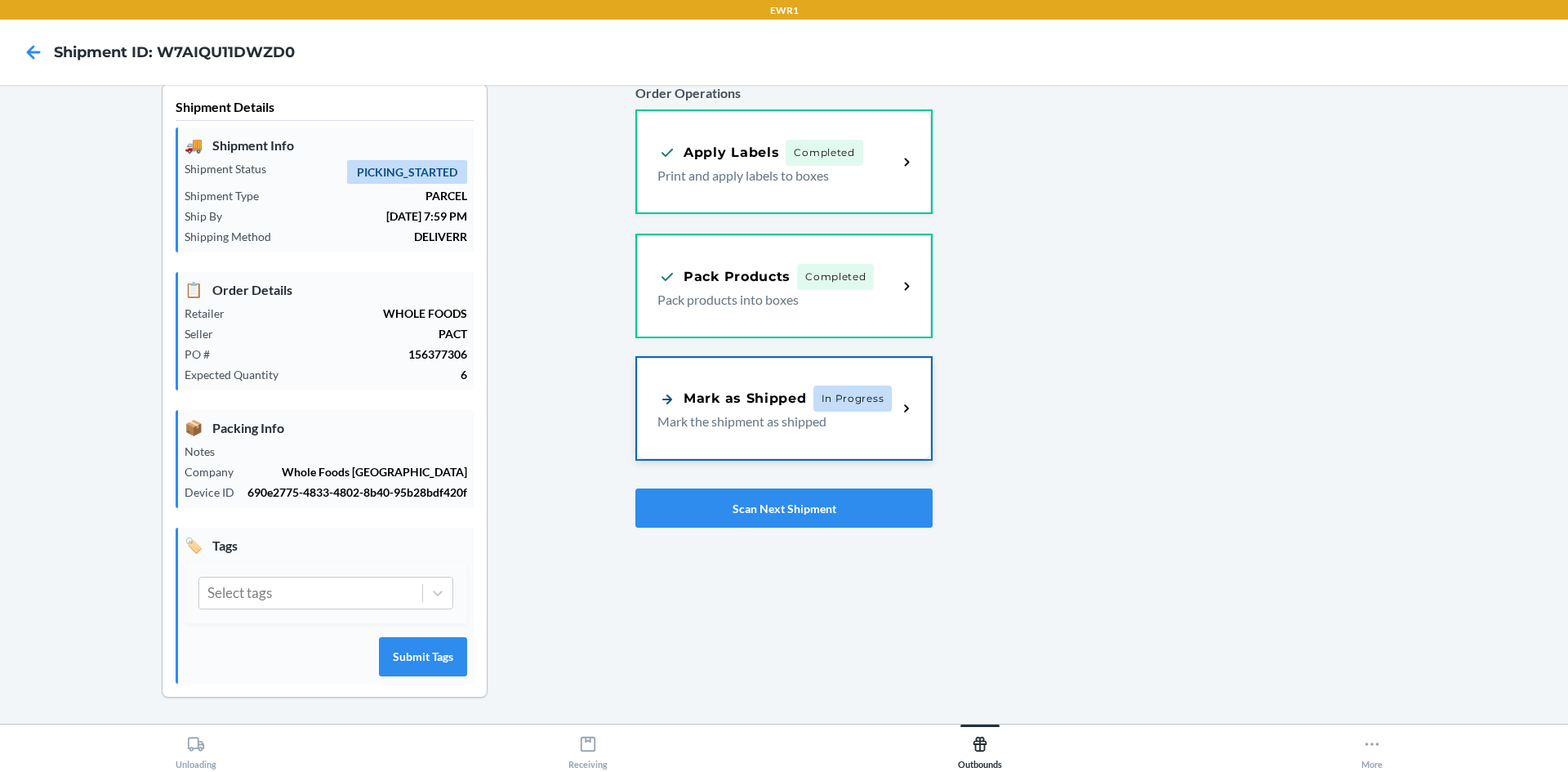
click at [789, 389] on div "Mark as Shipped" at bounding box center [732, 399] width 150 height 20
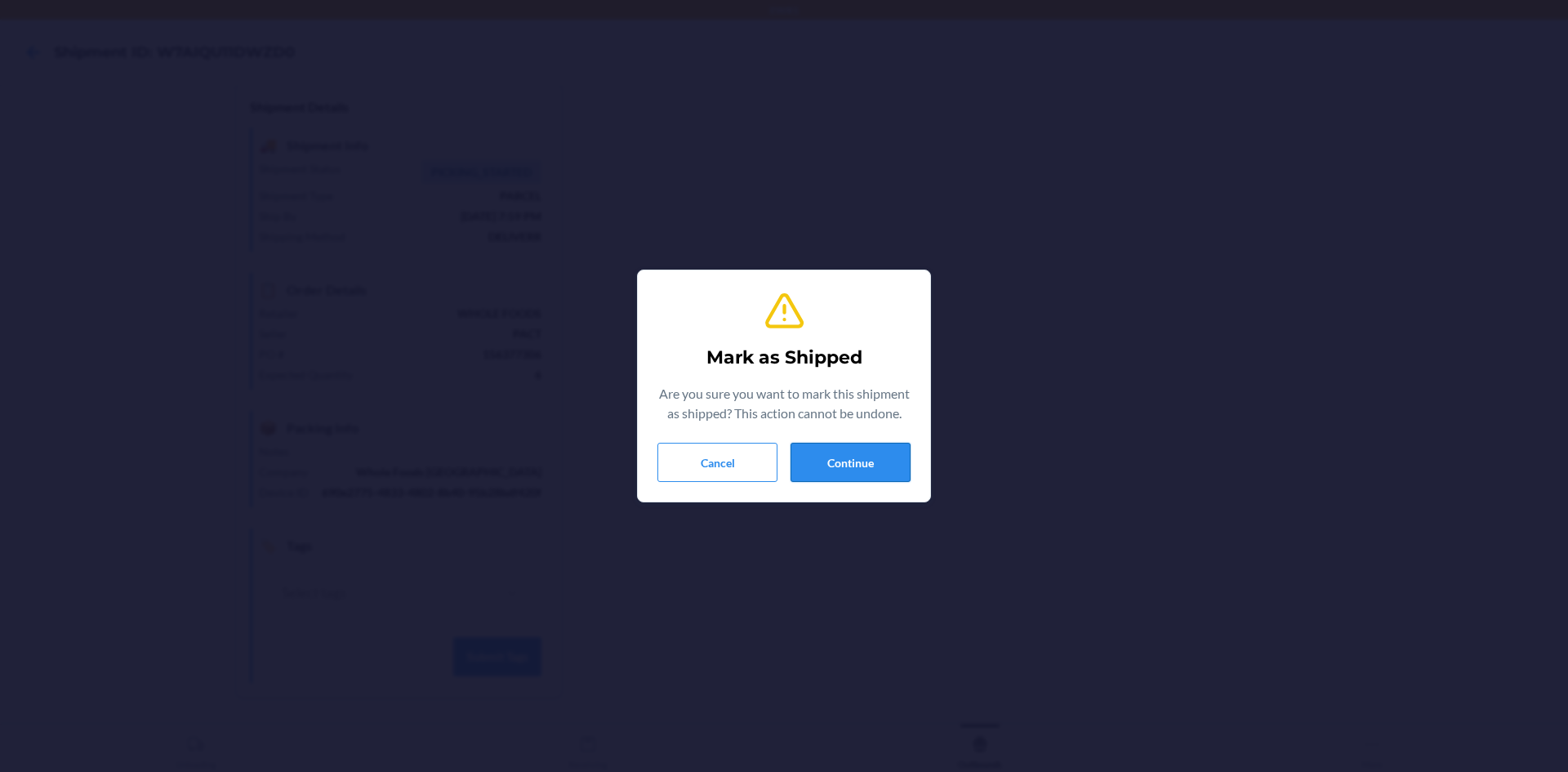
click at [850, 468] on button "Continue" at bounding box center [850, 463] width 120 height 39
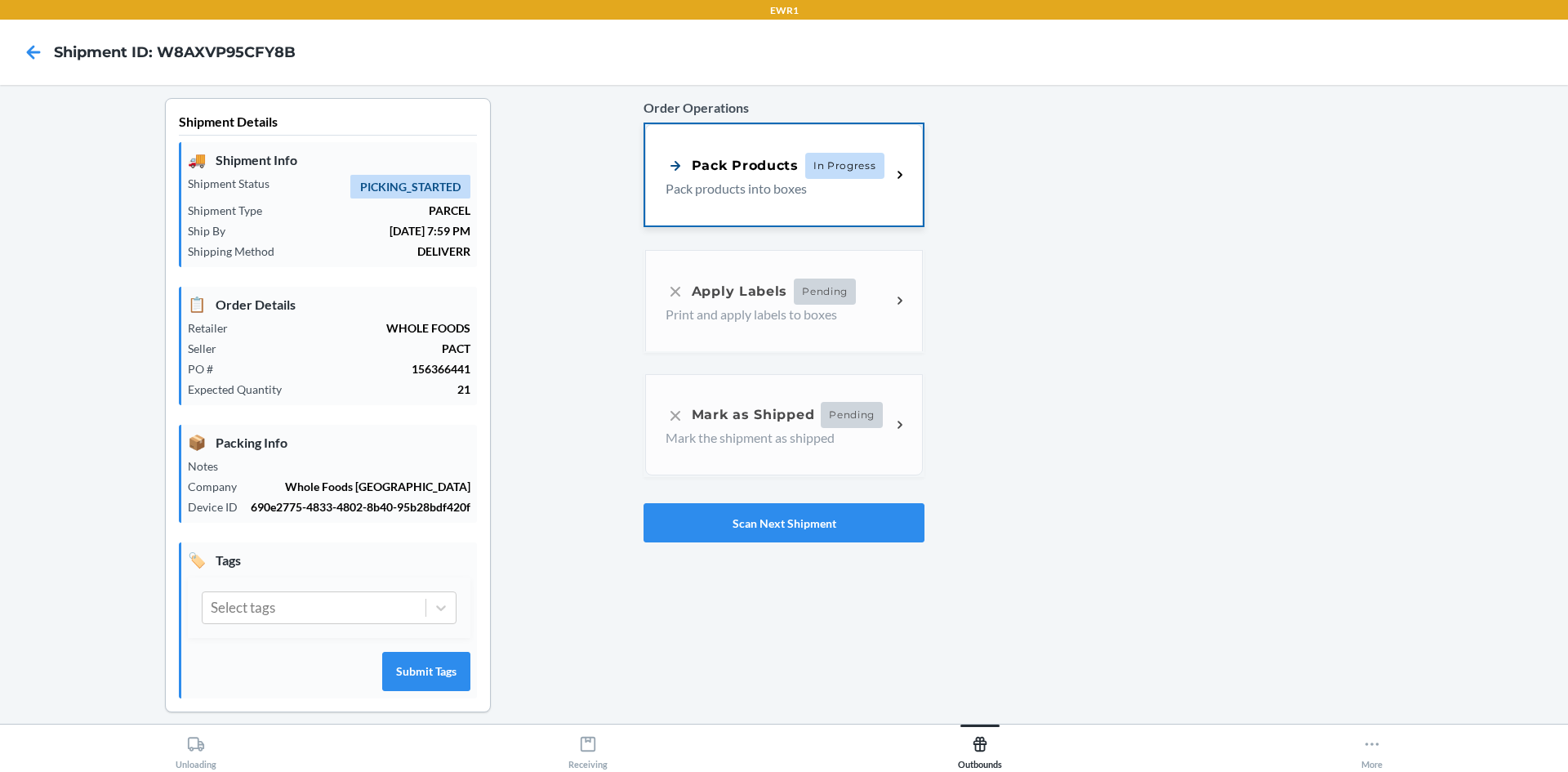
click at [790, 186] on p "Pack products into boxes" at bounding box center [771, 189] width 212 height 19
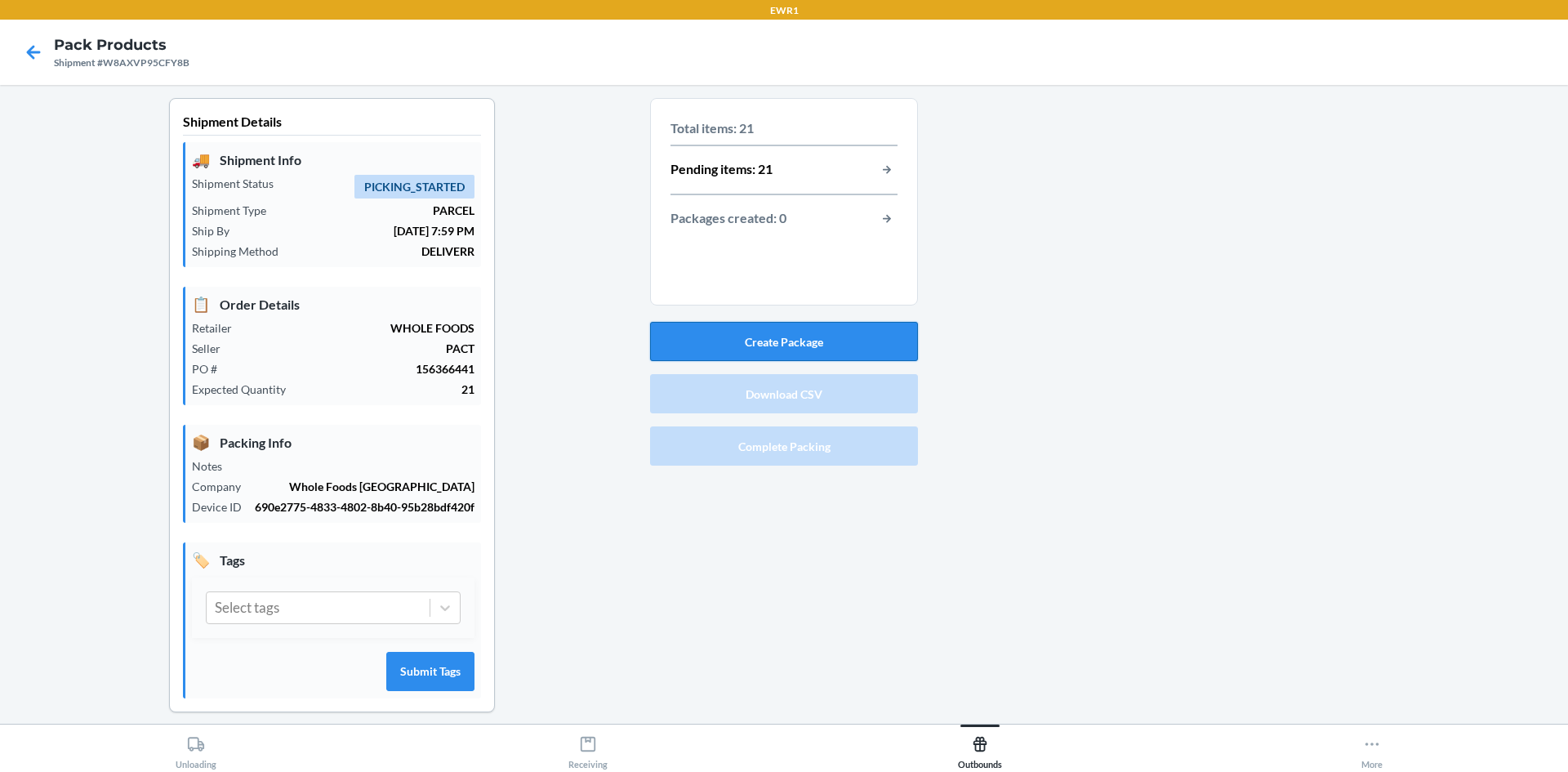
click at [786, 351] on button "Create Package" at bounding box center [784, 342] width 268 height 39
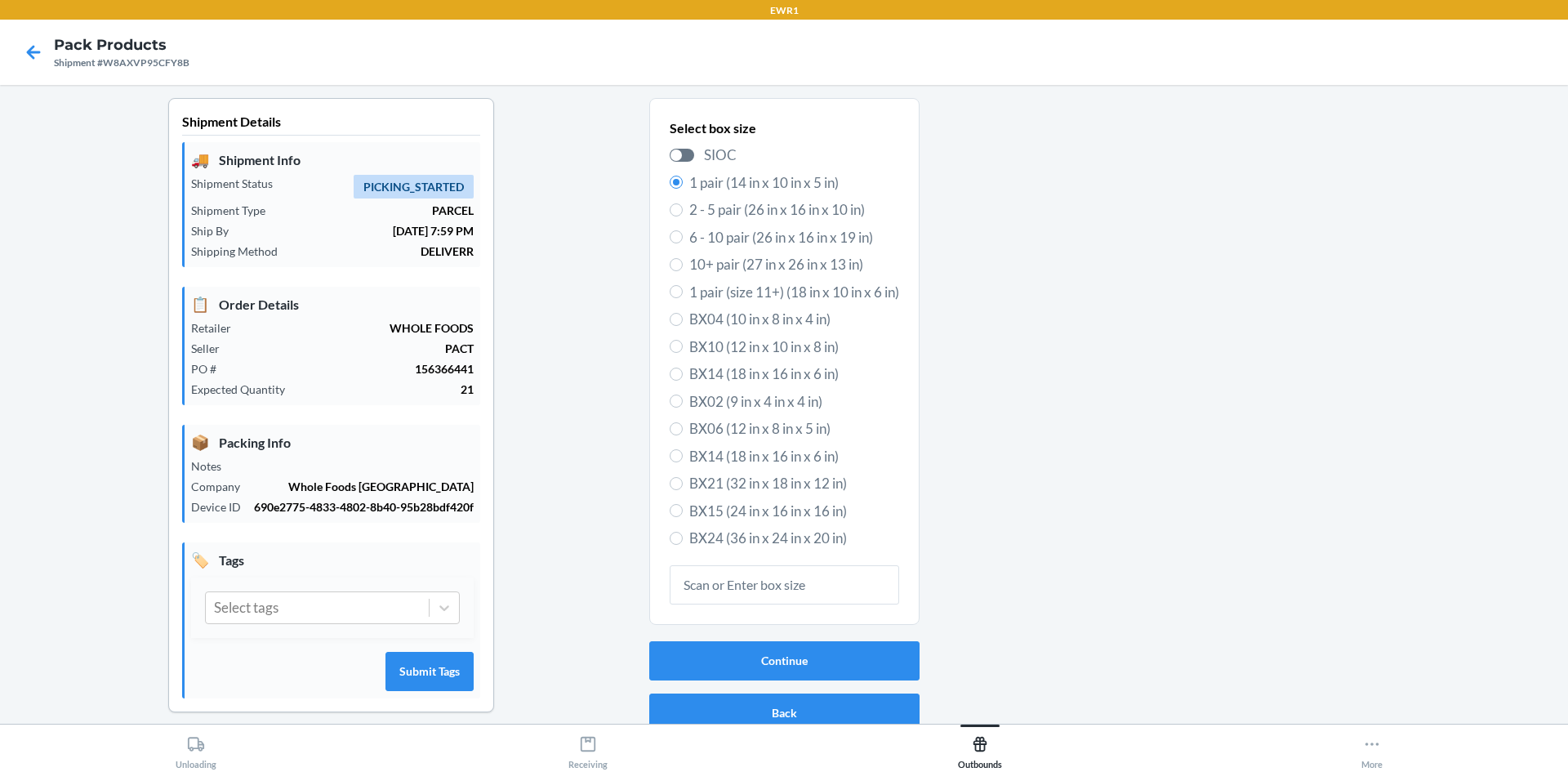
click at [740, 452] on span "BX14 (18 in x 16 in x 6 in)" at bounding box center [795, 457] width 210 height 21
click at [683, 452] on input "BX14 (18 in x 16 in x 6 in)" at bounding box center [675, 455] width 13 height 13
radio input "true"
radio input "false"
click at [773, 667] on button "Continue" at bounding box center [784, 661] width 270 height 39
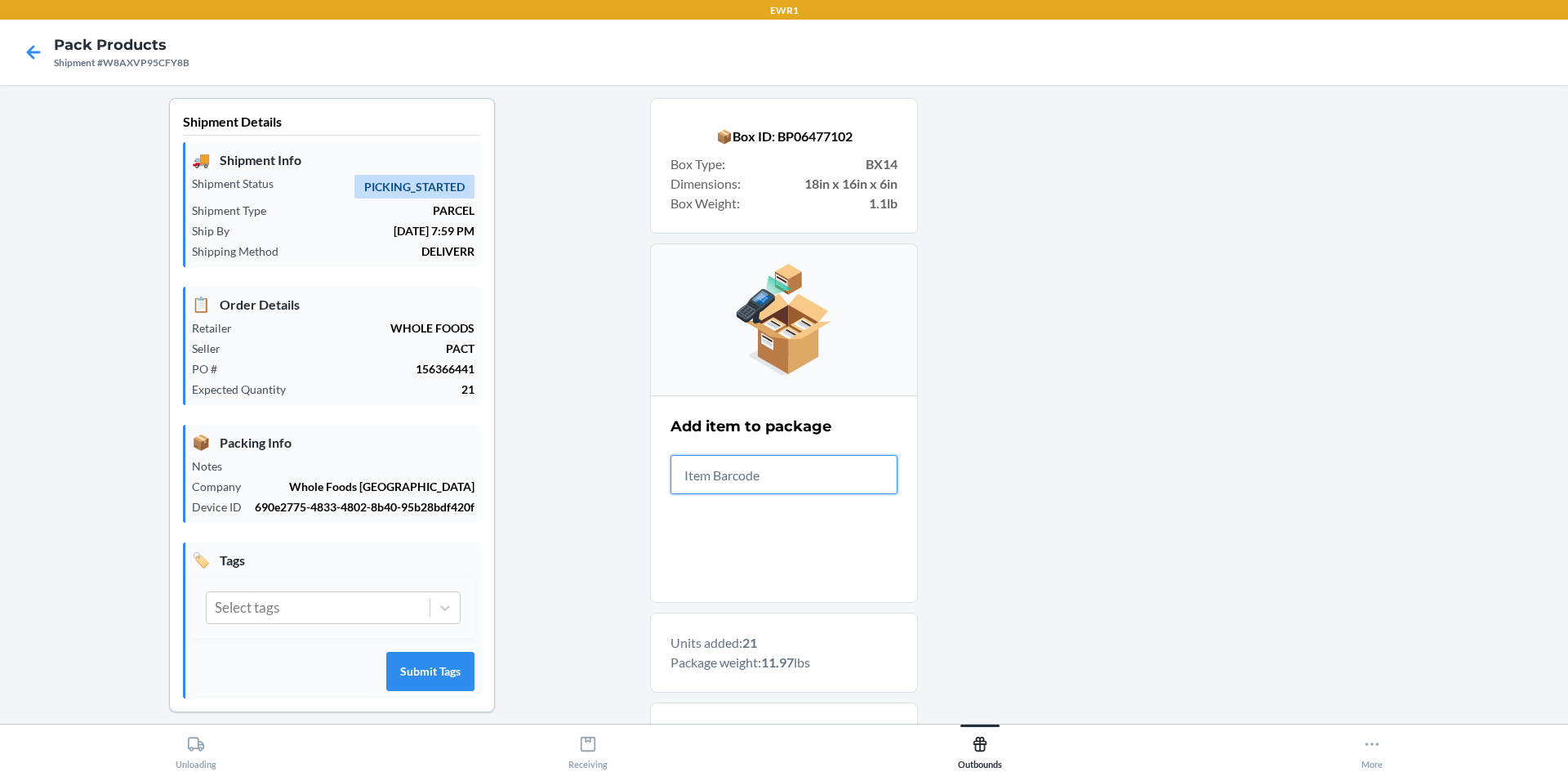
click at [821, 482] on input "text" at bounding box center [784, 474] width 227 height 39
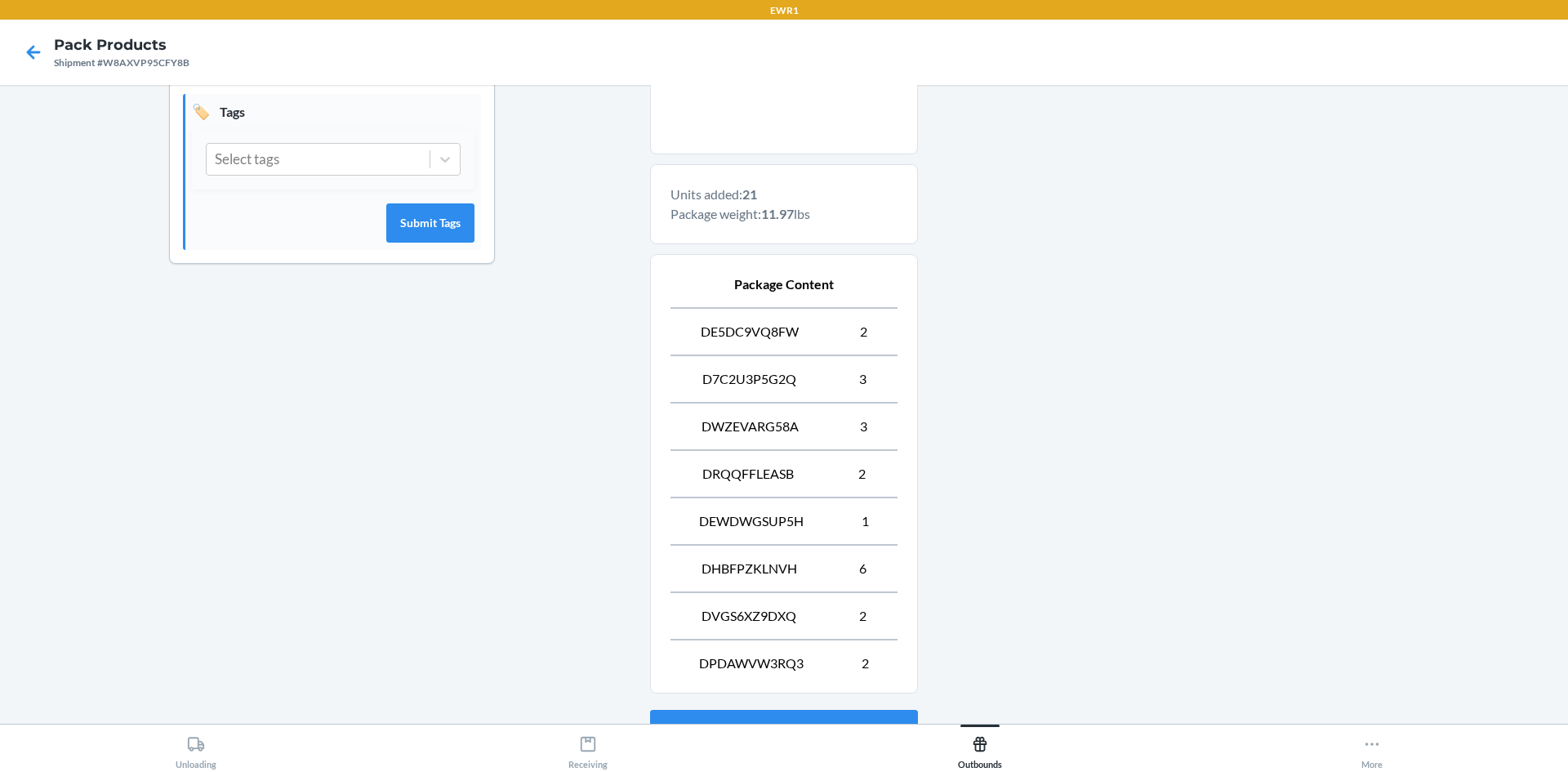
scroll to position [572, 0]
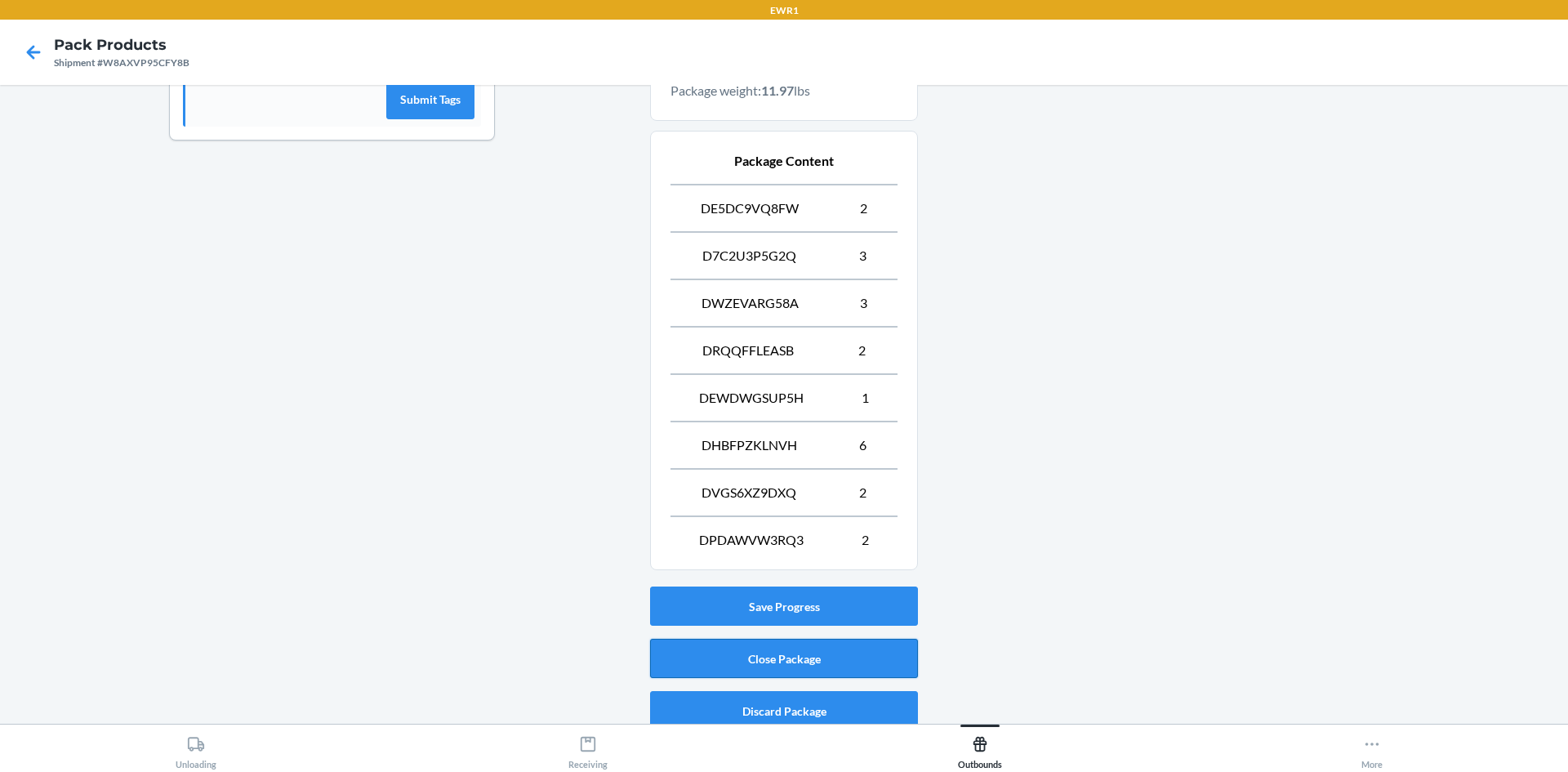
click at [771, 643] on button "Close Package" at bounding box center [784, 659] width 268 height 39
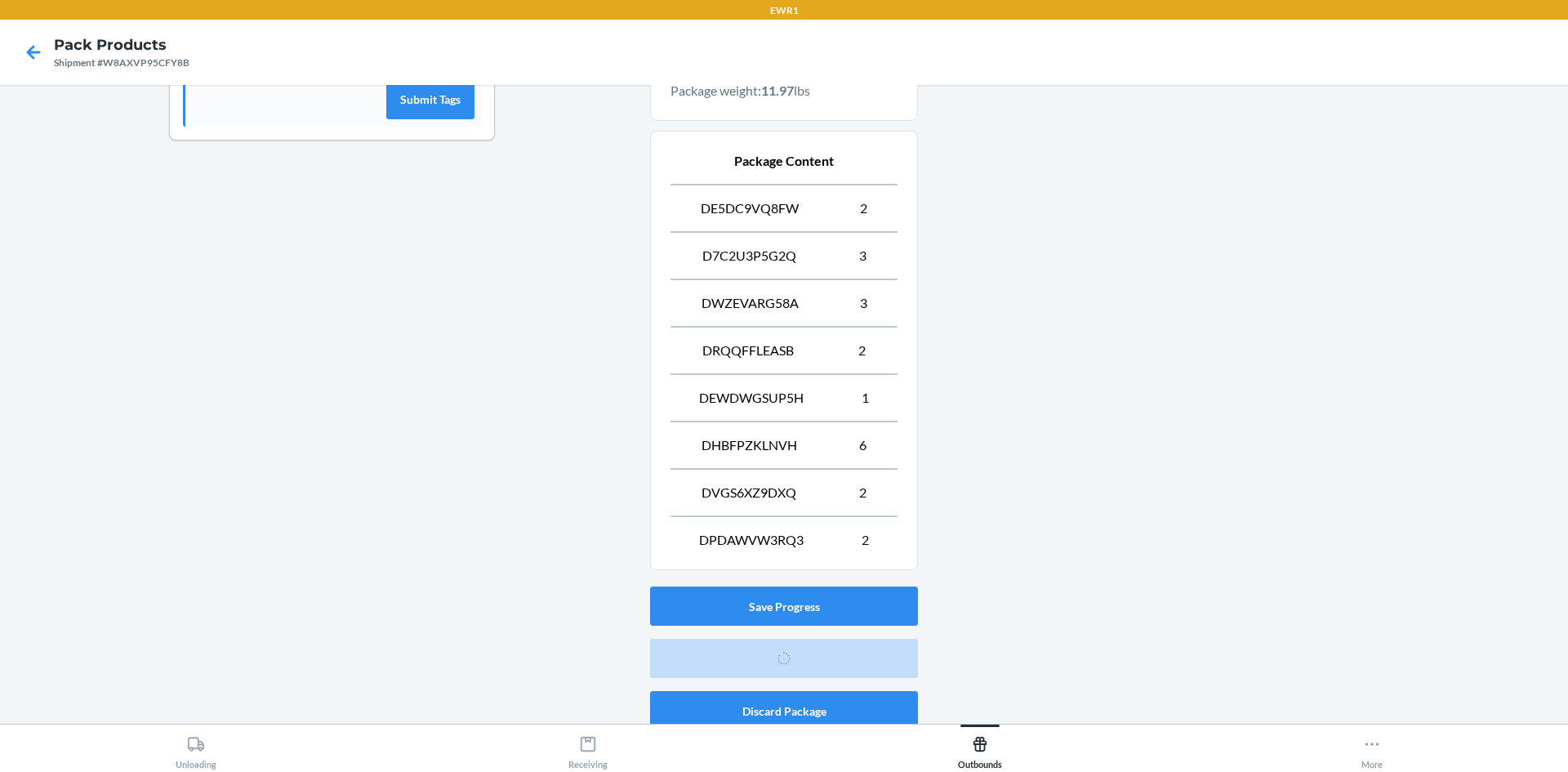
scroll to position [32, 0]
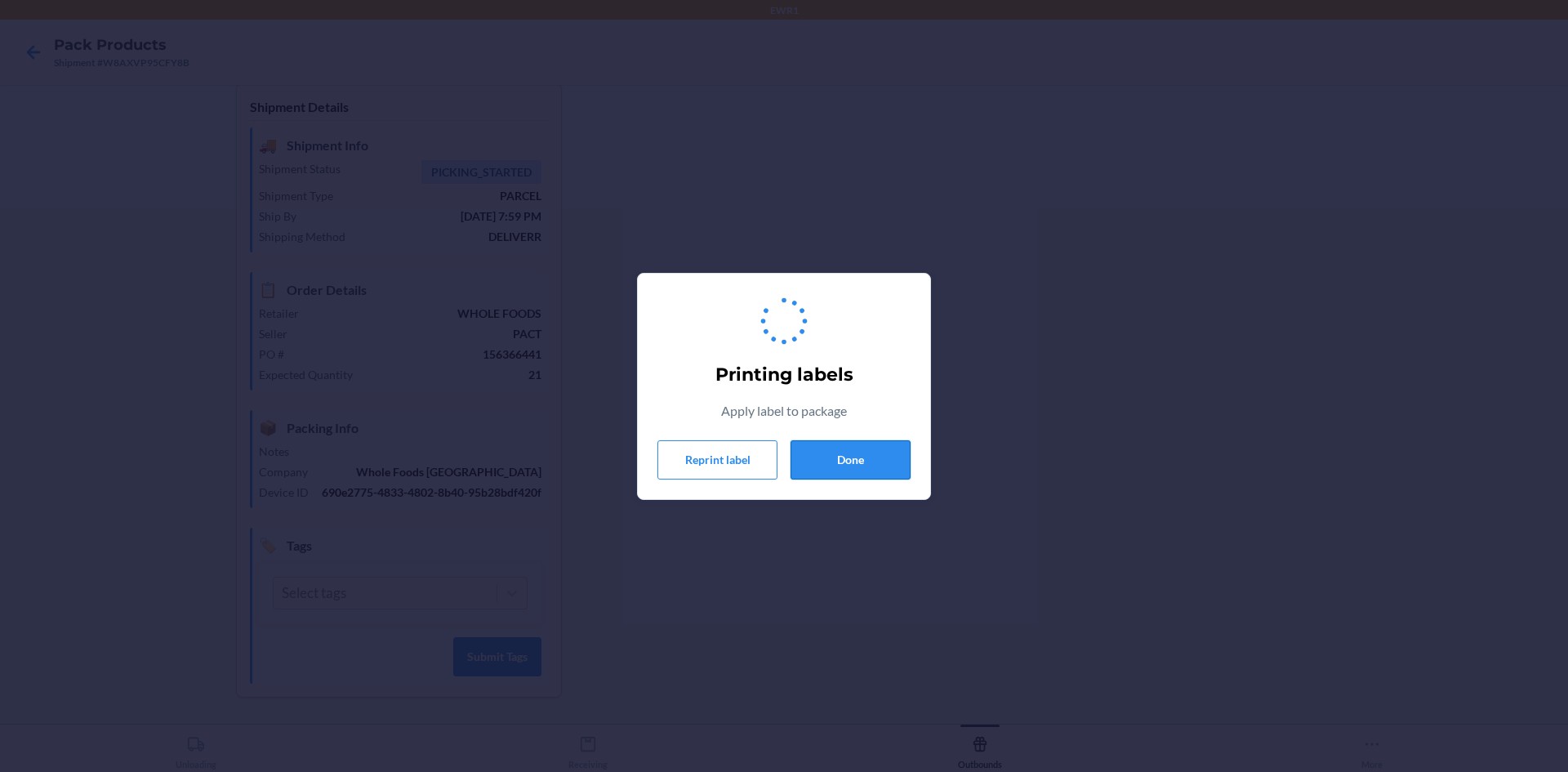
click at [877, 463] on button "Done" at bounding box center [850, 460] width 120 height 39
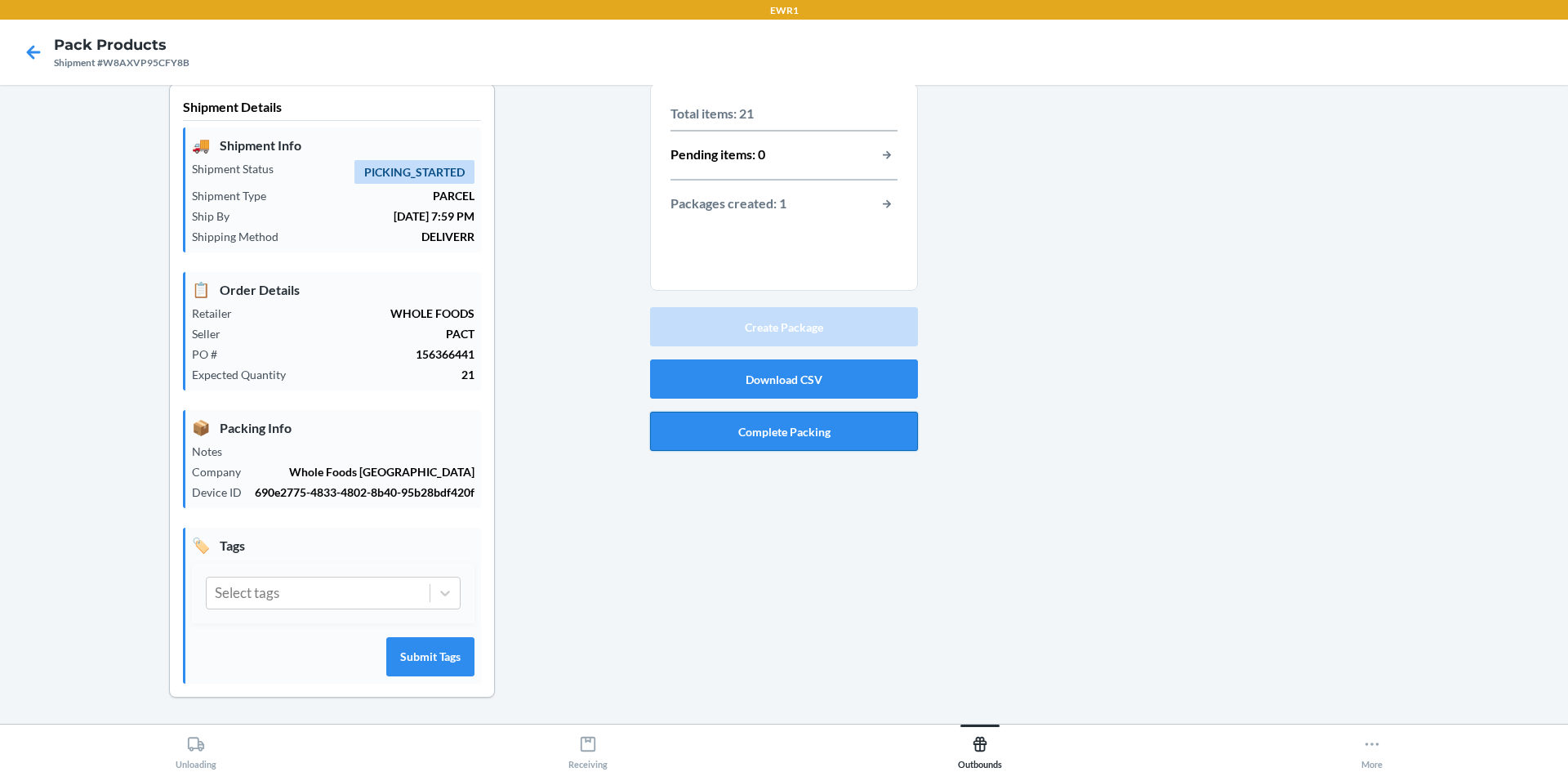
click at [867, 430] on button "Complete Packing" at bounding box center [784, 431] width 268 height 39
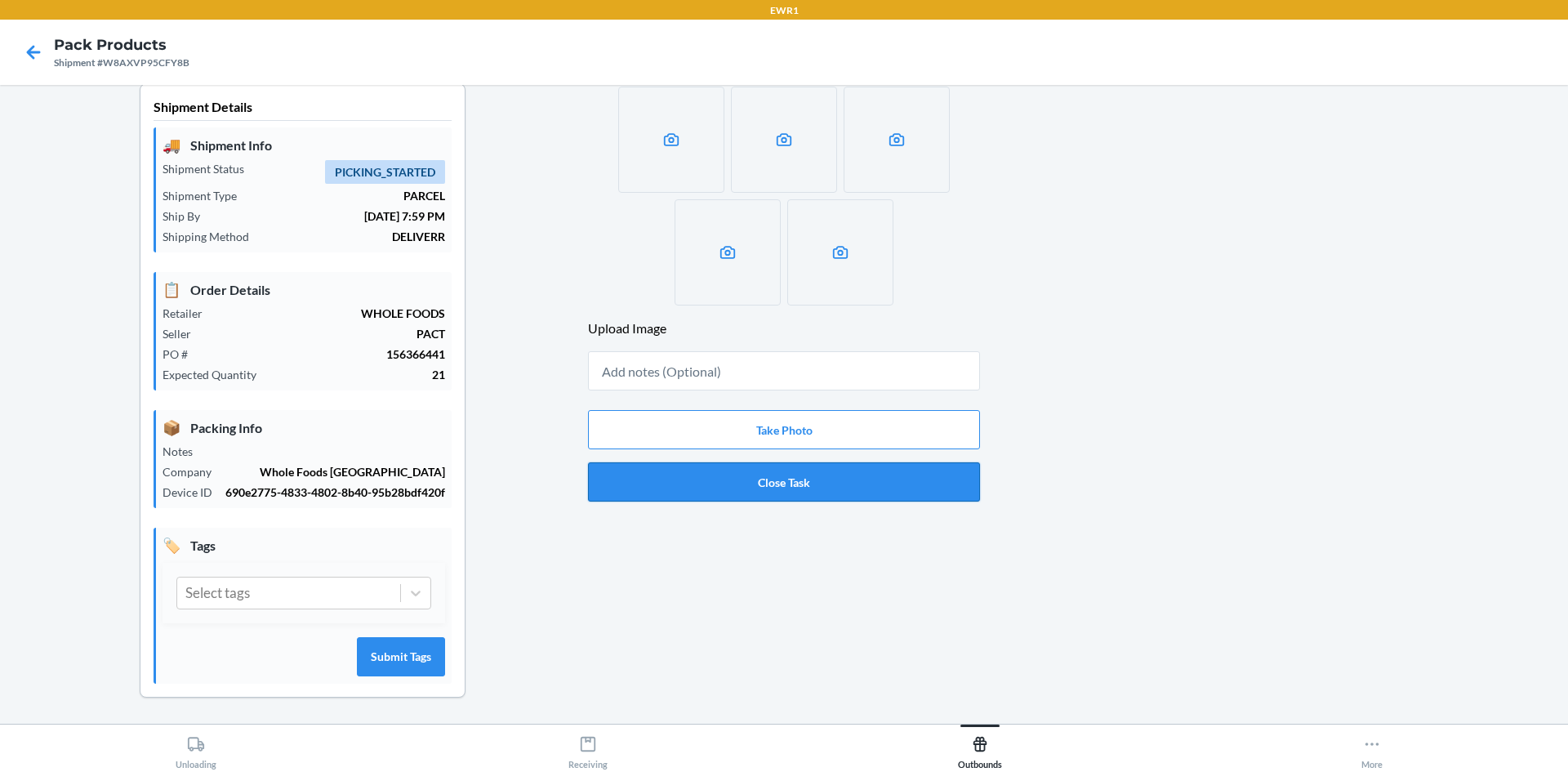
click at [811, 463] on button "Close Task" at bounding box center [784, 482] width 392 height 39
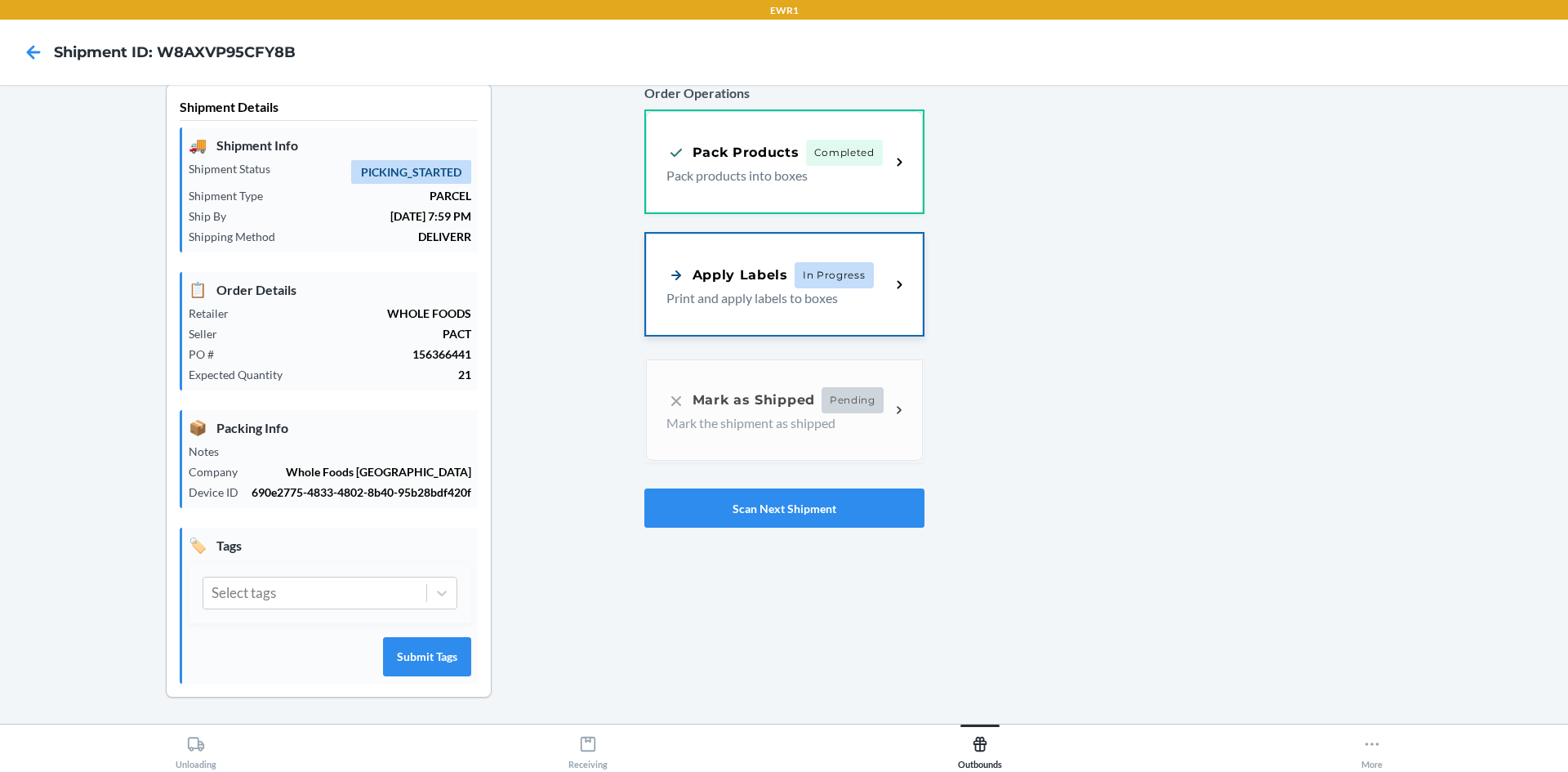
click at [745, 288] on p "Print and apply labels to boxes" at bounding box center [772, 298] width 211 height 19
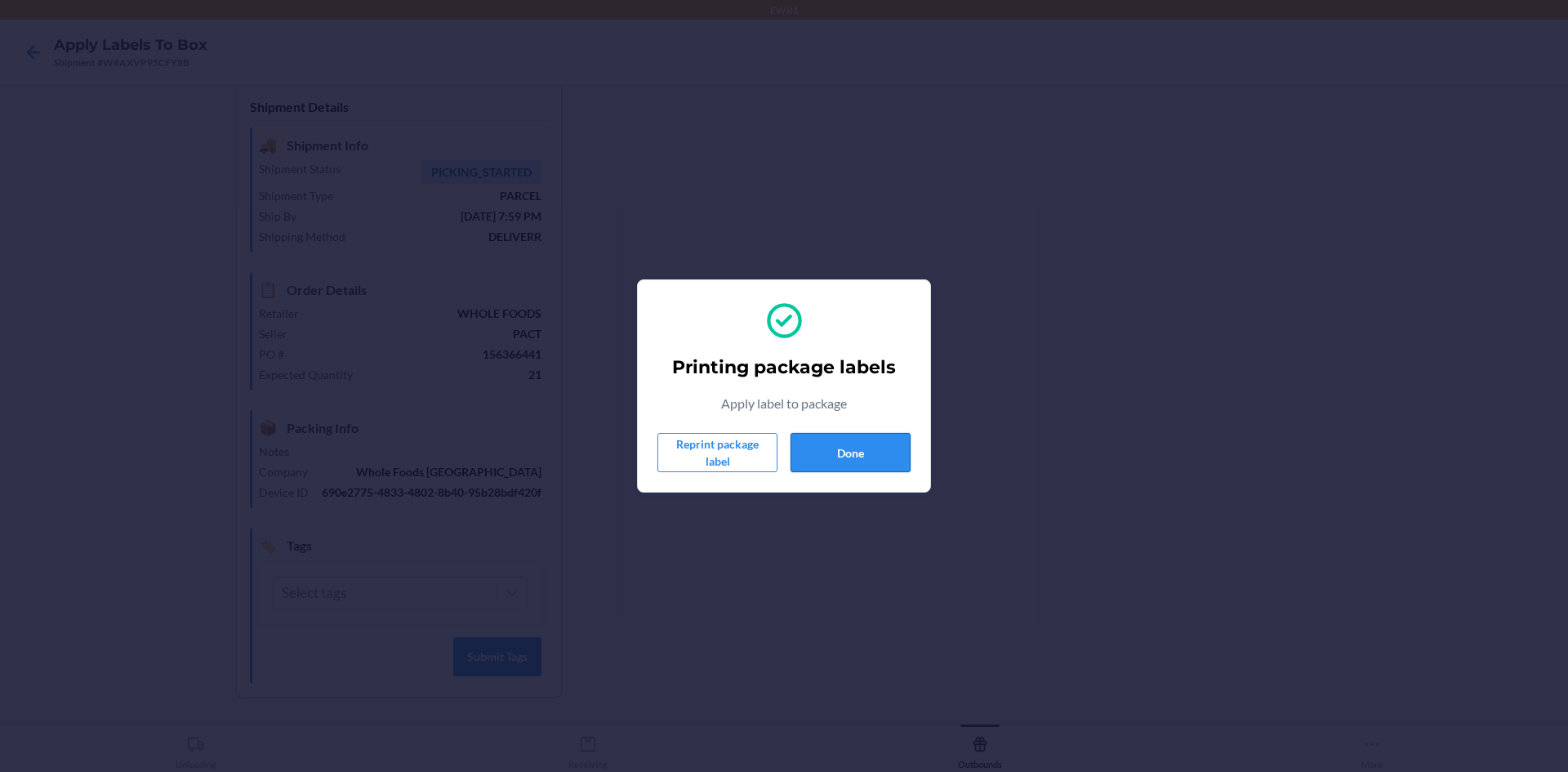
click at [860, 465] on button "Done" at bounding box center [850, 452] width 120 height 39
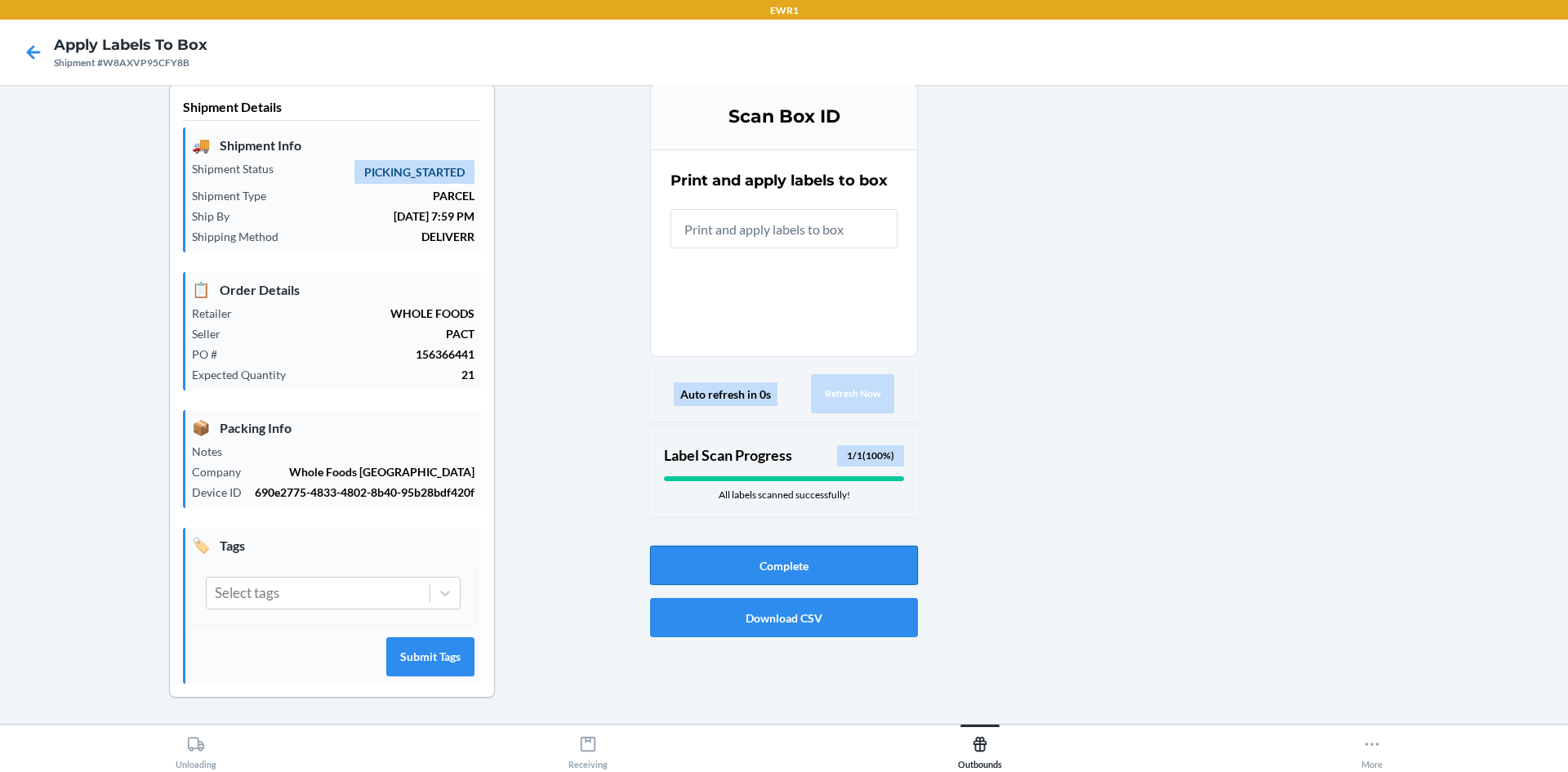
click at [791, 545] on button "Complete" at bounding box center [784, 565] width 268 height 39
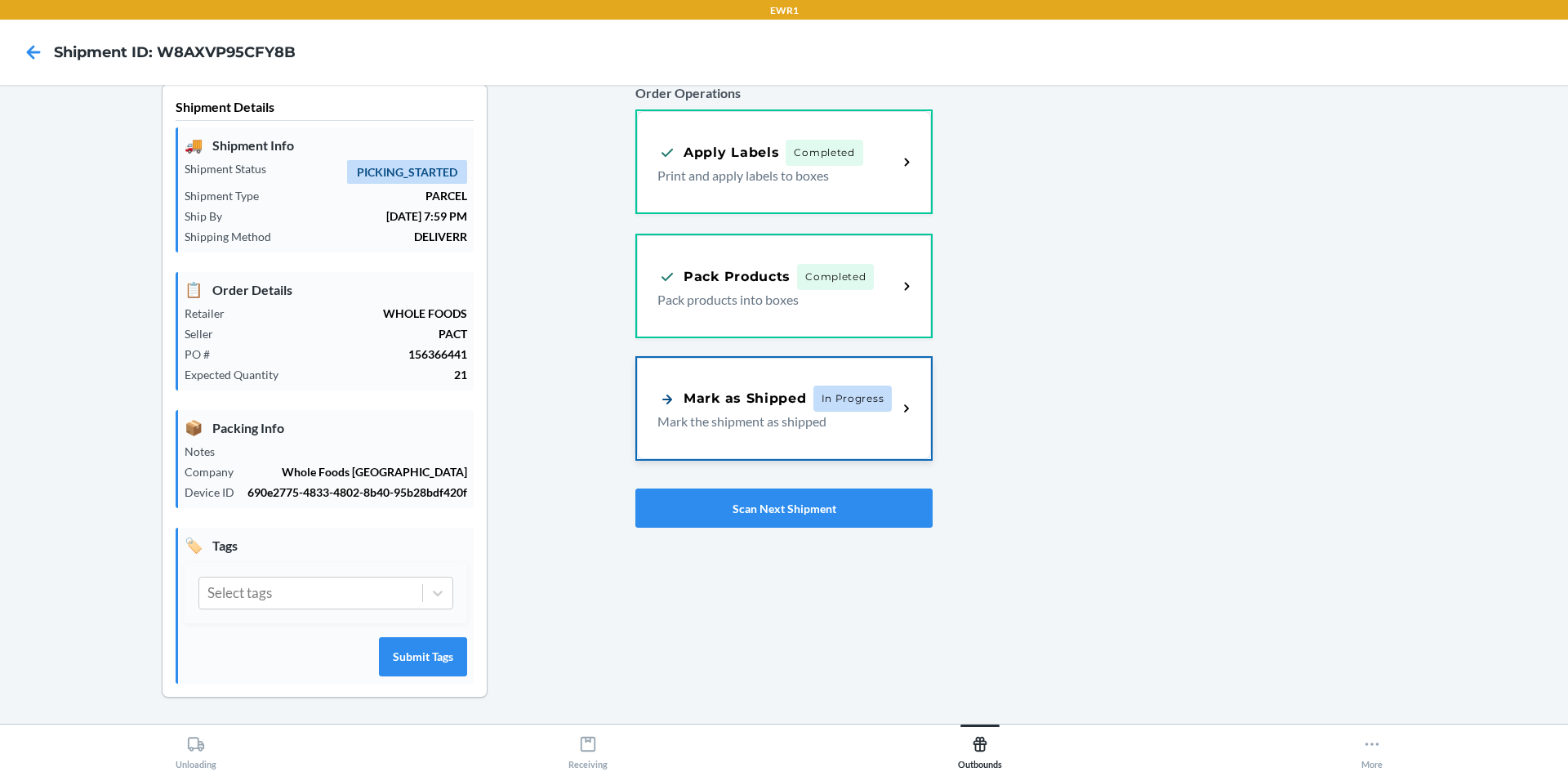
click at [773, 413] on p "Mark the shipment as shipped" at bounding box center [771, 421] width 227 height 19
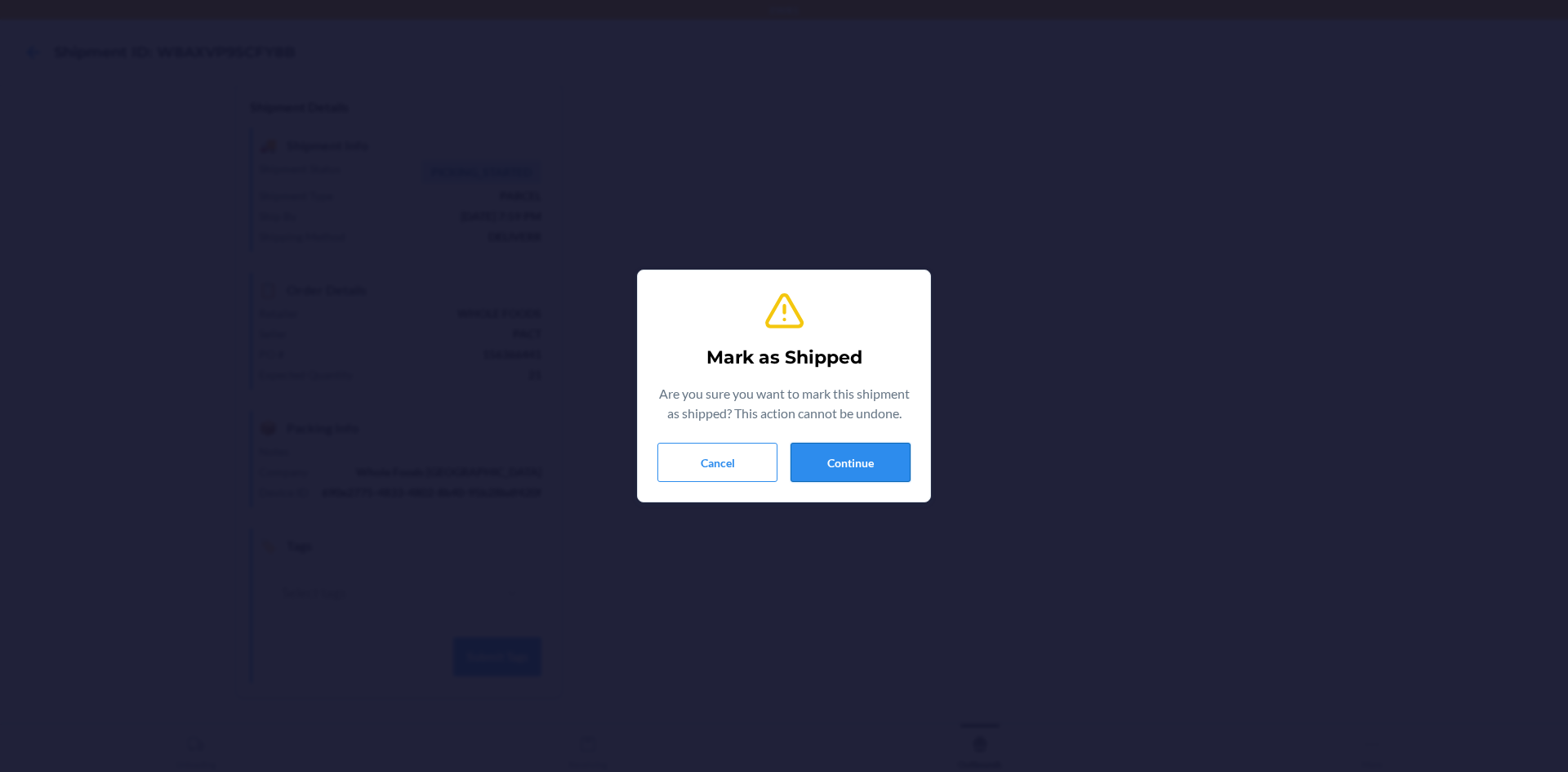
click at [860, 460] on button "Continue" at bounding box center [850, 463] width 120 height 39
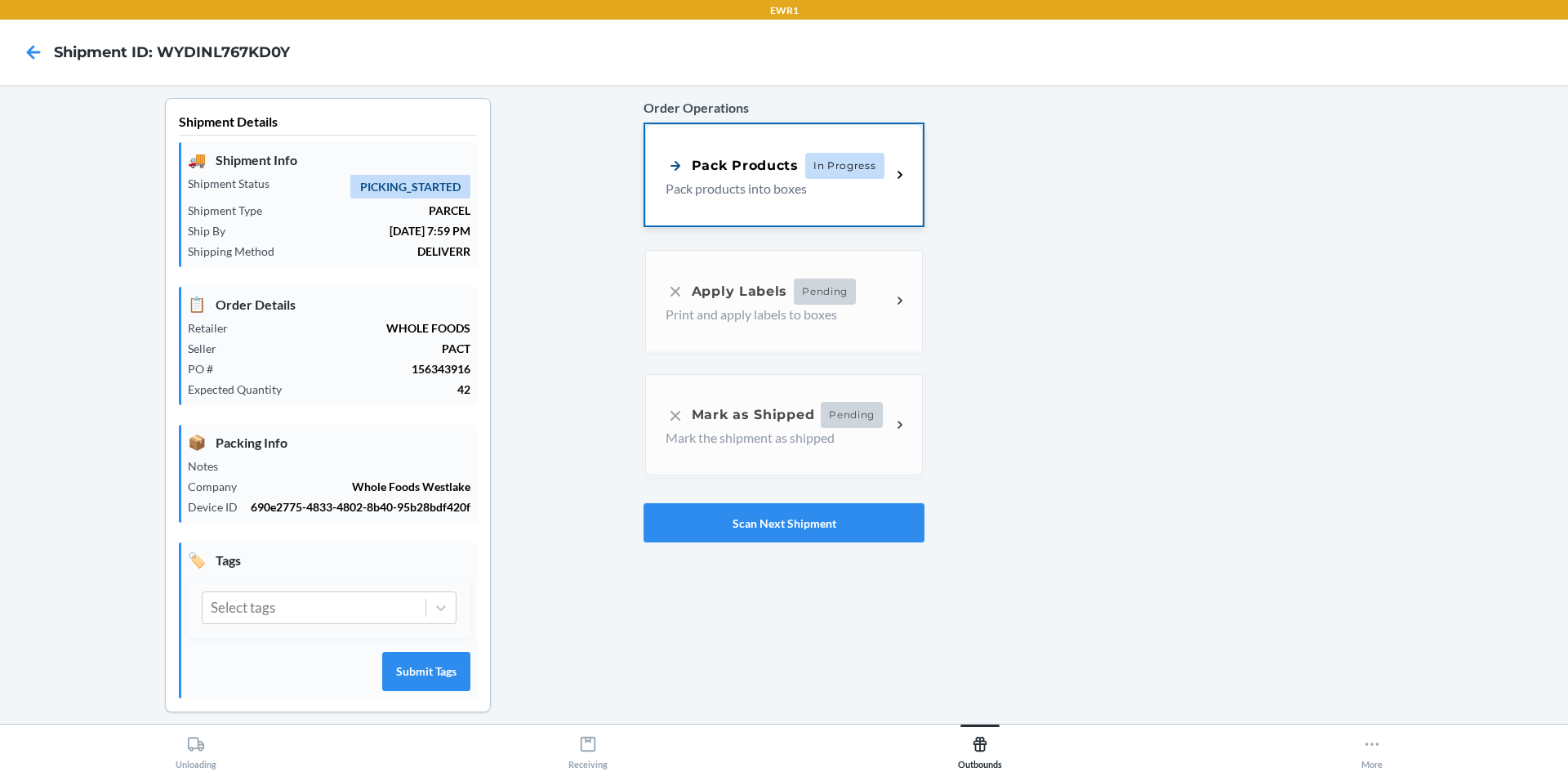
click at [788, 208] on div "Pack Products In Progress Pack products into boxes" at bounding box center [784, 175] width 278 height 101
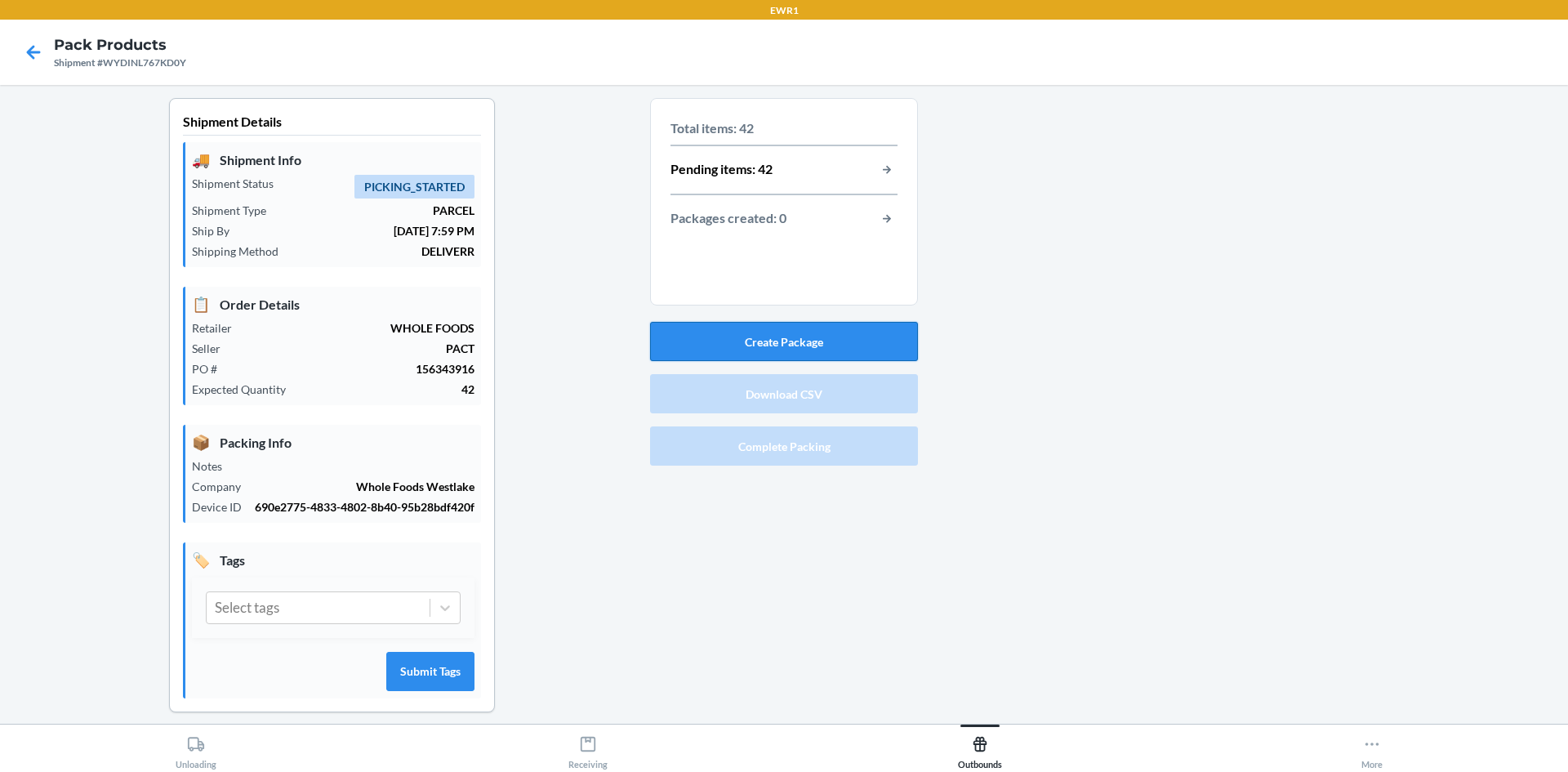
click at [773, 337] on button "Create Package" at bounding box center [784, 342] width 268 height 39
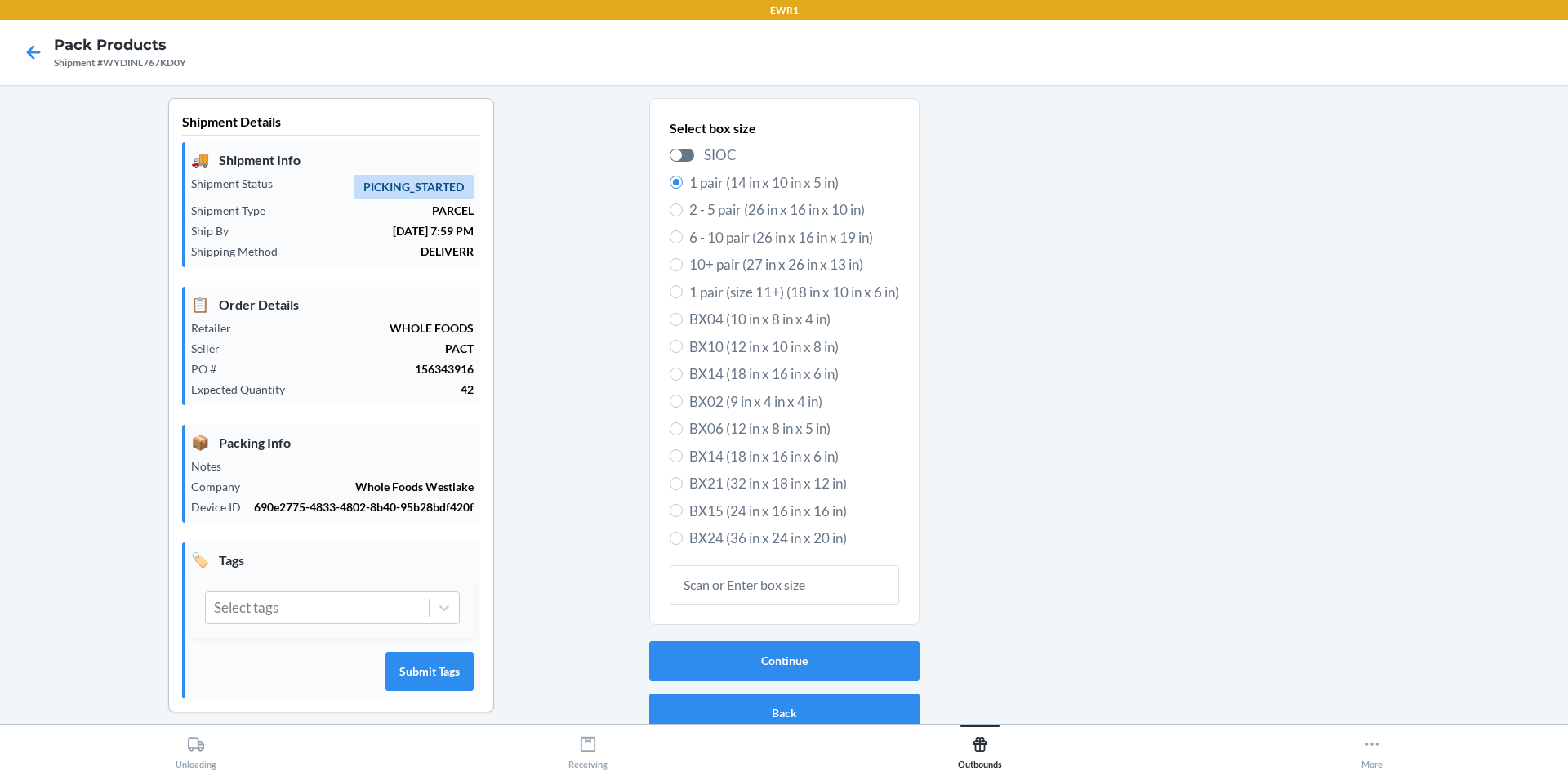
click at [712, 503] on span "BX15 (24 in x 16 in x 16 in)" at bounding box center [795, 511] width 210 height 21
click at [683, 504] on input "BX15 (24 in x 16 in x 16 in)" at bounding box center [675, 510] width 13 height 13
radio input "true"
radio input "false"
click at [738, 675] on button "Continue" at bounding box center [784, 661] width 270 height 39
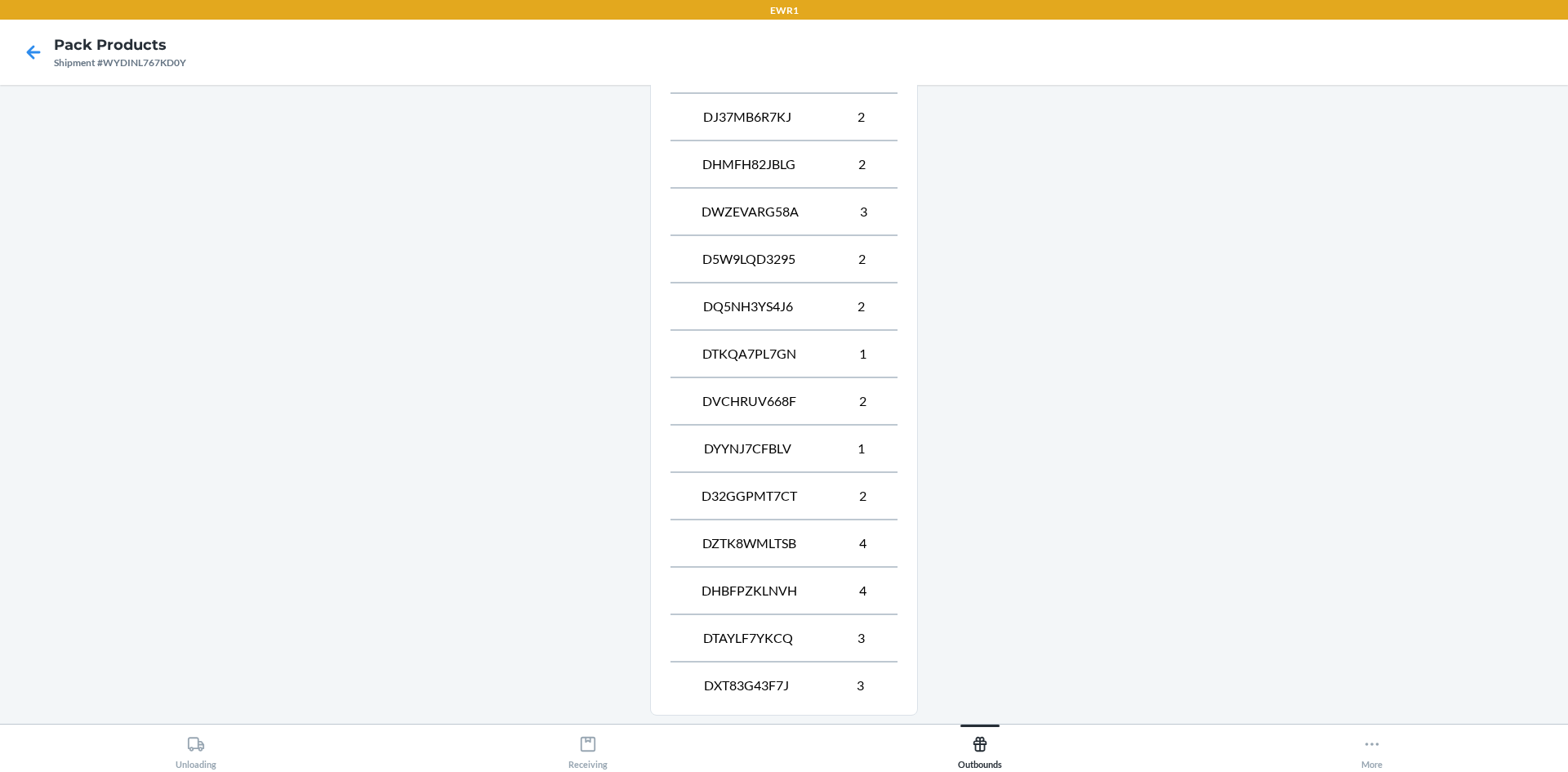
scroll to position [1011, 0]
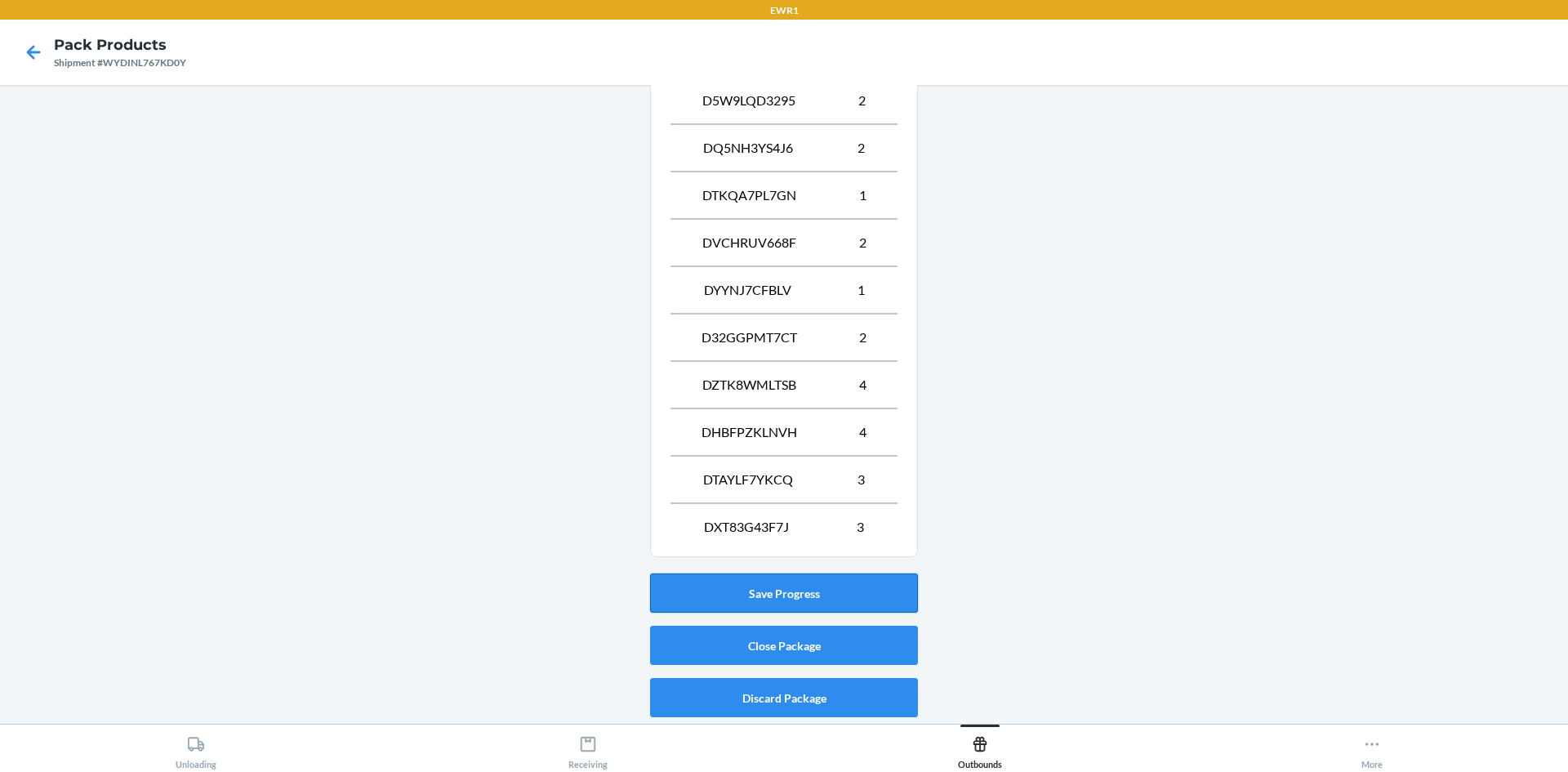
click at [785, 592] on button "Save Progress" at bounding box center [784, 593] width 268 height 39
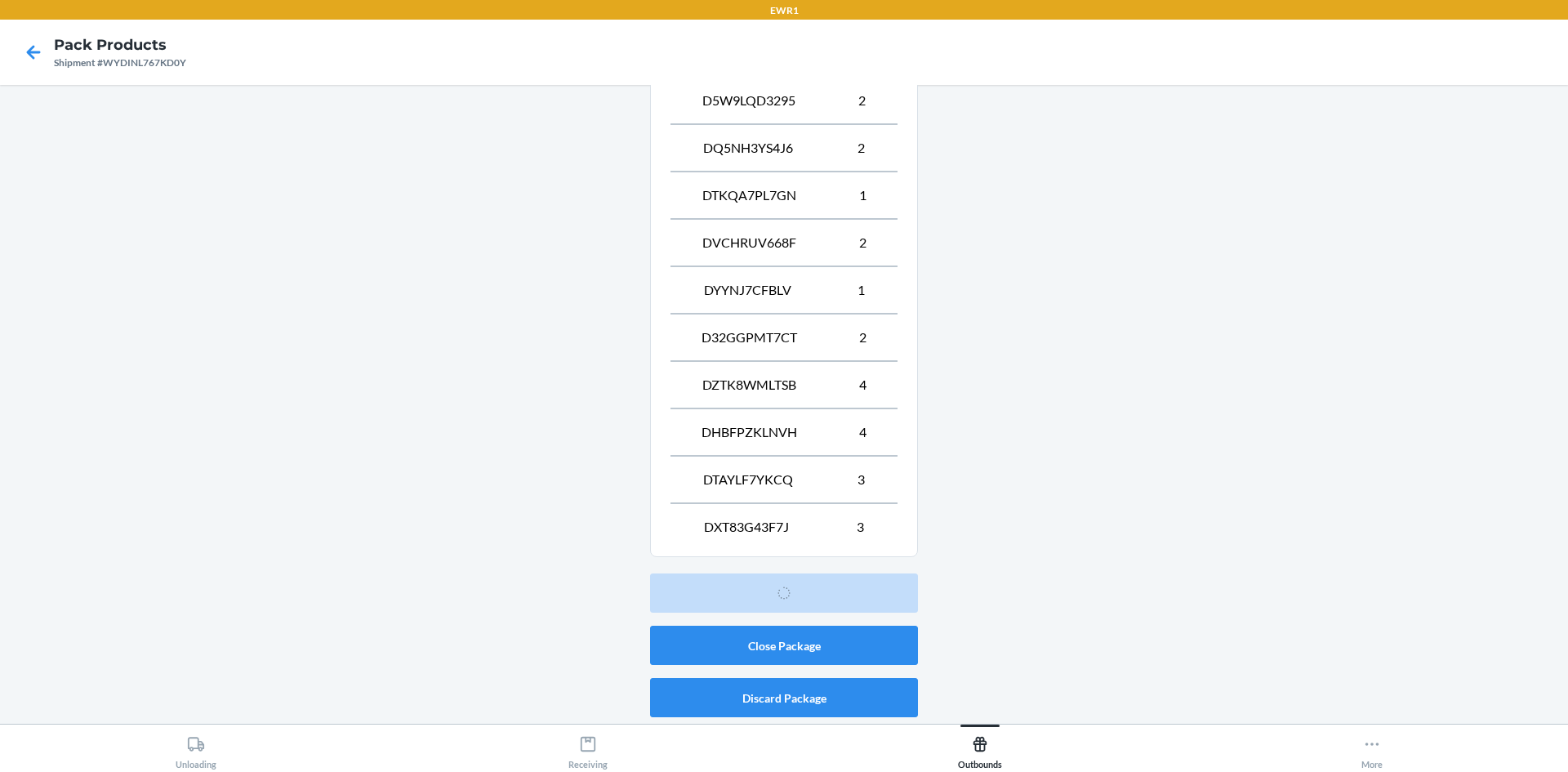
scroll to position [32, 0]
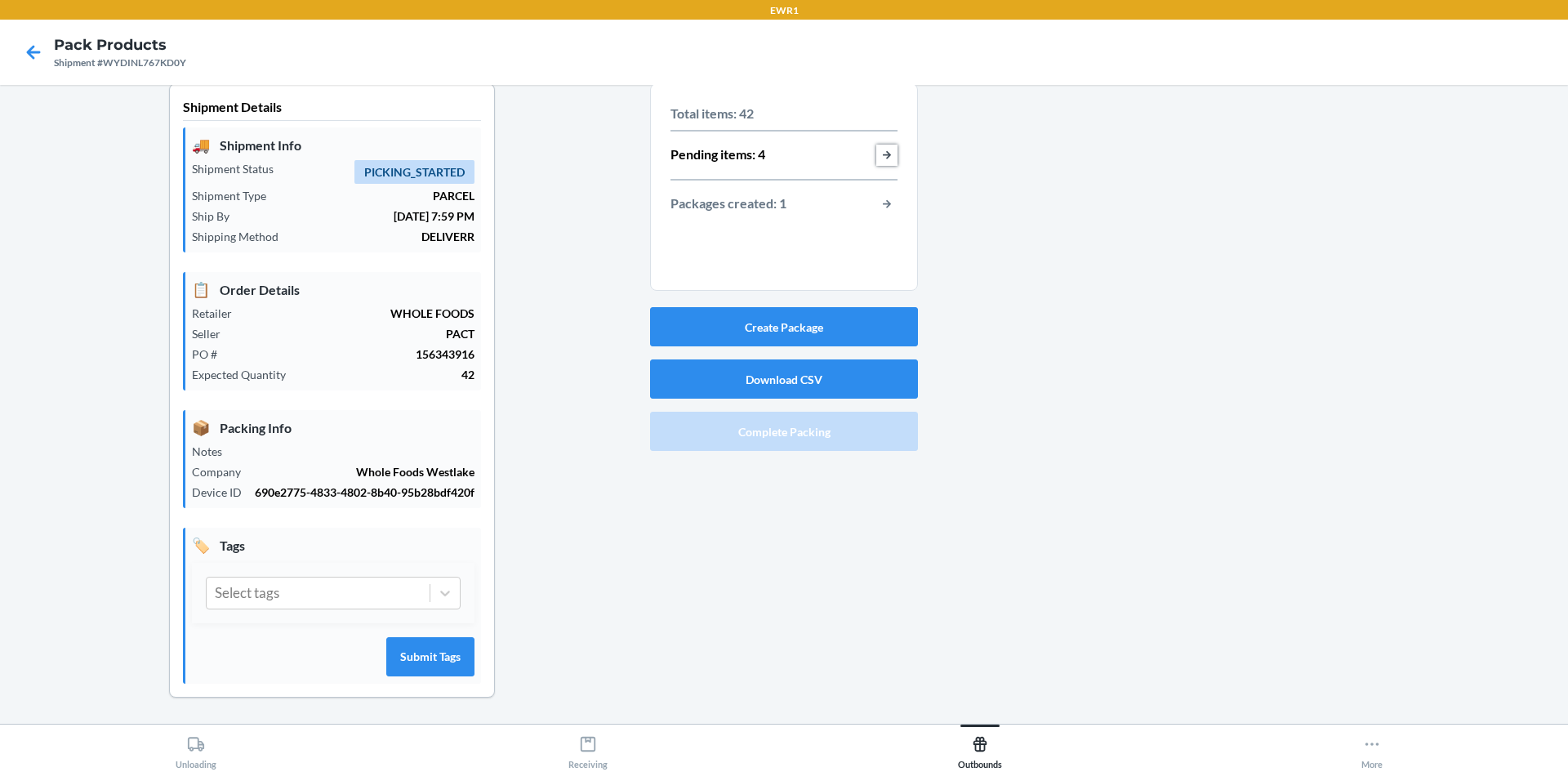
click at [884, 145] on button "button-view-pending-items" at bounding box center [887, 155] width 21 height 21
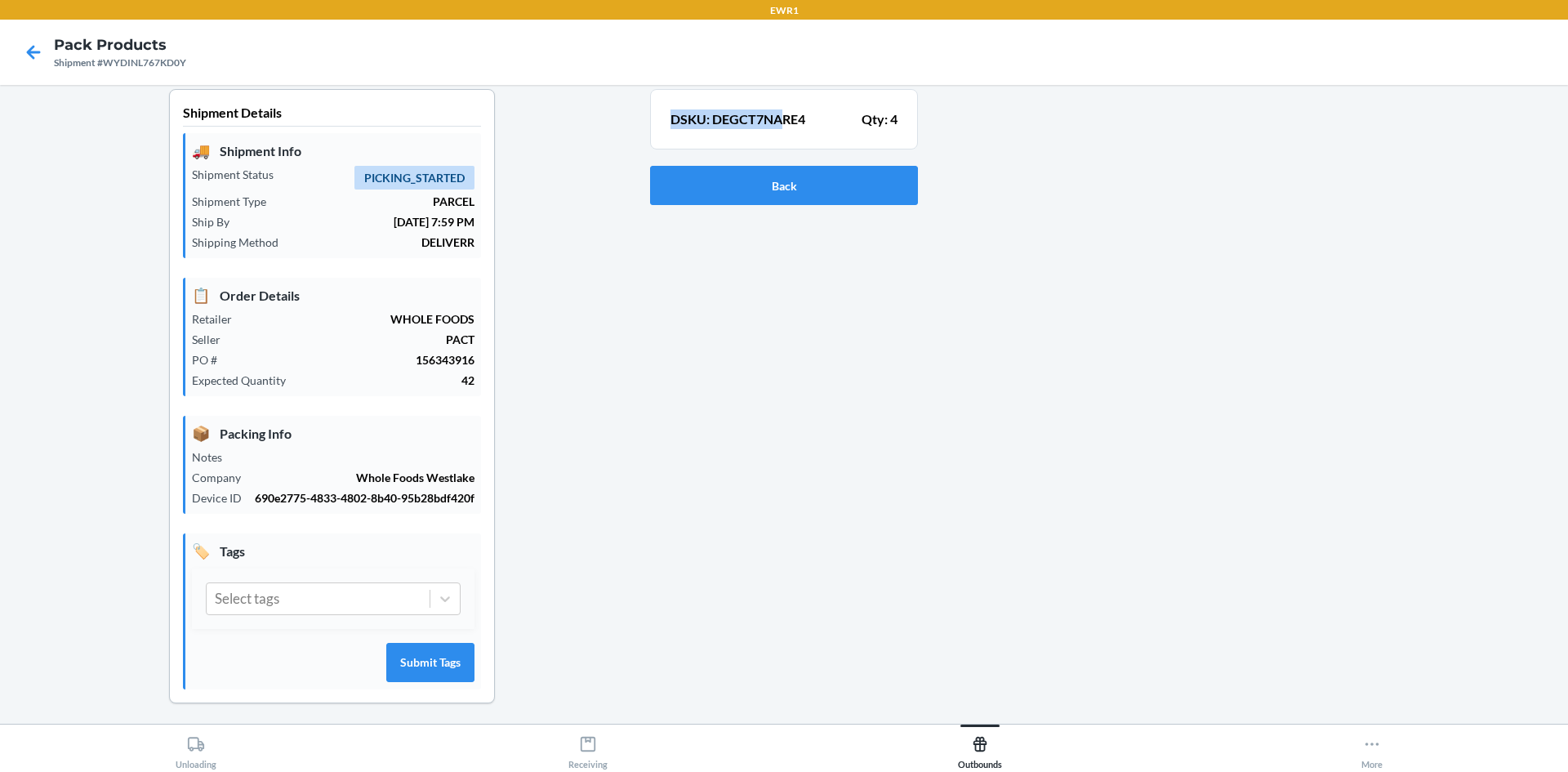
scroll to position [0, 0]
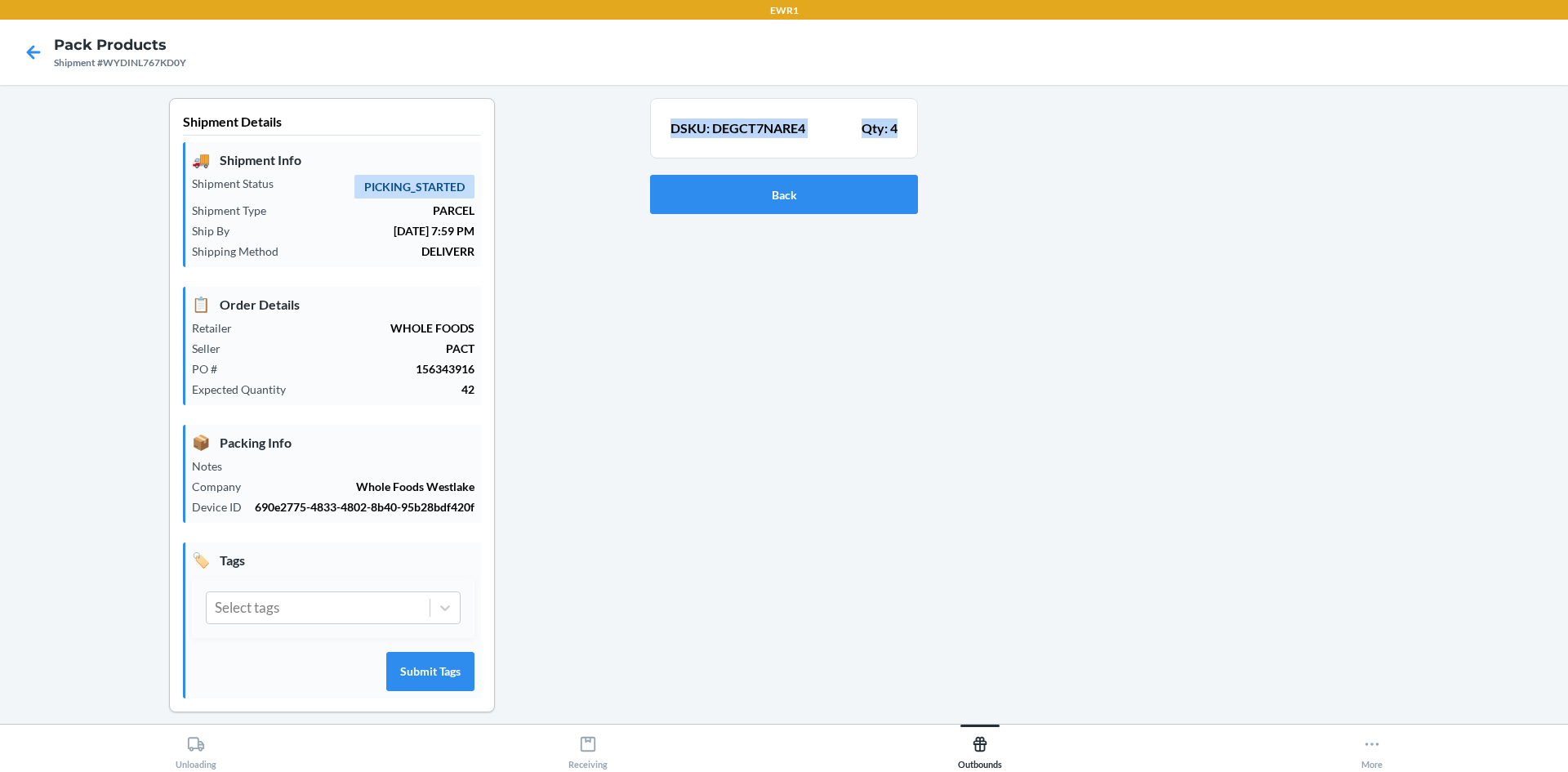
drag, startPoint x: 664, startPoint y: 99, endPoint x: 903, endPoint y: 131, distance: 241.1
click at [903, 131] on section "DSKU: DEGCT7NARE4 Qty: 4" at bounding box center [784, 129] width 268 height 61
click at [860, 209] on button "Back" at bounding box center [784, 194] width 268 height 39
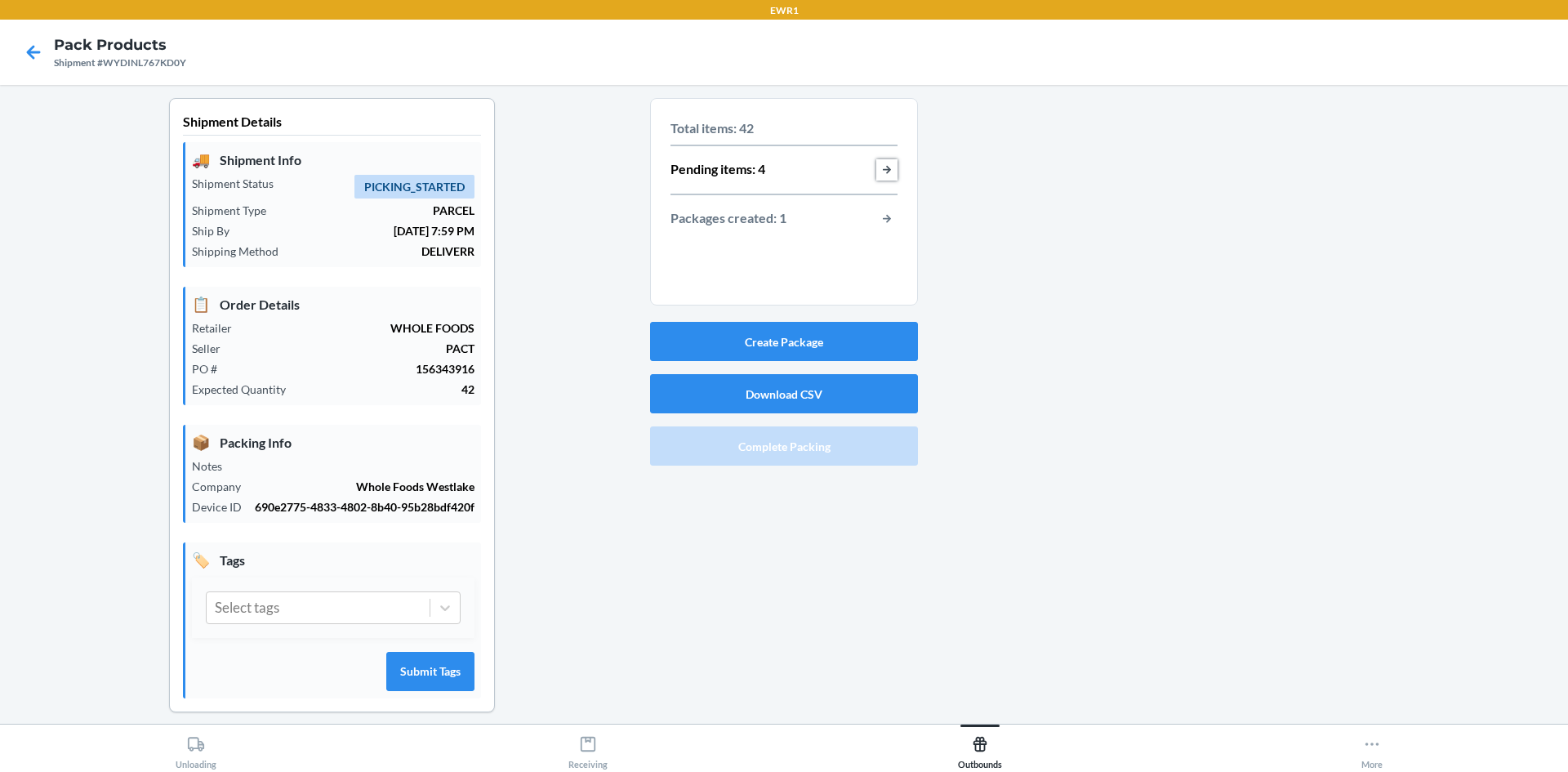
click at [879, 172] on button "button-view-pending-items" at bounding box center [887, 169] width 21 height 21
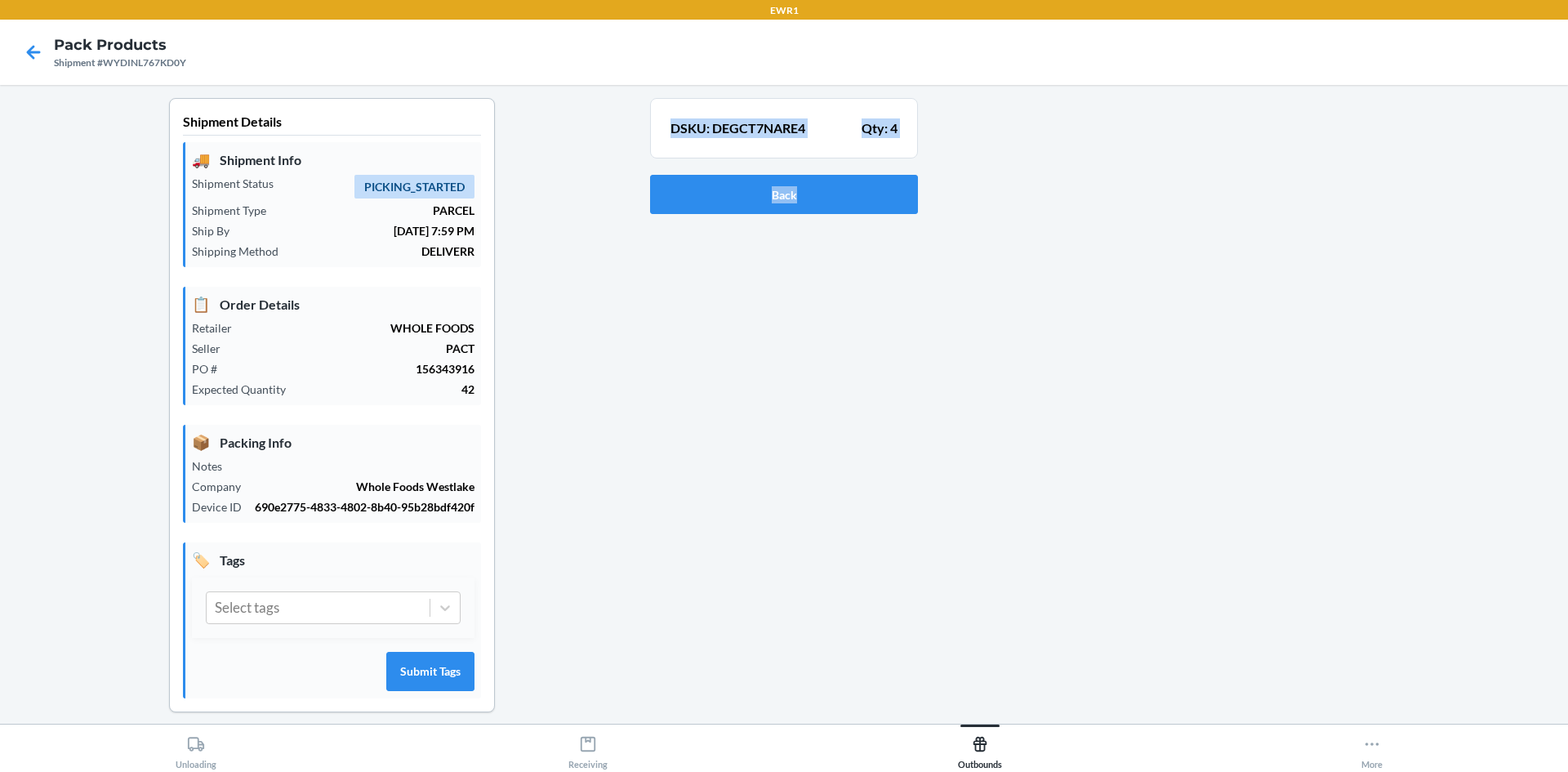
drag, startPoint x: 664, startPoint y: 125, endPoint x: 916, endPoint y: 129, distance: 252.0
click at [916, 129] on div "Shipment Details 🚚 Shipment Info Shipment Status PICKING_STARTED Shipment Type …" at bounding box center [784, 419] width 1542 height 641
click at [811, 206] on button "Back" at bounding box center [784, 194] width 268 height 39
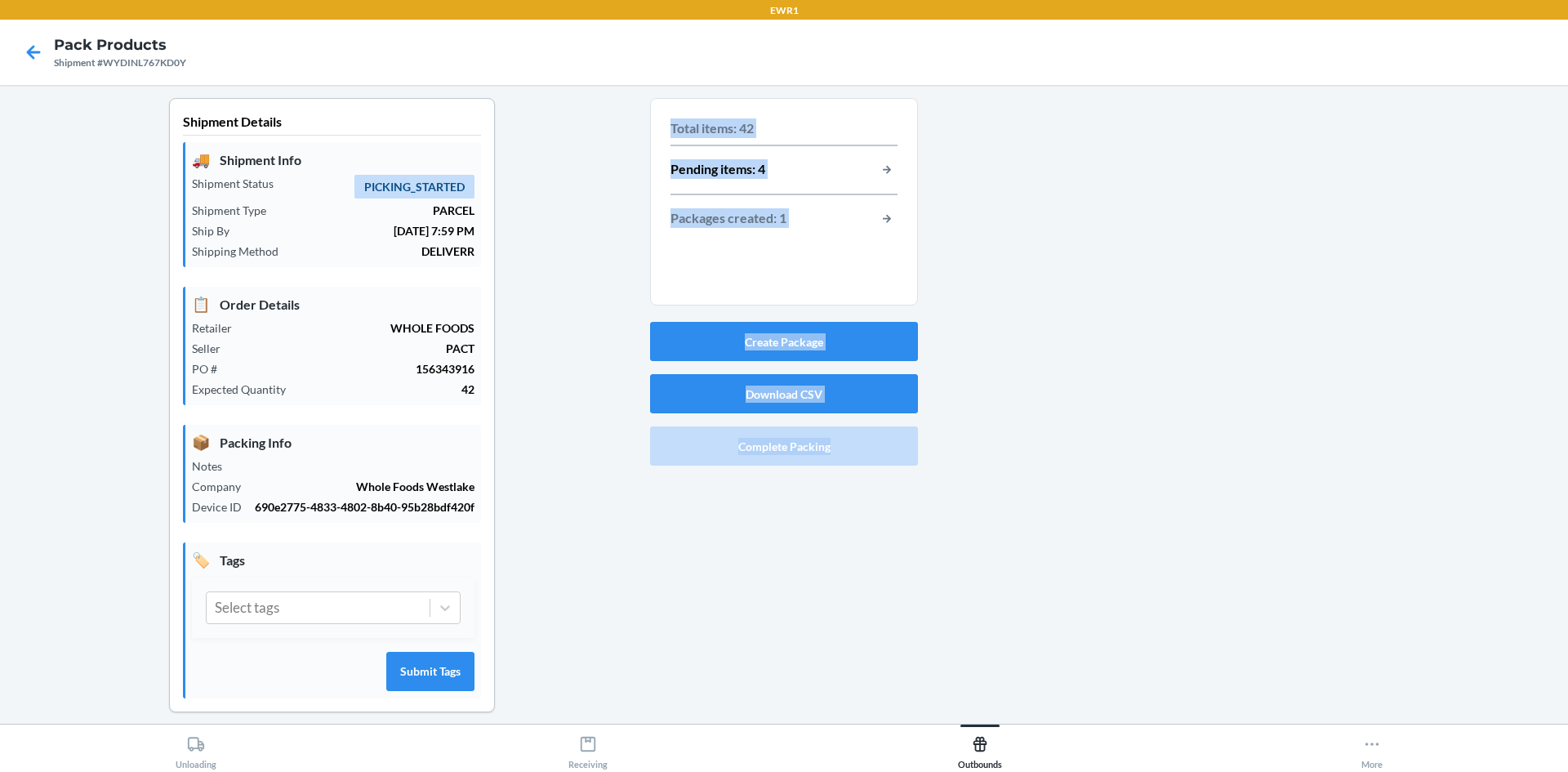
click at [998, 451] on div at bounding box center [1237, 419] width 637 height 641
click at [867, 213] on div "Packages created: 1" at bounding box center [784, 218] width 227 height 21
click at [882, 217] on button "button-view-packages-created" at bounding box center [887, 218] width 21 height 21
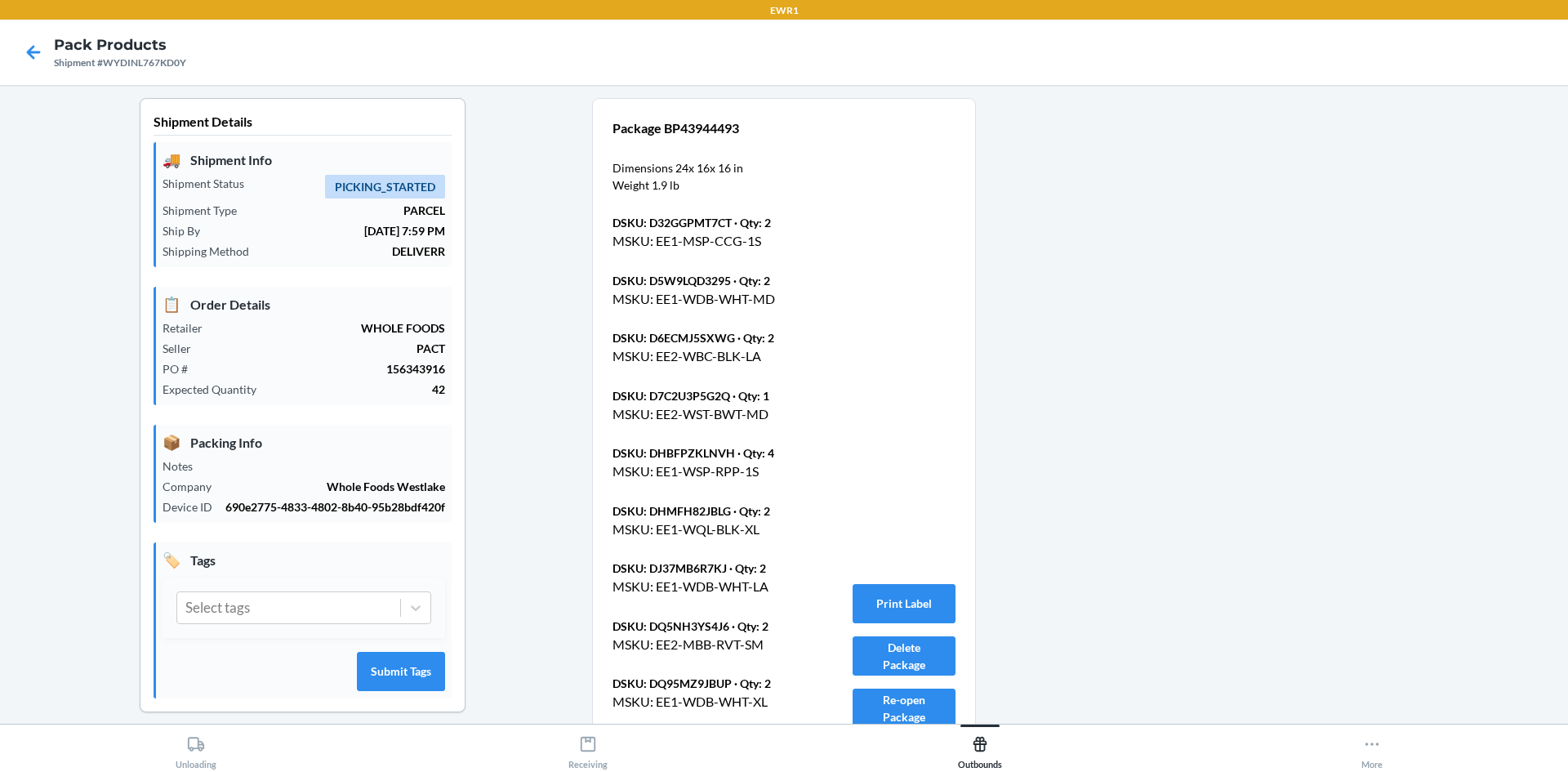
scroll to position [490, 0]
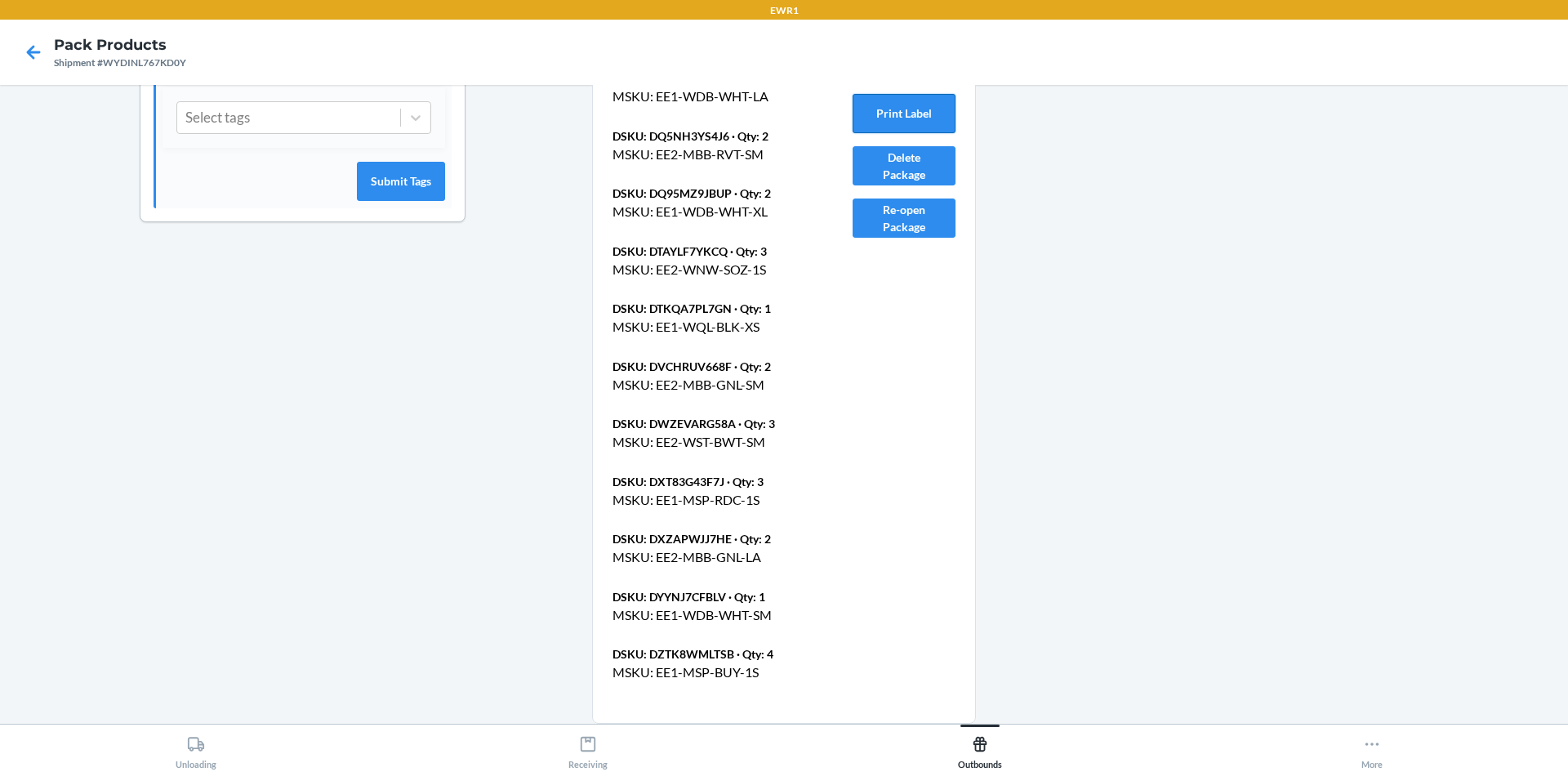
click at [888, 115] on button "Print Label" at bounding box center [904, 113] width 103 height 39
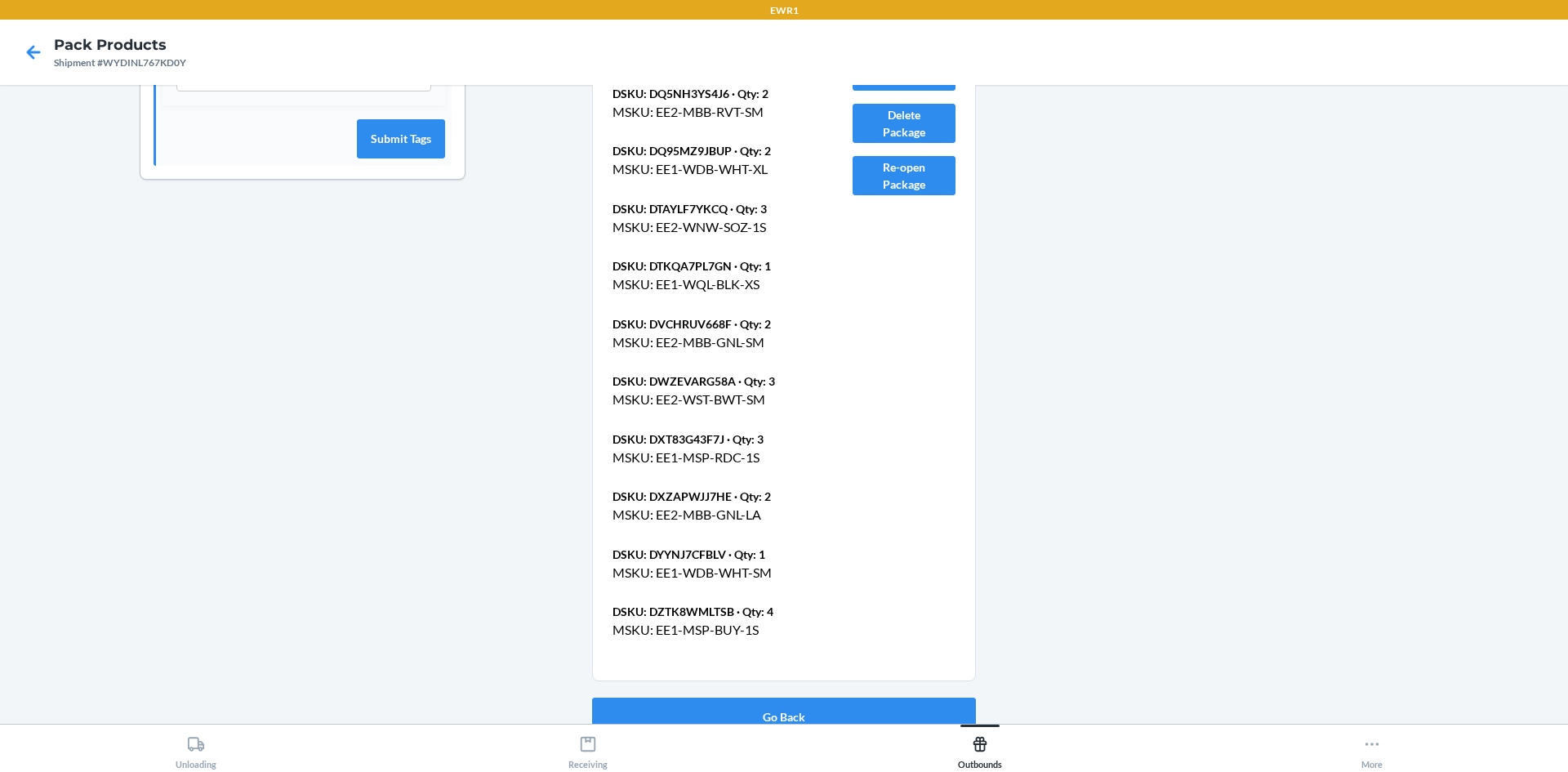
scroll to position [552, 0]
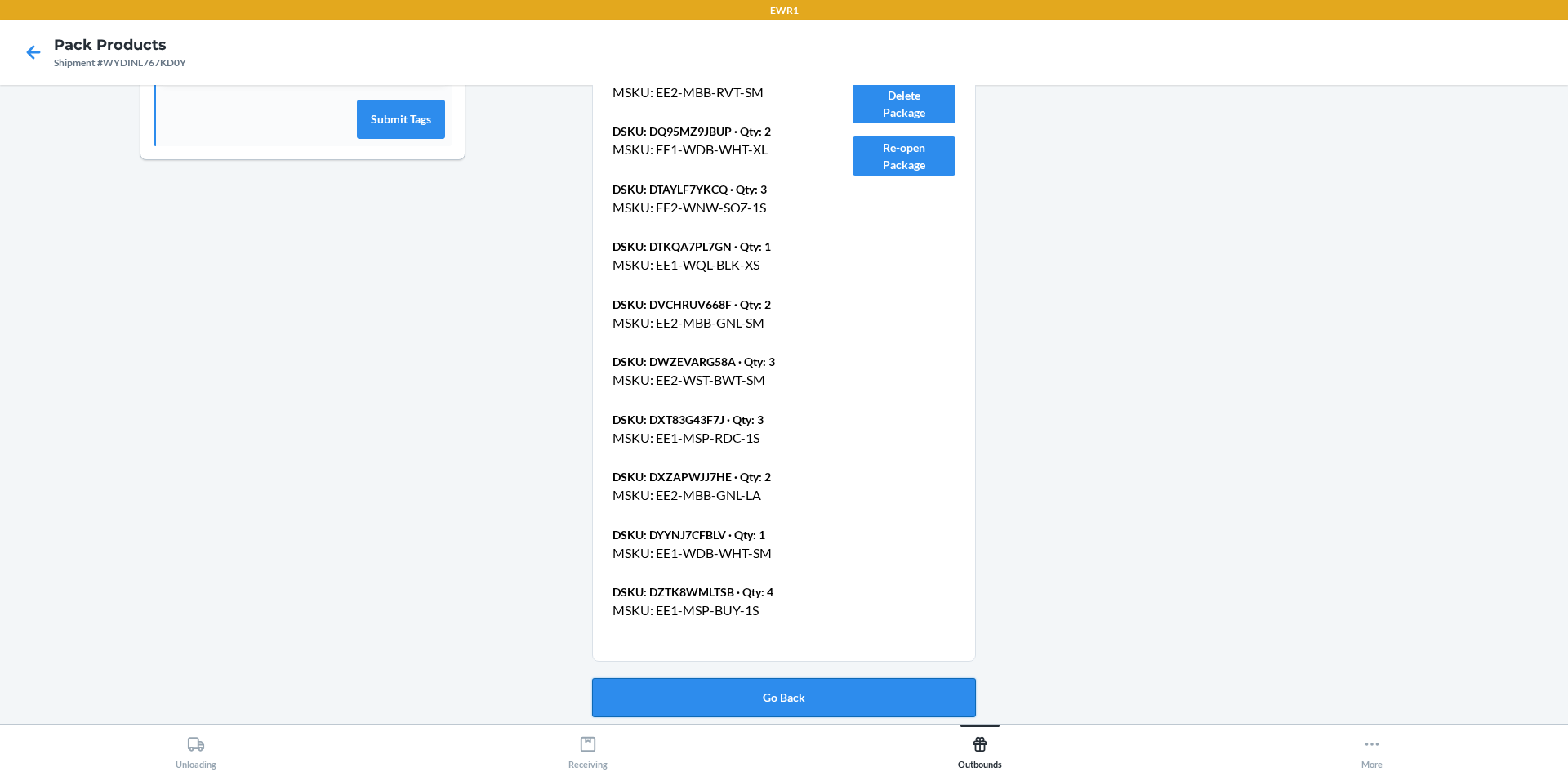
click at [791, 702] on button "Go Back" at bounding box center [784, 698] width 384 height 39
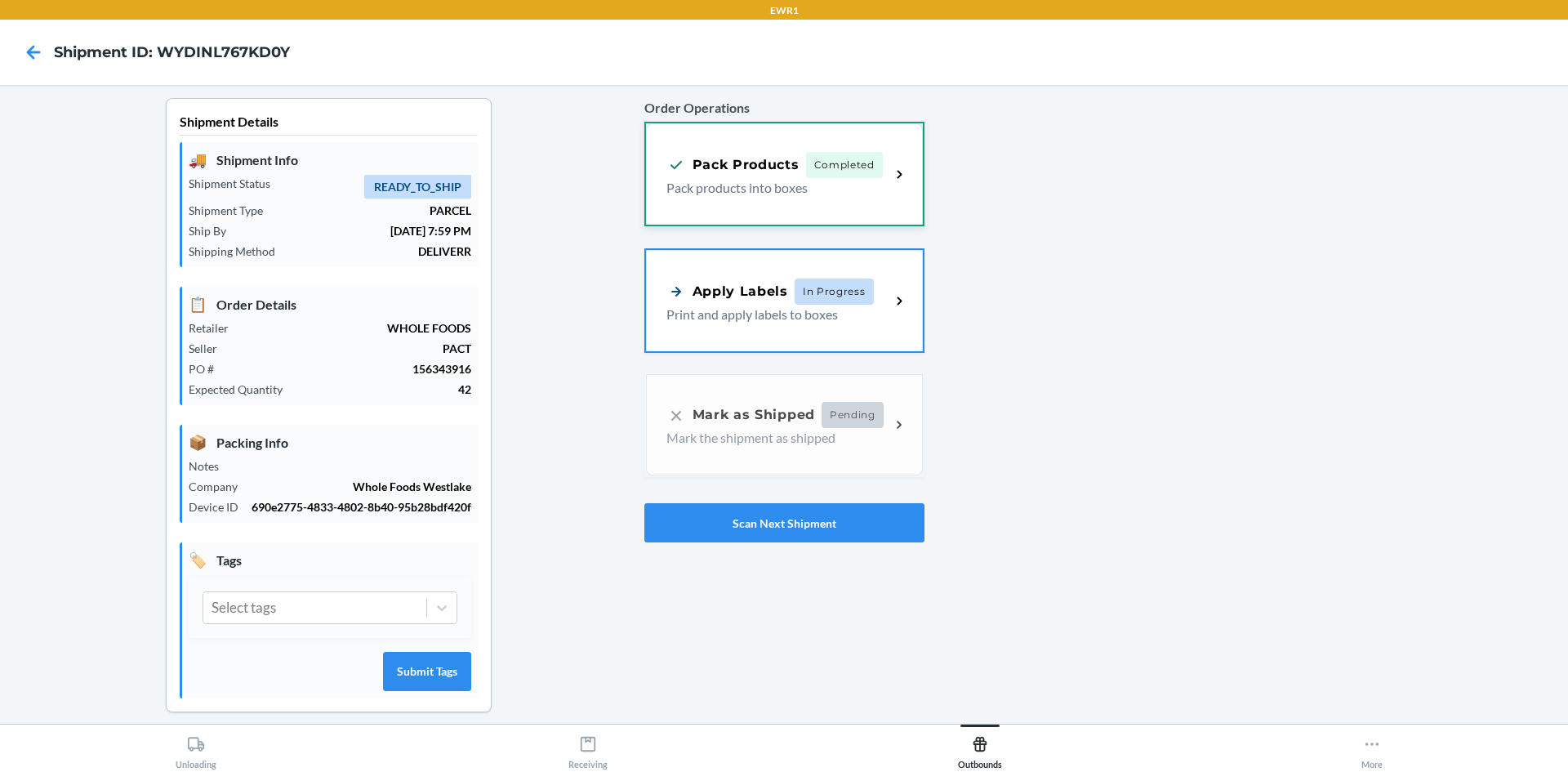
click at [783, 210] on div "Pack Products Completed Pack products into boxes" at bounding box center [784, 174] width 277 height 101
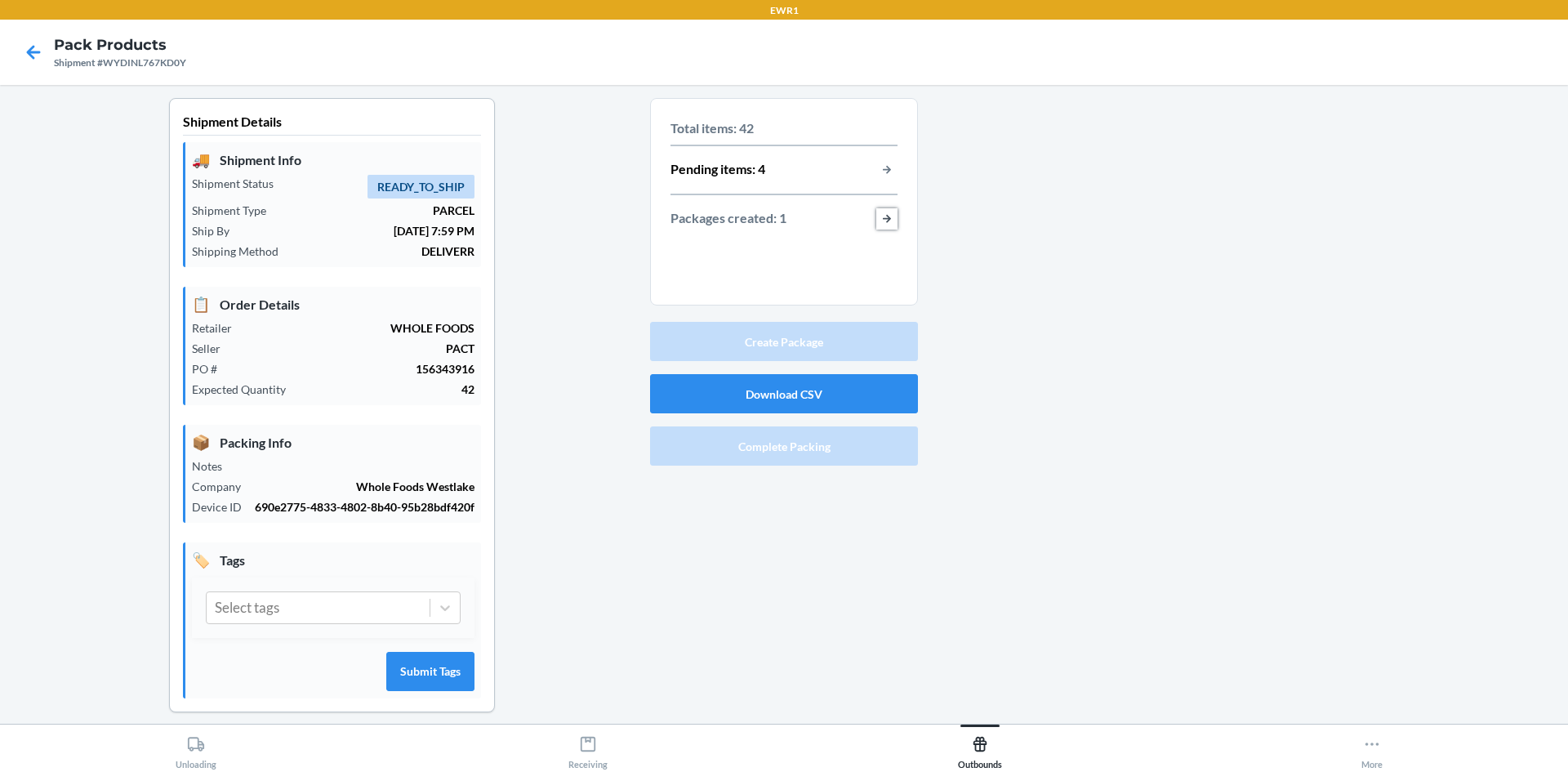
click at [883, 217] on button "button-view-packages-created" at bounding box center [887, 218] width 21 height 21
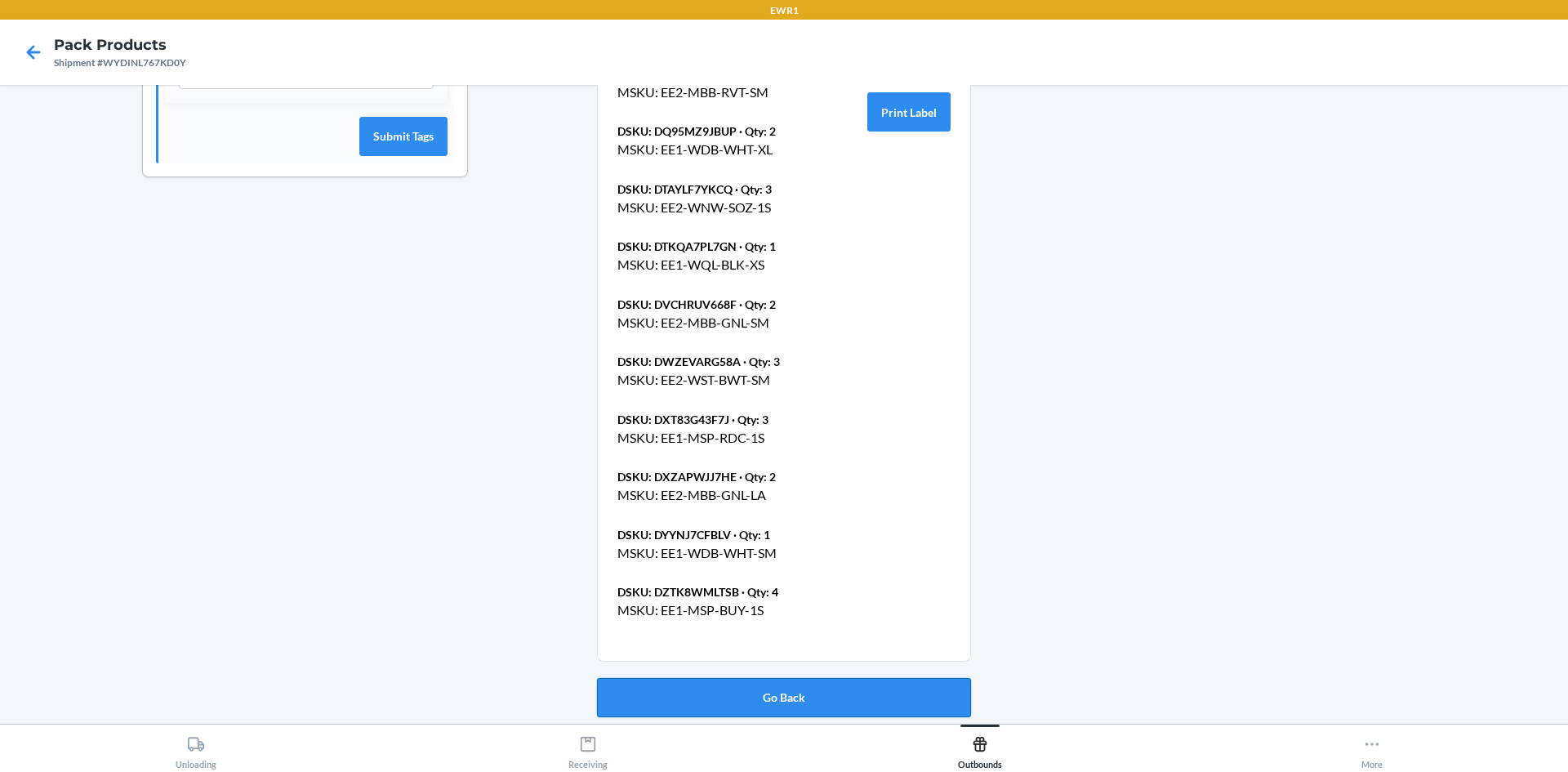
click at [760, 694] on button "Go Back" at bounding box center [784, 698] width 374 height 39
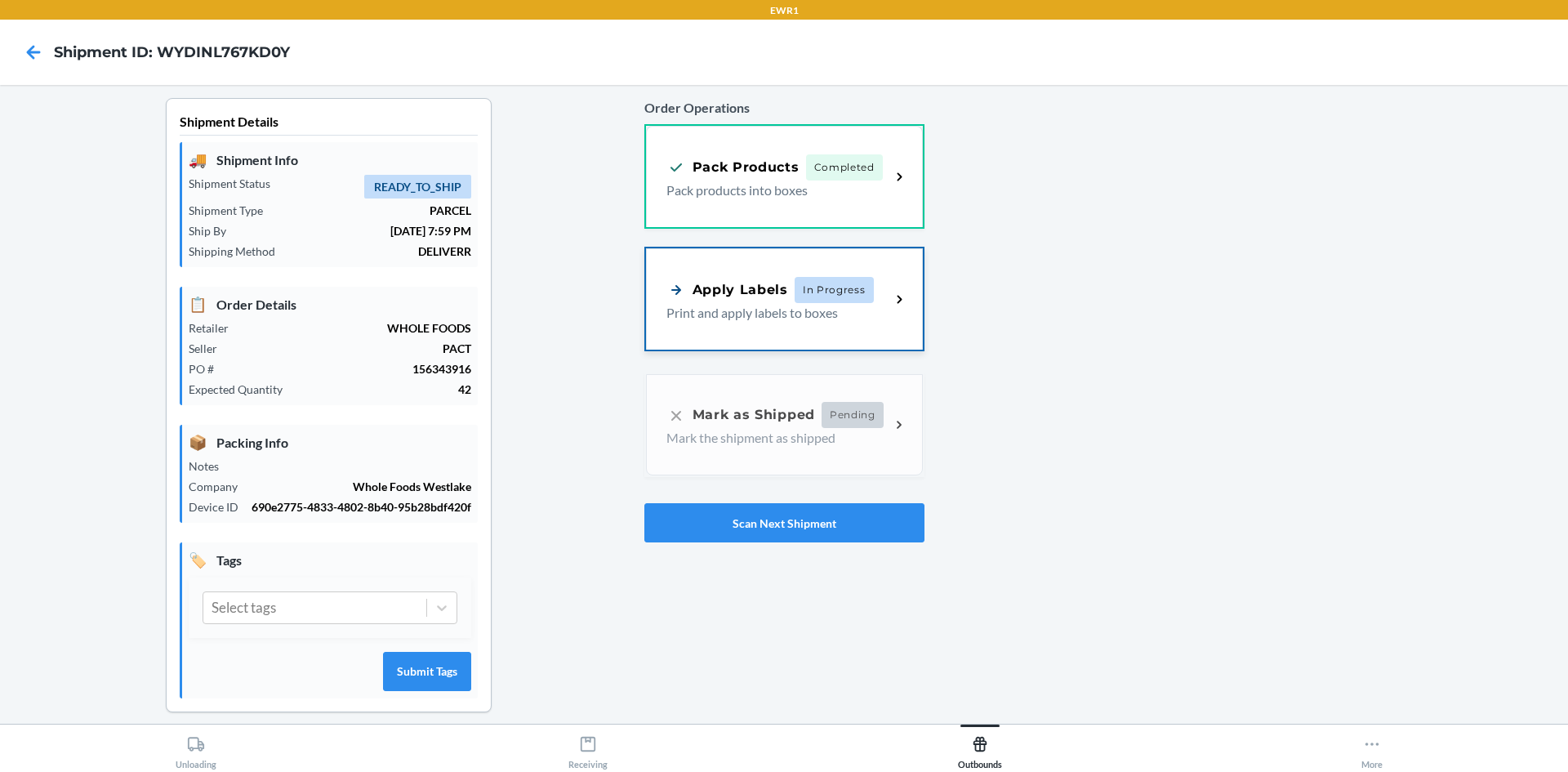
click at [753, 316] on p "Print and apply labels to boxes" at bounding box center [772, 312] width 211 height 19
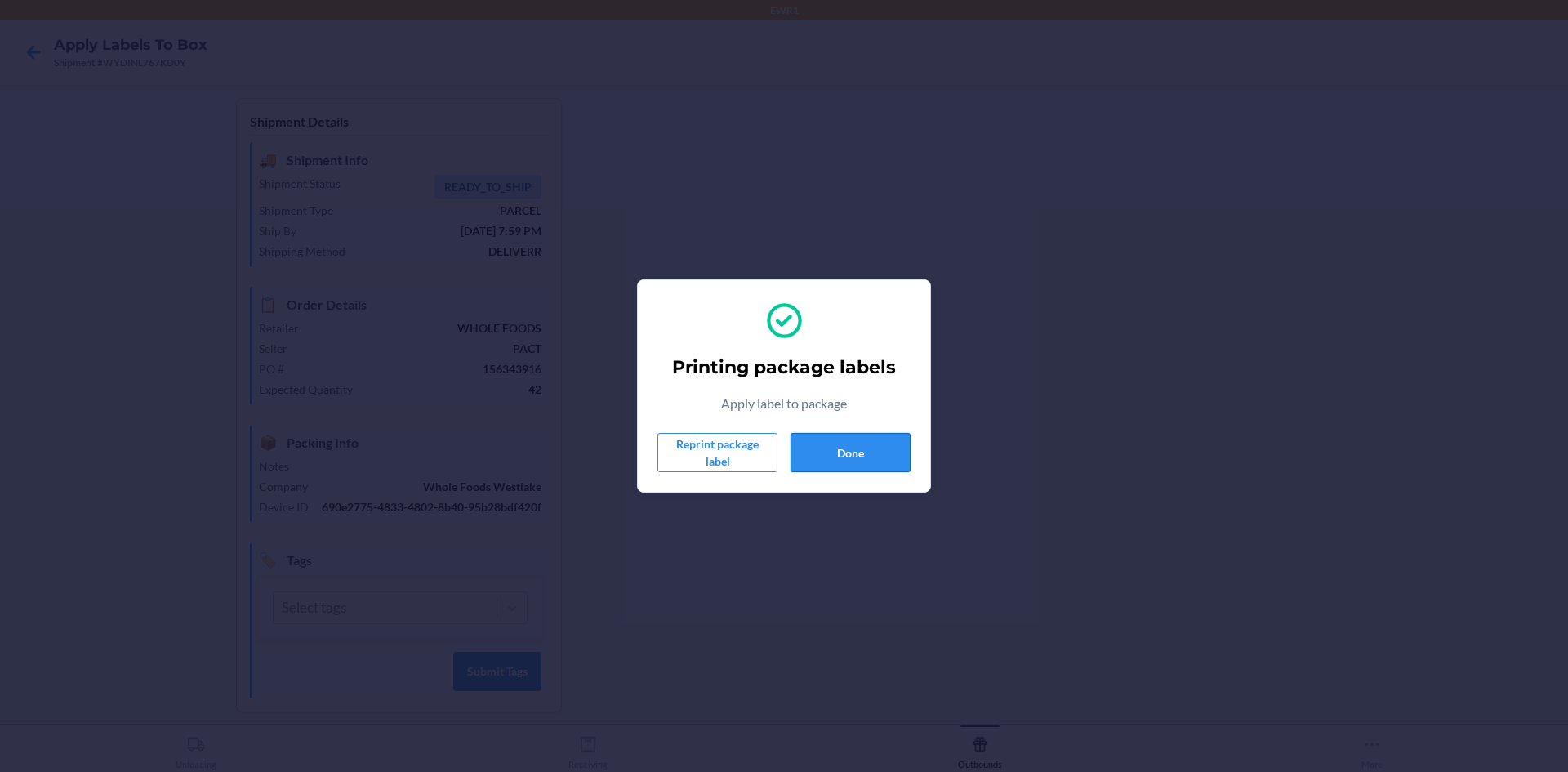
click at [863, 466] on button "Done" at bounding box center [850, 452] width 120 height 39
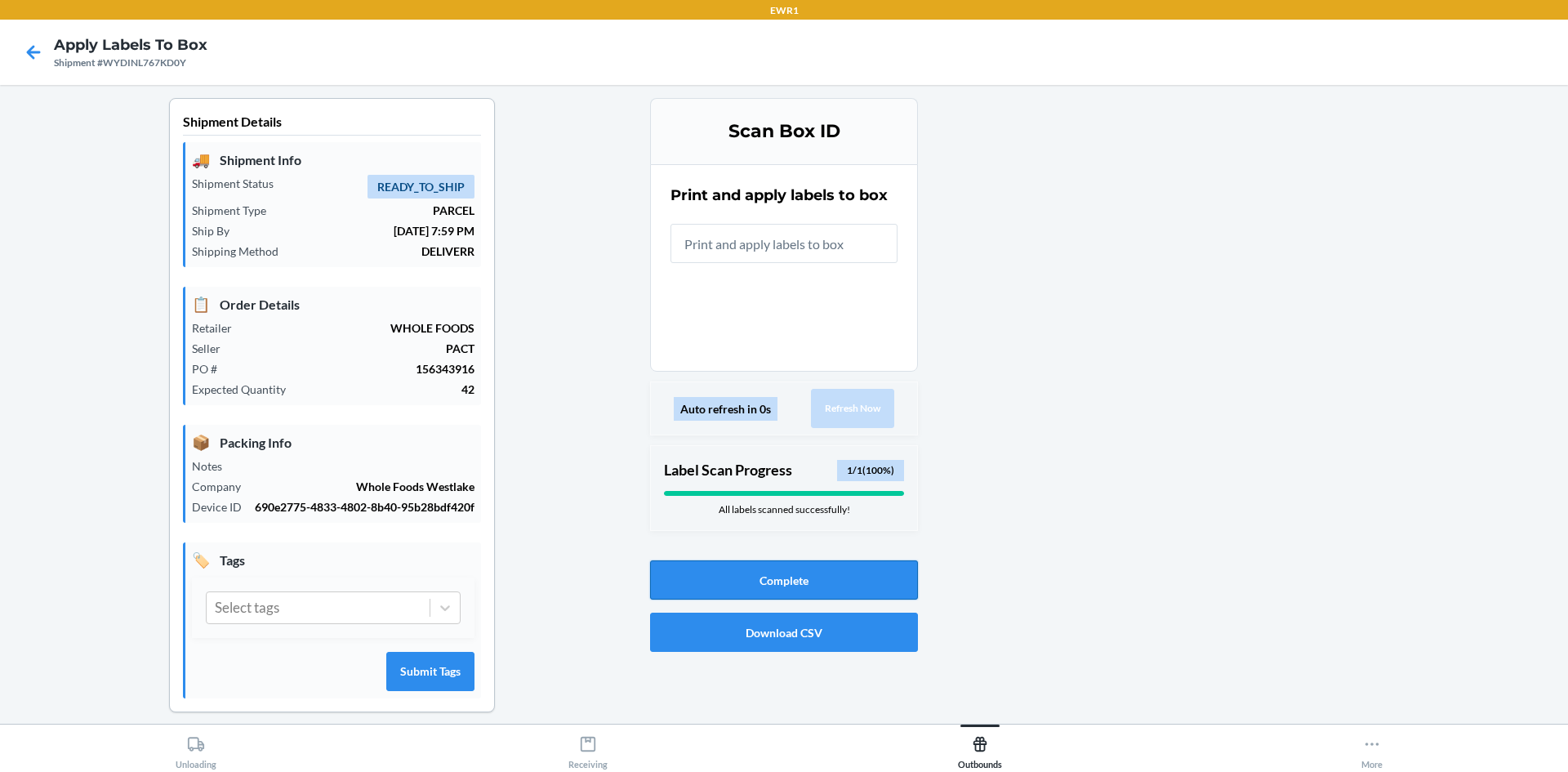
click at [807, 572] on button "Complete" at bounding box center [784, 580] width 268 height 39
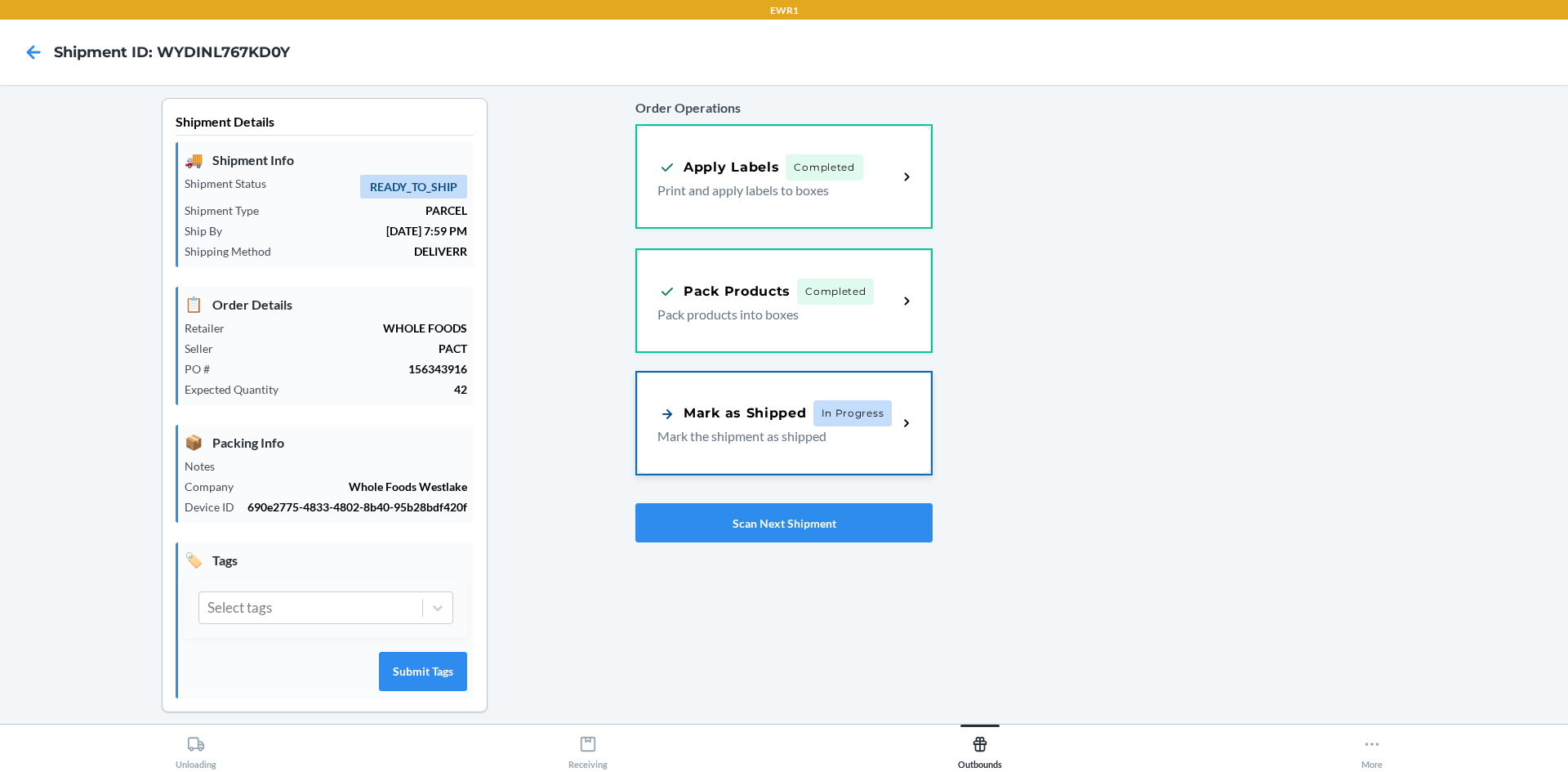
click at [810, 453] on div "Mark as Shipped In Progress Mark the shipment as shipped" at bounding box center [784, 424] width 294 height 101
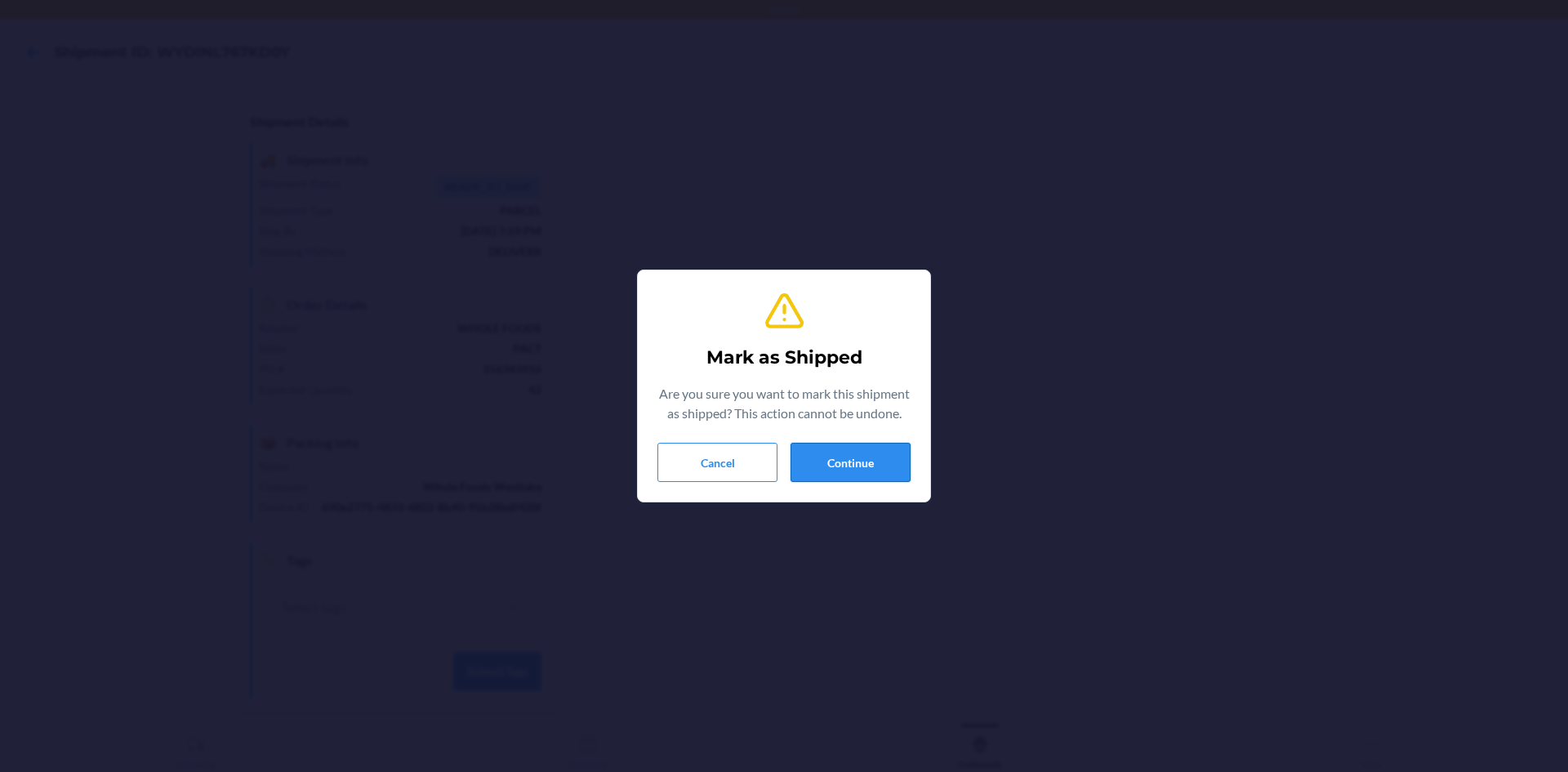
click at [876, 463] on button "Continue" at bounding box center [850, 463] width 120 height 39
